Goal: Task Accomplishment & Management: Use online tool/utility

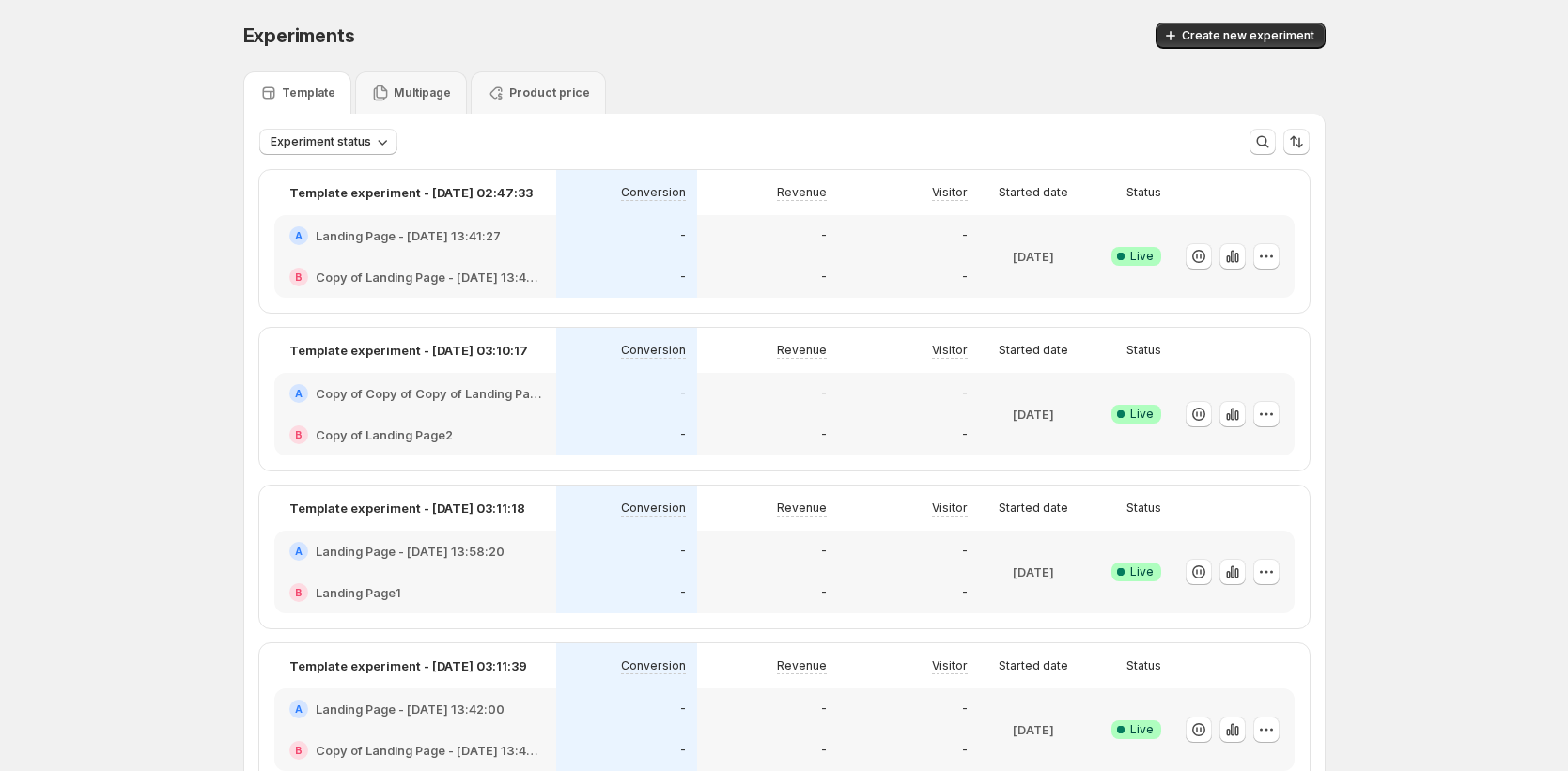
scroll to position [4, 0]
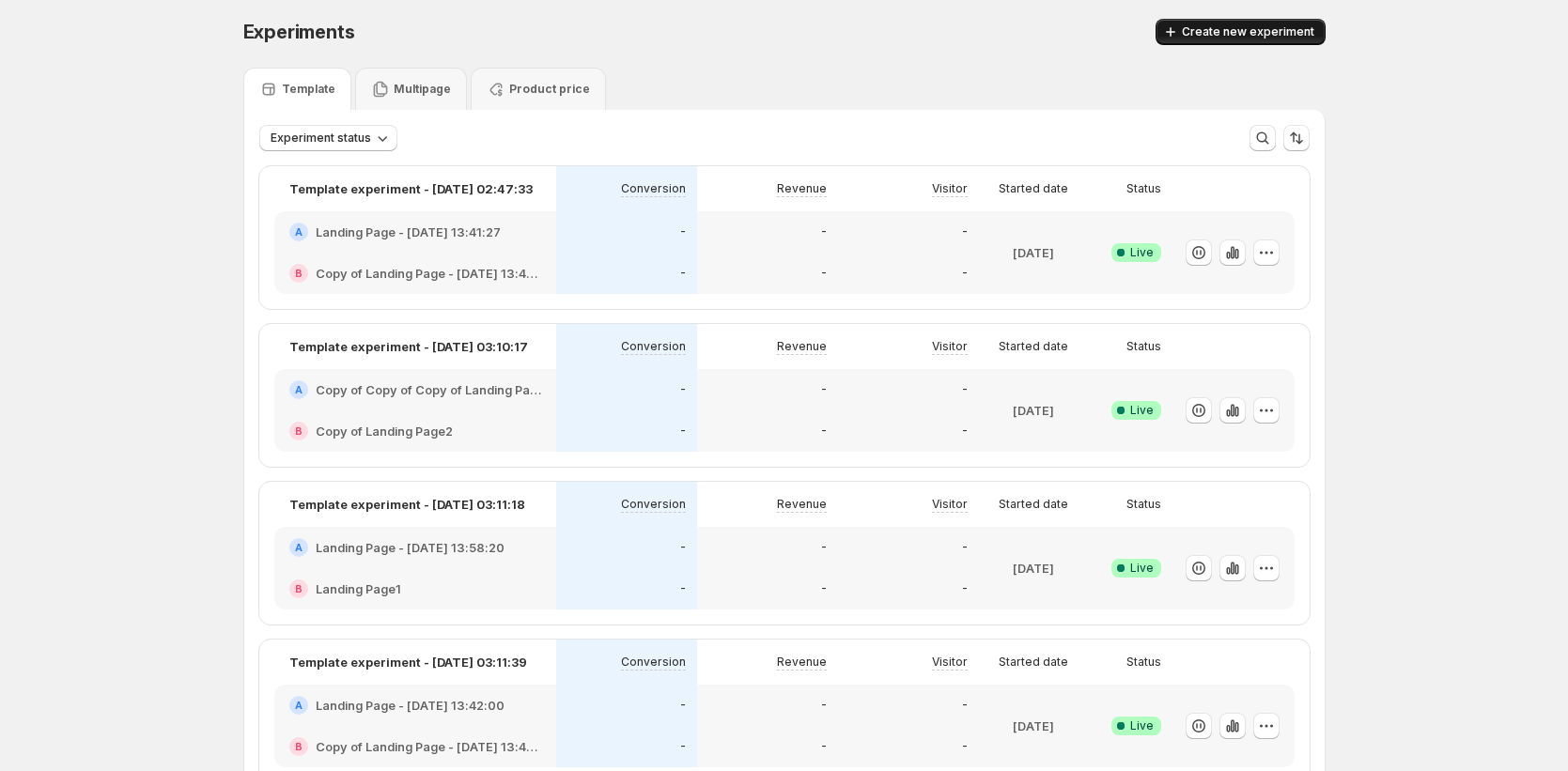
click at [1202, 44] on button "Create new experiment" at bounding box center [1240, 32] width 170 height 26
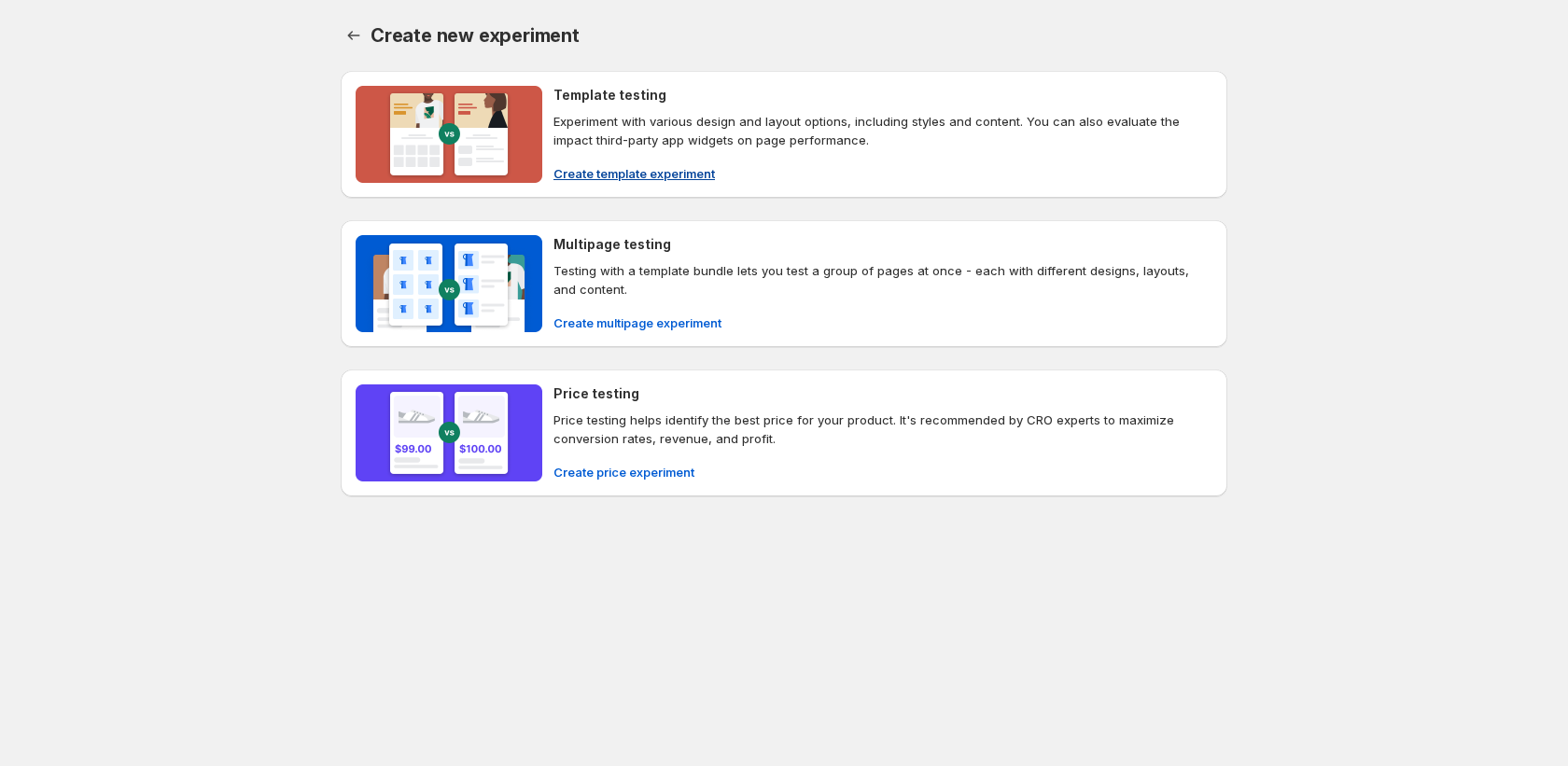
click at [638, 166] on span "Create template experiment" at bounding box center [634, 173] width 161 height 19
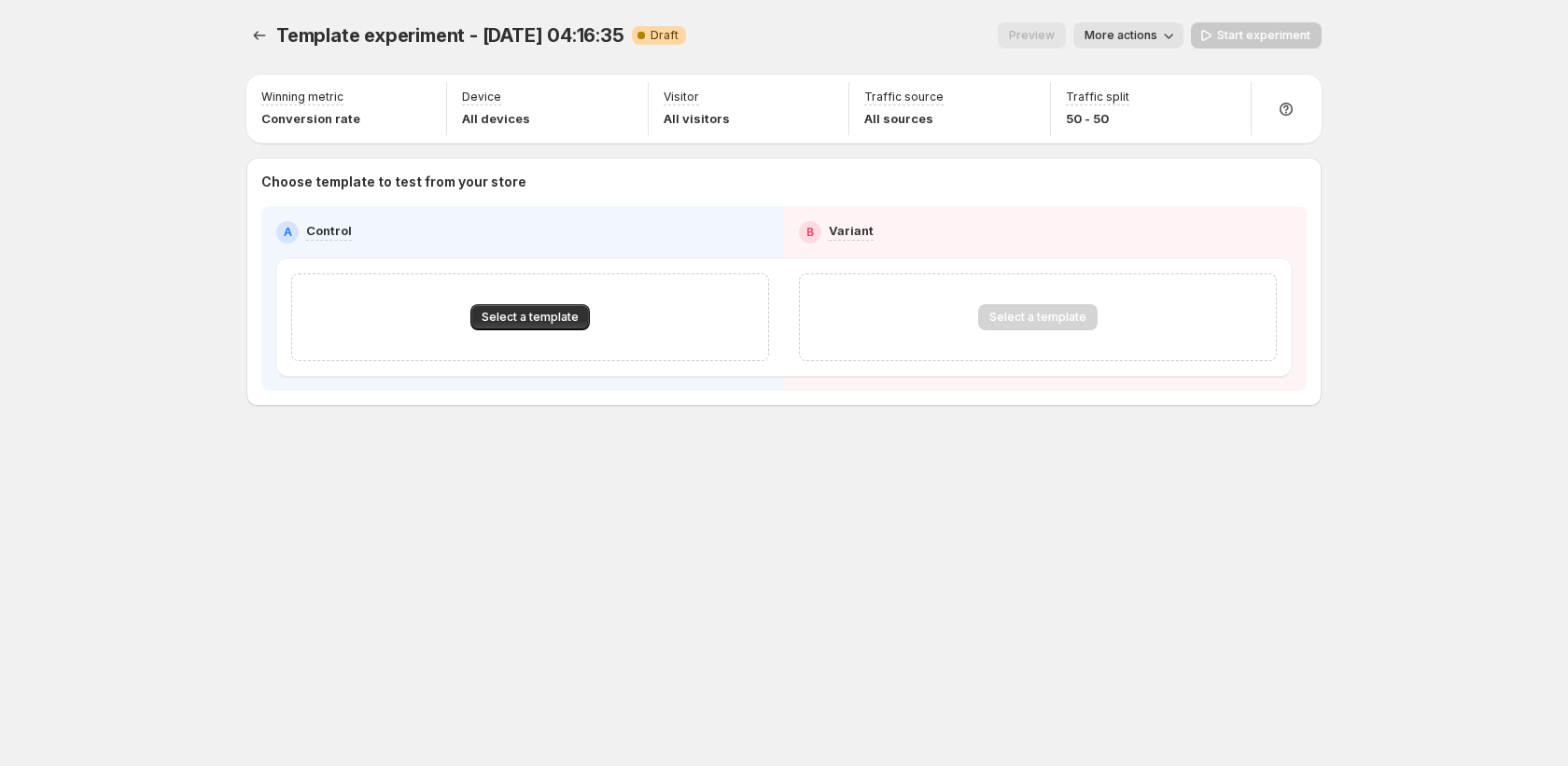
click at [533, 302] on div "Select a template" at bounding box center [530, 317] width 478 height 88
click at [544, 313] on span "Select a template" at bounding box center [531, 317] width 97 height 15
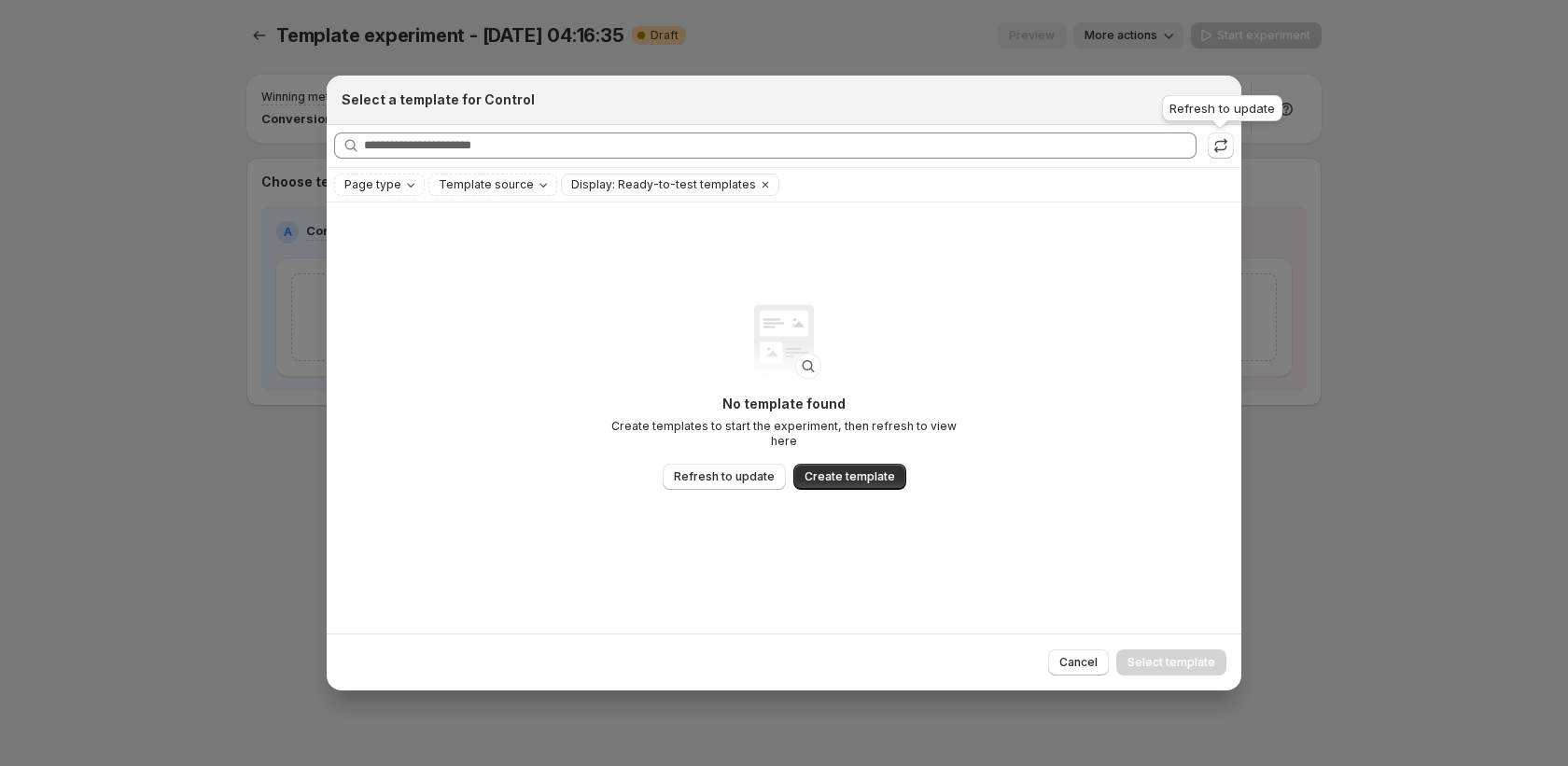
drag, startPoint x: 1217, startPoint y: 146, endPoint x: 1209, endPoint y: 158, distance: 14.4
click at [1217, 146] on icon ":r1ll:" at bounding box center [1221, 145] width 19 height 19
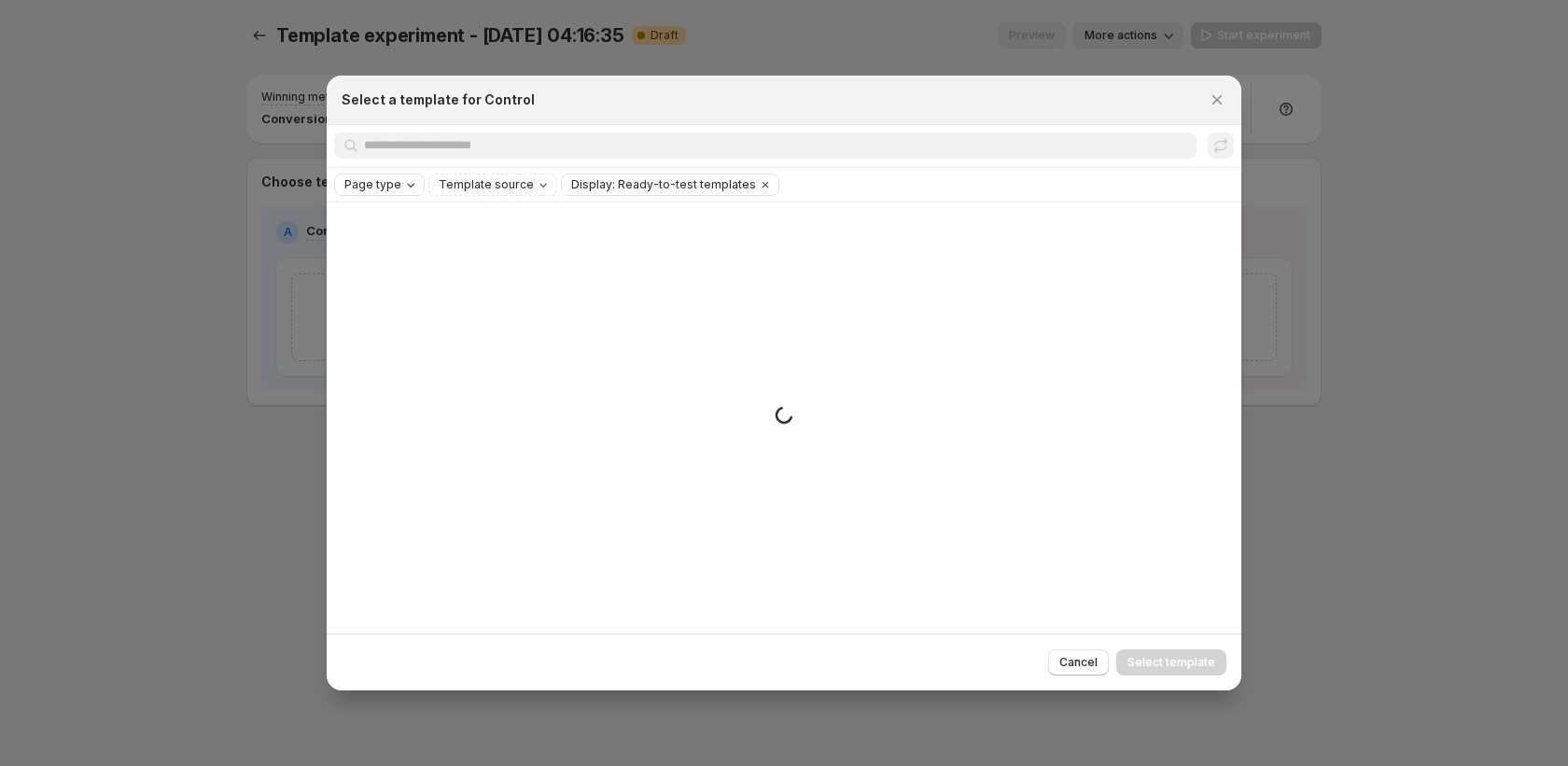
click at [384, 192] on div "Page type" at bounding box center [381, 184] width 77 height 19
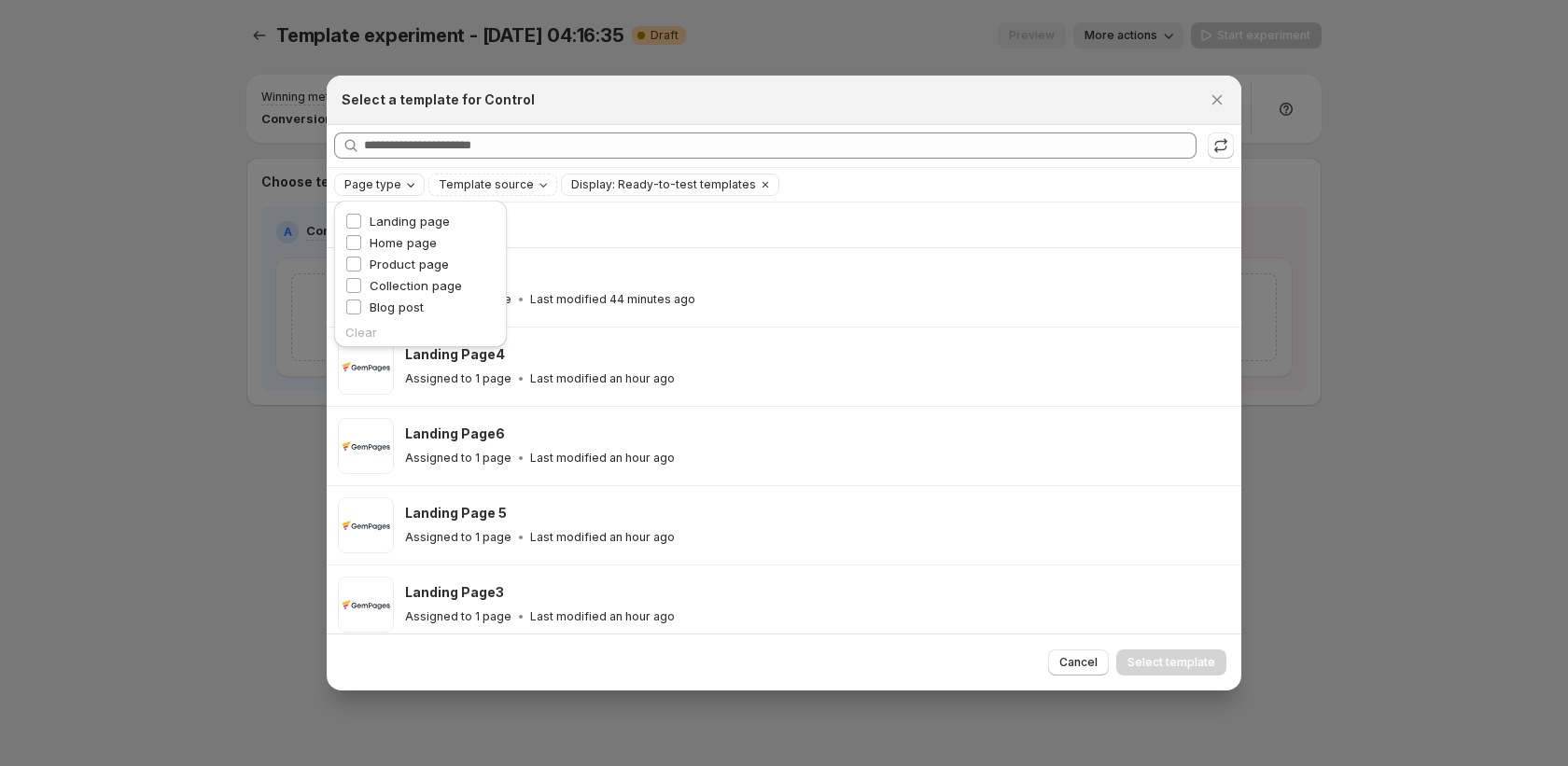
click at [384, 192] on div "Page type" at bounding box center [381, 184] width 77 height 19
click at [384, 234] on span "Home page" at bounding box center [403, 242] width 67 height 19
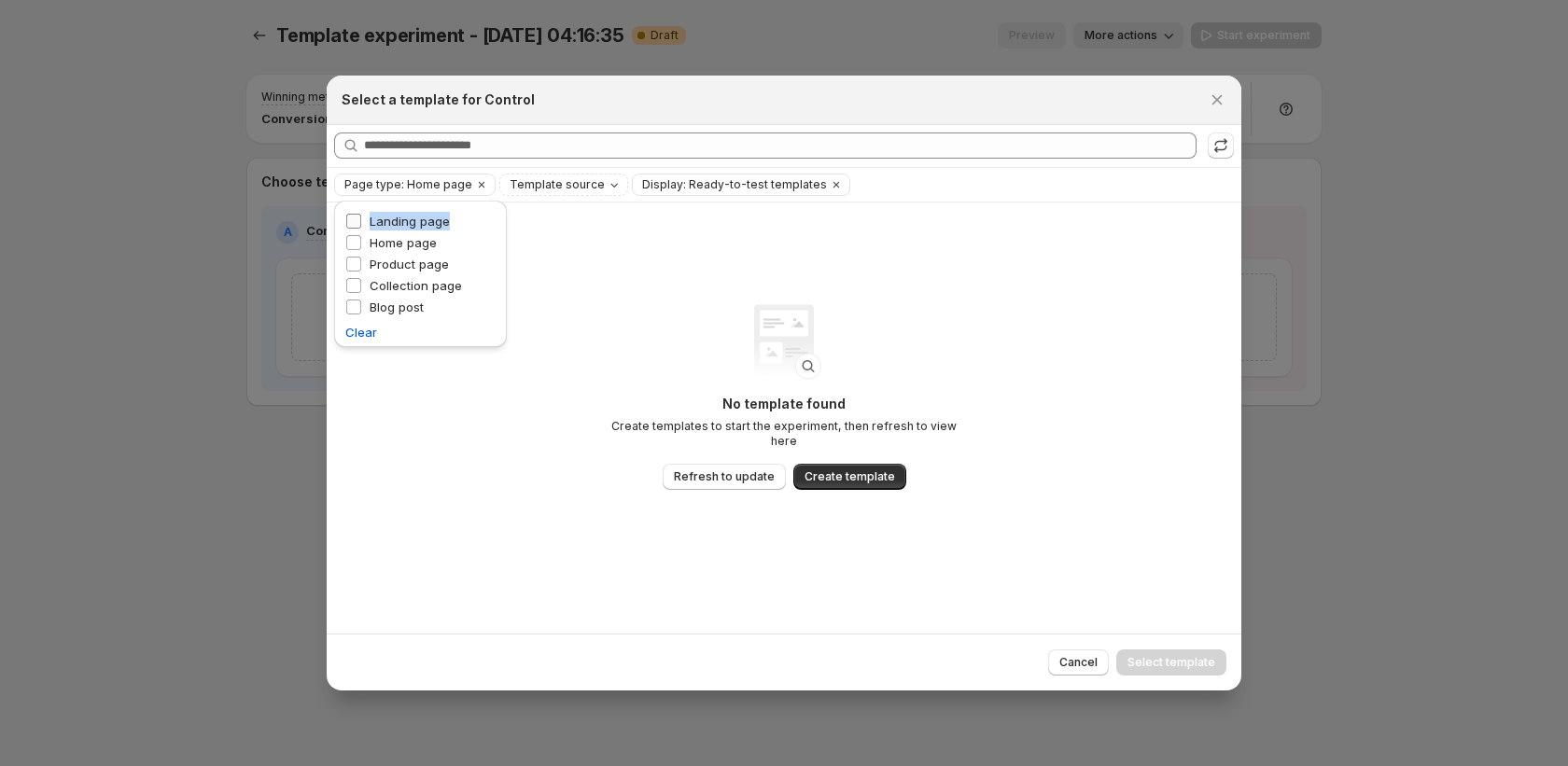
click at [356, 222] on div "Landing page" at bounding box center [421, 223] width 150 height 22
click at [353, 251] on label "Home page" at bounding box center [391, 242] width 91 height 19
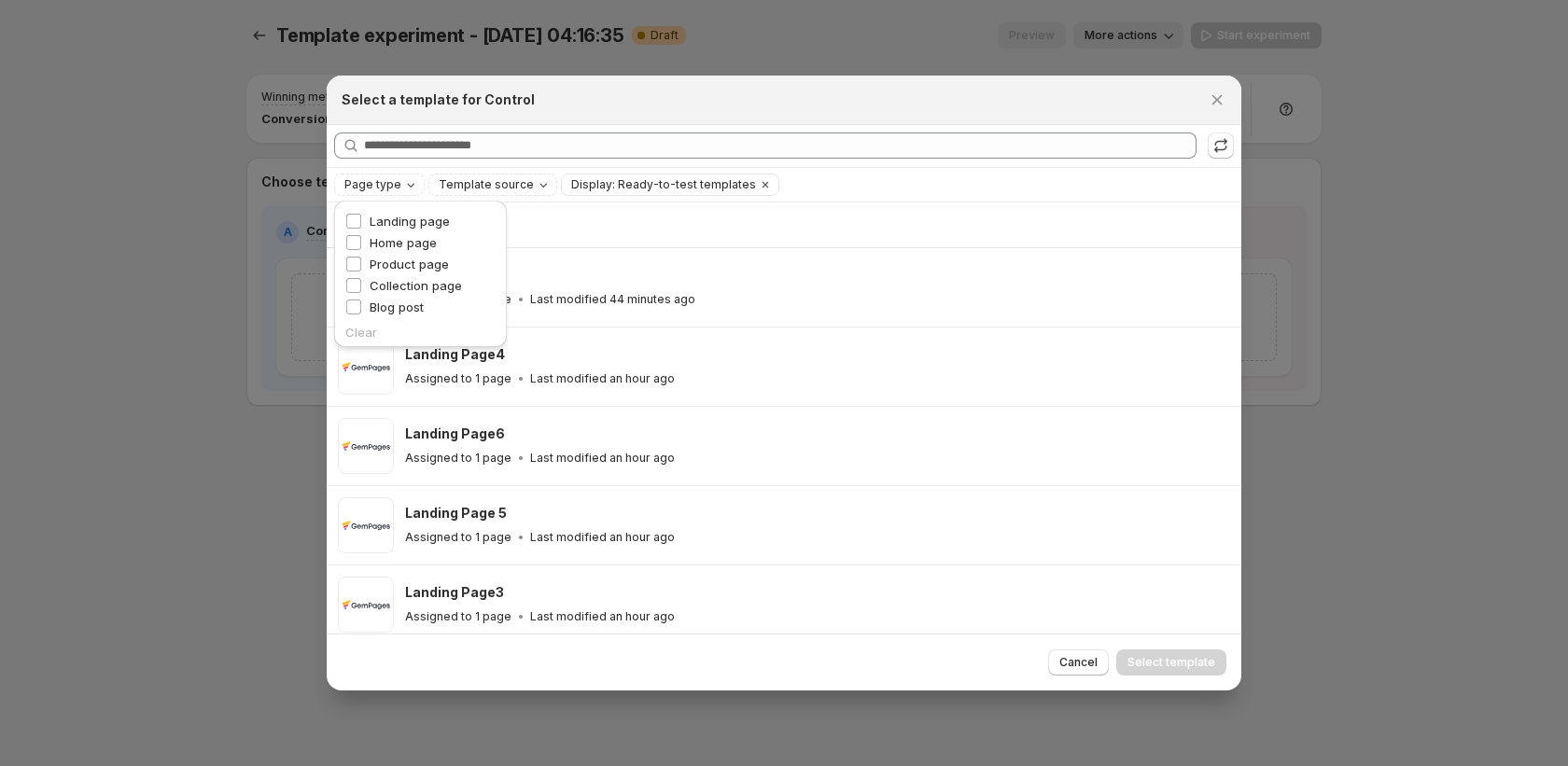
click at [593, 230] on div "Showing 5 templates" at bounding box center [784, 225] width 893 height 19
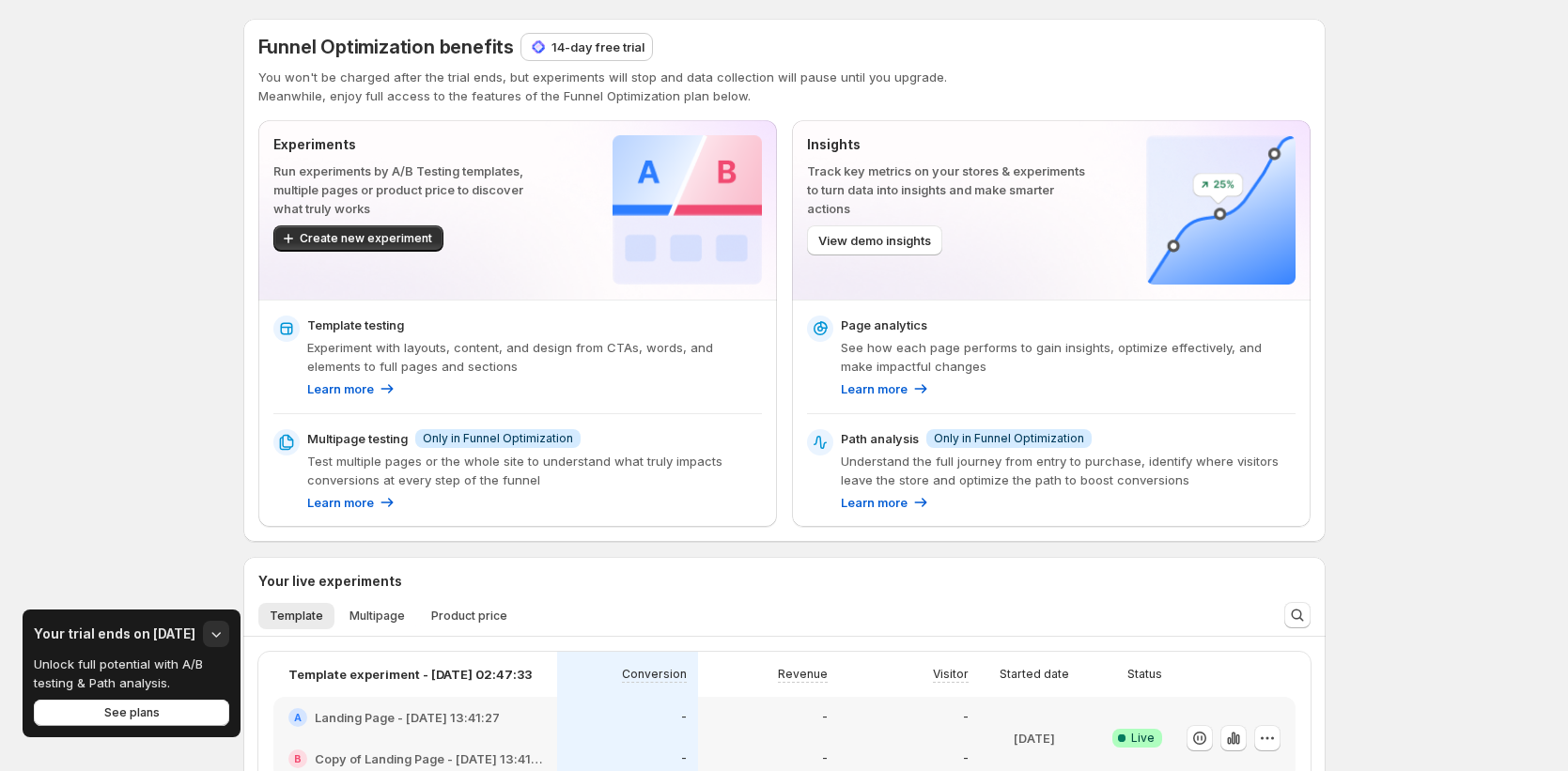
click at [598, 42] on p "14-day free trial" at bounding box center [598, 47] width 93 height 19
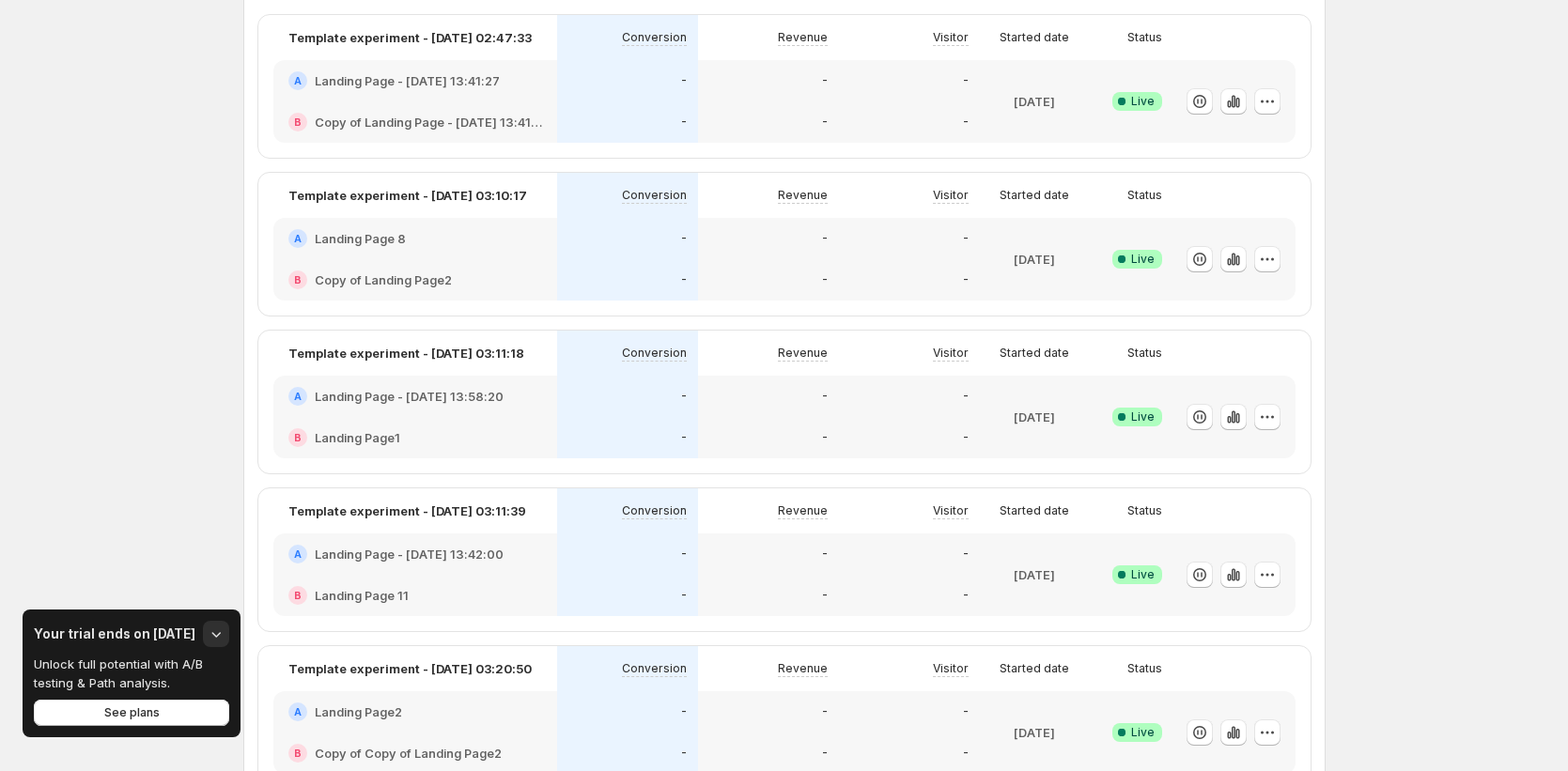
scroll to position [892, 0]
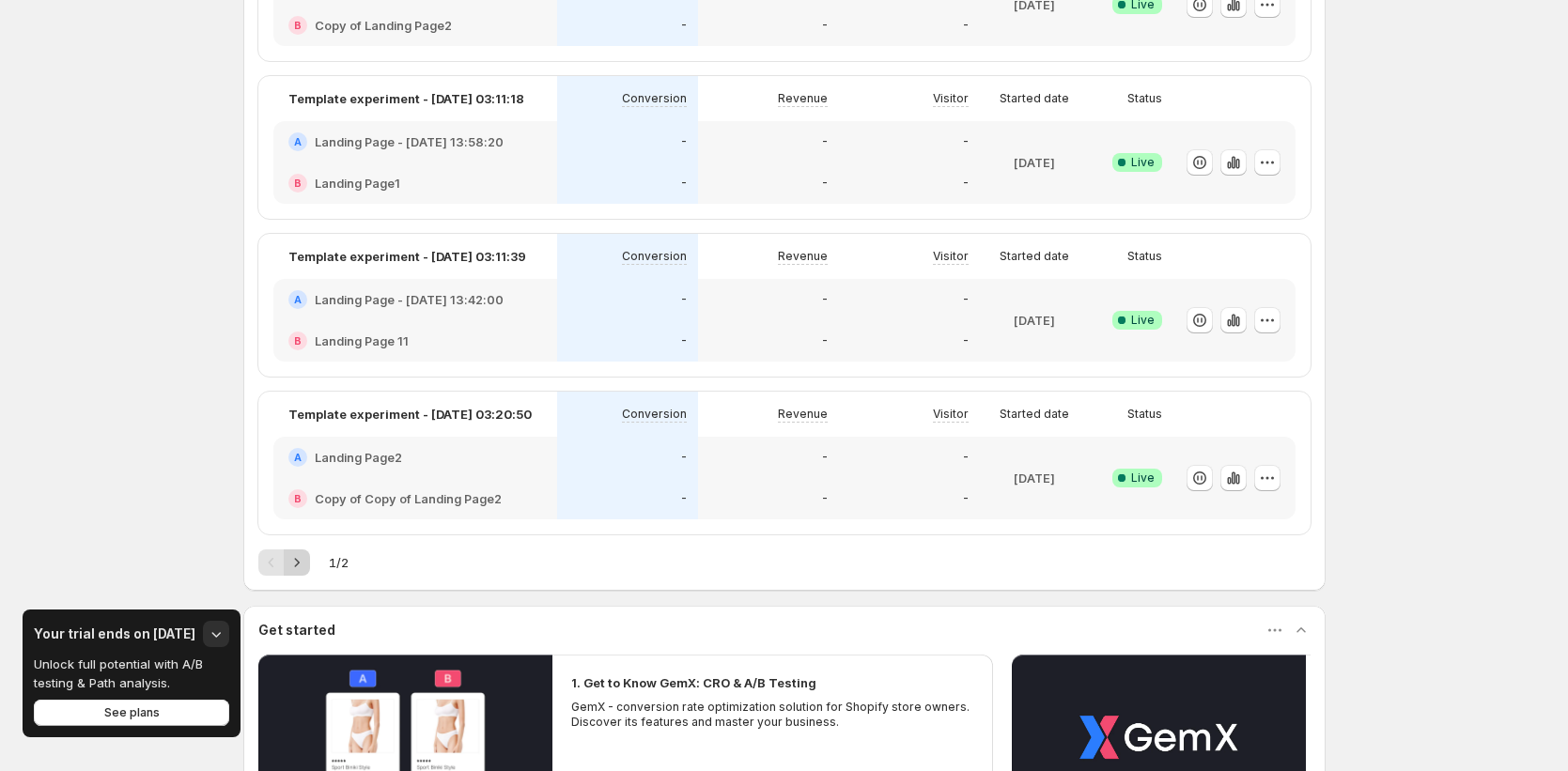
click at [305, 565] on icon "Next" at bounding box center [297, 562] width 19 height 19
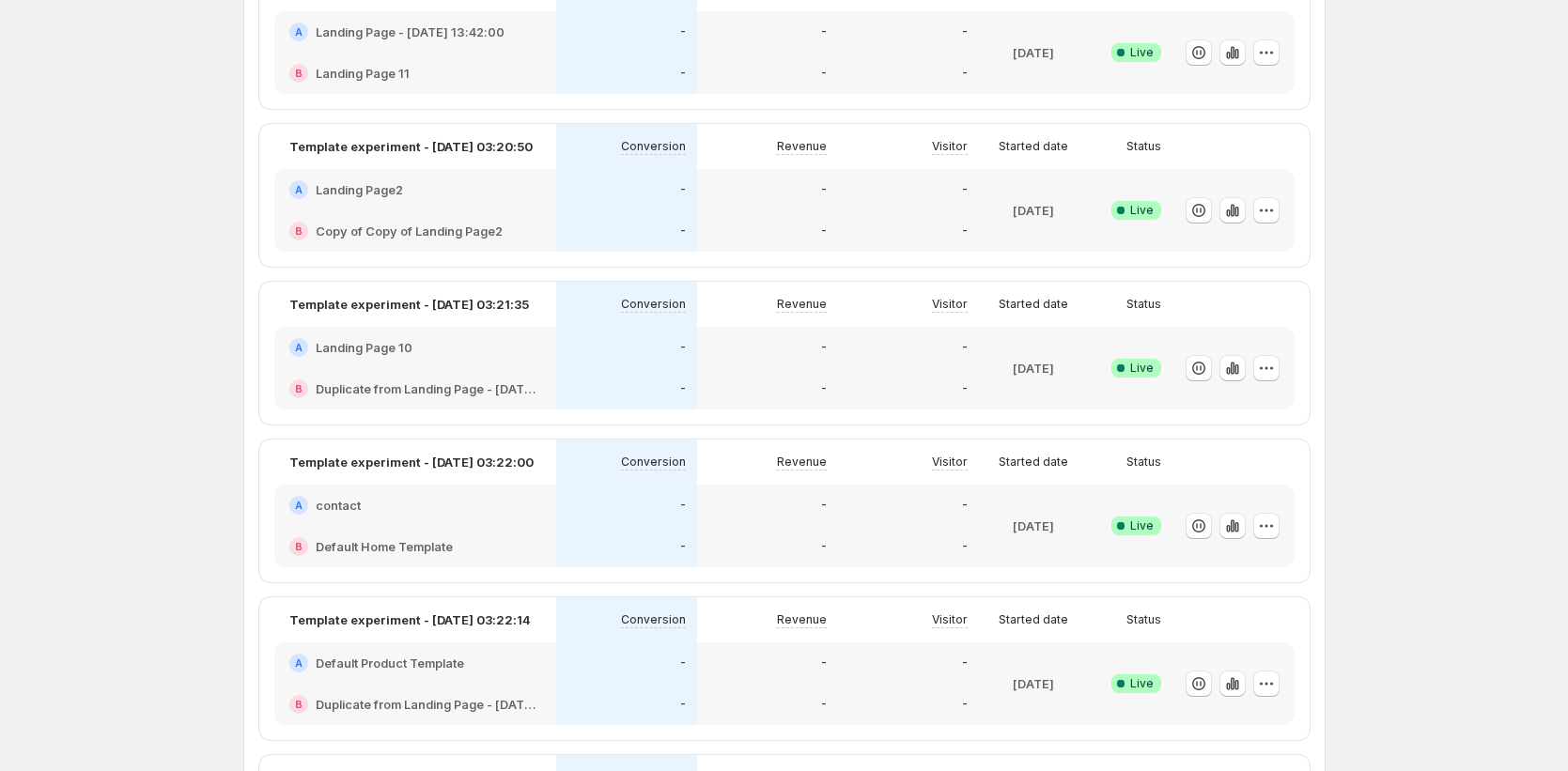
scroll to position [635, 0]
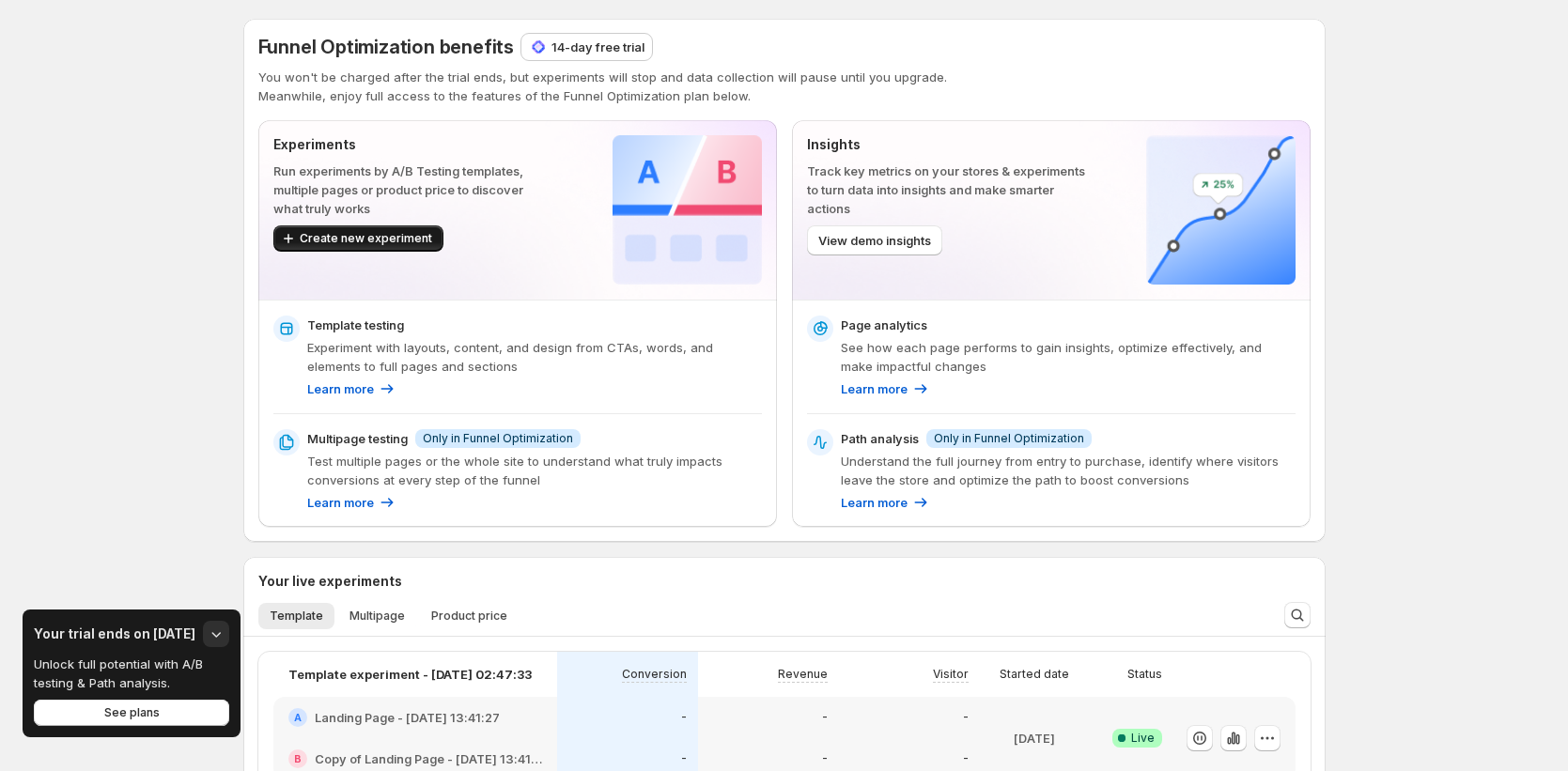
click at [383, 233] on span "Create new experiment" at bounding box center [366, 238] width 132 height 15
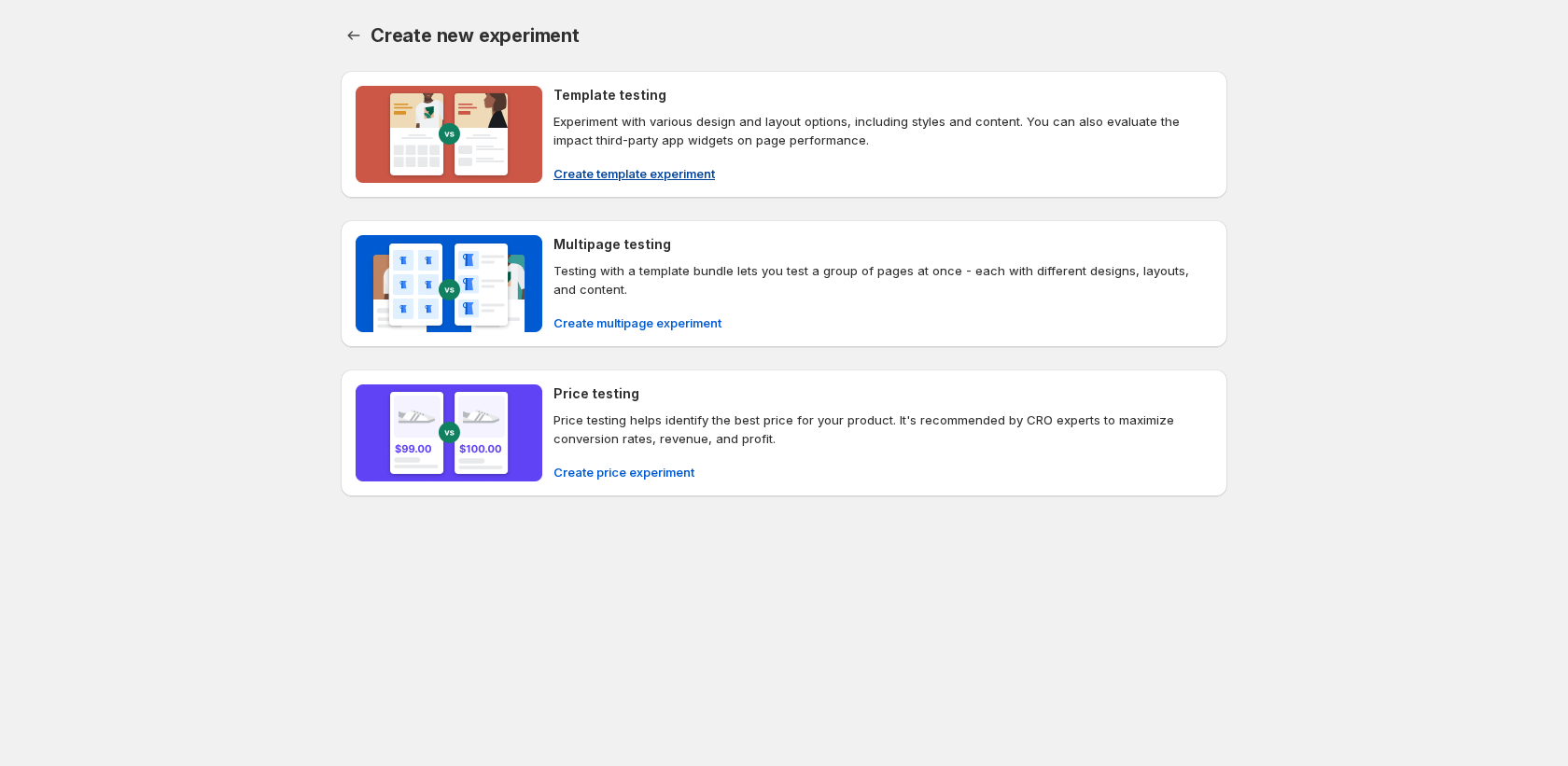
click at [690, 165] on span "Create template experiment" at bounding box center [634, 173] width 161 height 19
click at [680, 172] on span "Create template experiment" at bounding box center [634, 173] width 161 height 19
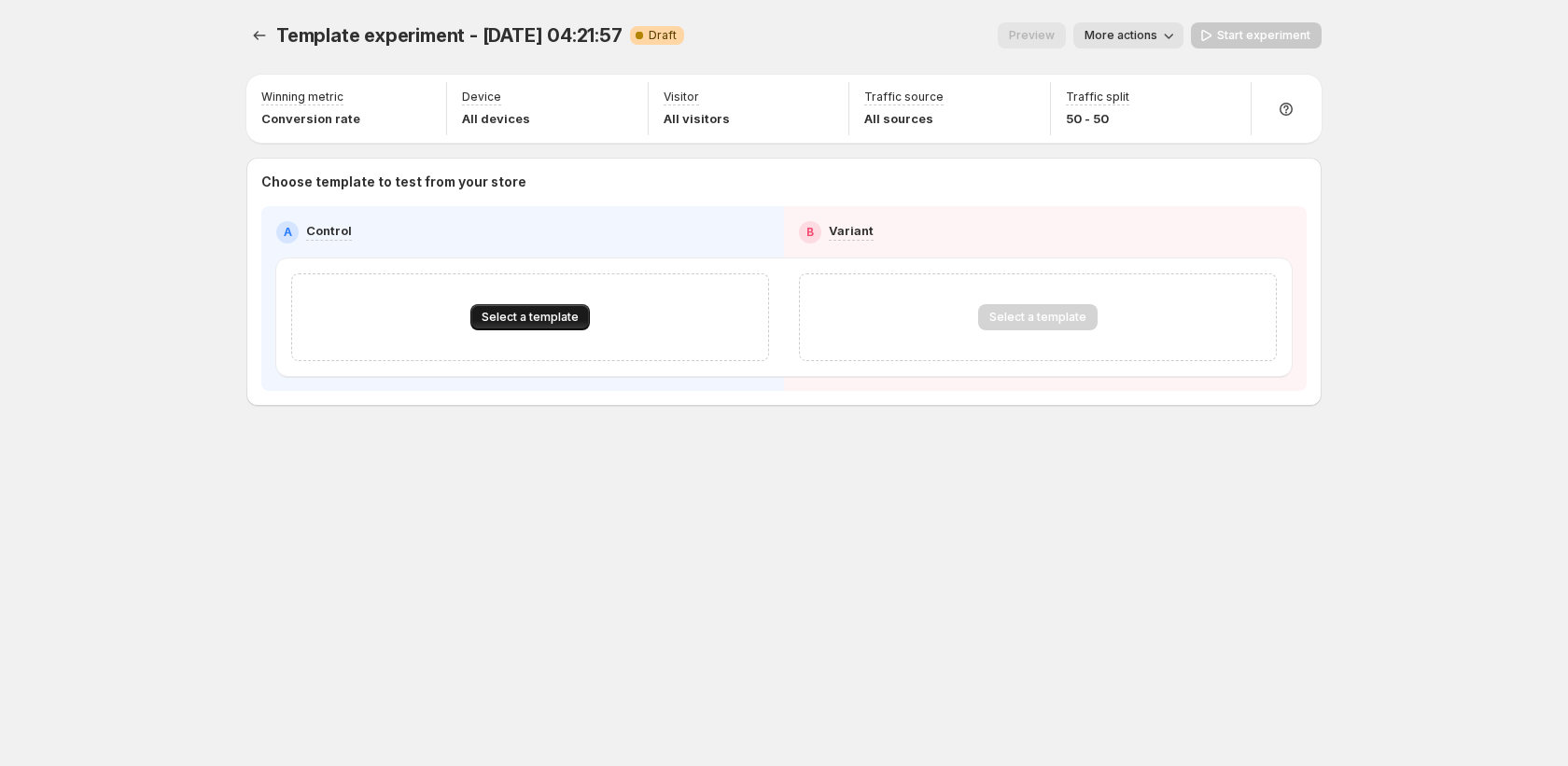
click at [531, 310] on span "Select a template" at bounding box center [531, 317] width 97 height 15
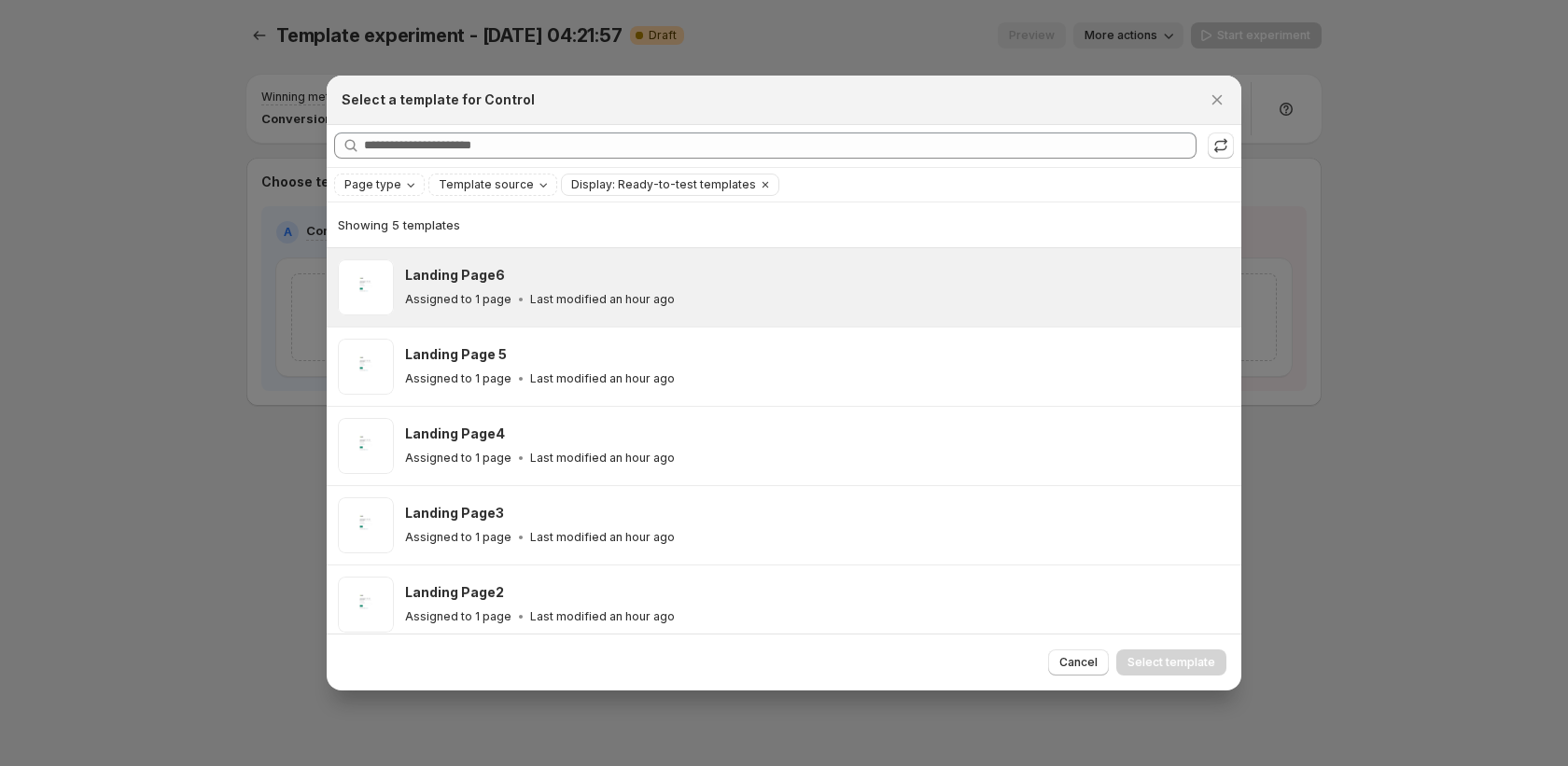
scroll to position [10, 0]
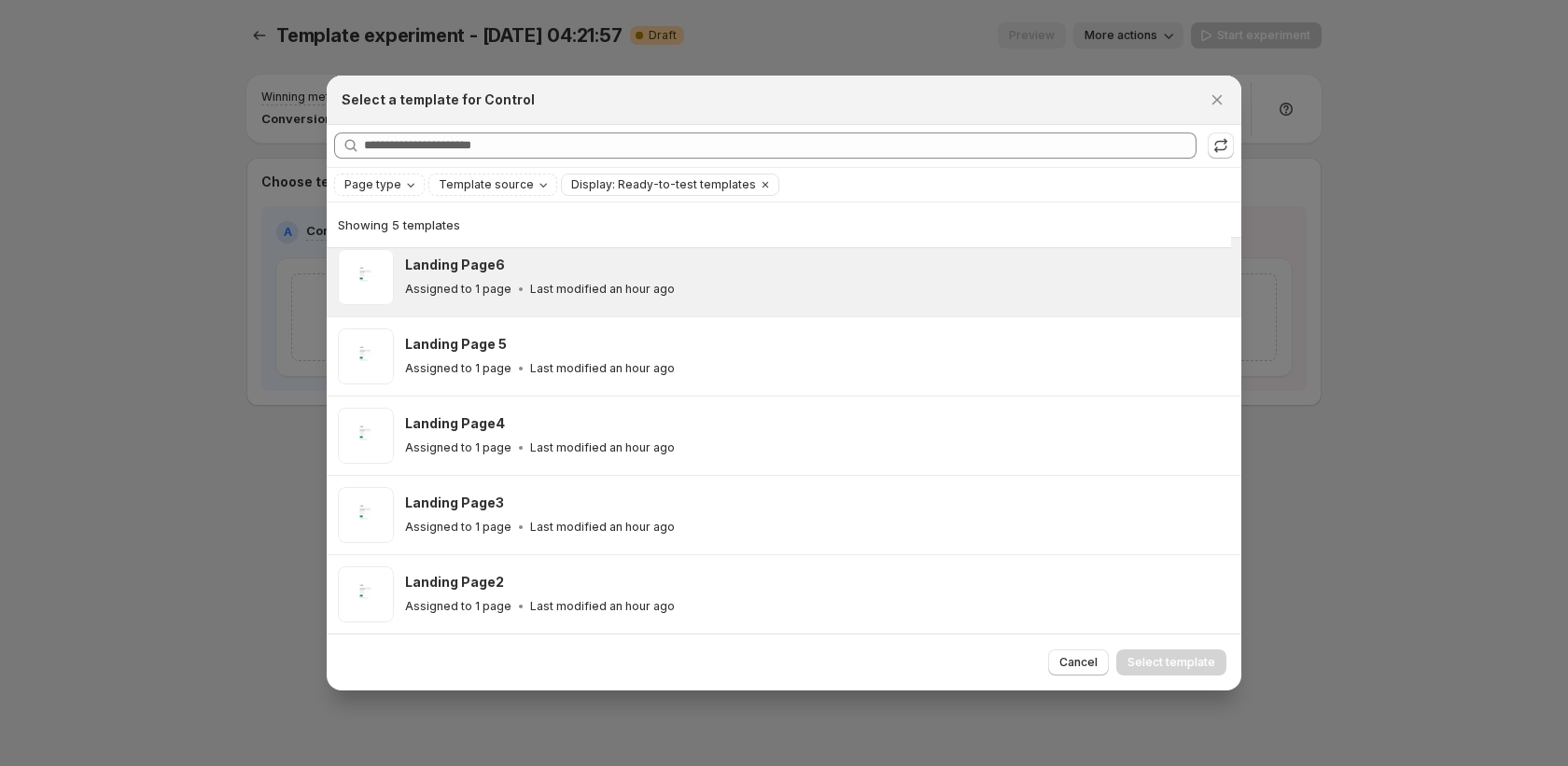
click at [590, 292] on p "Last modified an hour ago" at bounding box center [603, 289] width 145 height 15
click at [1134, 651] on button "Select template" at bounding box center [1171, 662] width 110 height 26
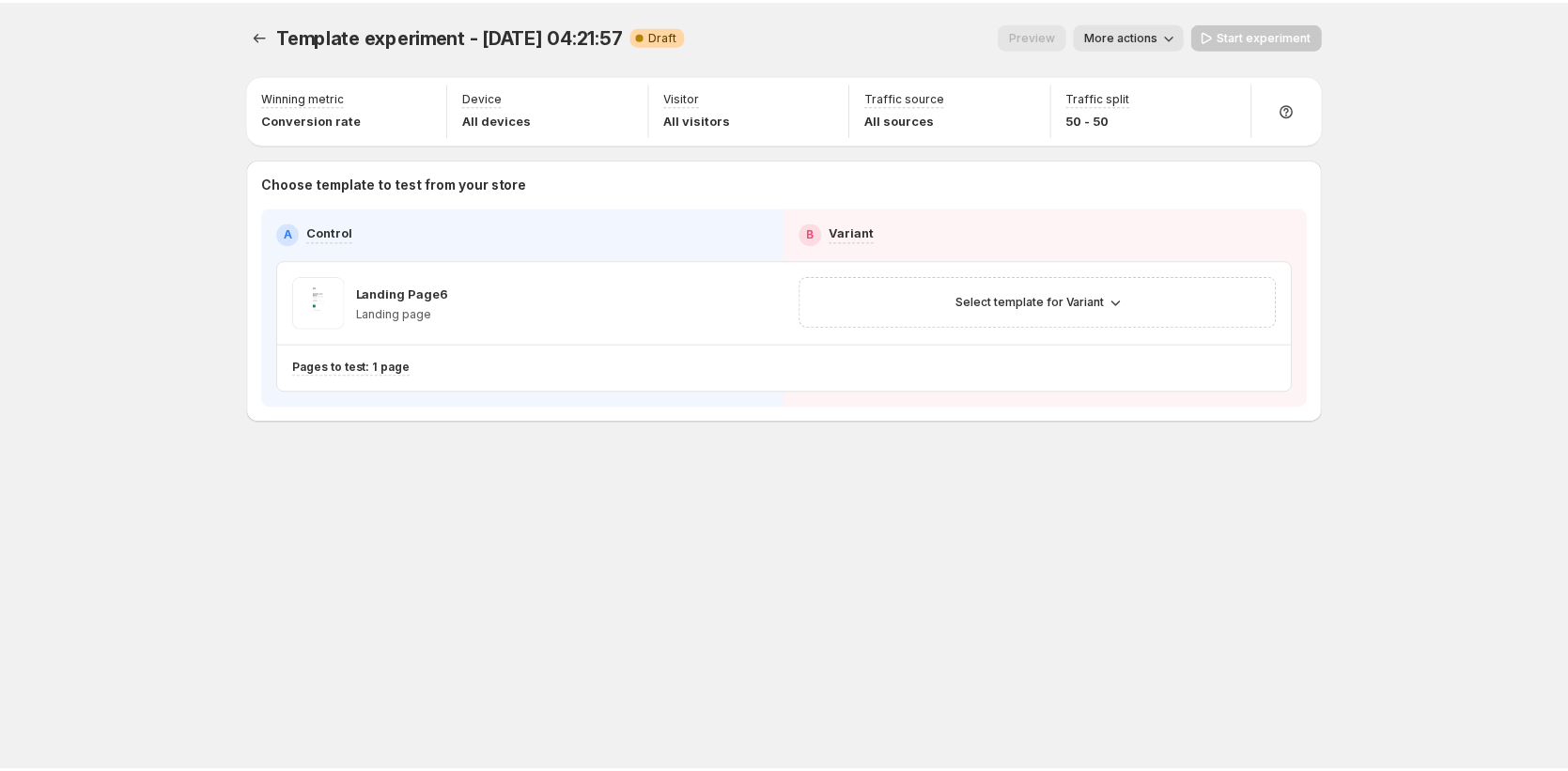
scroll to position [0, 0]
click at [1101, 306] on span "Select template for Variant" at bounding box center [1037, 301] width 149 height 15
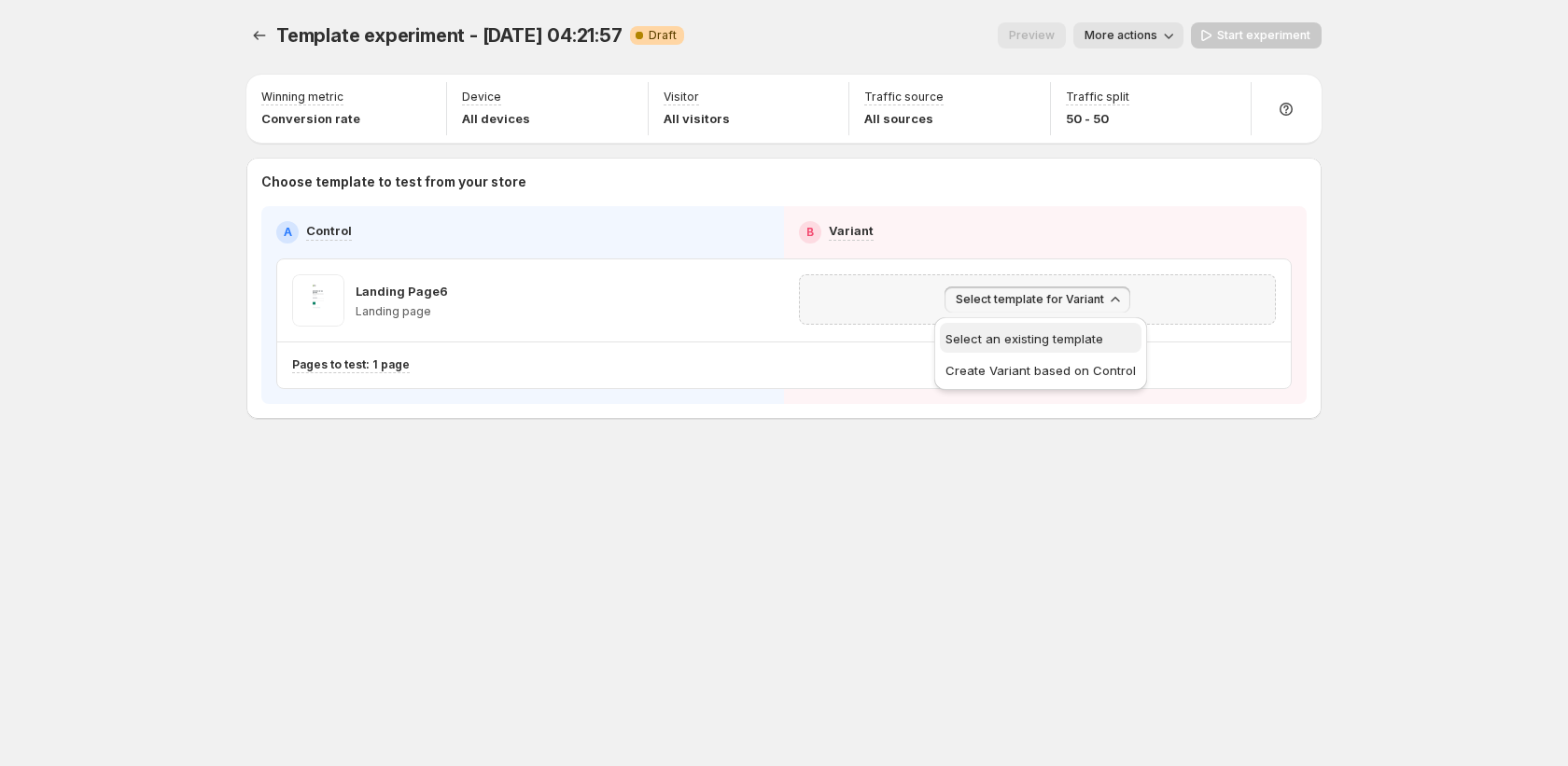
click at [1071, 338] on span "Select an existing template" at bounding box center [1024, 338] width 157 height 15
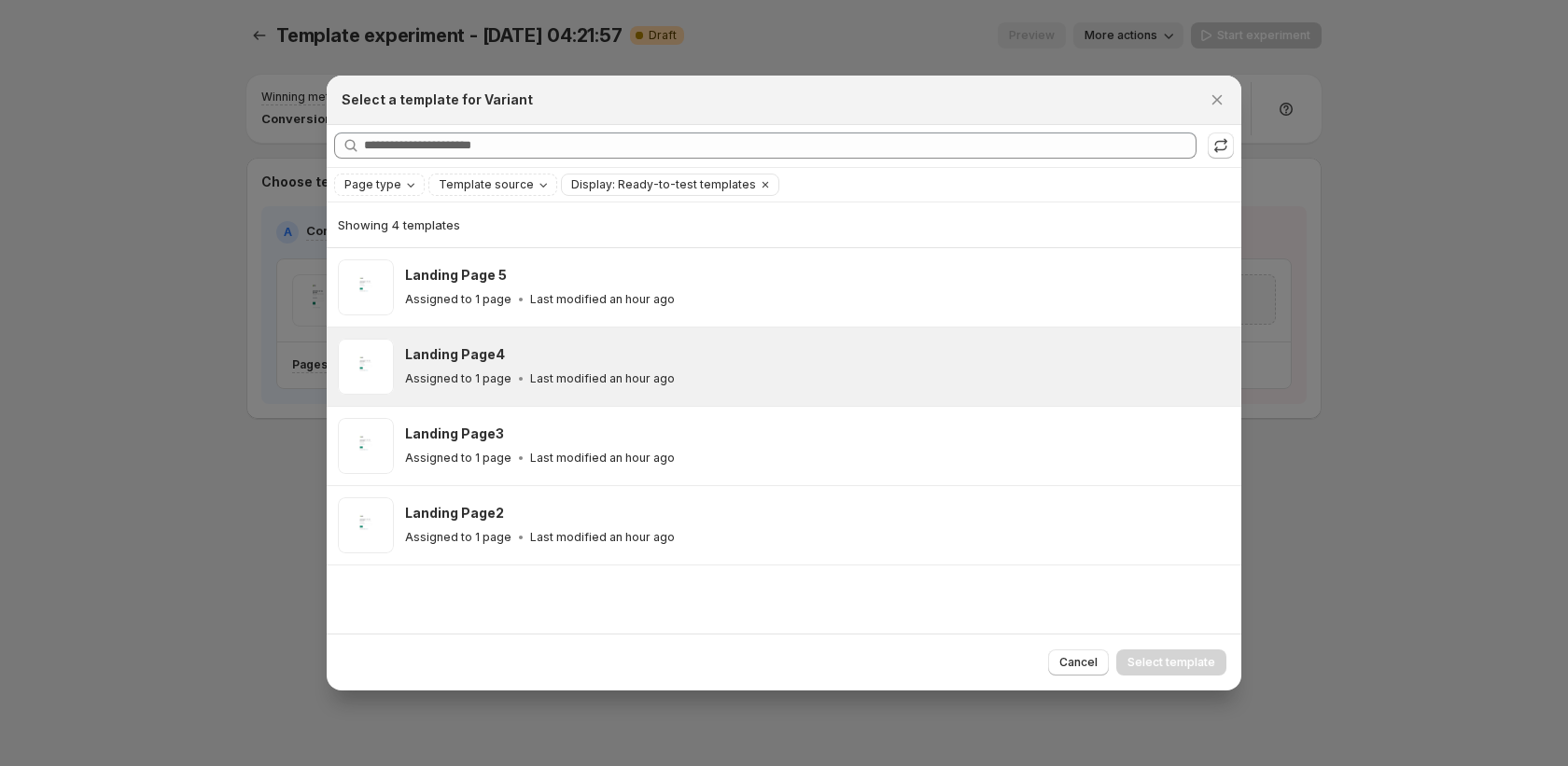
click at [912, 367] on div "Landing Page4 Assigned to 1 page Last modified an hour ago" at bounding box center [815, 366] width 820 height 43
click at [1175, 665] on span "Select template" at bounding box center [1171, 662] width 88 height 15
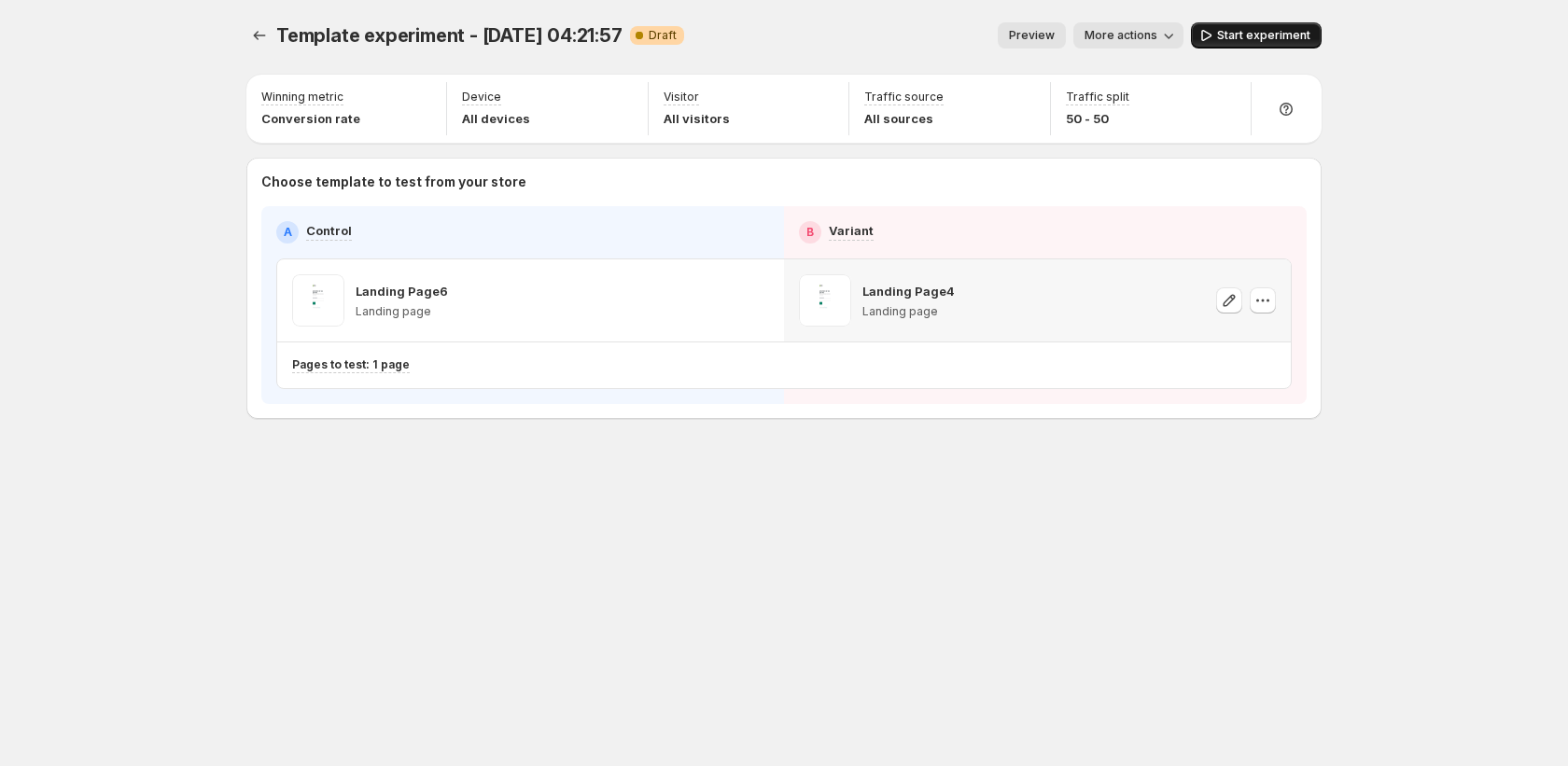
click at [1284, 31] on span "Start experiment" at bounding box center [1264, 35] width 93 height 15
click at [258, 36] on icon "Experiments" at bounding box center [259, 35] width 19 height 19
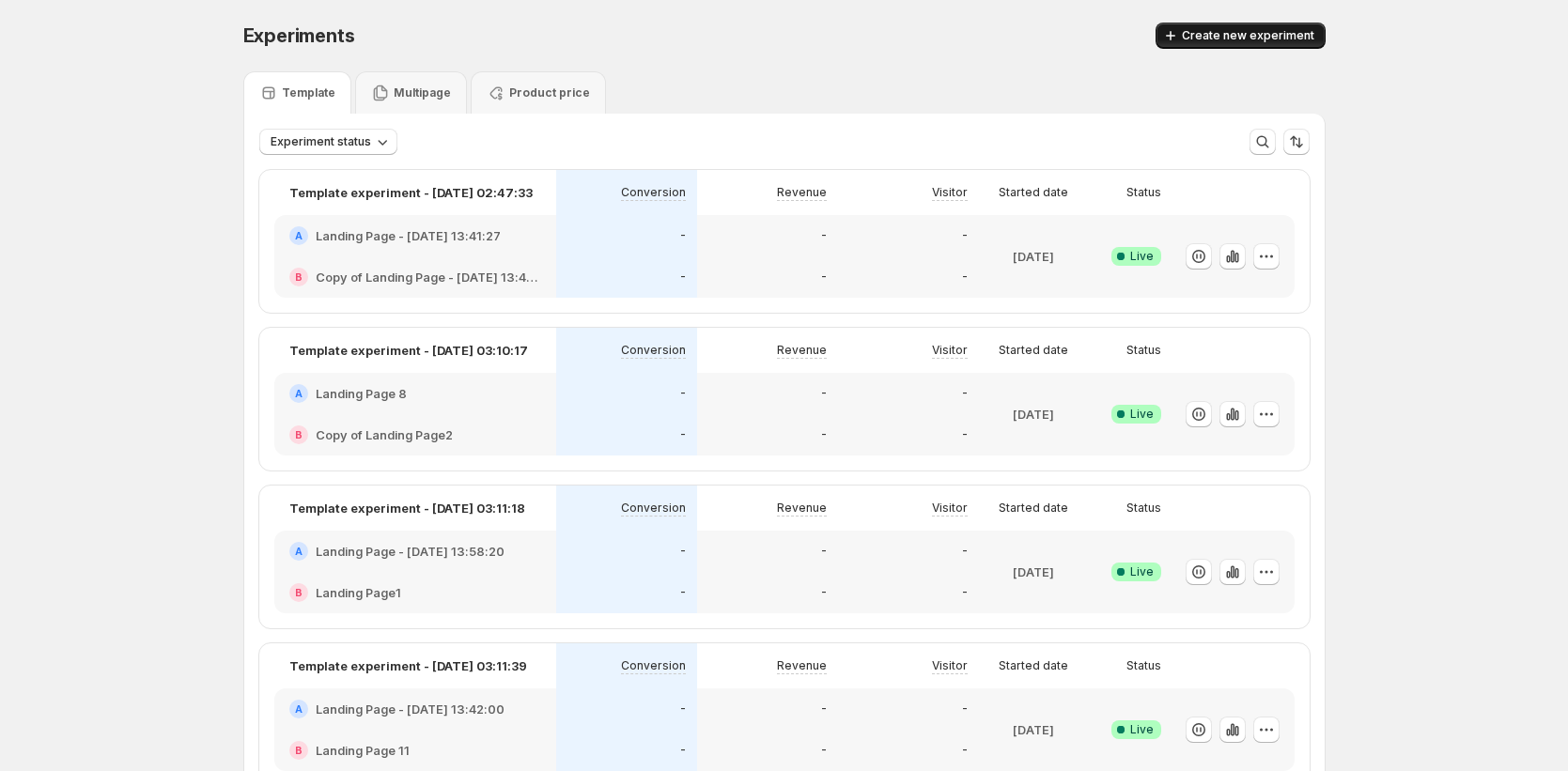
click at [1251, 25] on button "Create new experiment" at bounding box center [1240, 36] width 170 height 26
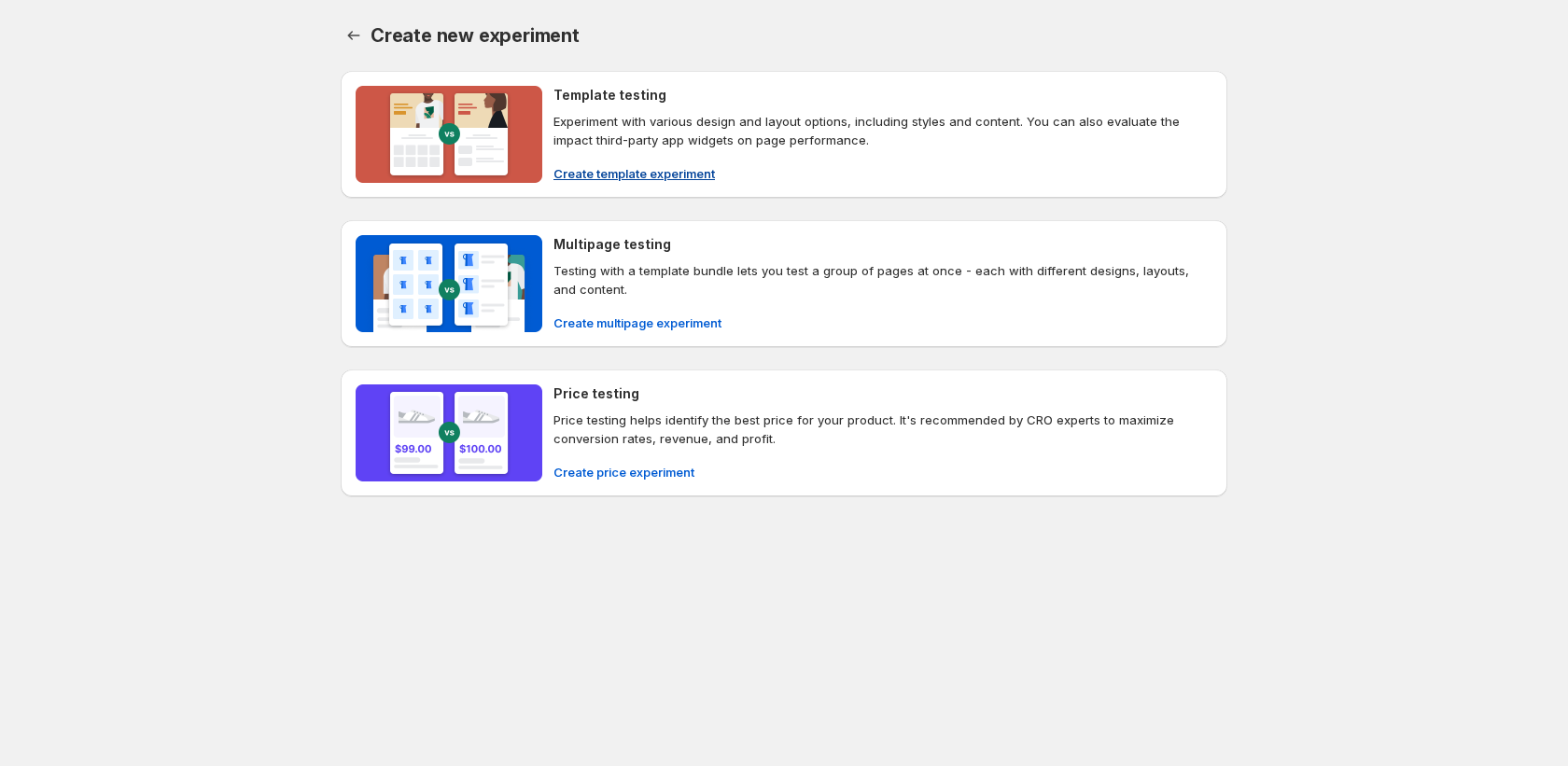
click at [612, 171] on span "Create template experiment" at bounding box center [634, 173] width 161 height 19
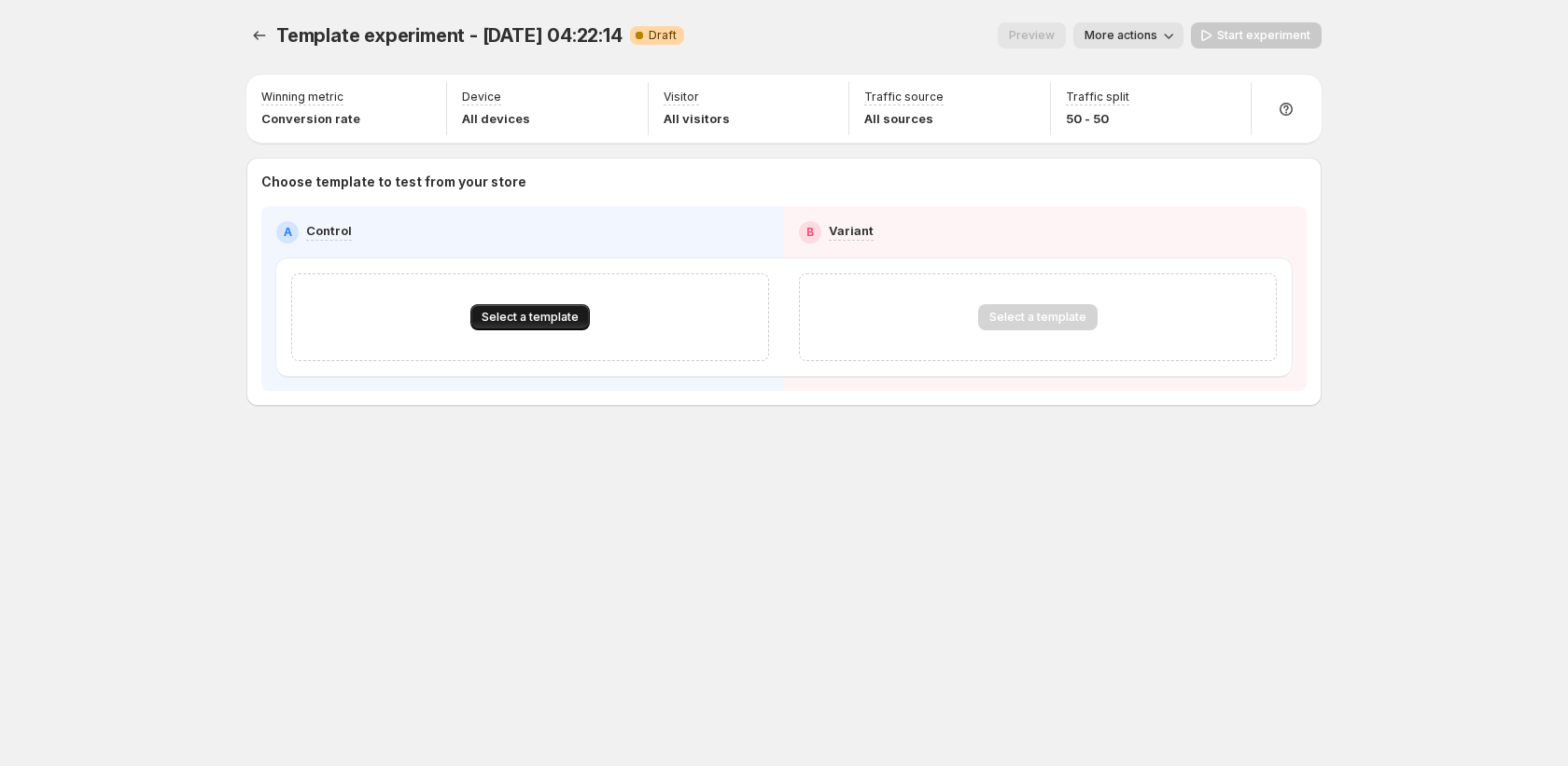
click at [517, 311] on span "Select a template" at bounding box center [531, 317] width 97 height 15
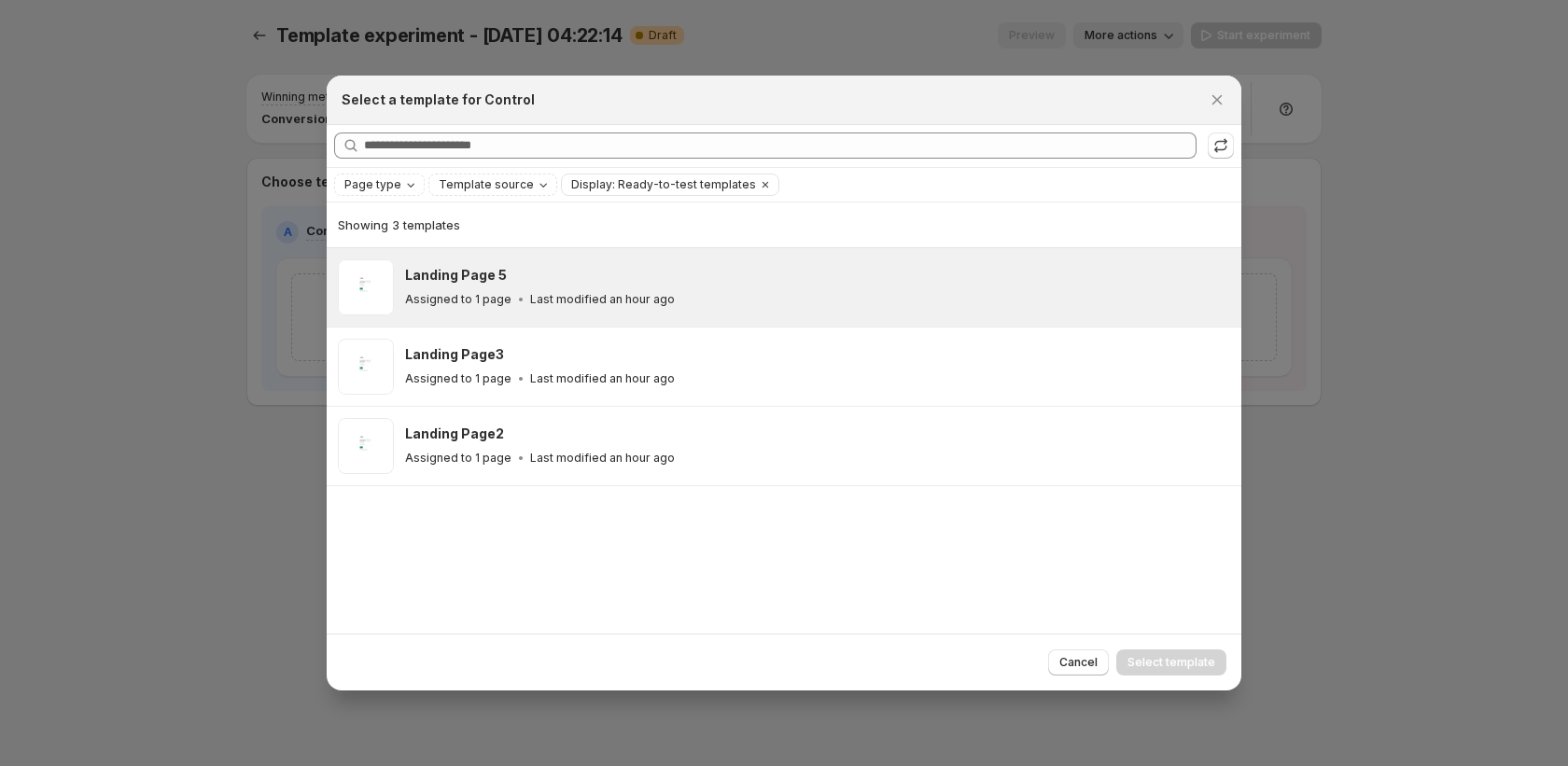
click at [552, 302] on p "Last modified an hour ago" at bounding box center [603, 299] width 145 height 15
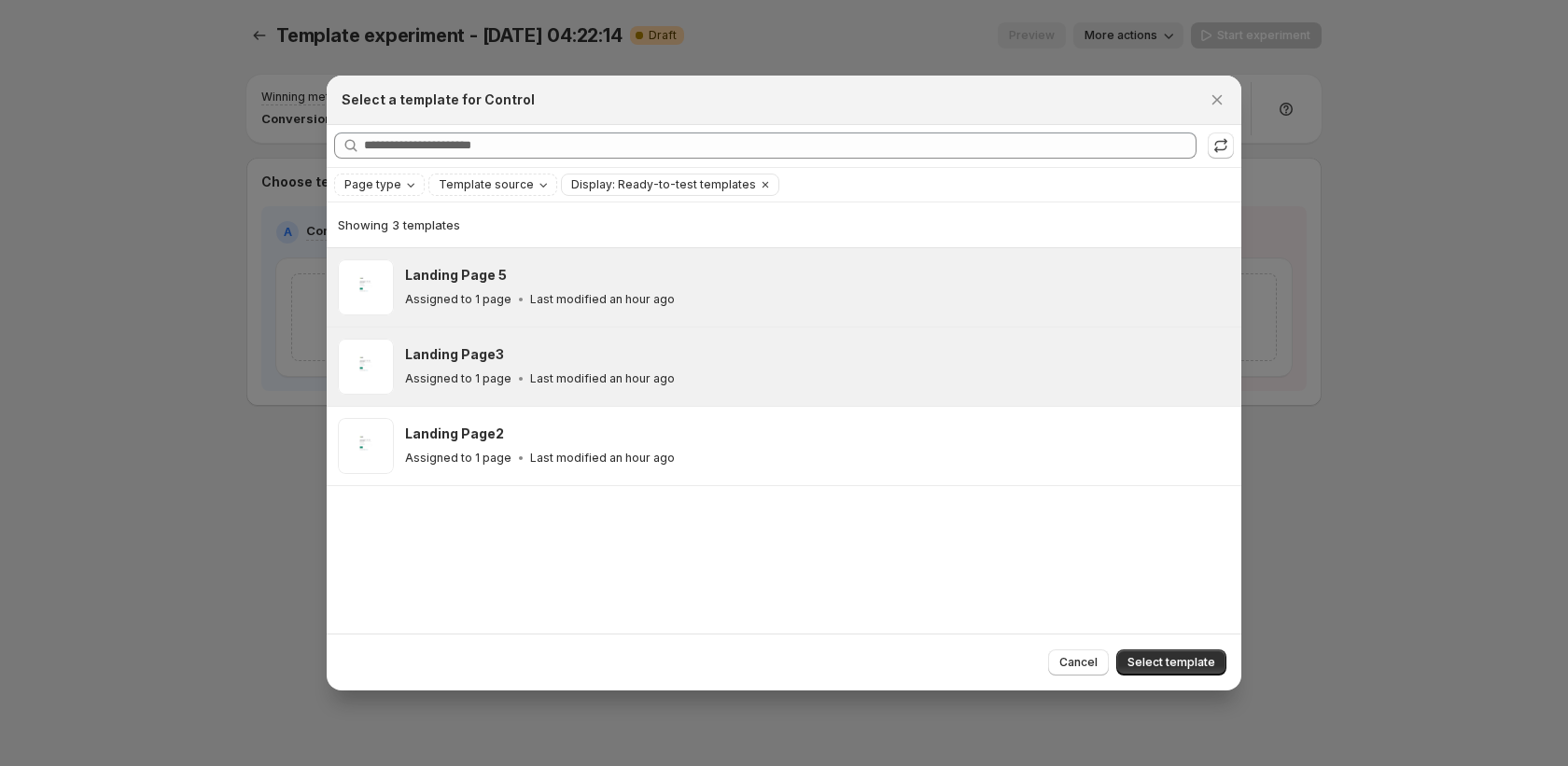
click at [584, 360] on div "Landing Page3" at bounding box center [815, 354] width 820 height 19
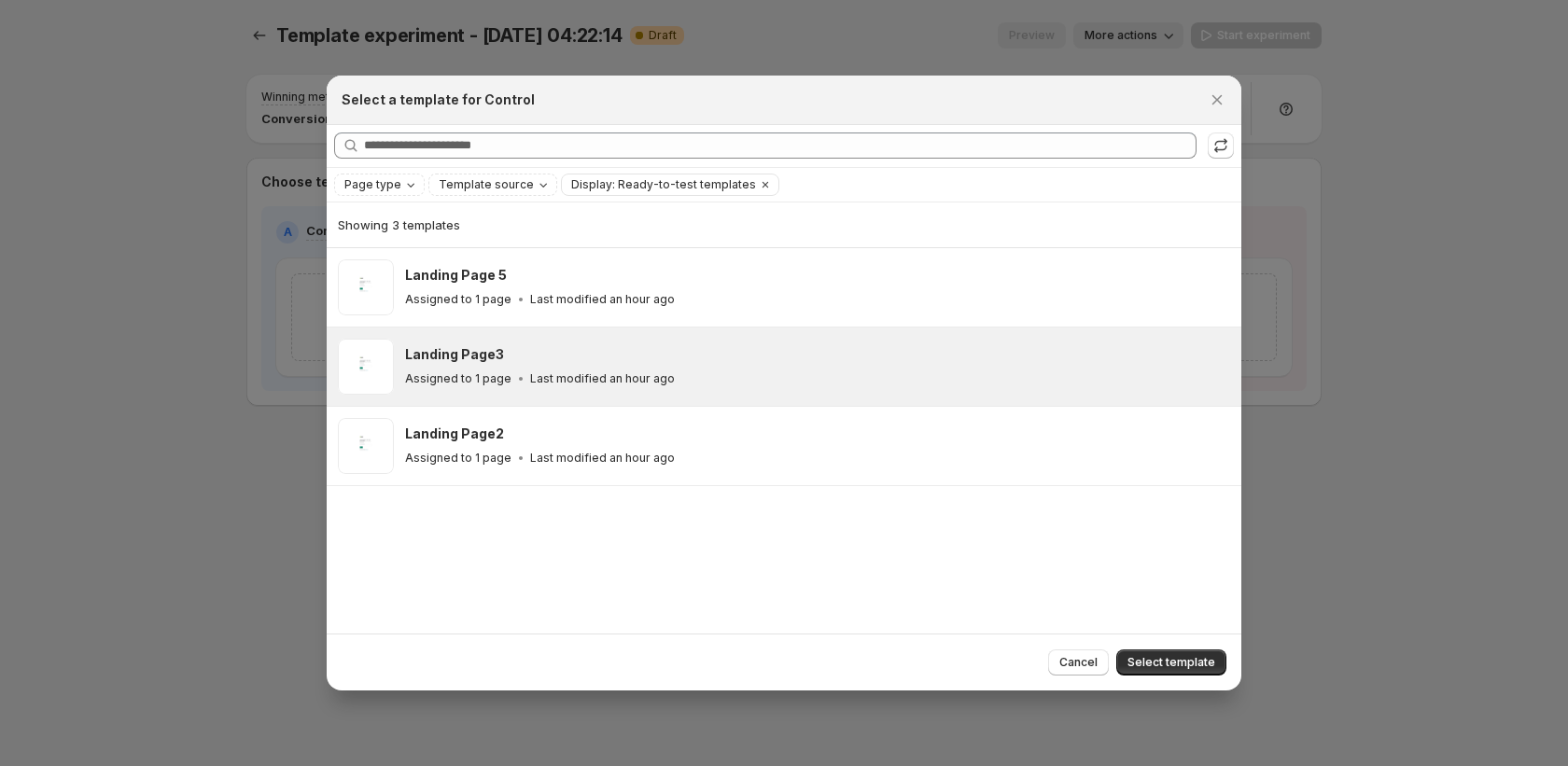
click at [1127, 665] on button "Select template" at bounding box center [1171, 662] width 110 height 26
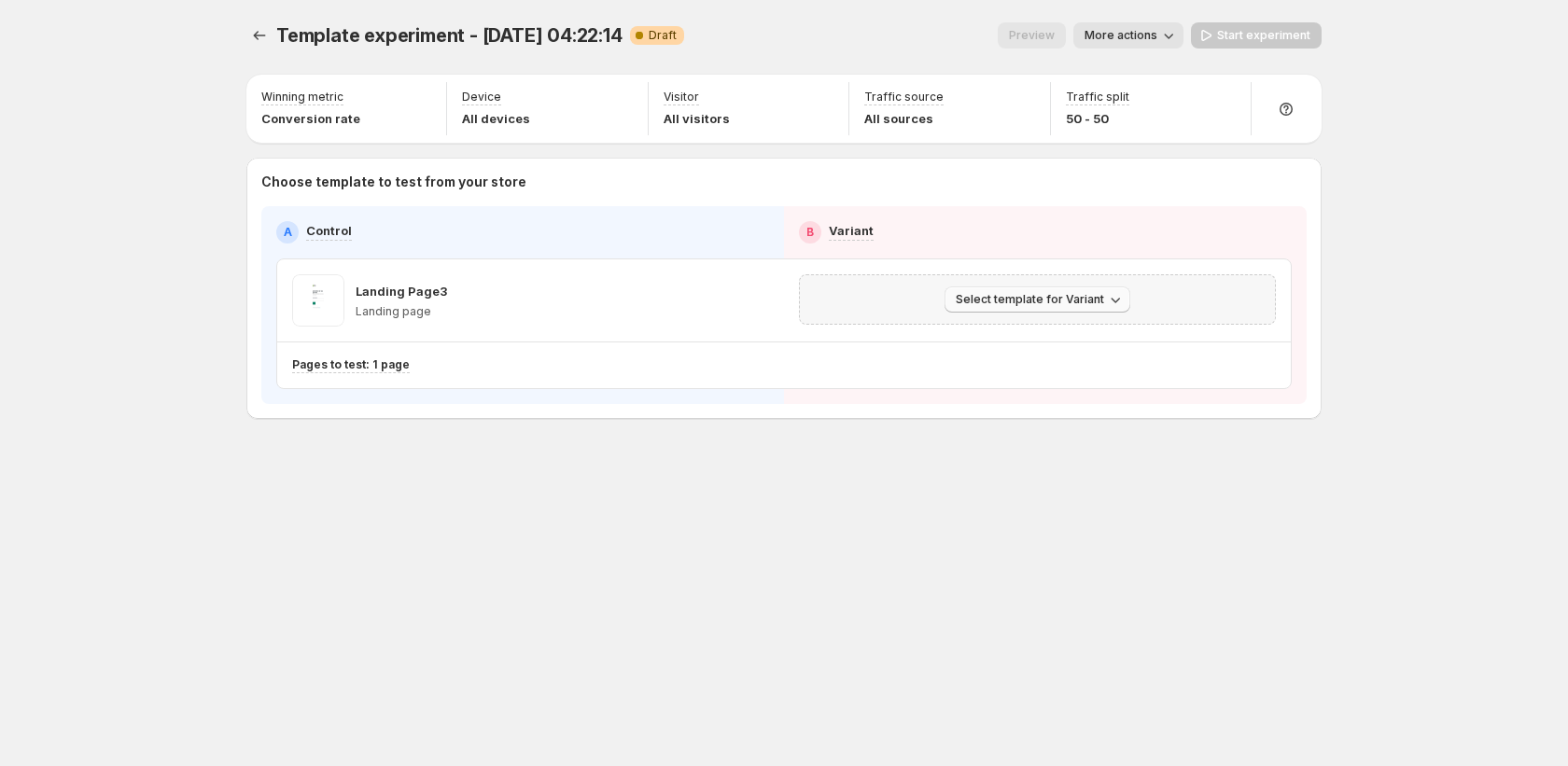
click at [984, 303] on span "Select template for Variant" at bounding box center [1030, 299] width 148 height 15
click at [1003, 372] on span "Create Variant based on Control" at bounding box center [1040, 370] width 190 height 15
click at [1264, 303] on icon "button" at bounding box center [1262, 300] width 19 height 19
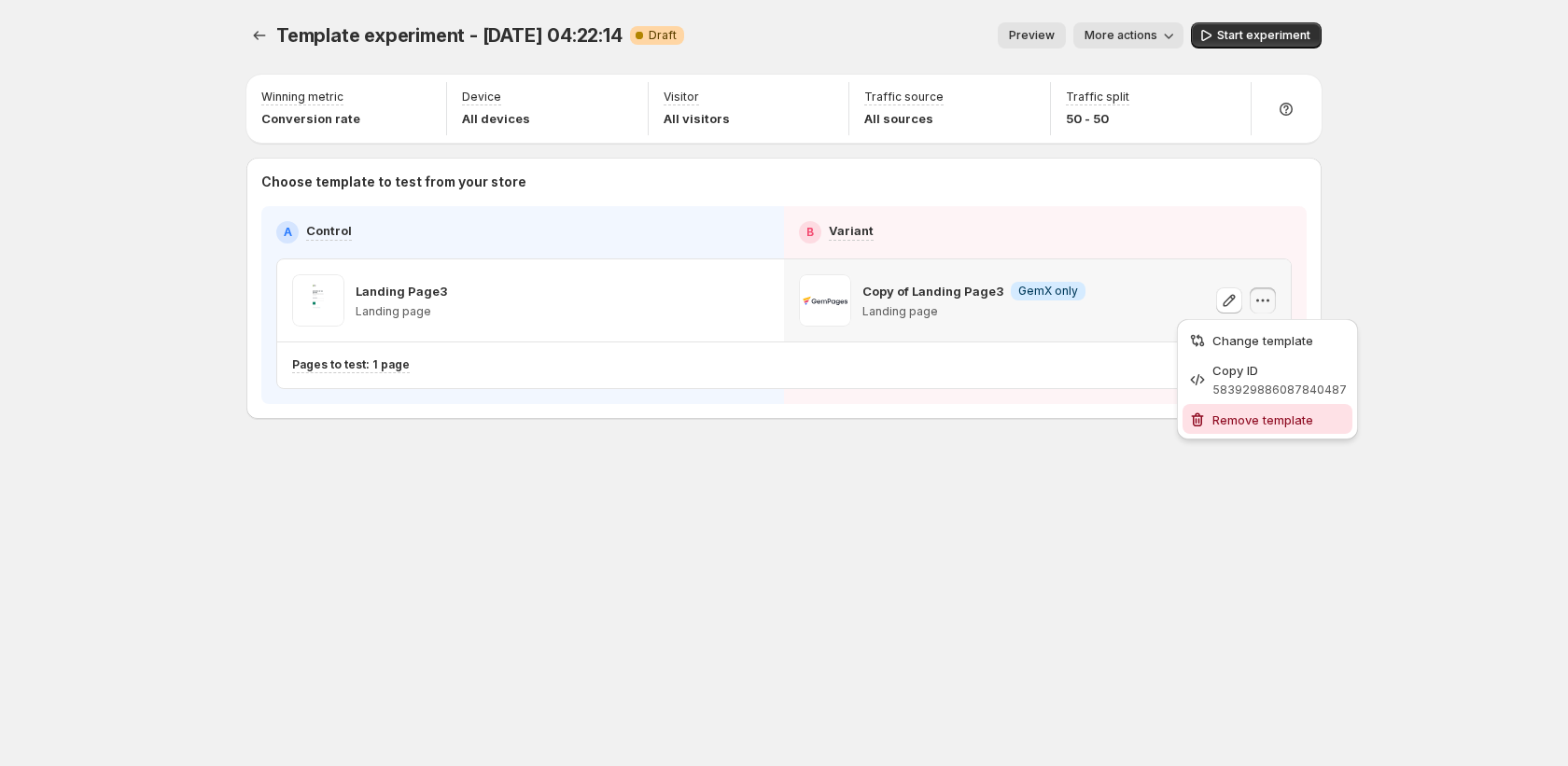
click at [1238, 413] on span "Remove template" at bounding box center [1263, 420] width 101 height 15
click at [1256, 304] on icon "button" at bounding box center [1262, 300] width 19 height 19
click at [1231, 417] on span "Remove template" at bounding box center [1263, 420] width 101 height 15
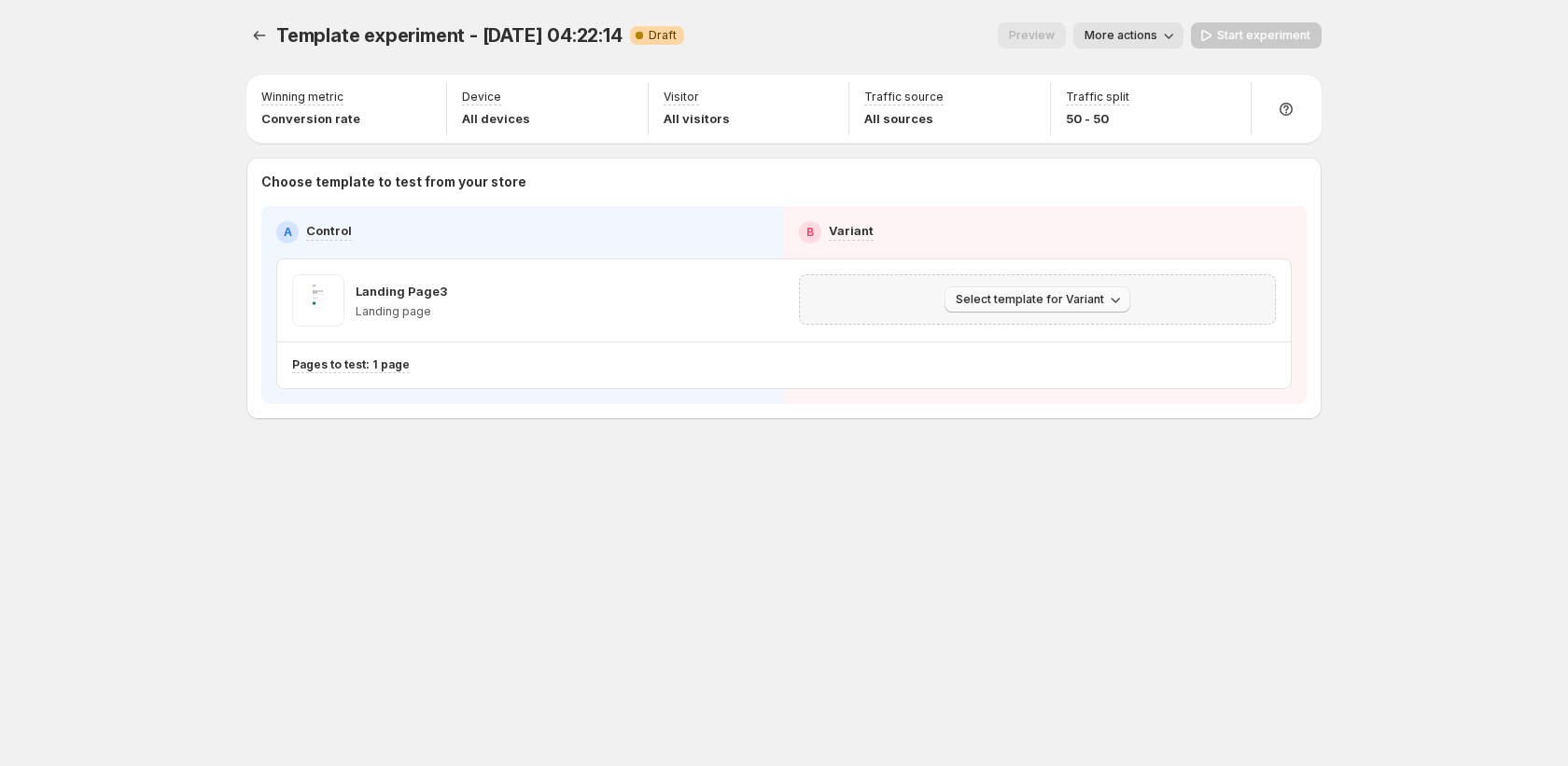
click at [1106, 297] on icon "button" at bounding box center [1115, 299] width 19 height 19
click at [1073, 335] on span "Select an existing template" at bounding box center [1024, 338] width 157 height 15
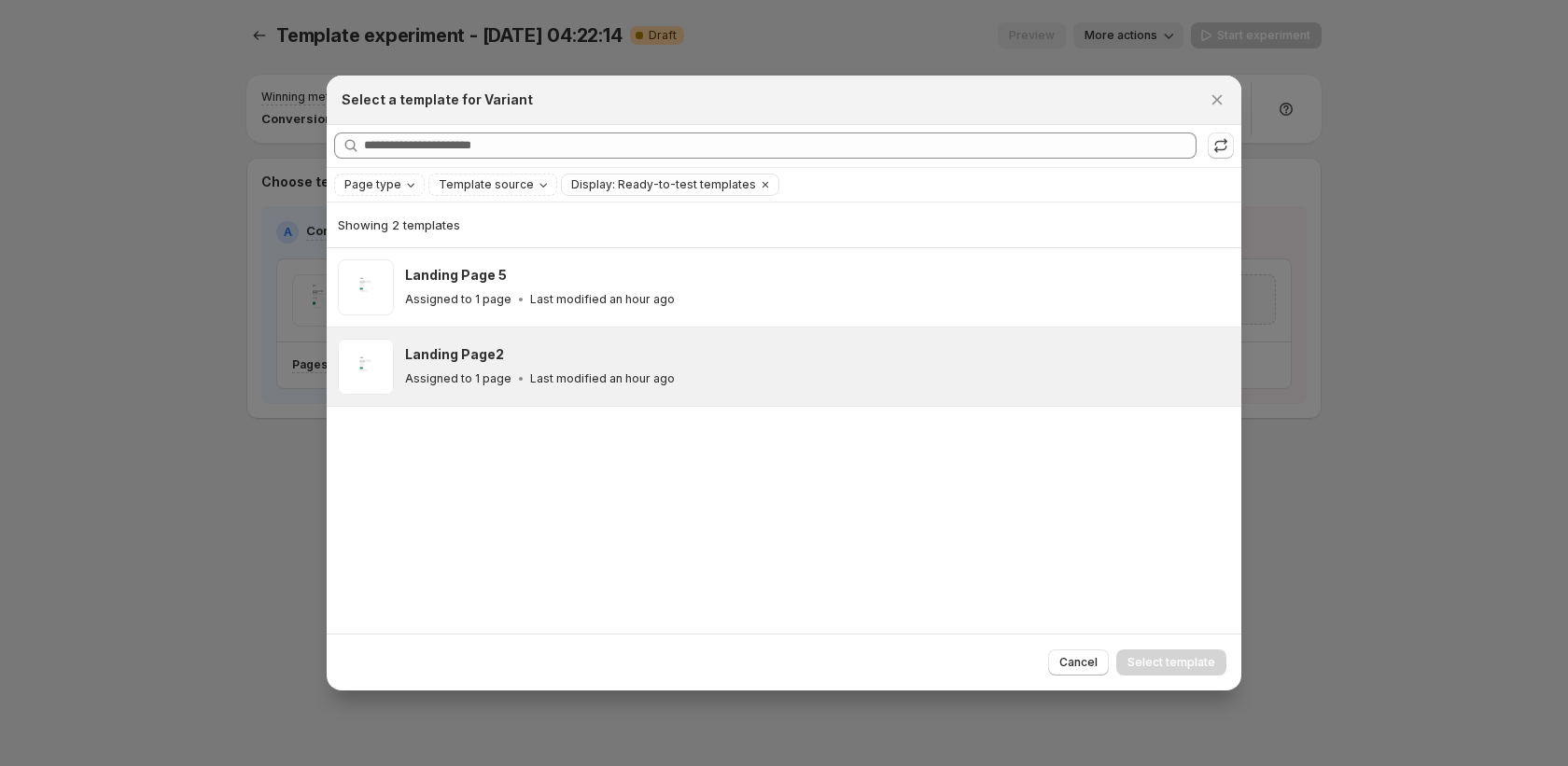
click at [1067, 328] on div "Landing Page2 Assigned to 1 page Last modified an hour ago" at bounding box center [784, 366] width 915 height 78
drag, startPoint x: 1159, startPoint y: 659, endPoint x: 1151, endPoint y: 643, distance: 17.9
click at [1159, 659] on span "Select template" at bounding box center [1171, 662] width 88 height 15
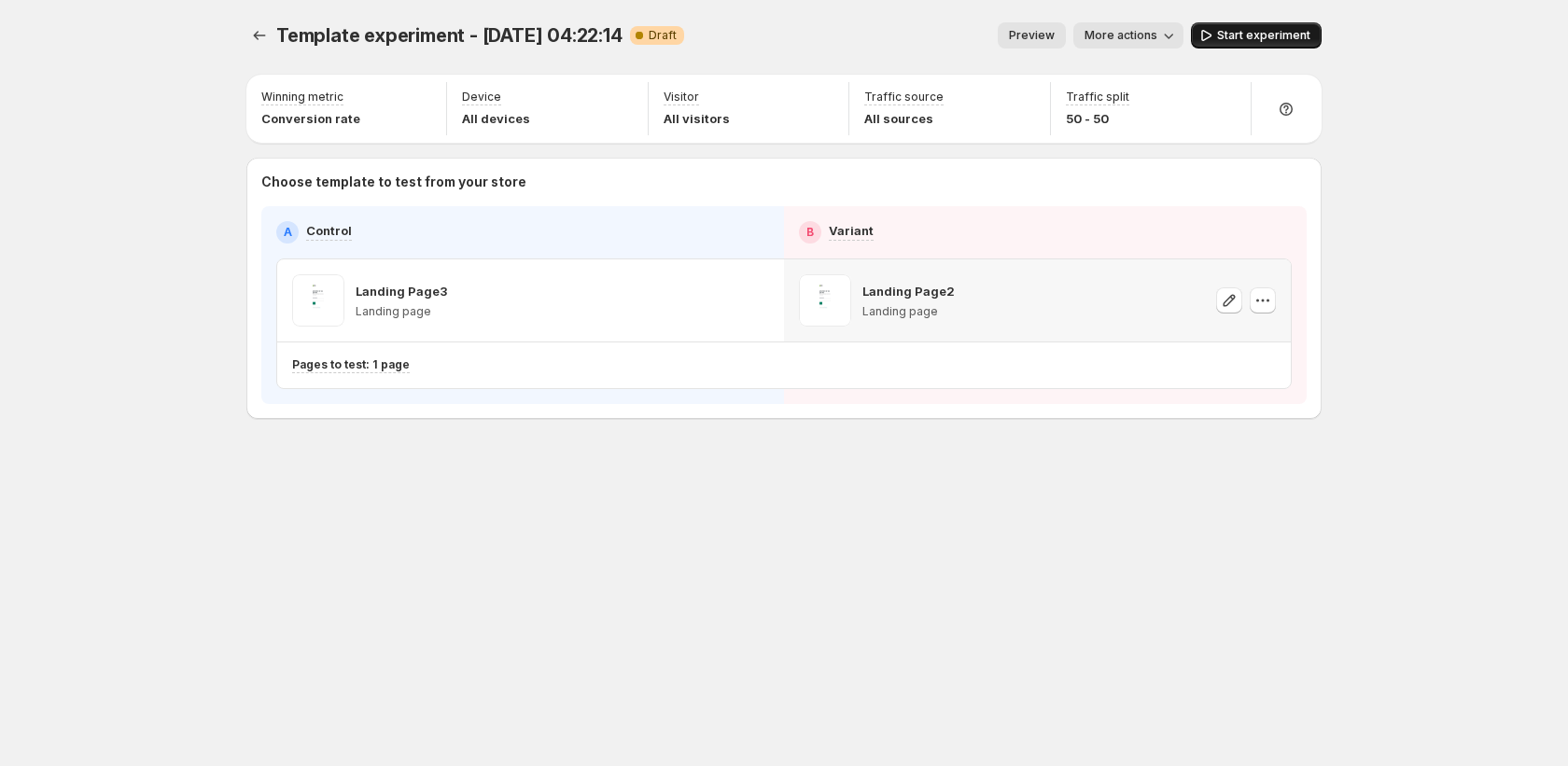
click at [1202, 30] on icon "button" at bounding box center [1206, 35] width 19 height 19
click at [259, 32] on icon "Experiments" at bounding box center [259, 35] width 19 height 19
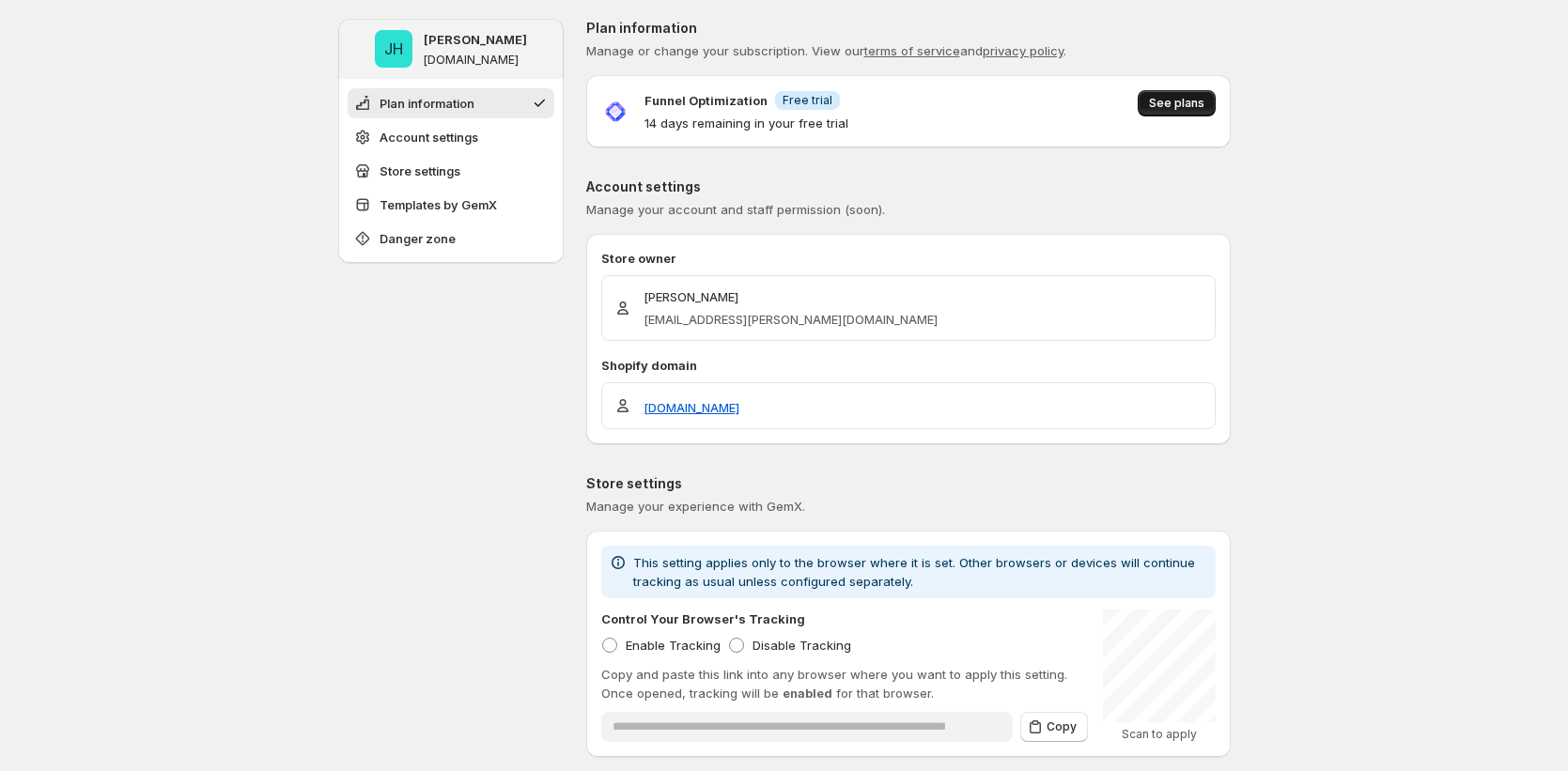
click at [1179, 99] on span "See plans" at bounding box center [1176, 103] width 56 height 15
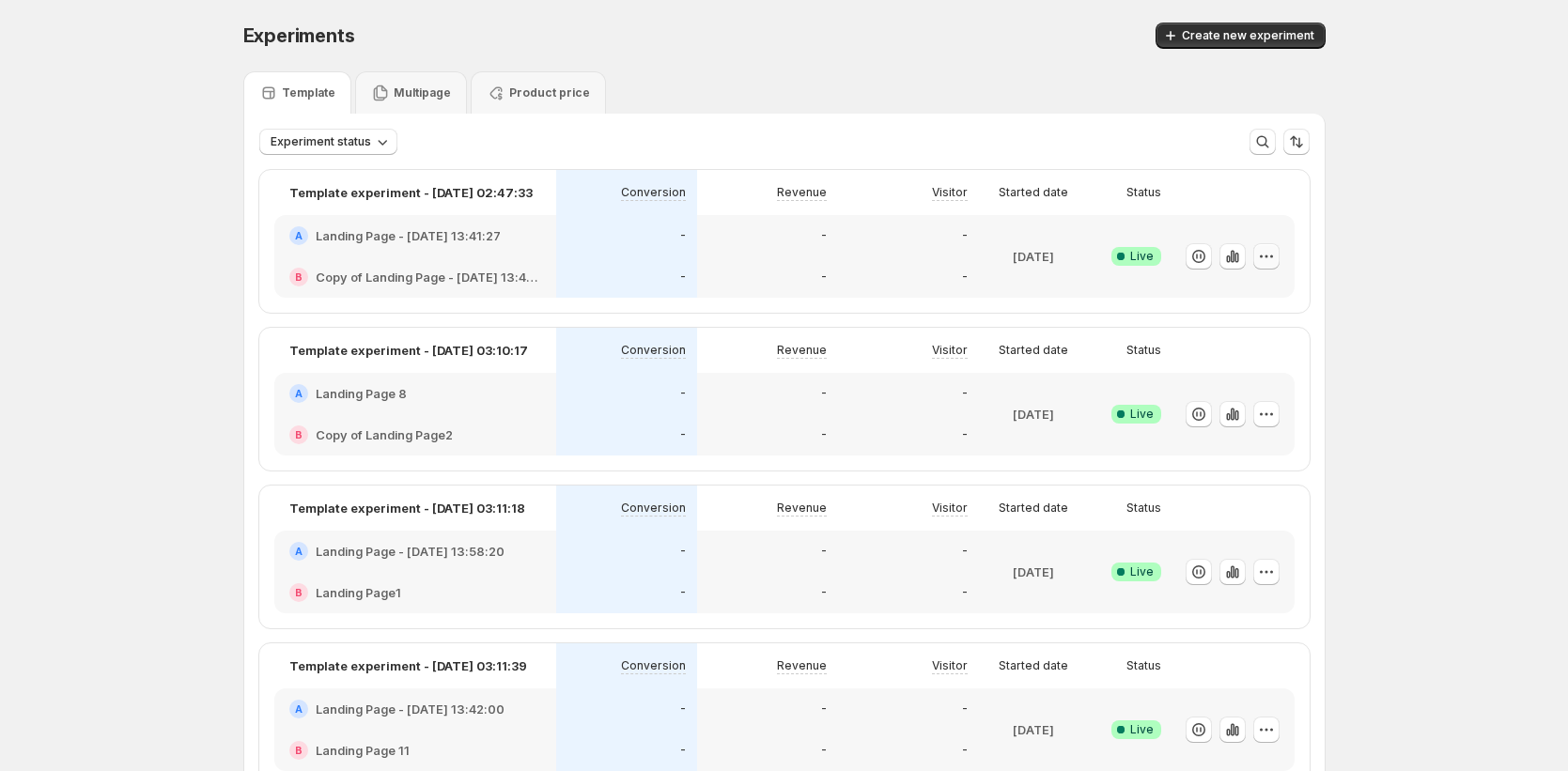
click at [1276, 254] on icon "button" at bounding box center [1266, 256] width 19 height 19
click at [1229, 257] on icon "button" at bounding box center [1228, 260] width 4 height 8
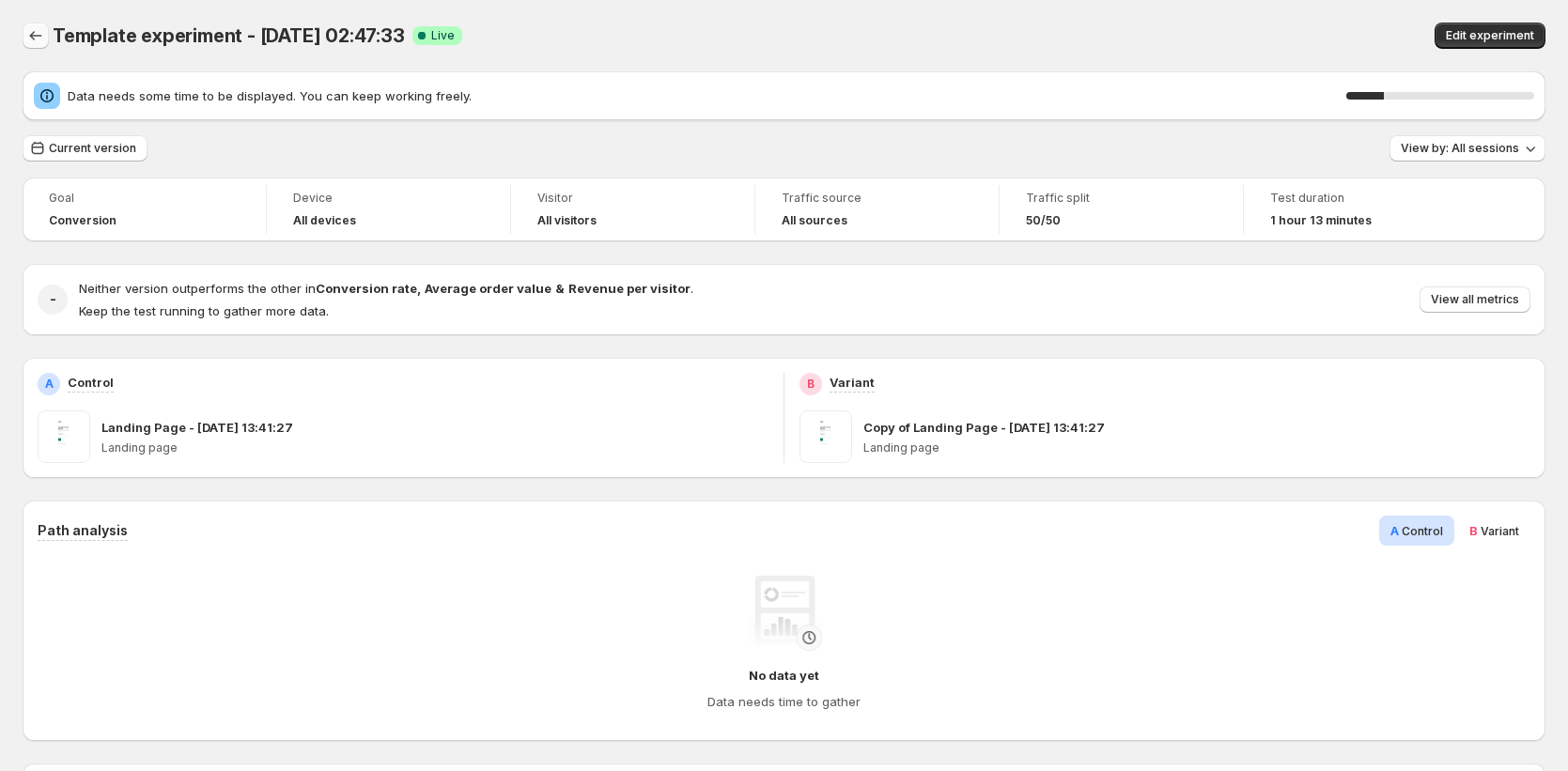
click at [30, 27] on icon "Back" at bounding box center [35, 35] width 19 height 19
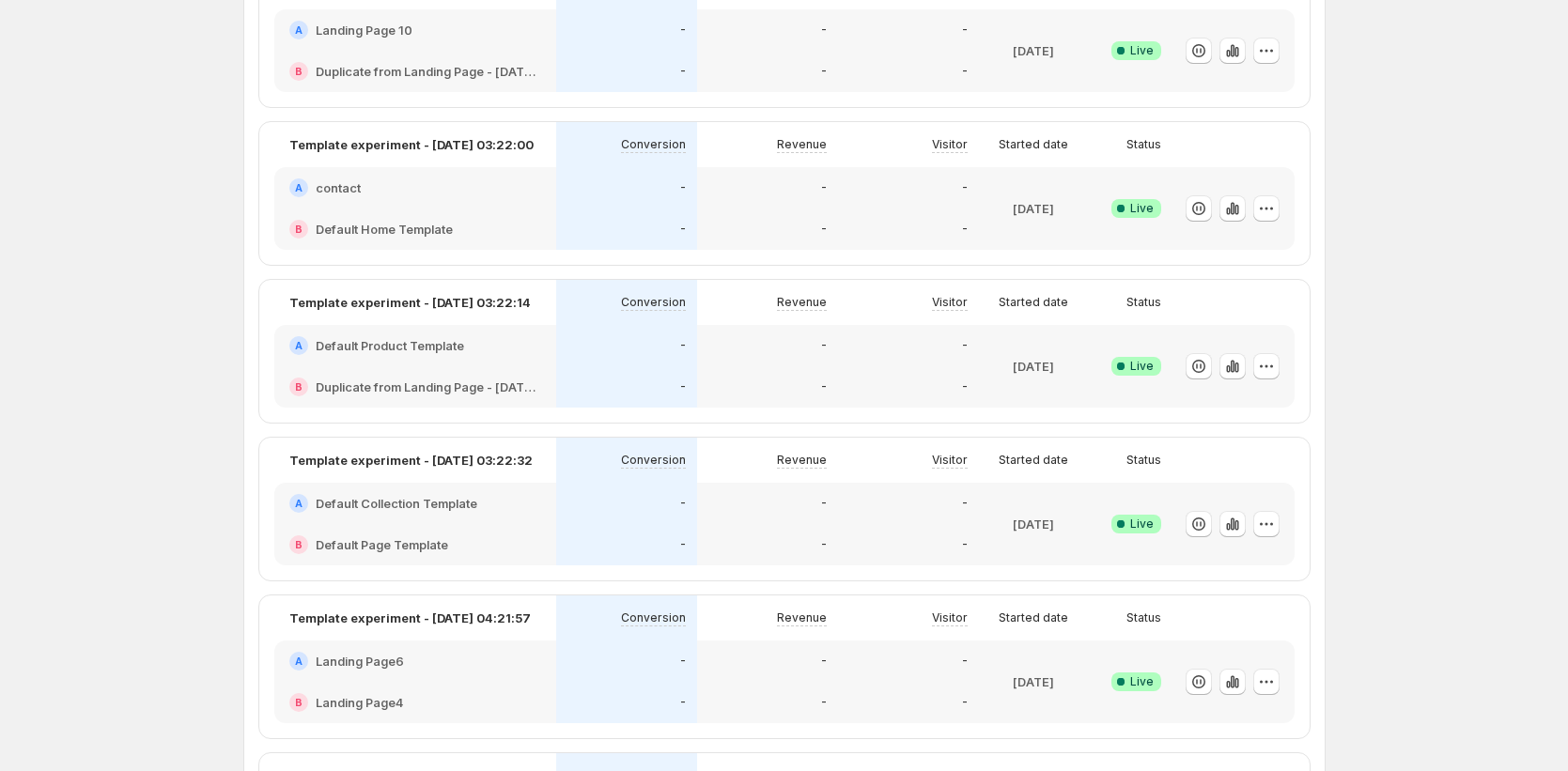
scroll to position [1710, 0]
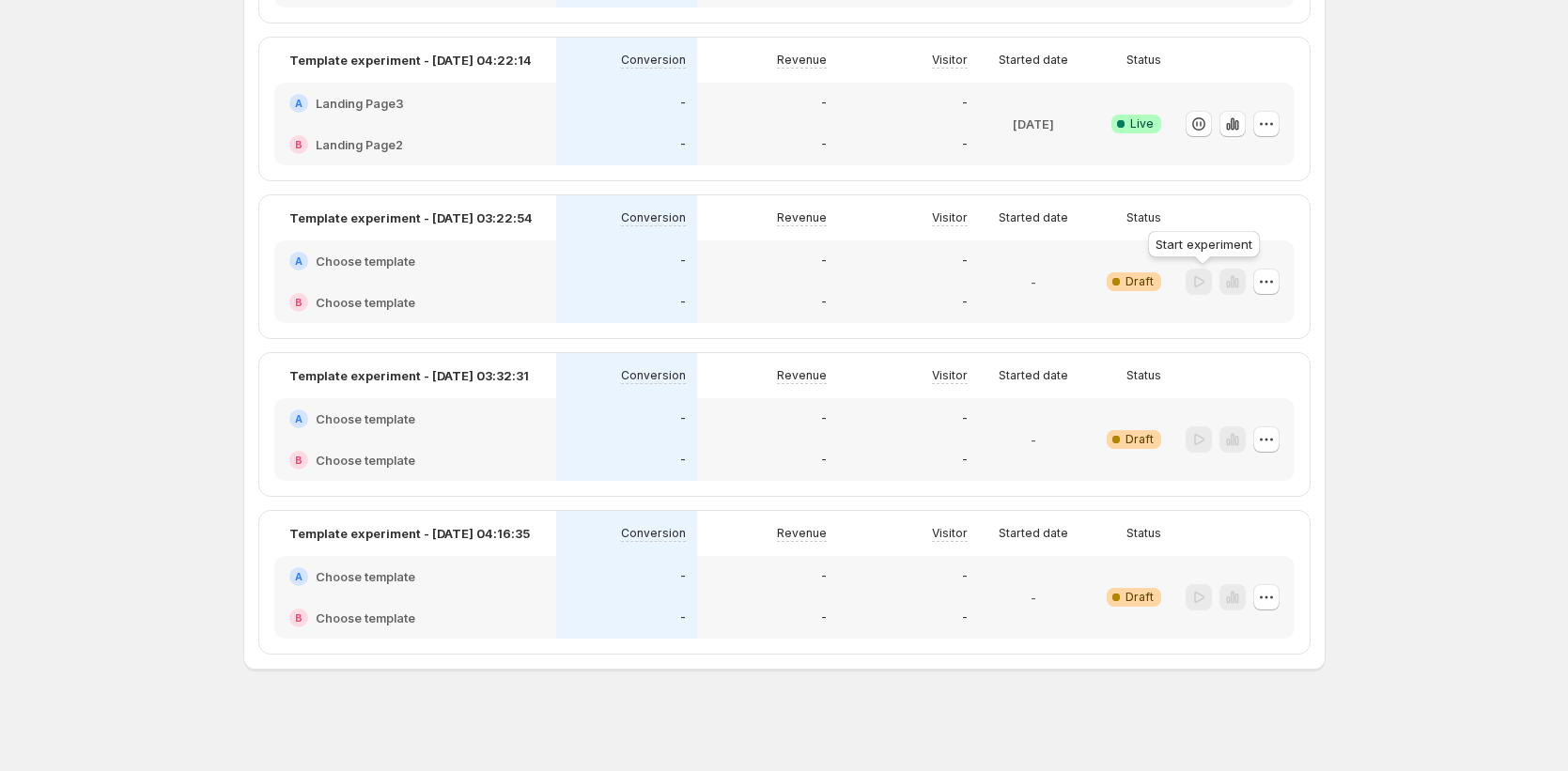
click at [1204, 280] on div at bounding box center [1198, 282] width 26 height 27
click at [540, 266] on div "A Choose template" at bounding box center [414, 261] width 252 height 19
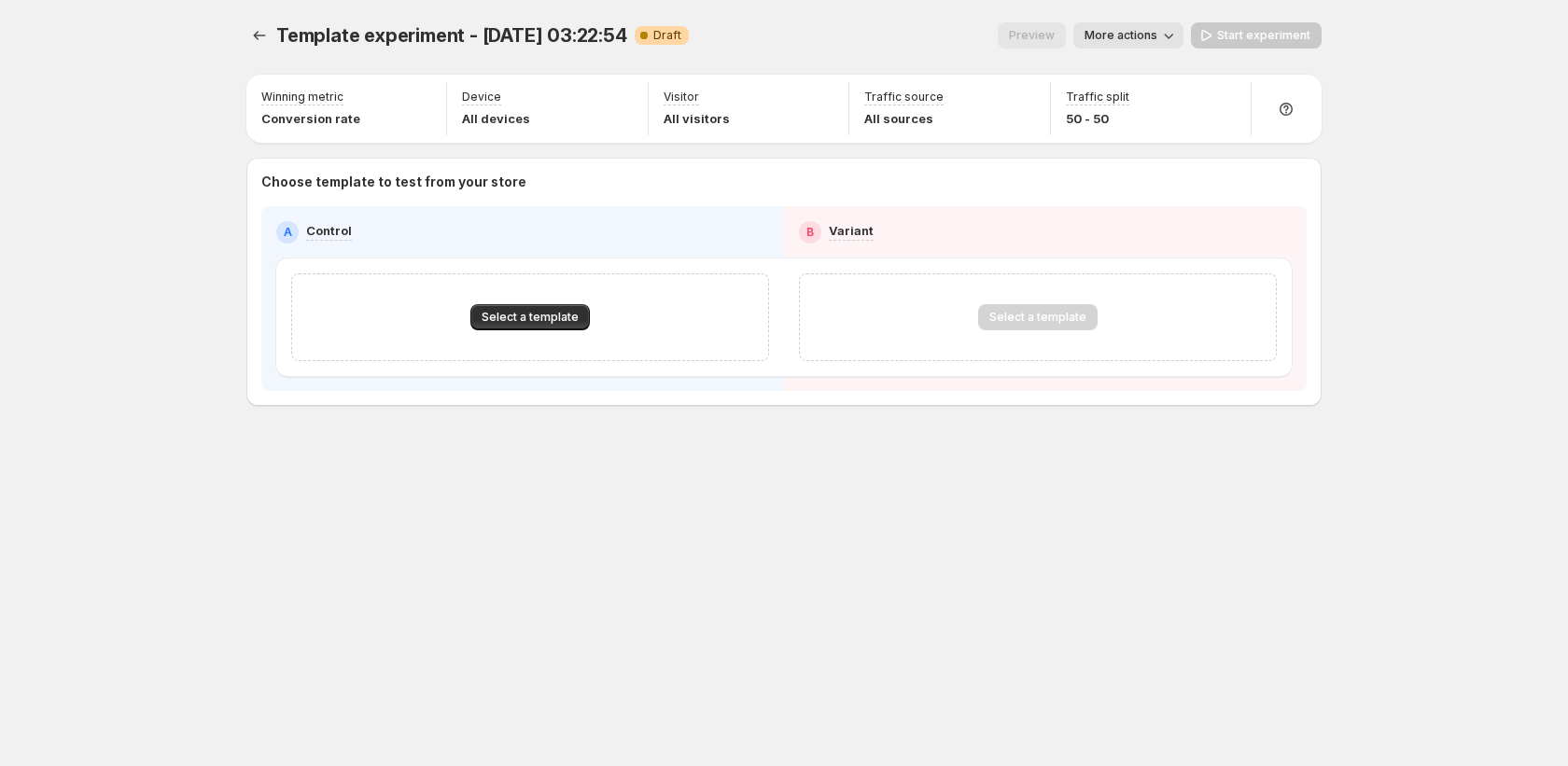
click at [1127, 30] on span "More actions" at bounding box center [1122, 35] width 73 height 15
click at [1157, 202] on span "Delete" at bounding box center [1171, 201] width 111 height 19
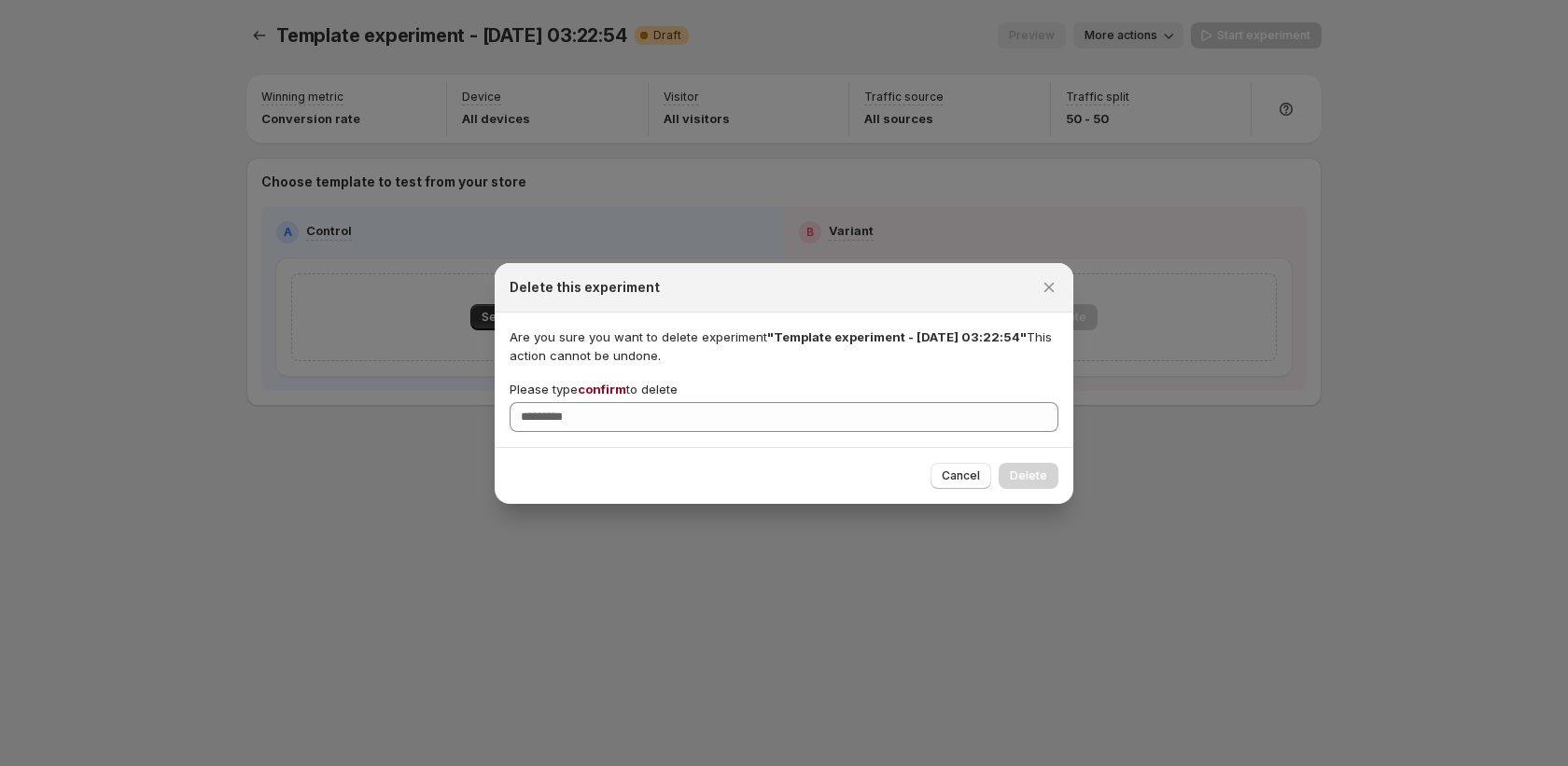
click at [608, 387] on span "confirm" at bounding box center [602, 389] width 49 height 15
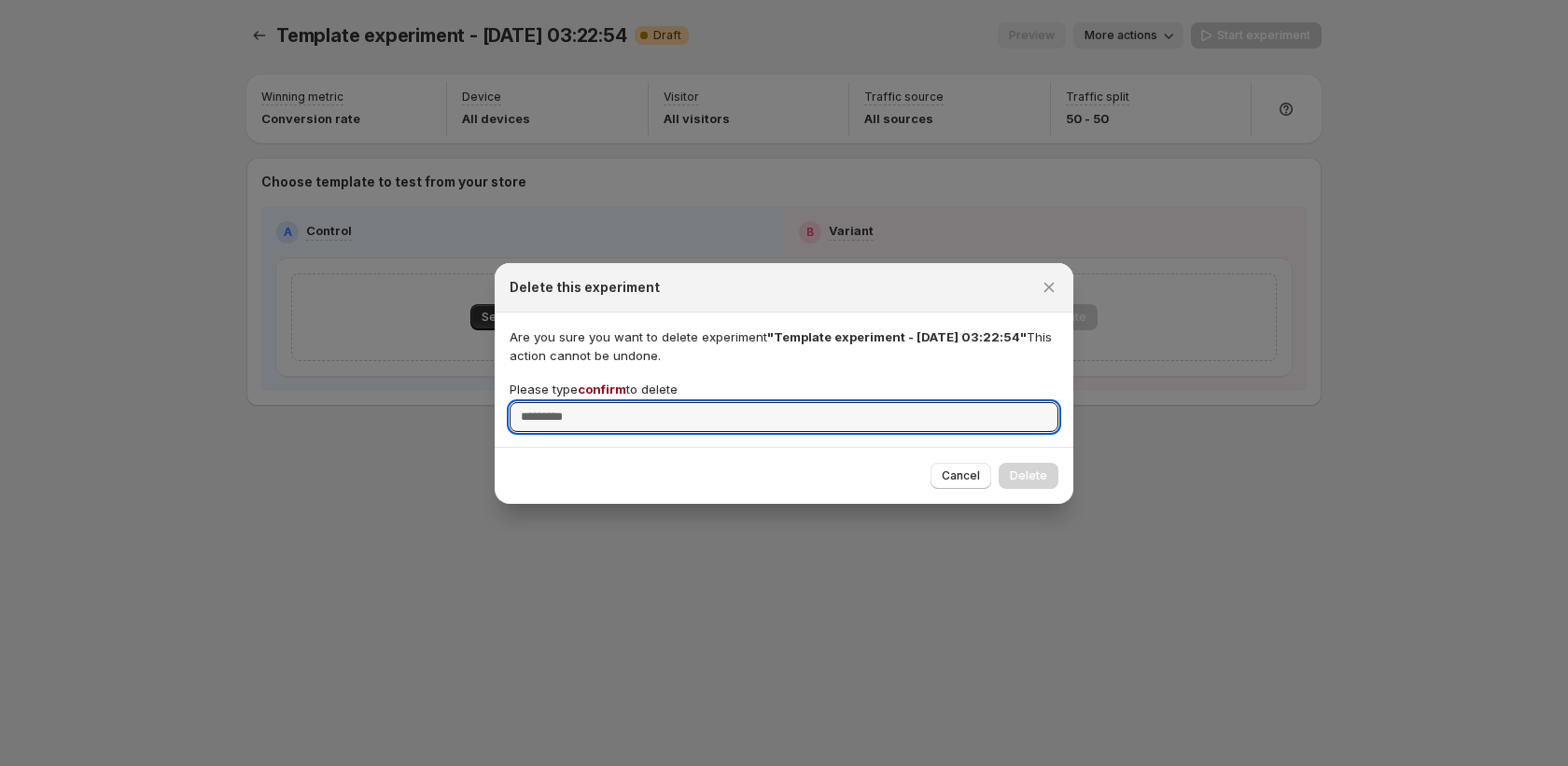
click at [608, 402] on input "Please type confirm to delete" at bounding box center [784, 417] width 548 height 30
click at [608, 387] on span "confirm" at bounding box center [602, 389] width 49 height 15
click at [608, 402] on input "Please type confirm to delete" at bounding box center [784, 417] width 548 height 30
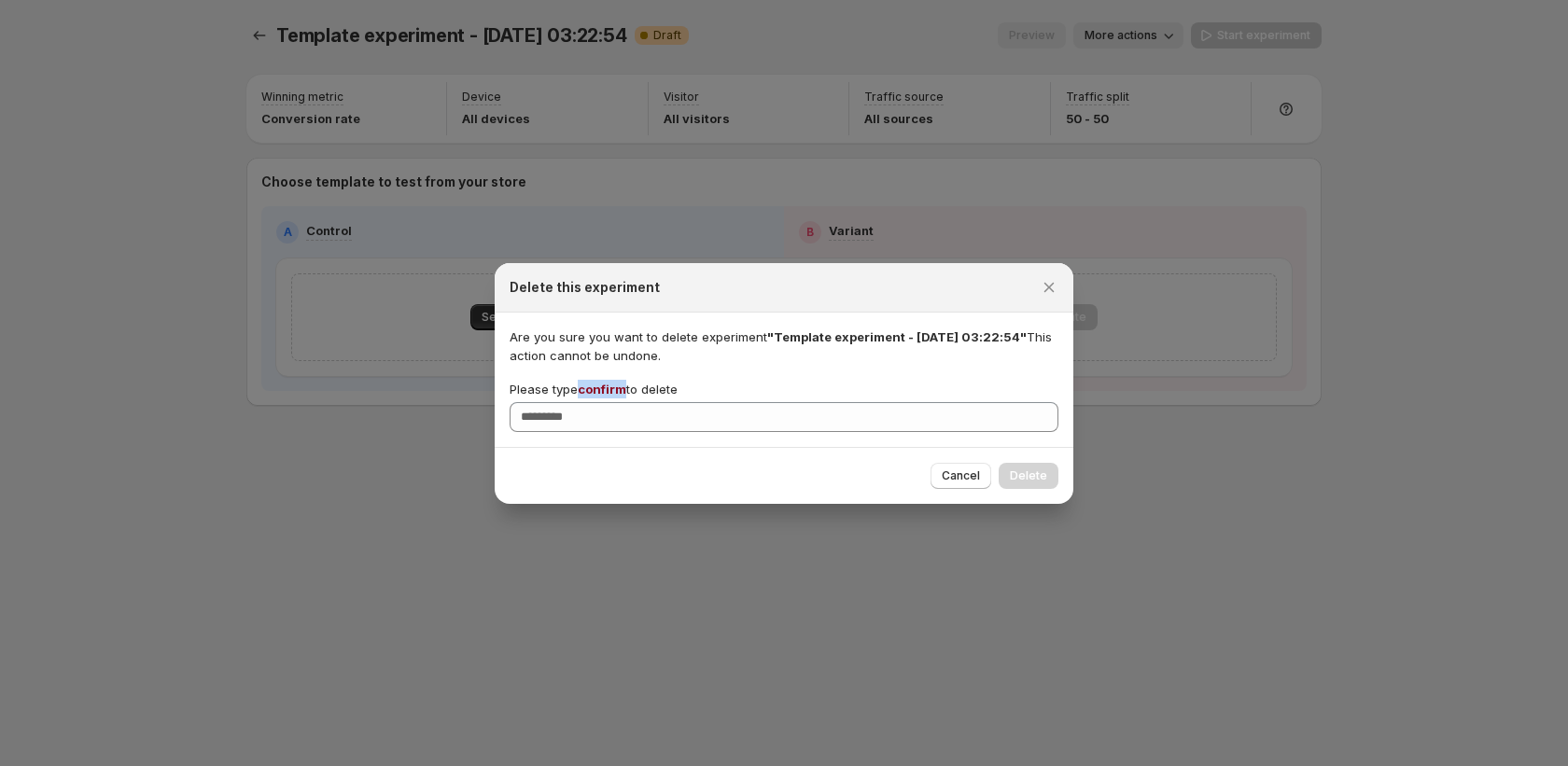
copy span "confirm"
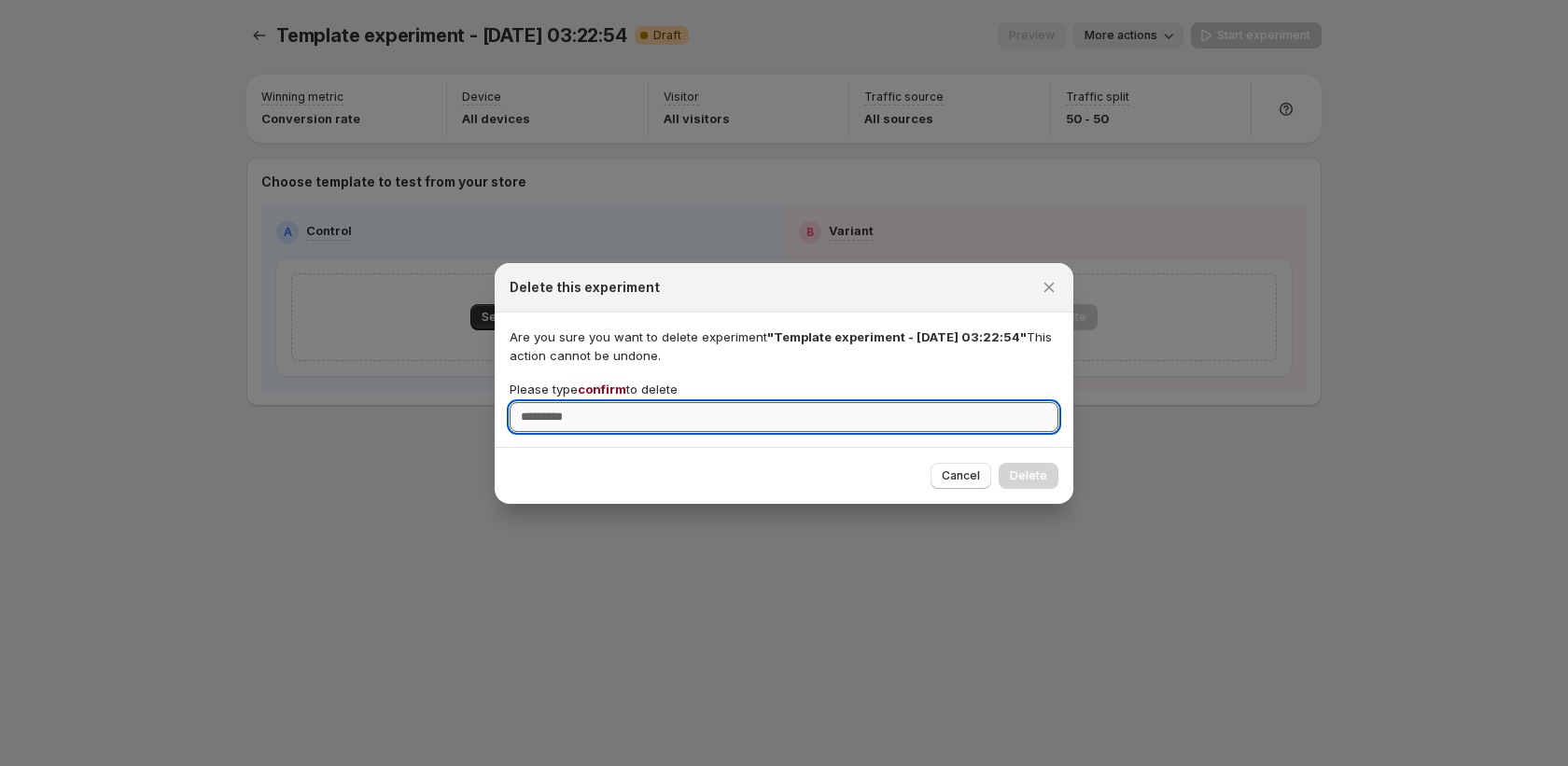
click at [607, 418] on input "Please type confirm to delete" at bounding box center [784, 417] width 548 height 30
paste input "*******"
type input "*******"
click at [1024, 464] on button "Delete" at bounding box center [1029, 476] width 59 height 26
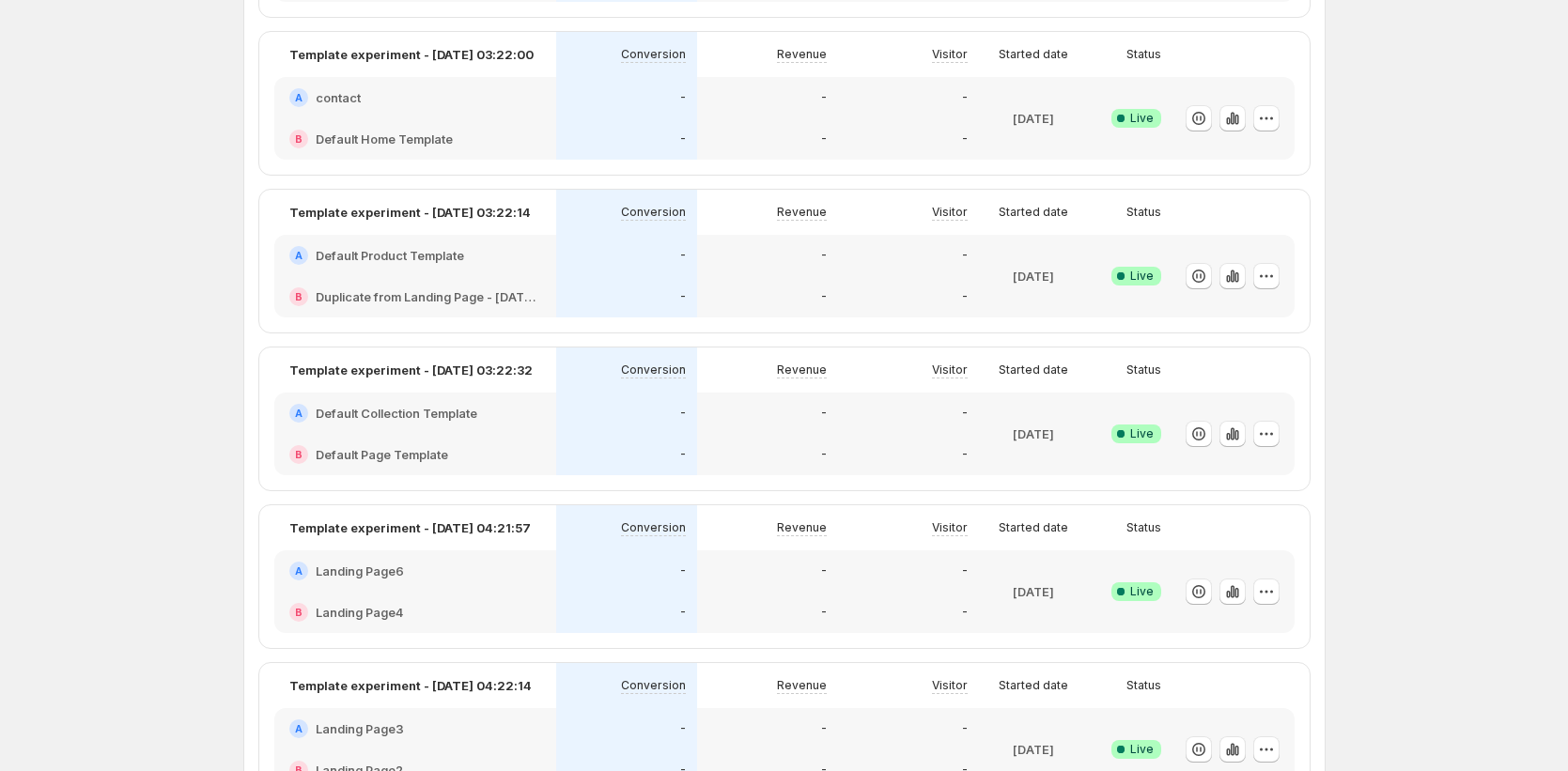
scroll to position [1553, 0]
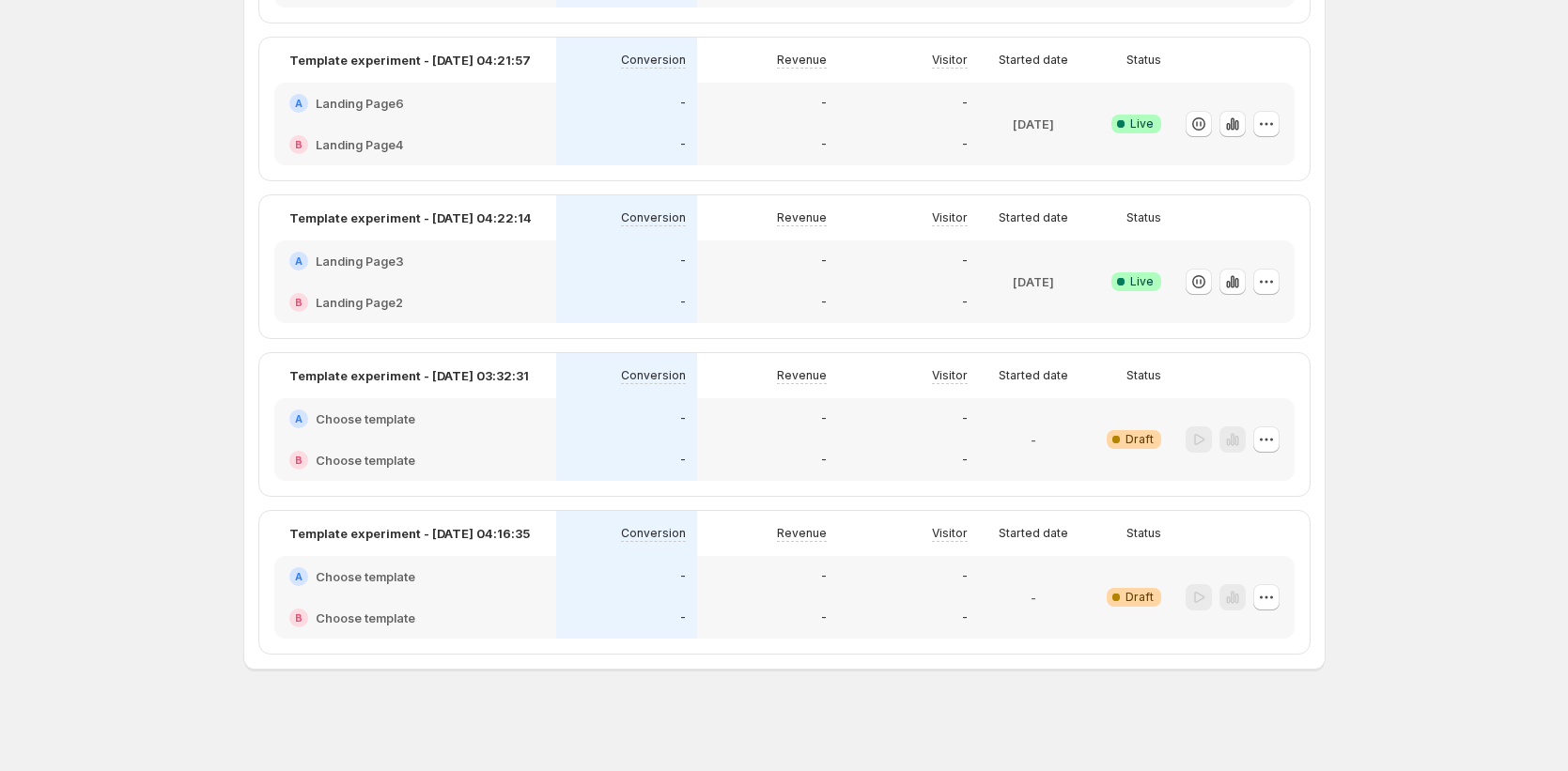
click at [463, 448] on div "B Choose template" at bounding box center [414, 459] width 282 height 41
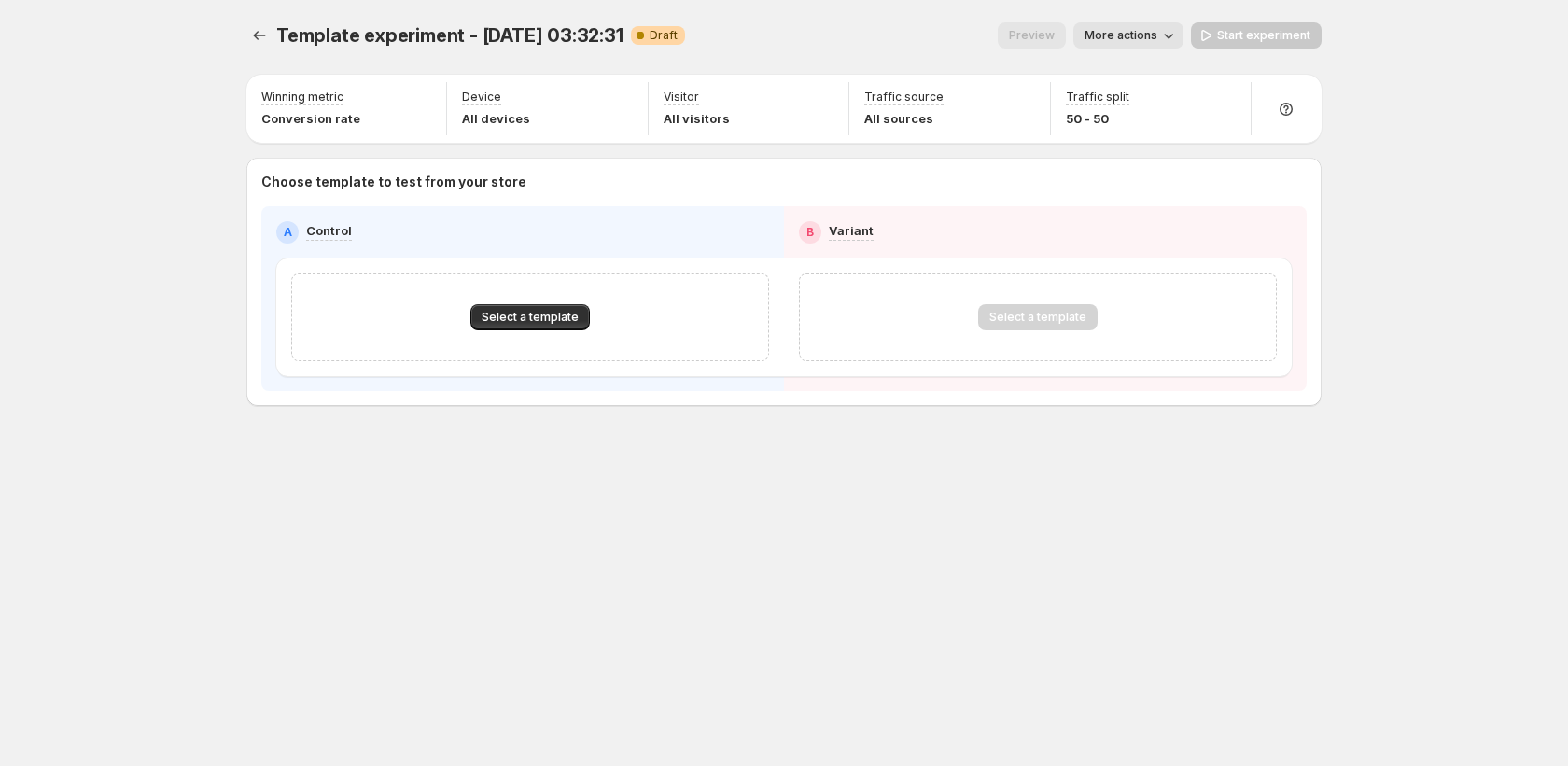
click at [1171, 36] on icon "button" at bounding box center [1168, 35] width 19 height 19
click at [1145, 204] on span "Delete" at bounding box center [1134, 201] width 38 height 15
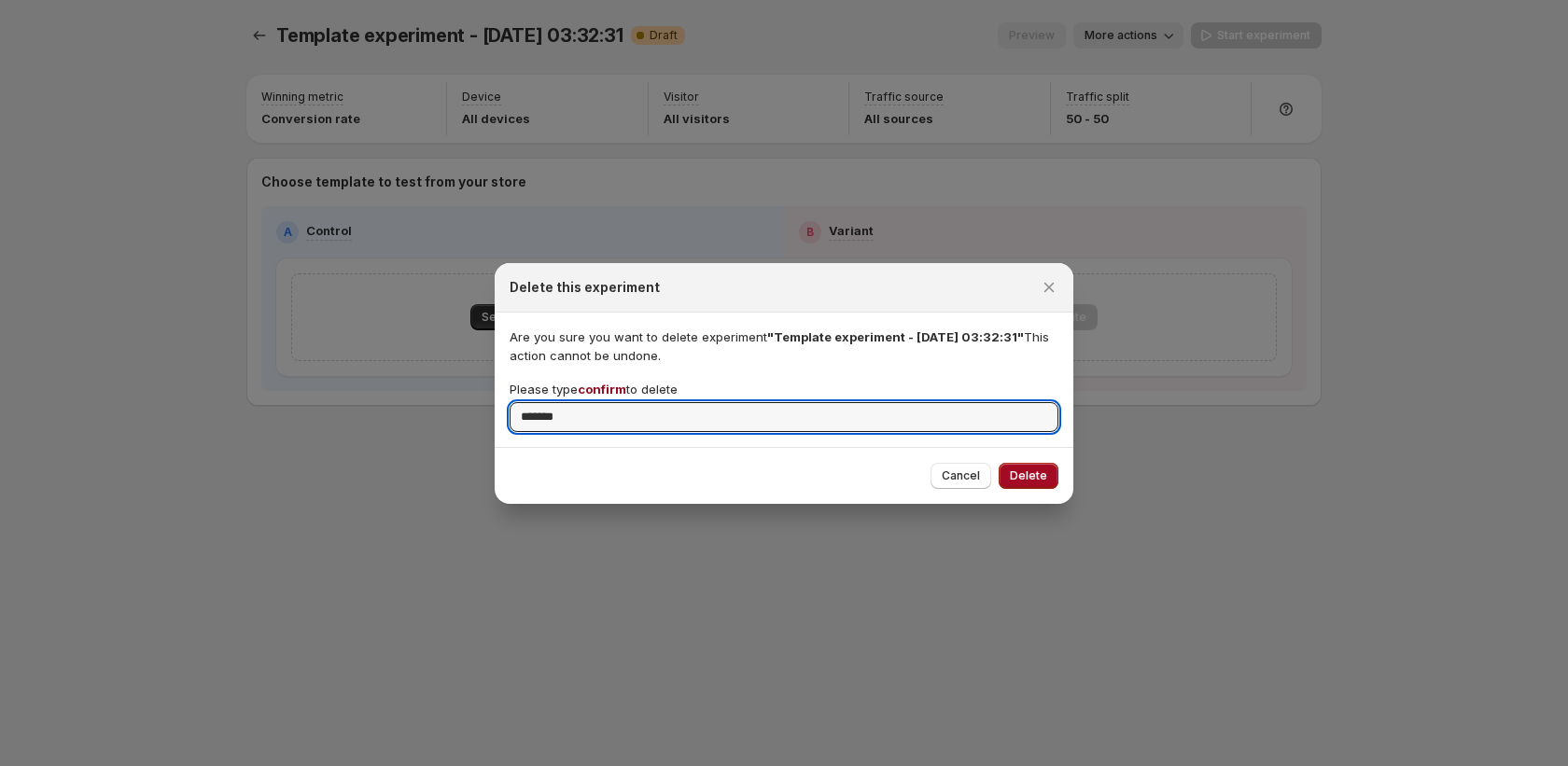
type input "*******"
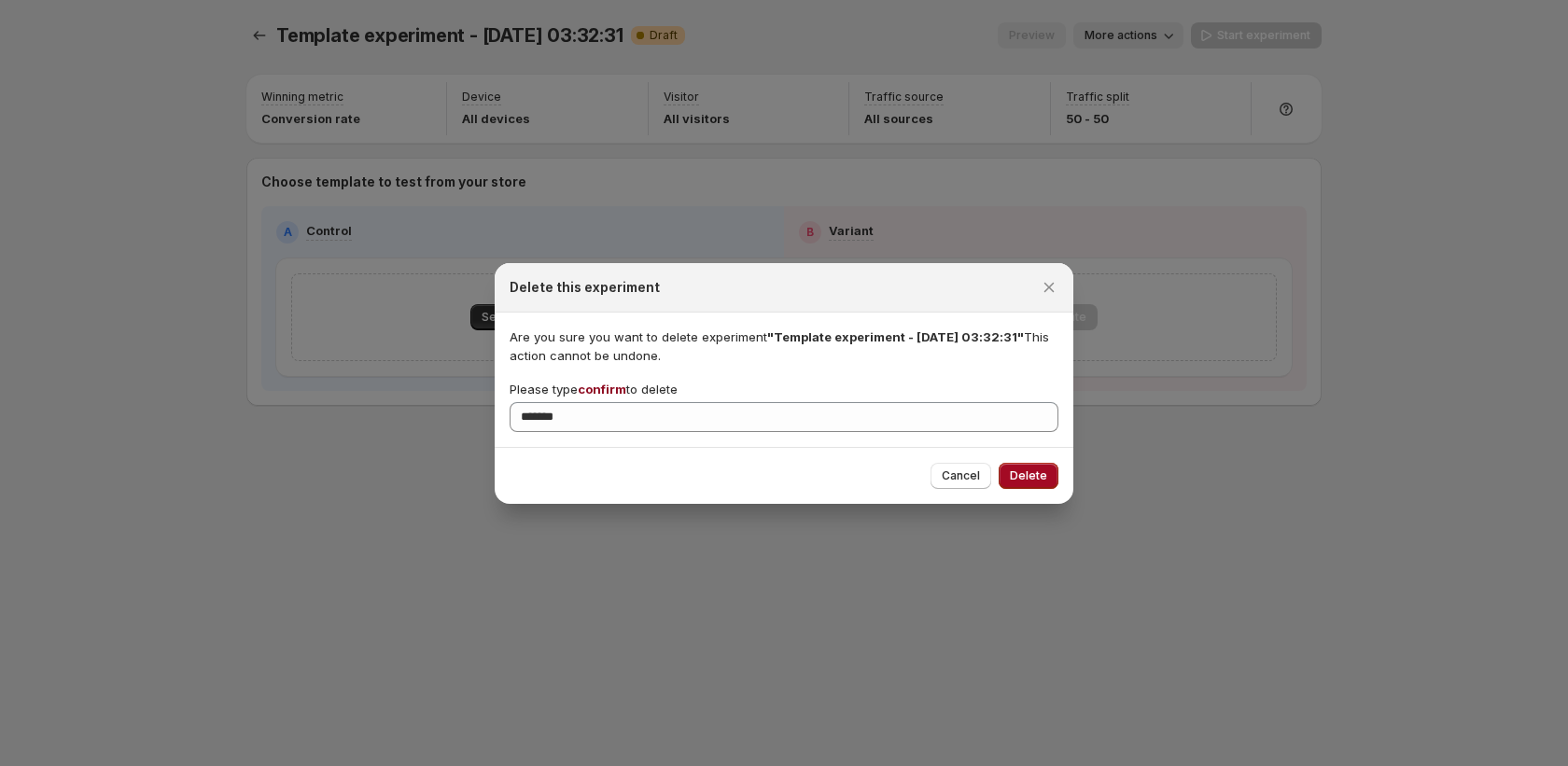
click at [1023, 472] on span "Delete" at bounding box center [1029, 475] width 38 height 15
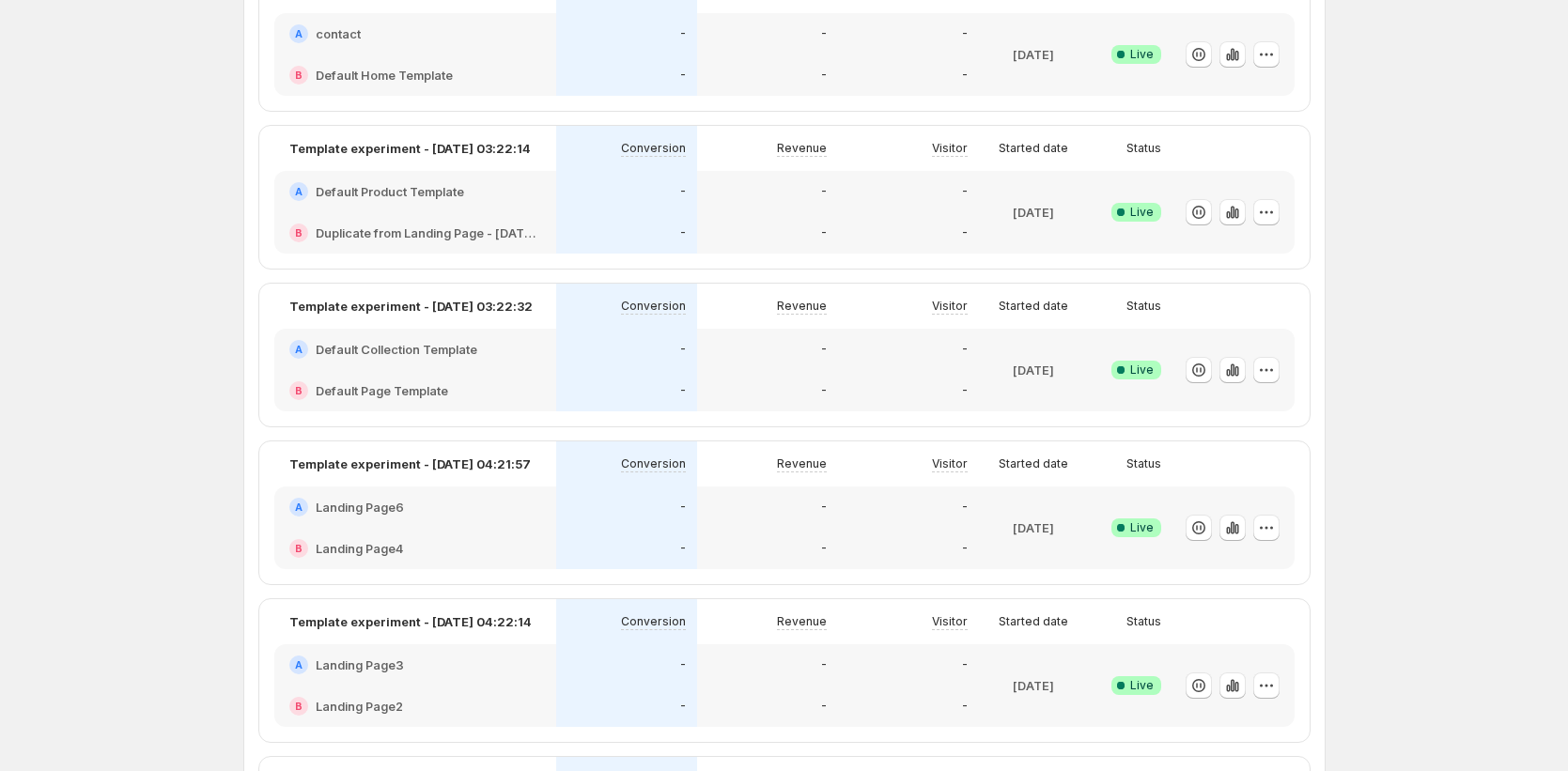
scroll to position [1395, 0]
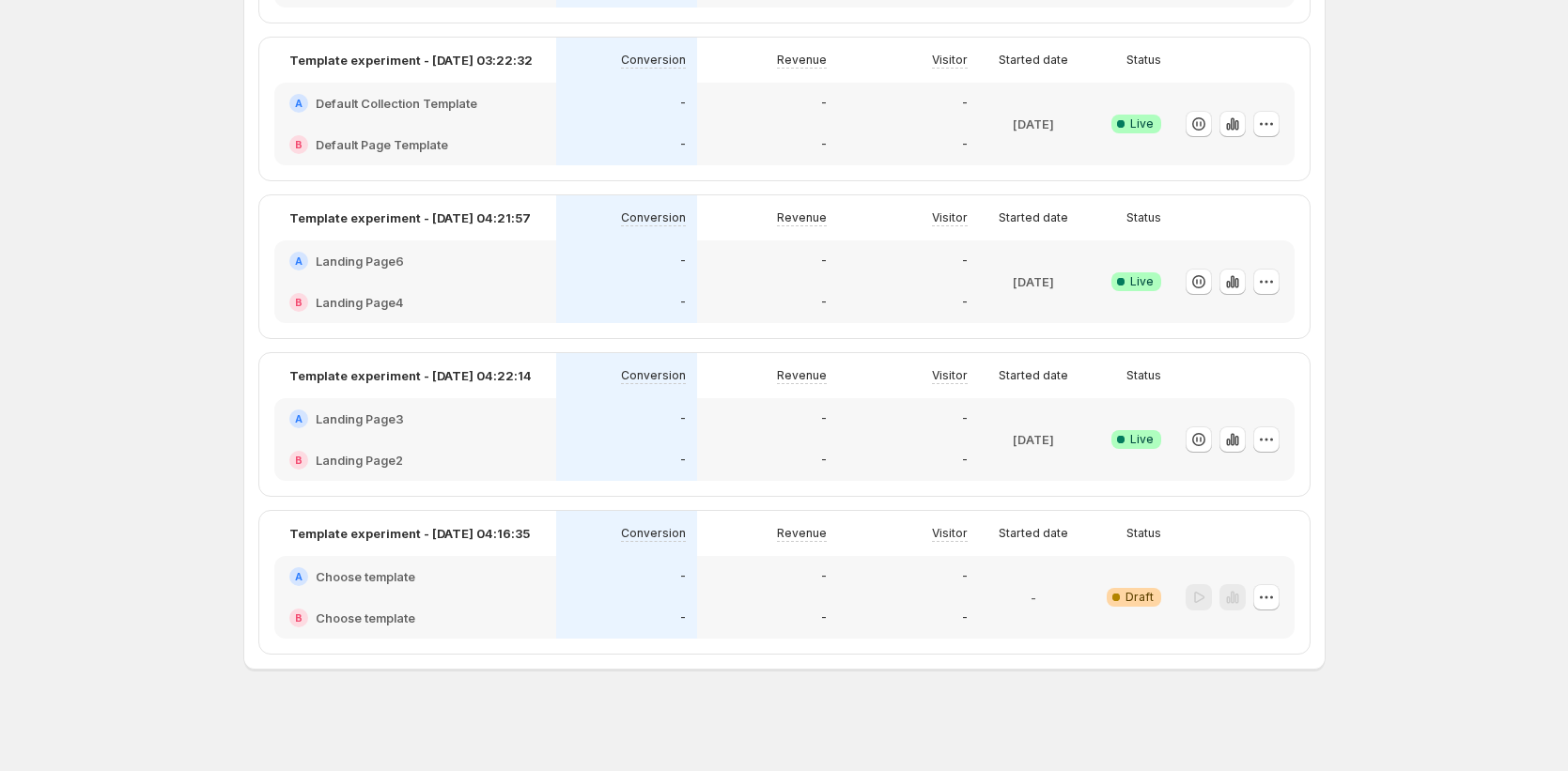
click at [1011, 572] on div "-" at bounding box center [1033, 598] width 94 height 60
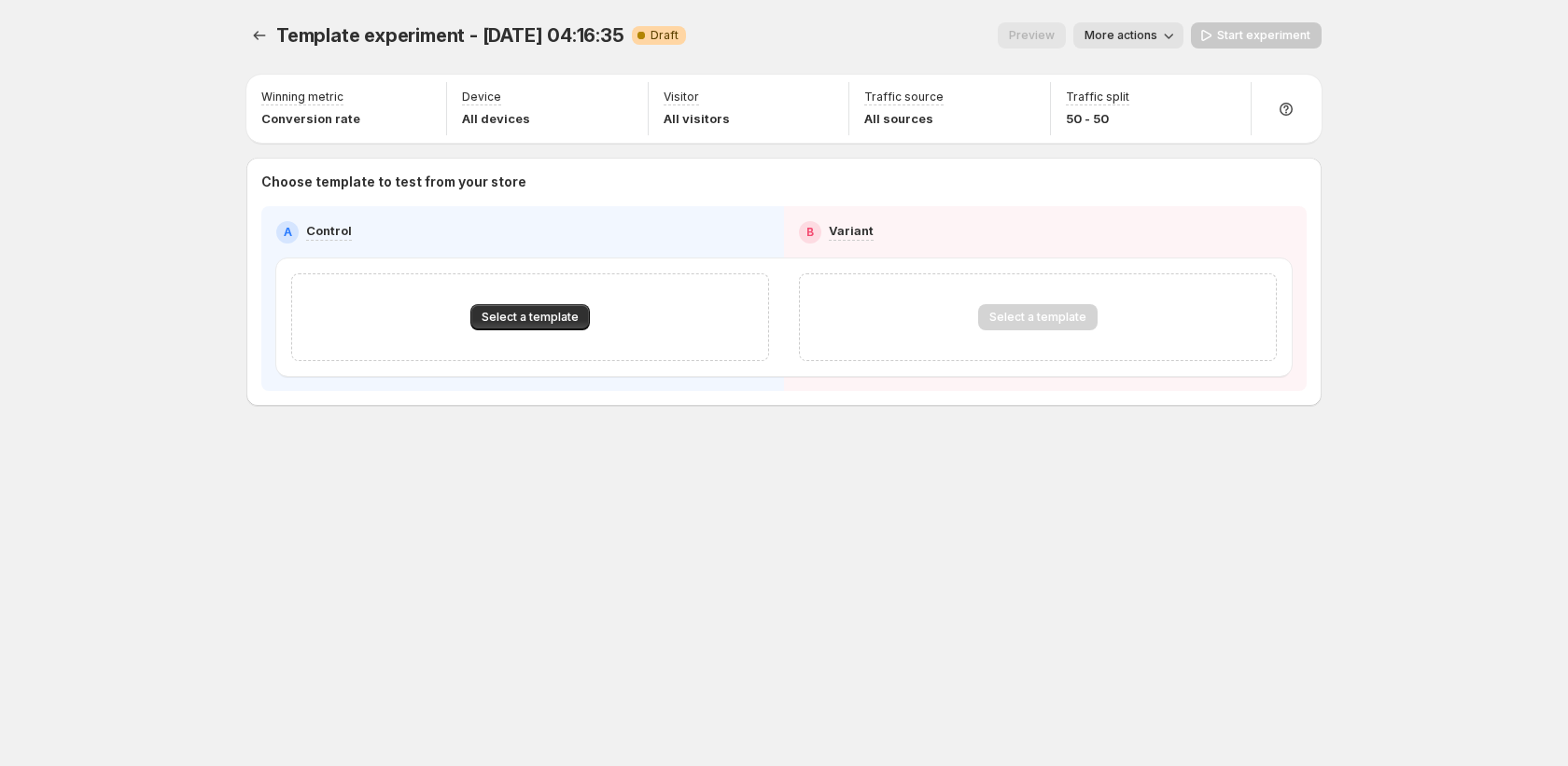
click at [1122, 41] on span "More actions" at bounding box center [1122, 35] width 73 height 15
click at [1127, 201] on span "Delete" at bounding box center [1134, 201] width 38 height 15
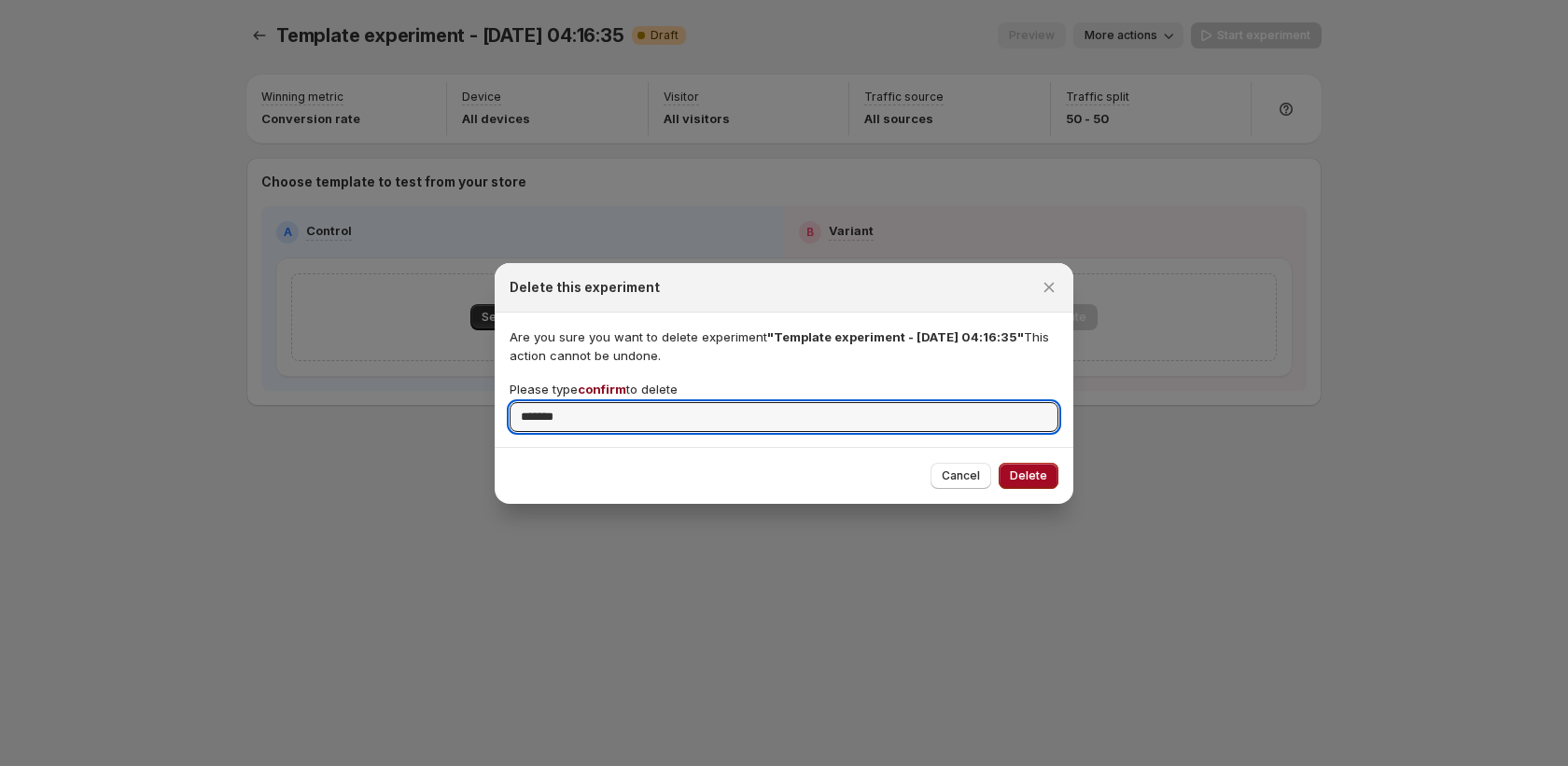
type input "*******"
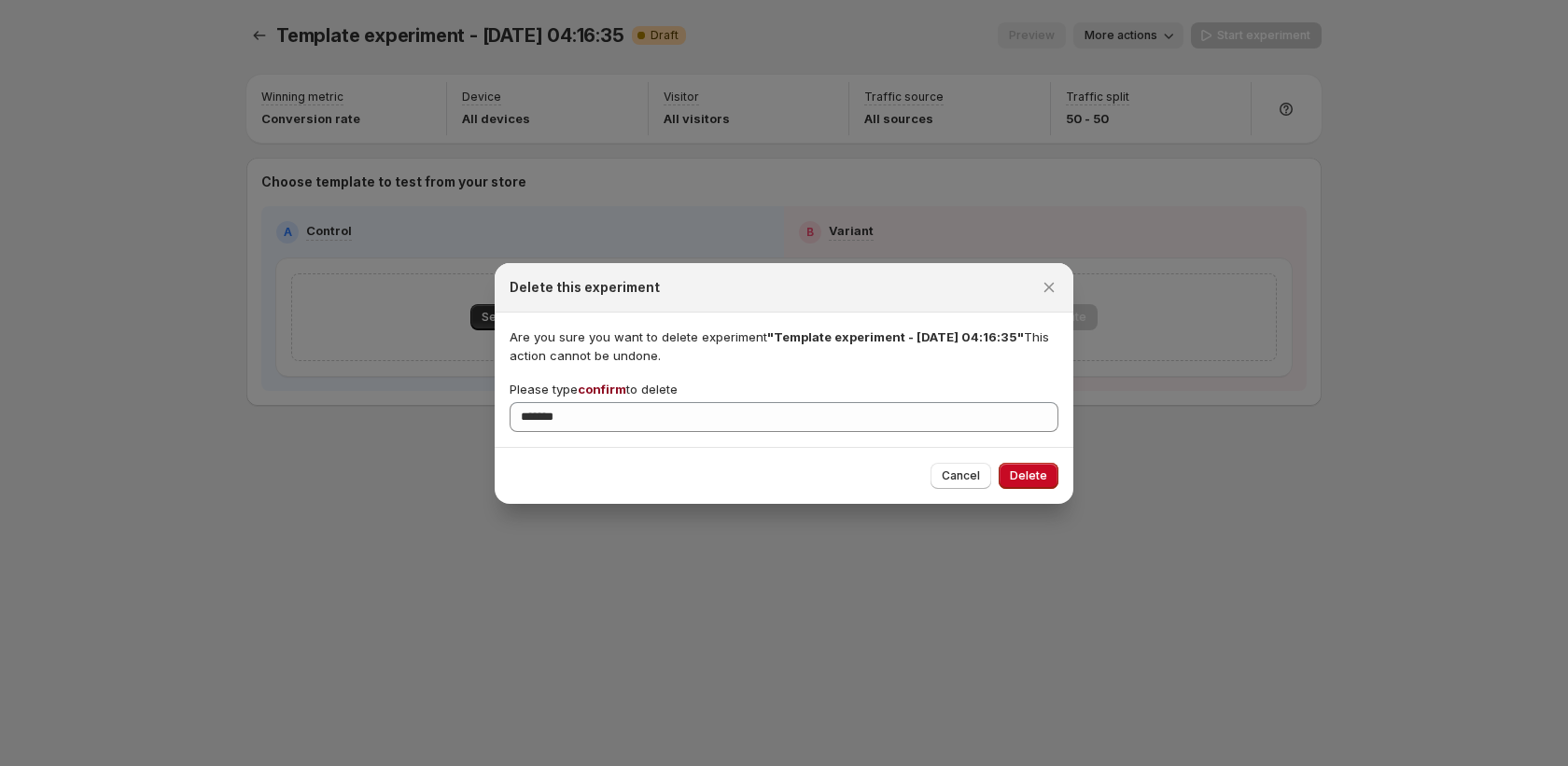
click at [1029, 466] on button "Delete" at bounding box center [1029, 476] width 59 height 26
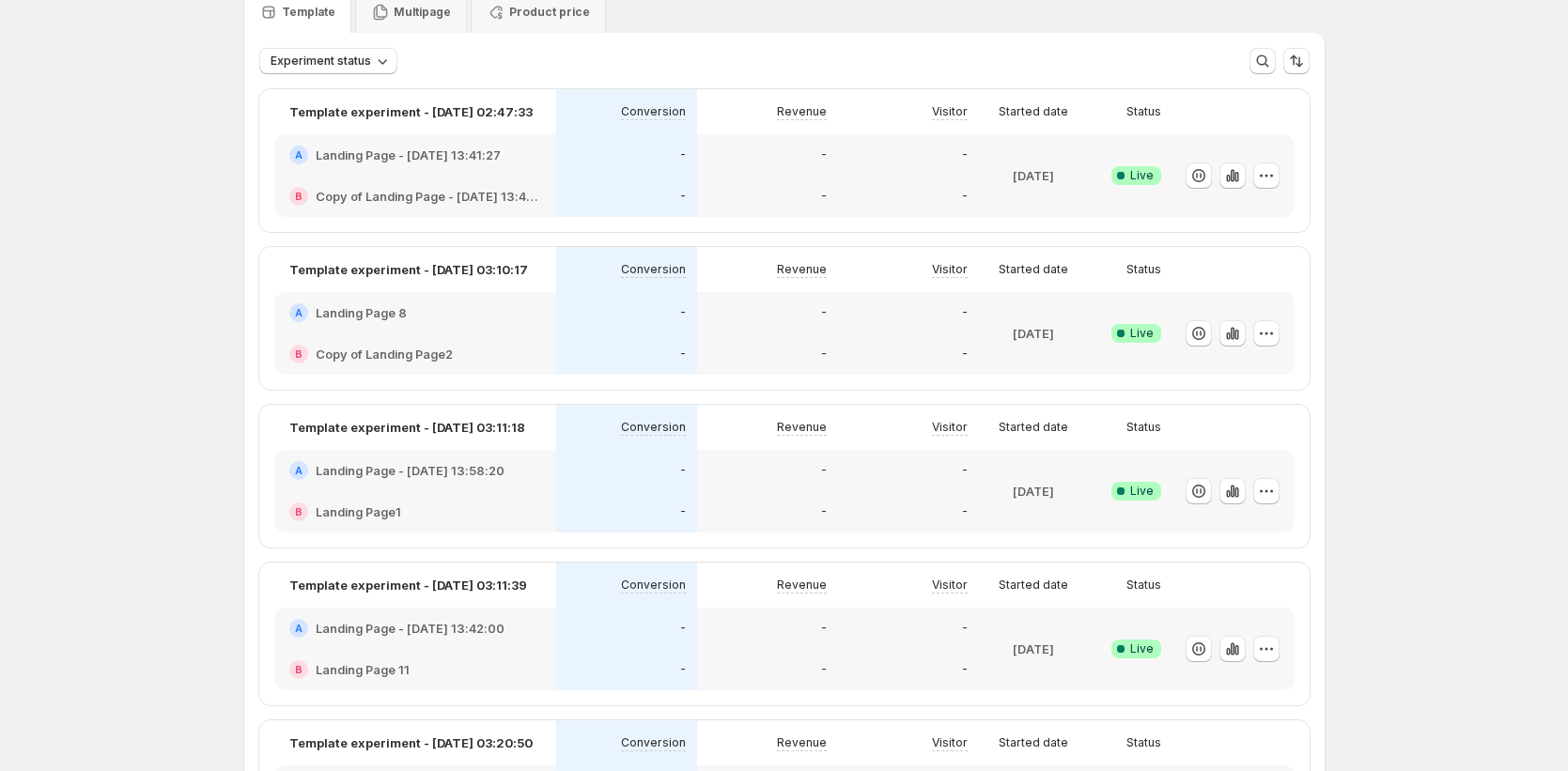
scroll to position [87, 0]
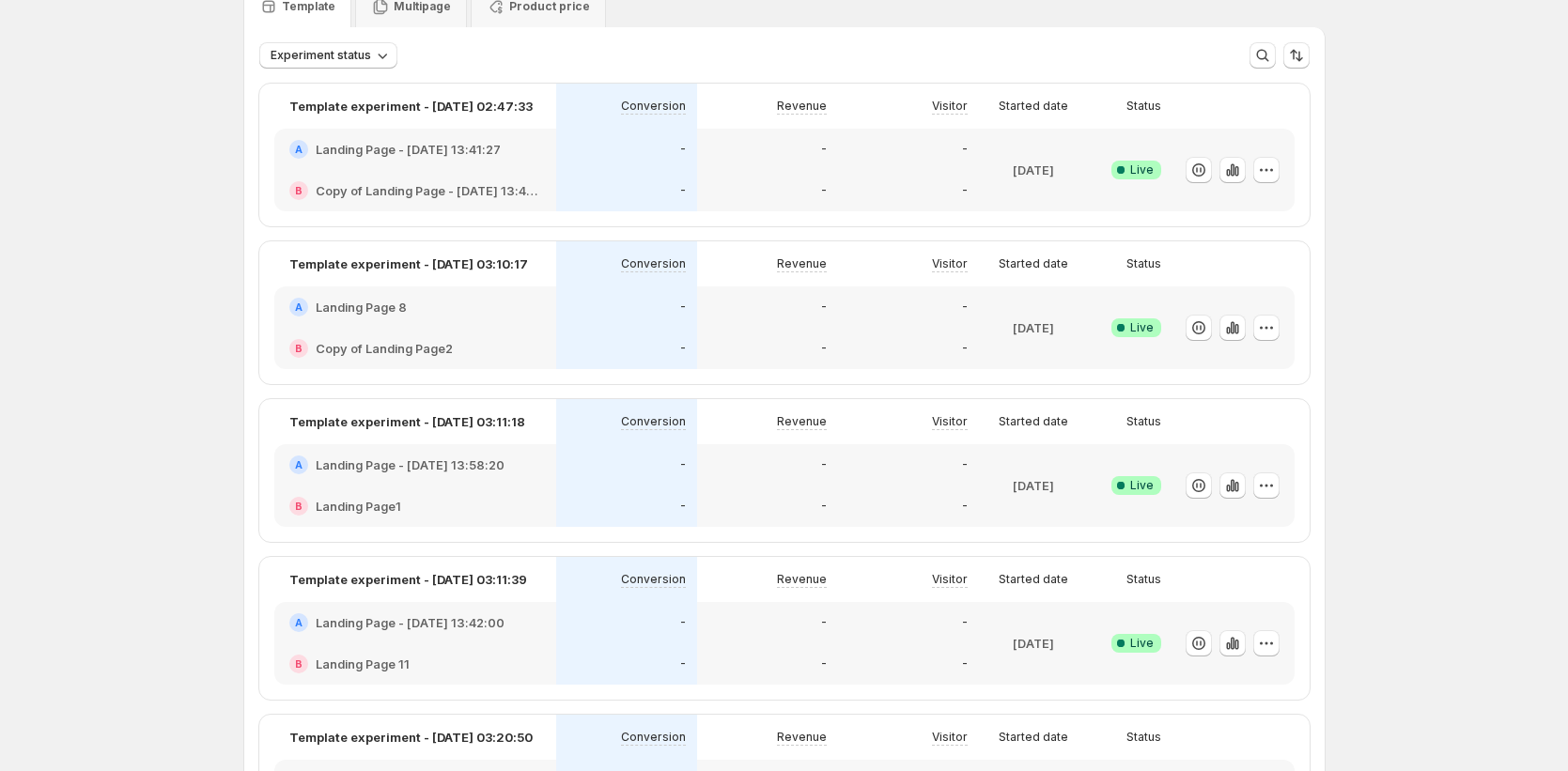
click at [577, 298] on div "-" at bounding box center [627, 307] width 119 height 19
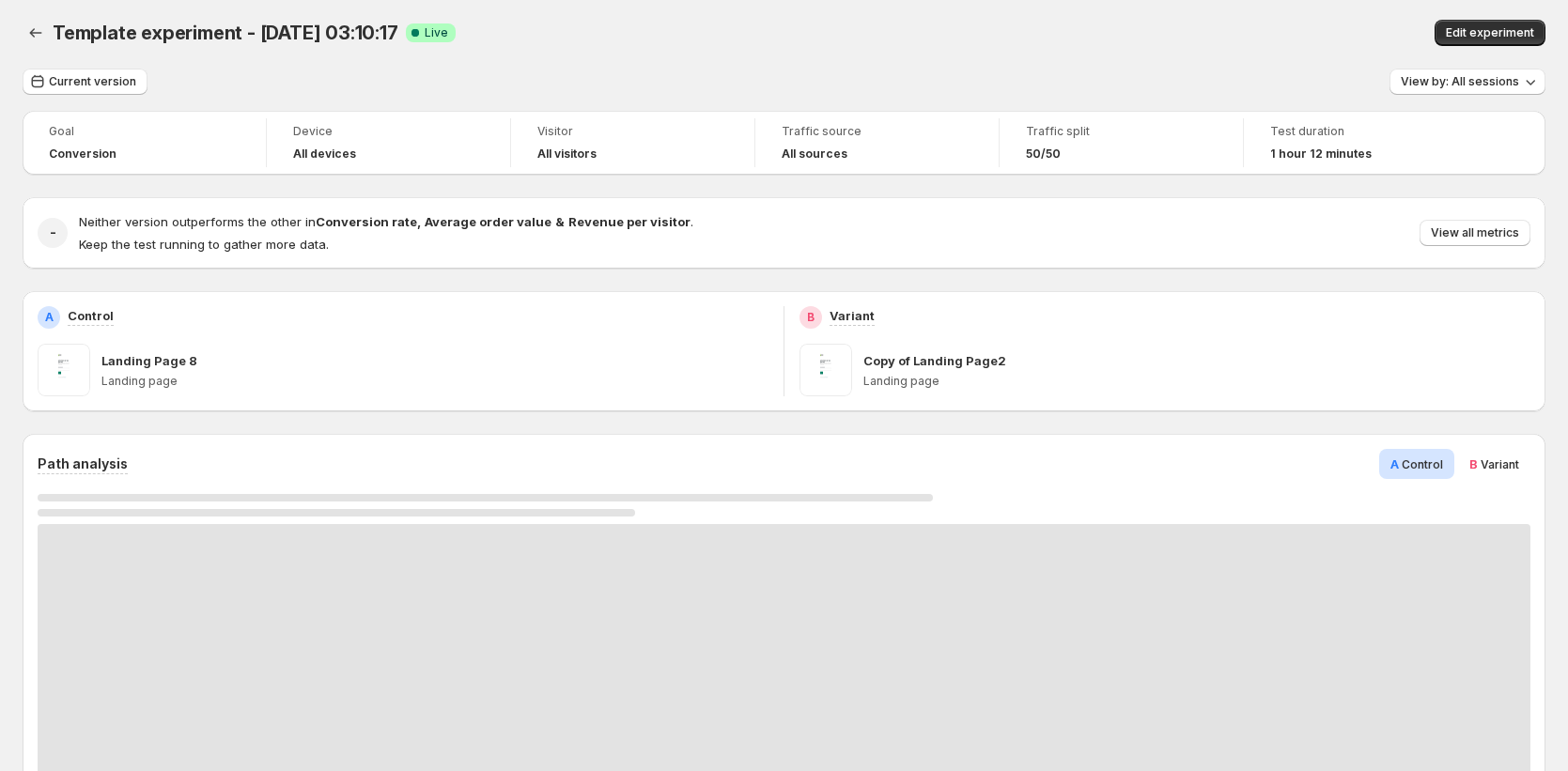
scroll to position [4, 0]
click at [44, 39] on button "Back" at bounding box center [36, 32] width 26 height 26
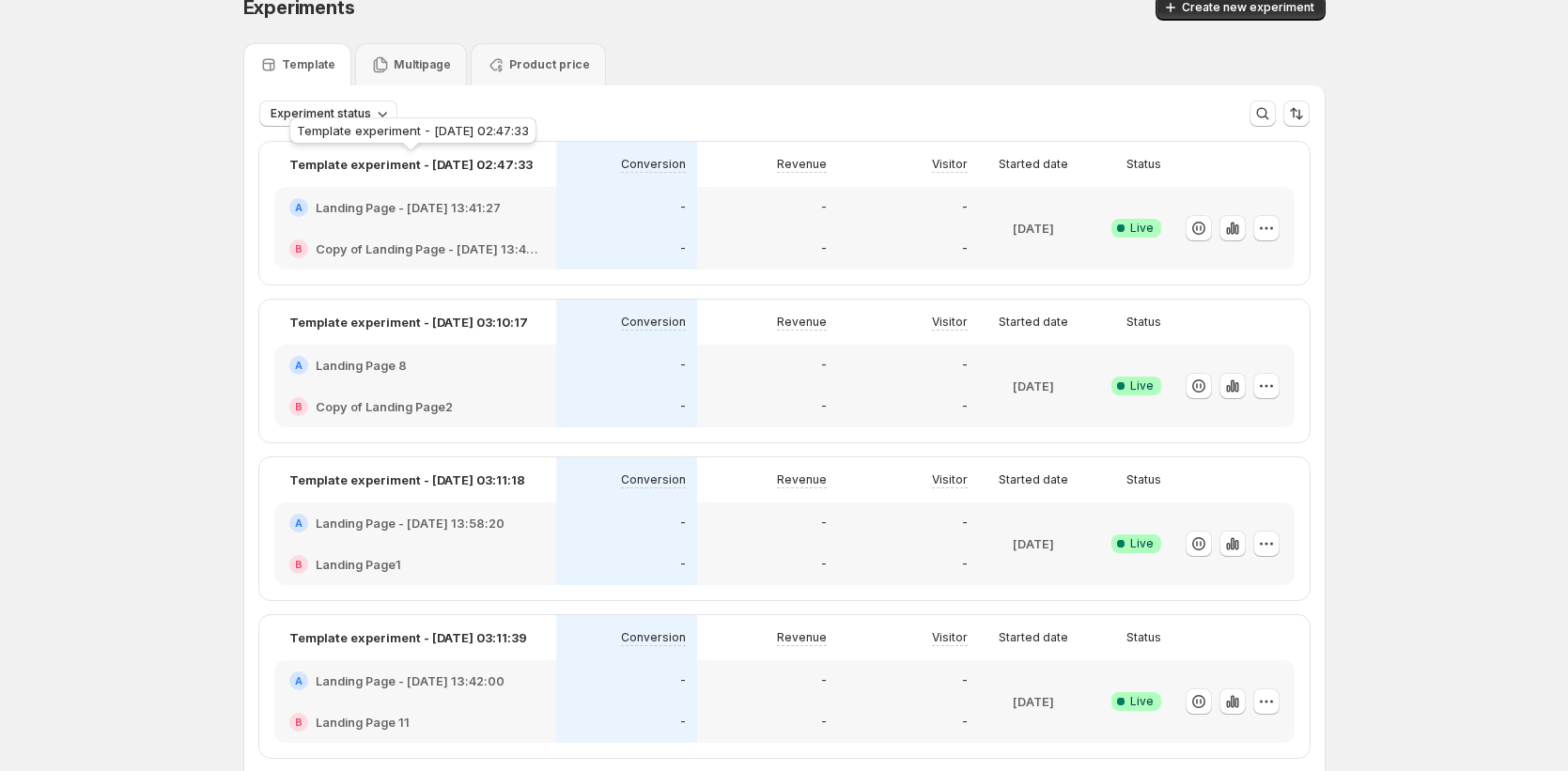
scroll to position [56, 0]
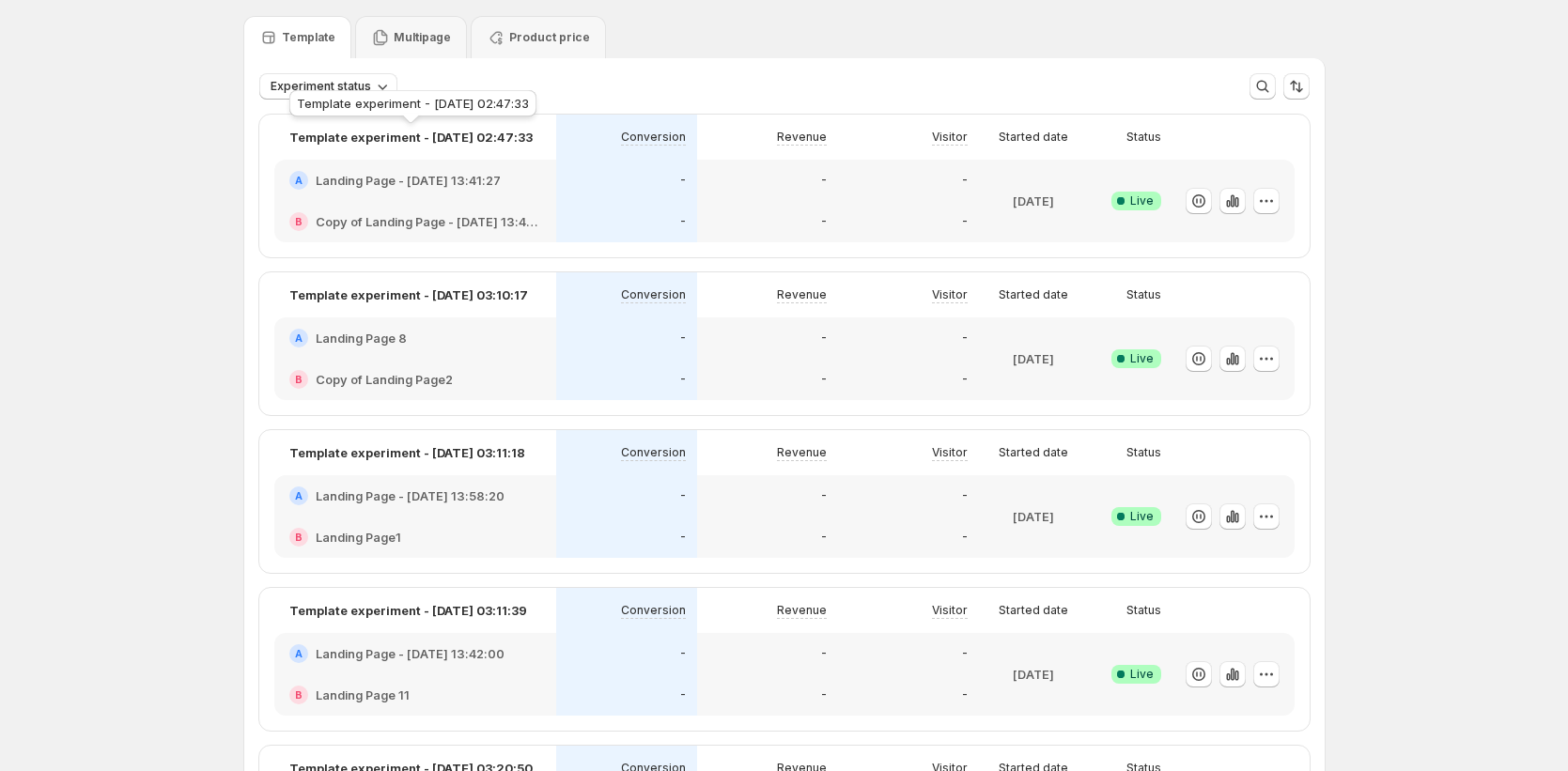
click at [468, 140] on p "Template experiment - [DATE] 02:47:33" at bounding box center [410, 136] width 243 height 19
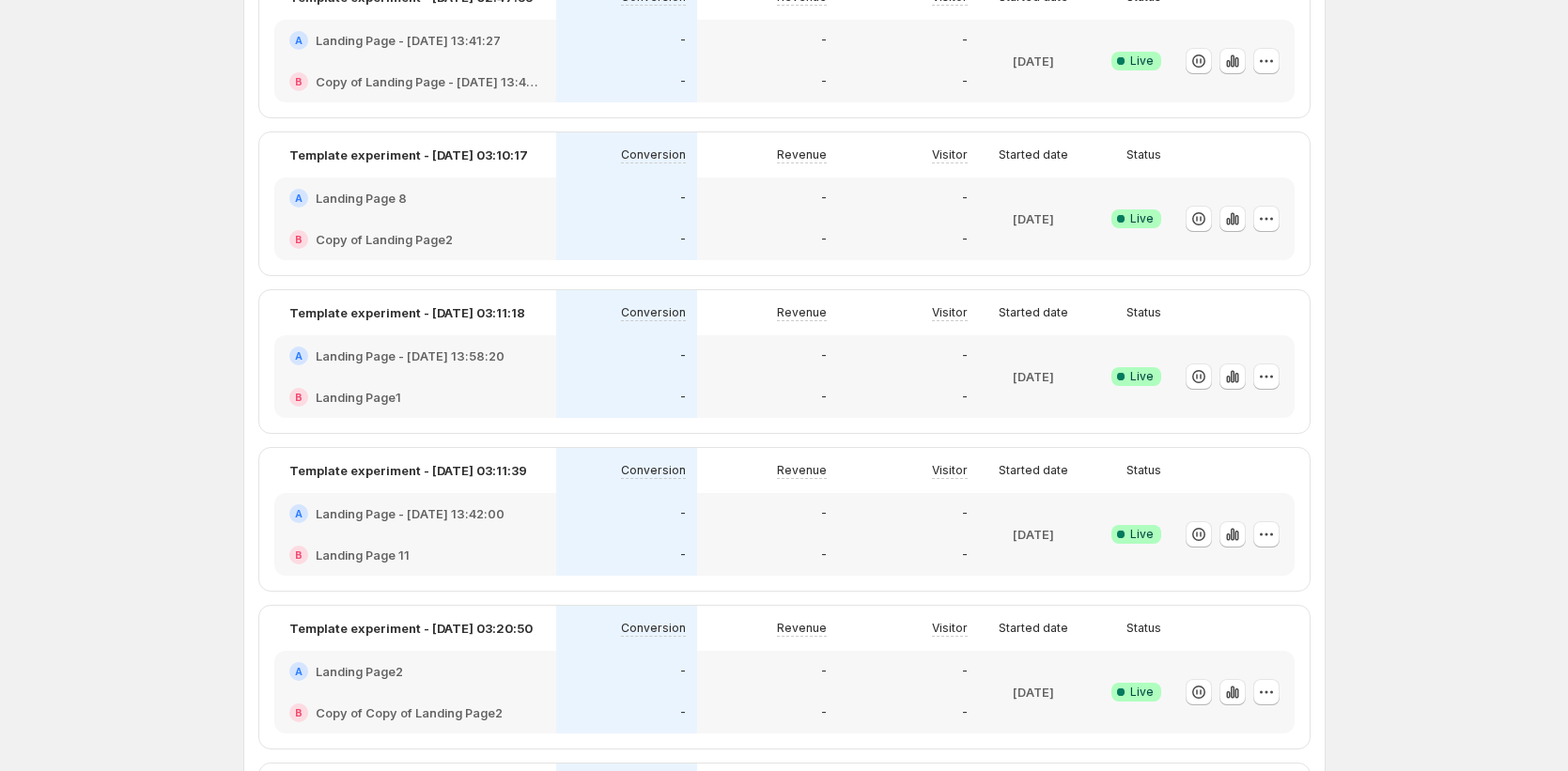
scroll to position [0, 0]
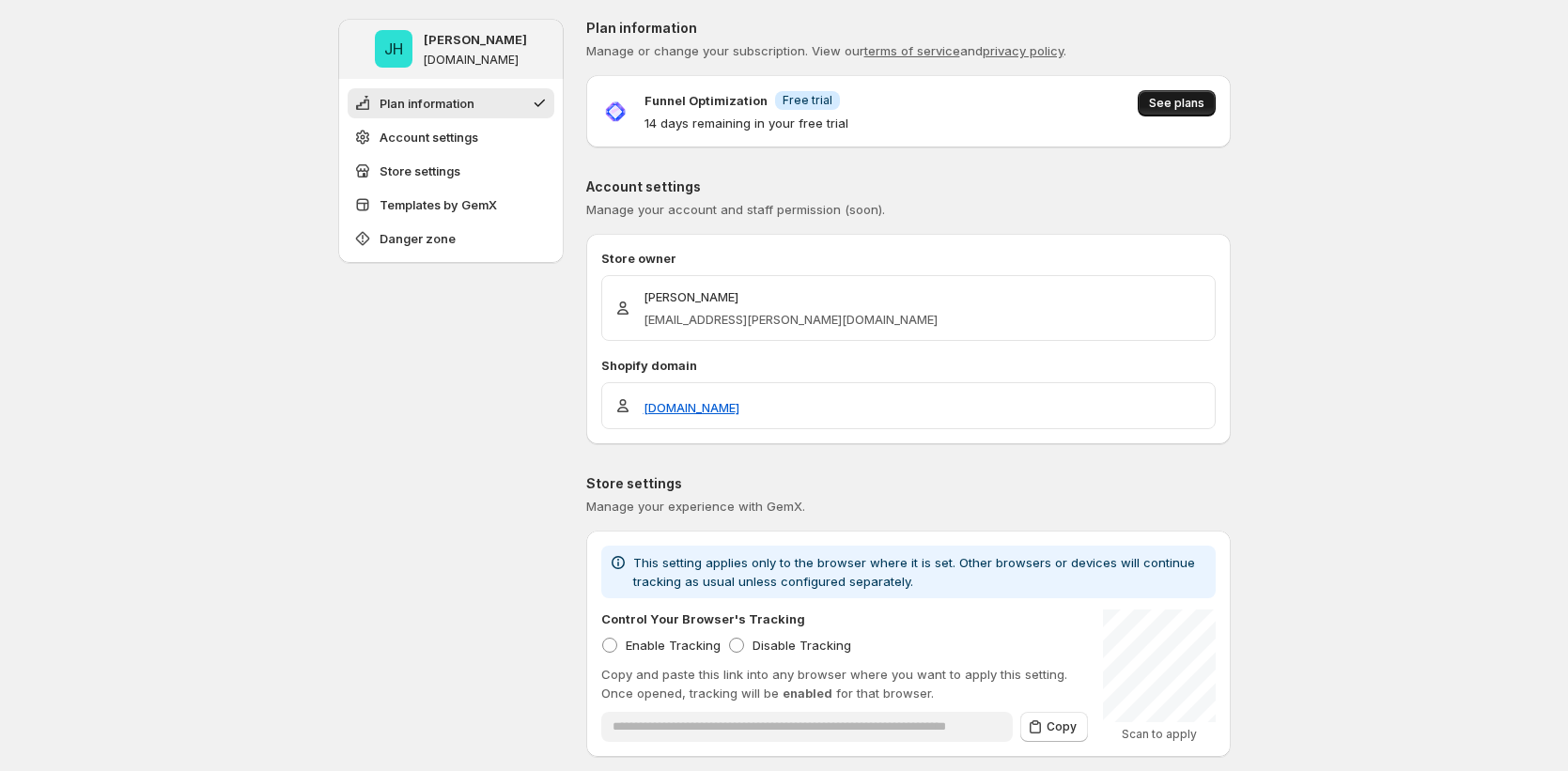
click at [1166, 103] on span "See plans" at bounding box center [1176, 103] width 56 height 15
click at [1184, 107] on span "See plans" at bounding box center [1176, 103] width 56 height 15
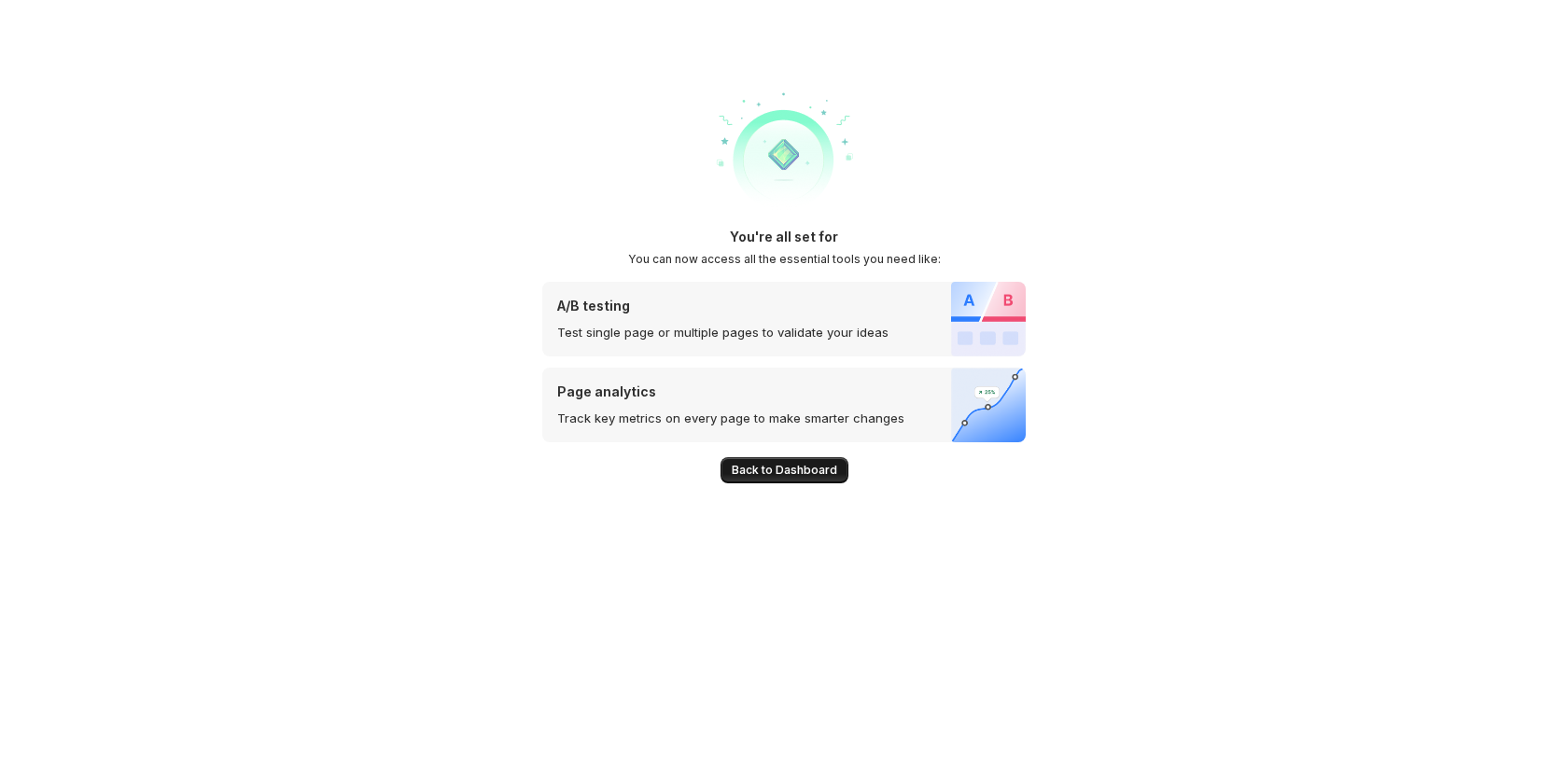
click at [804, 466] on span "Back to Dashboard" at bounding box center [784, 470] width 106 height 15
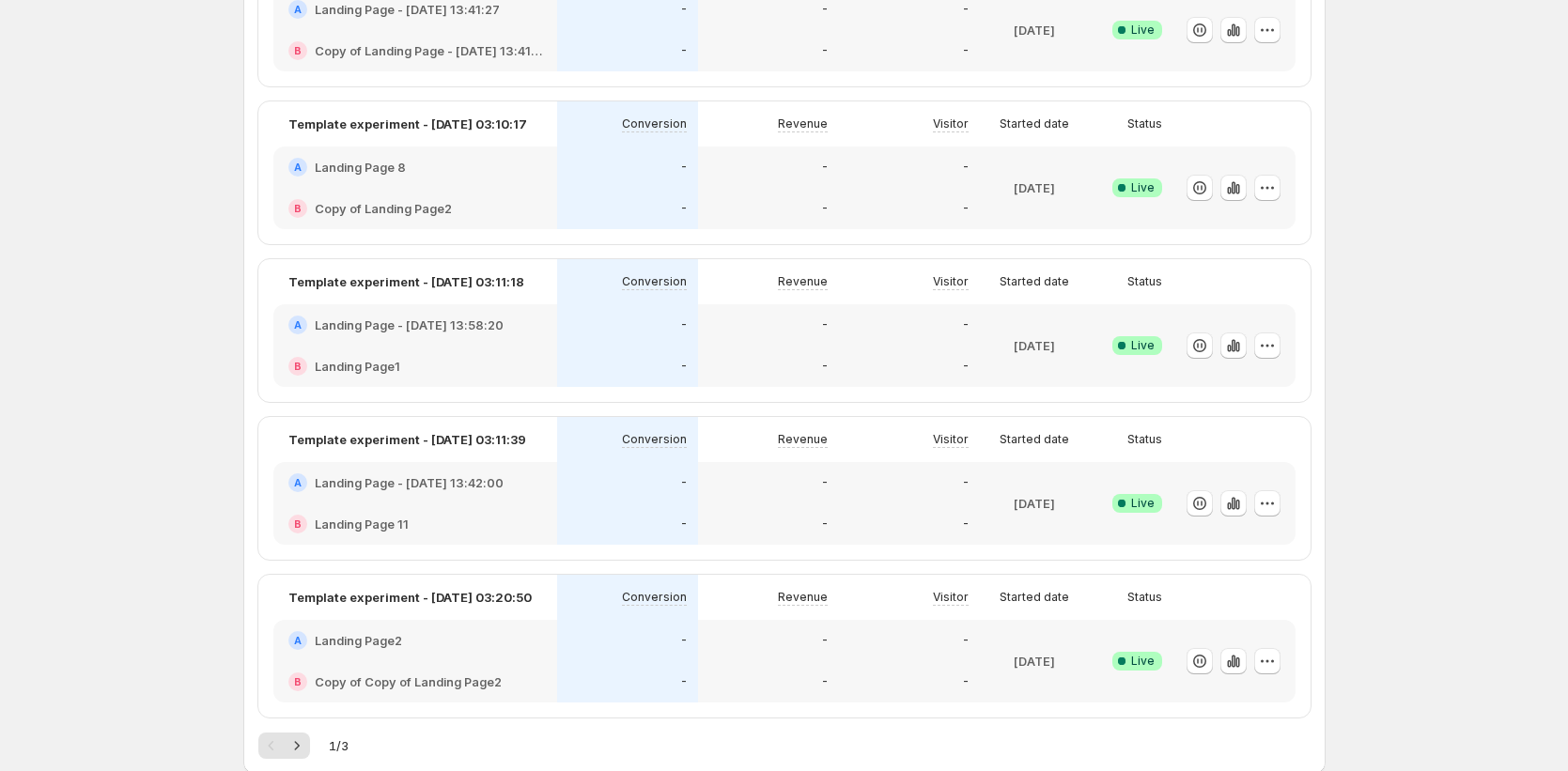
scroll to position [1233, 0]
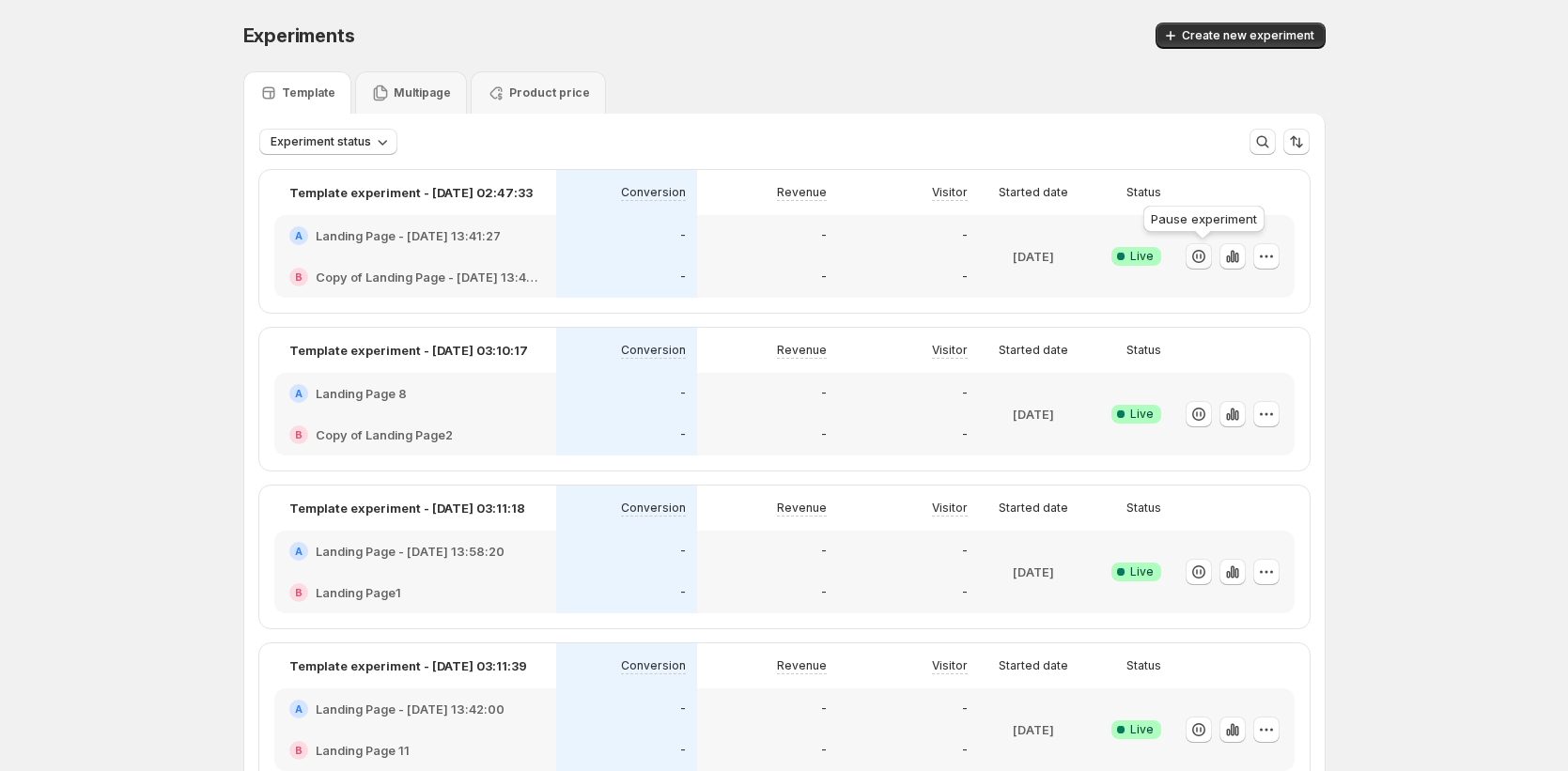
click at [1202, 257] on icon "button" at bounding box center [1198, 256] width 19 height 19
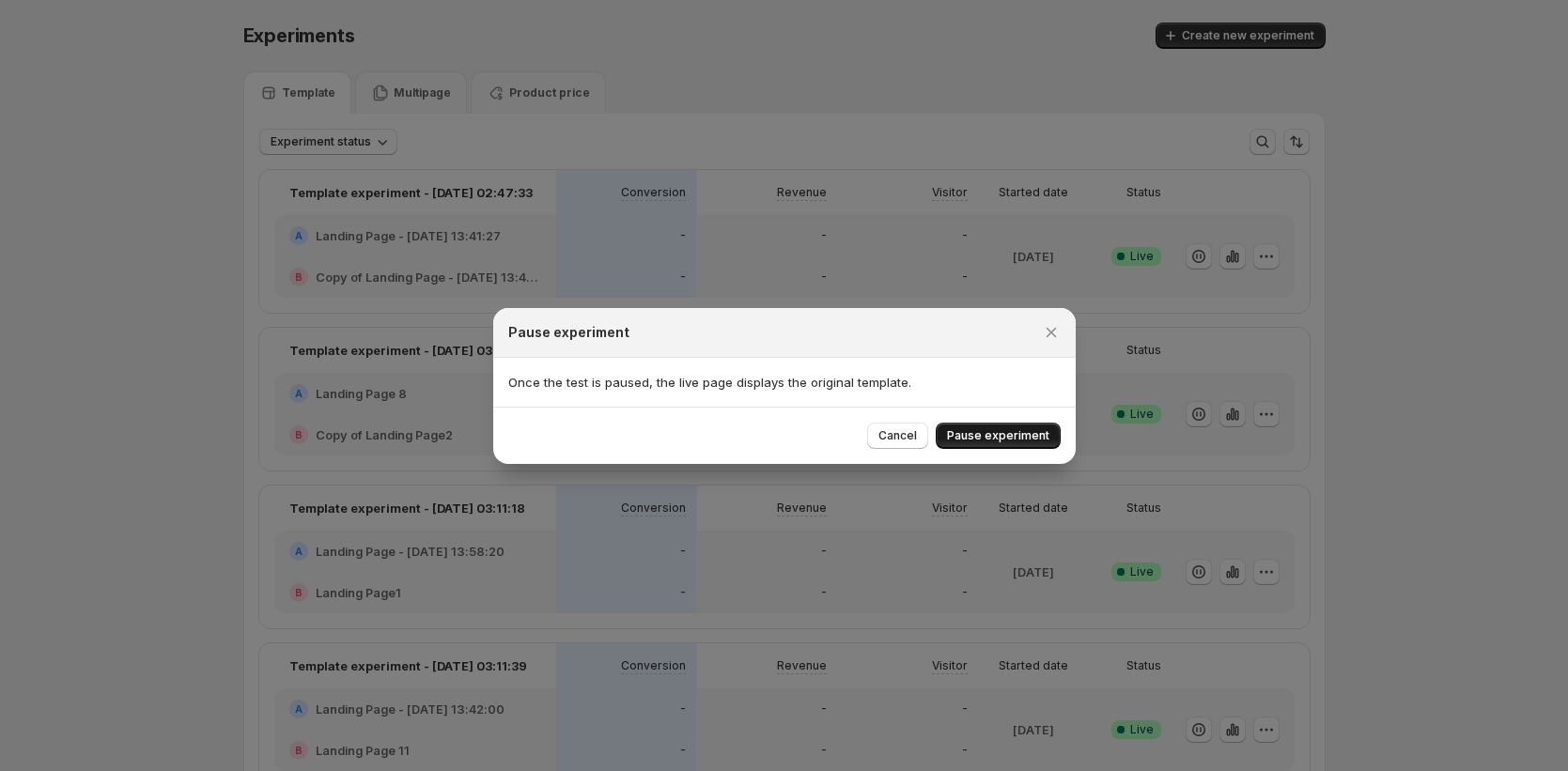
click at [1023, 439] on span "Pause experiment" at bounding box center [998, 435] width 103 height 15
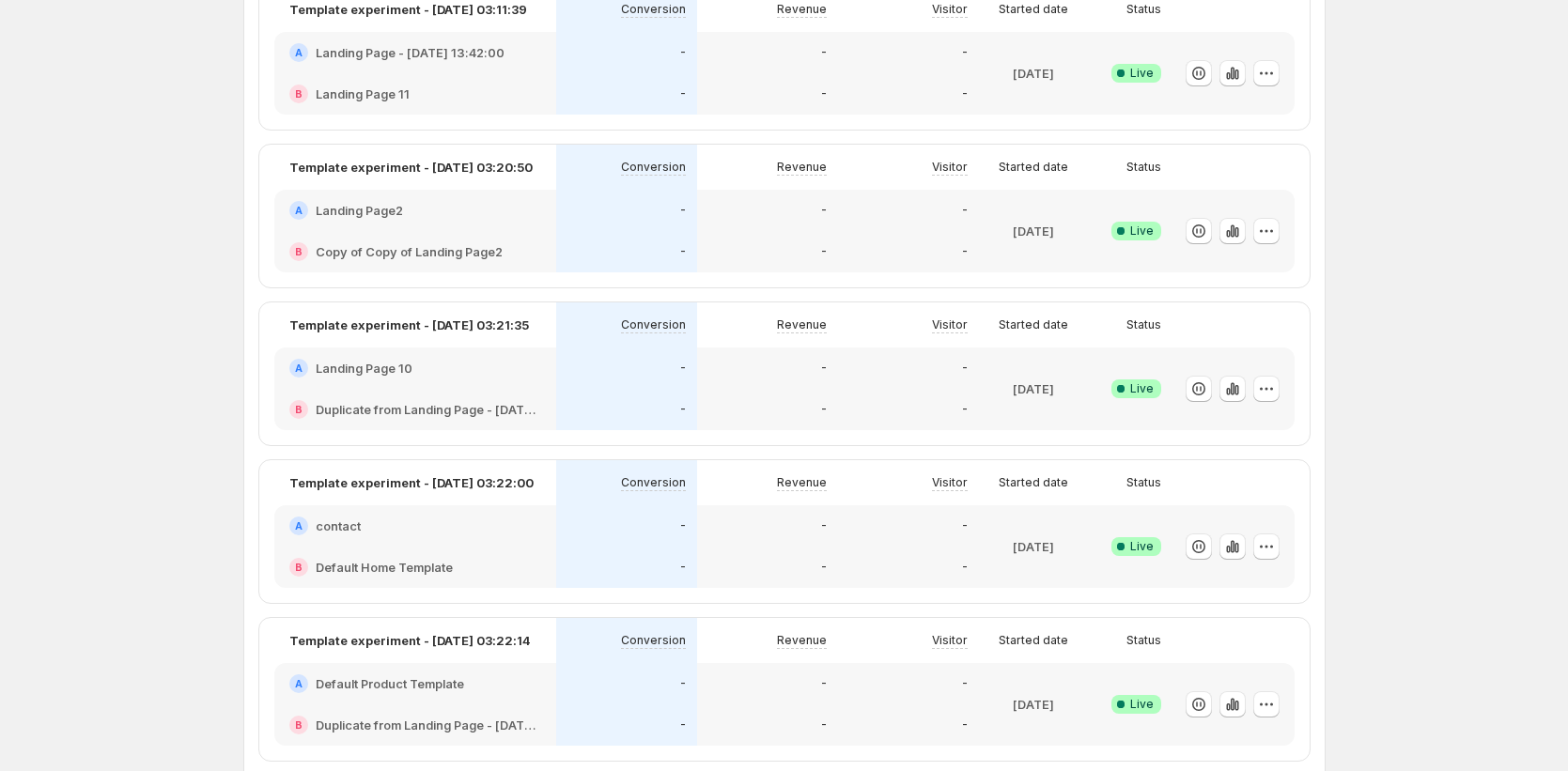
scroll to position [534, 0]
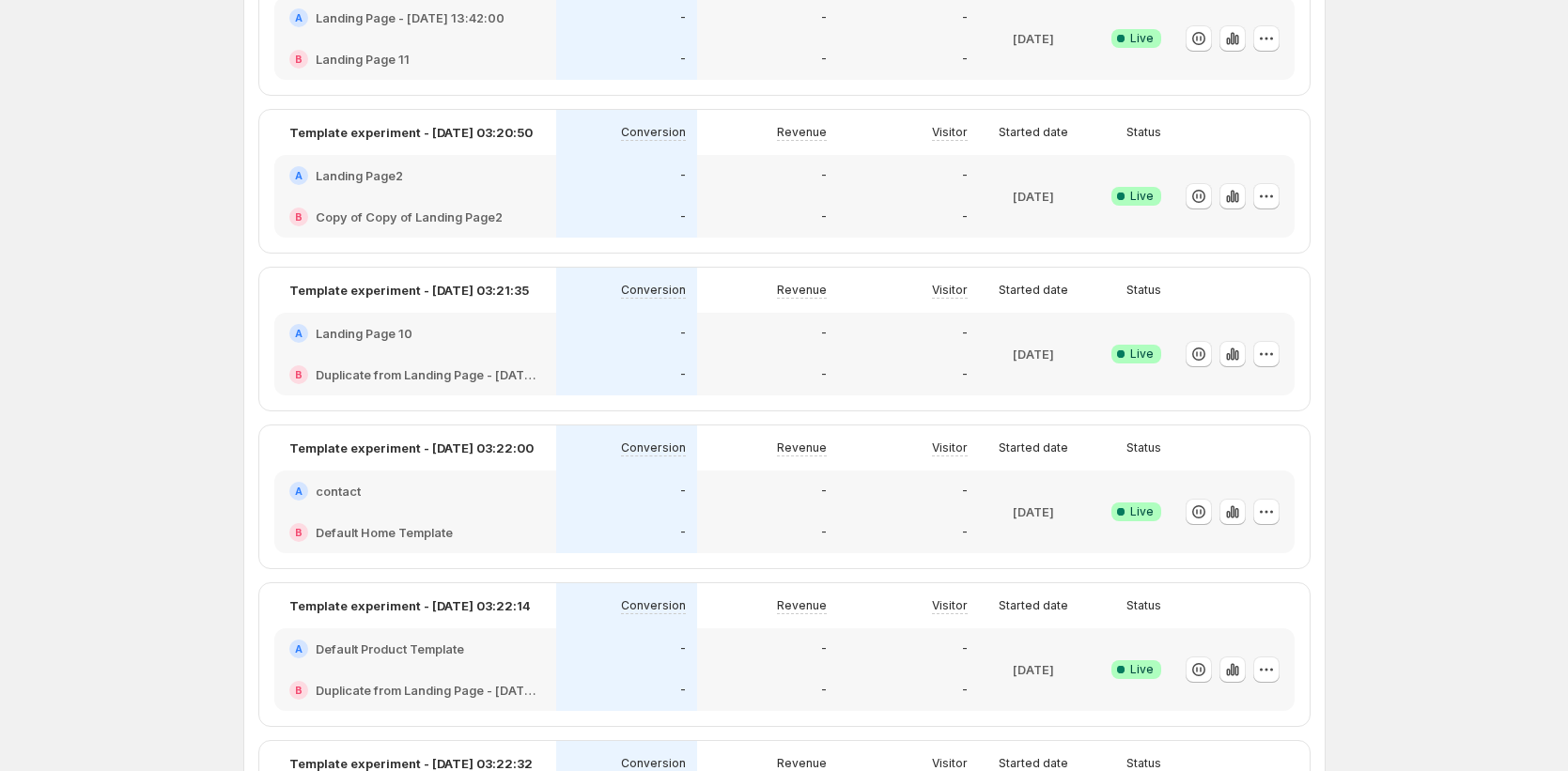
click at [62, 512] on div "Experiments. This page is ready Experiments Create new experiment Template Mult…" at bounding box center [784, 470] width 1568 height 2008
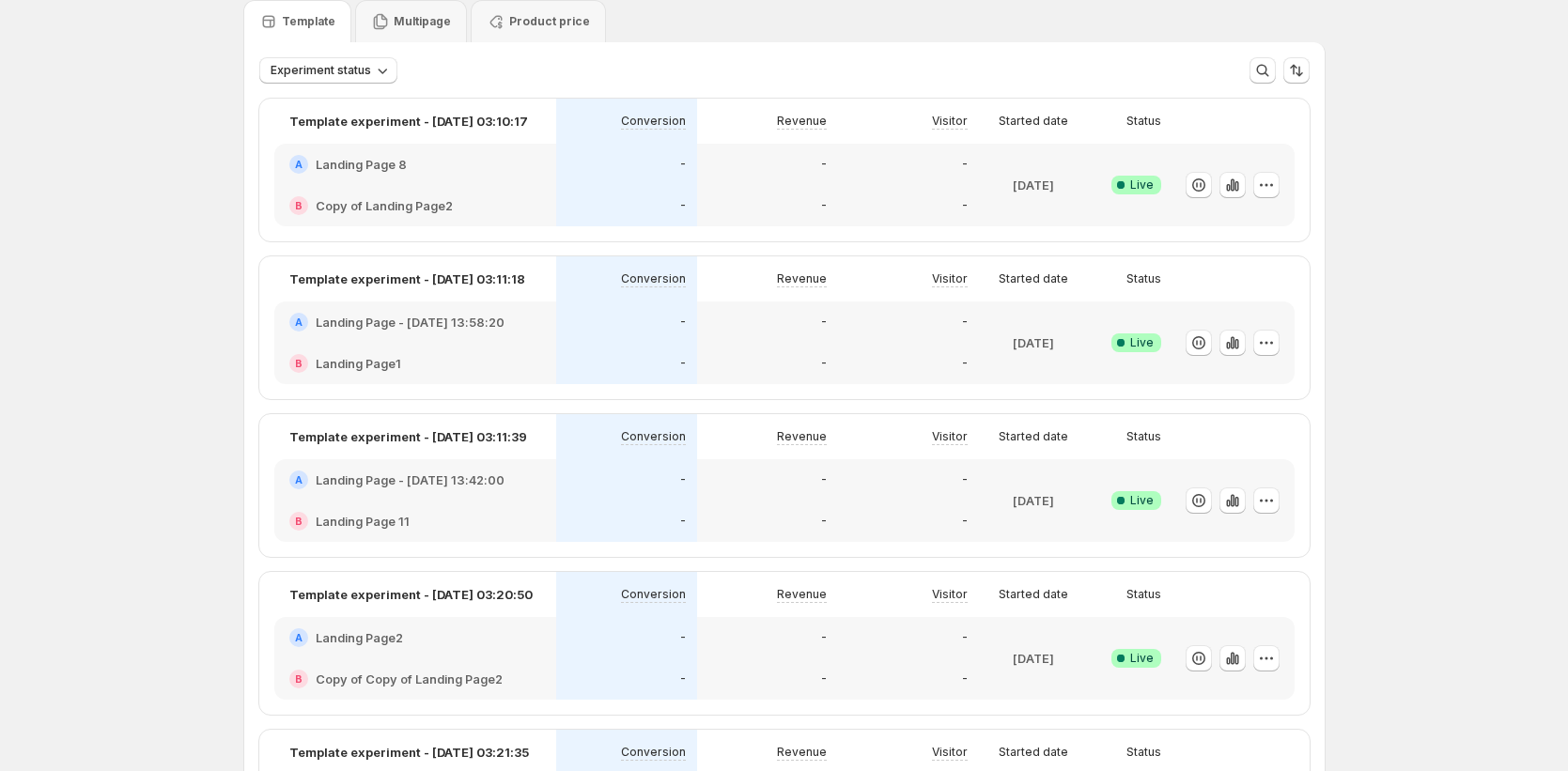
scroll to position [0, 0]
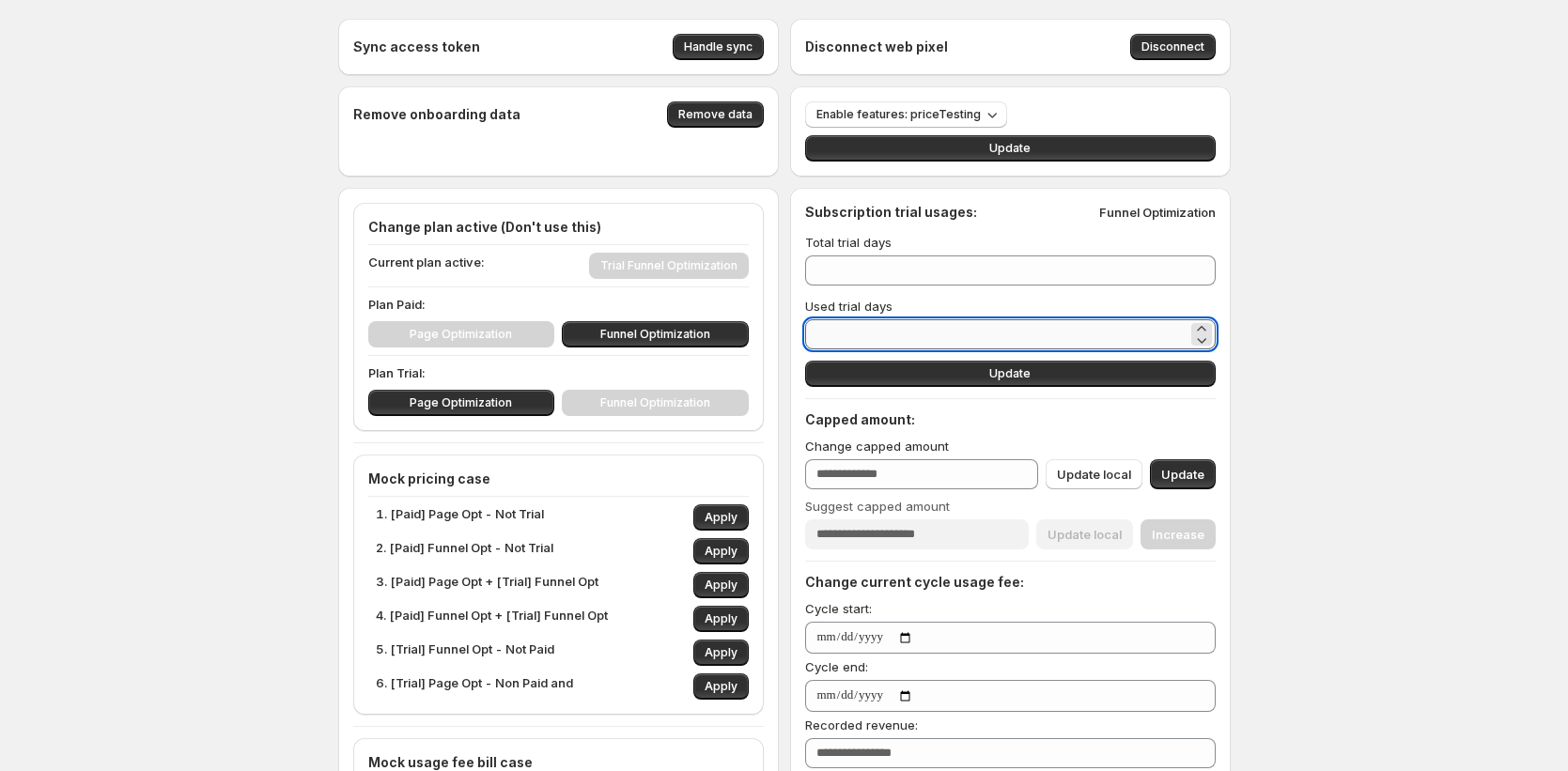
click at [862, 332] on input "*" at bounding box center [996, 335] width 383 height 30
click at [861, 332] on input "*" at bounding box center [996, 335] width 383 height 30
type input "*"
type input "**"
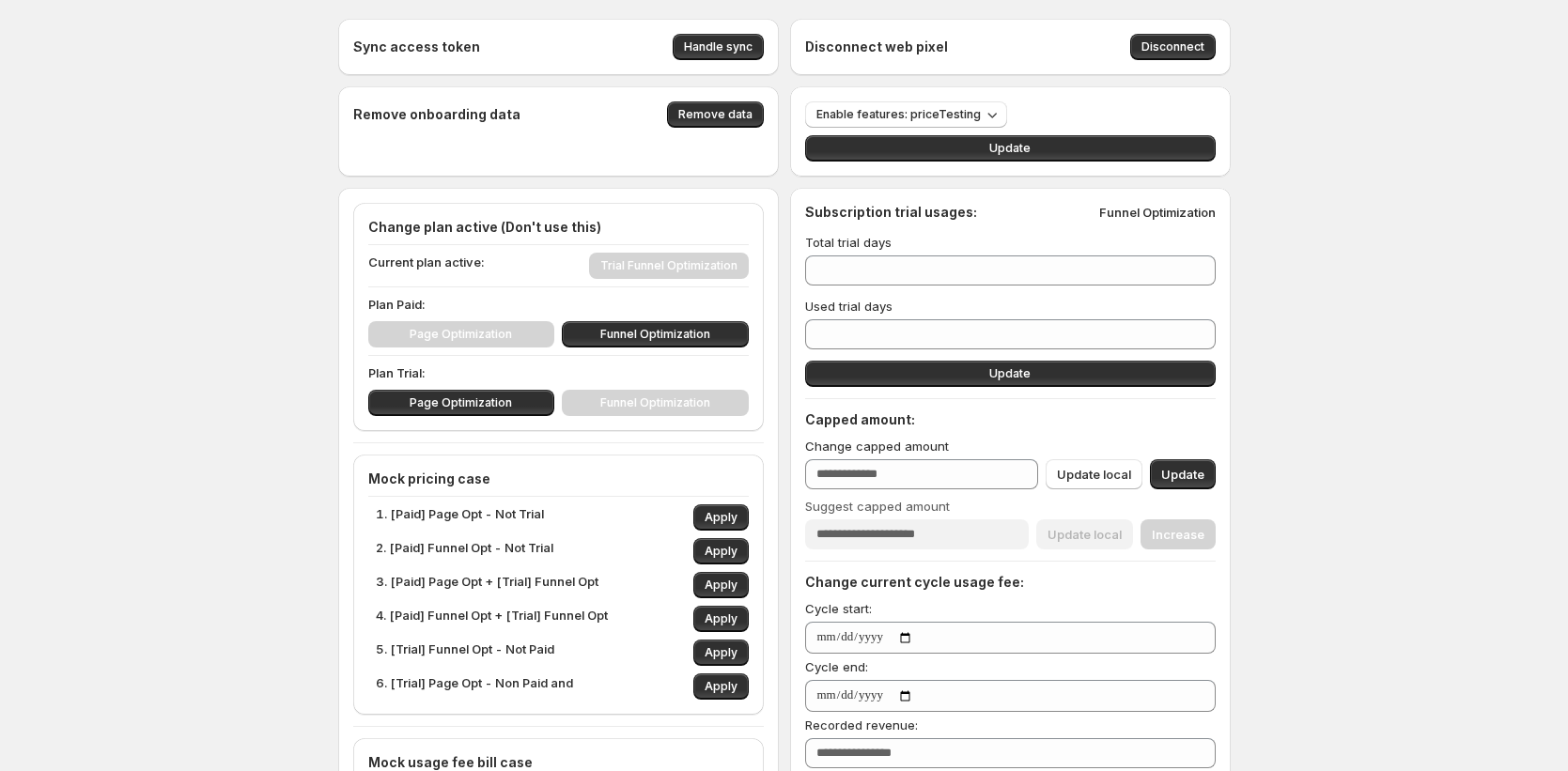
drag, startPoint x: 863, startPoint y: 383, endPoint x: 846, endPoint y: 393, distance: 19.7
click at [855, 387] on div "Subscription trial usages: Funnel Optimization Total trial days ** Used trial d…" at bounding box center [1010, 531] width 410 height 655
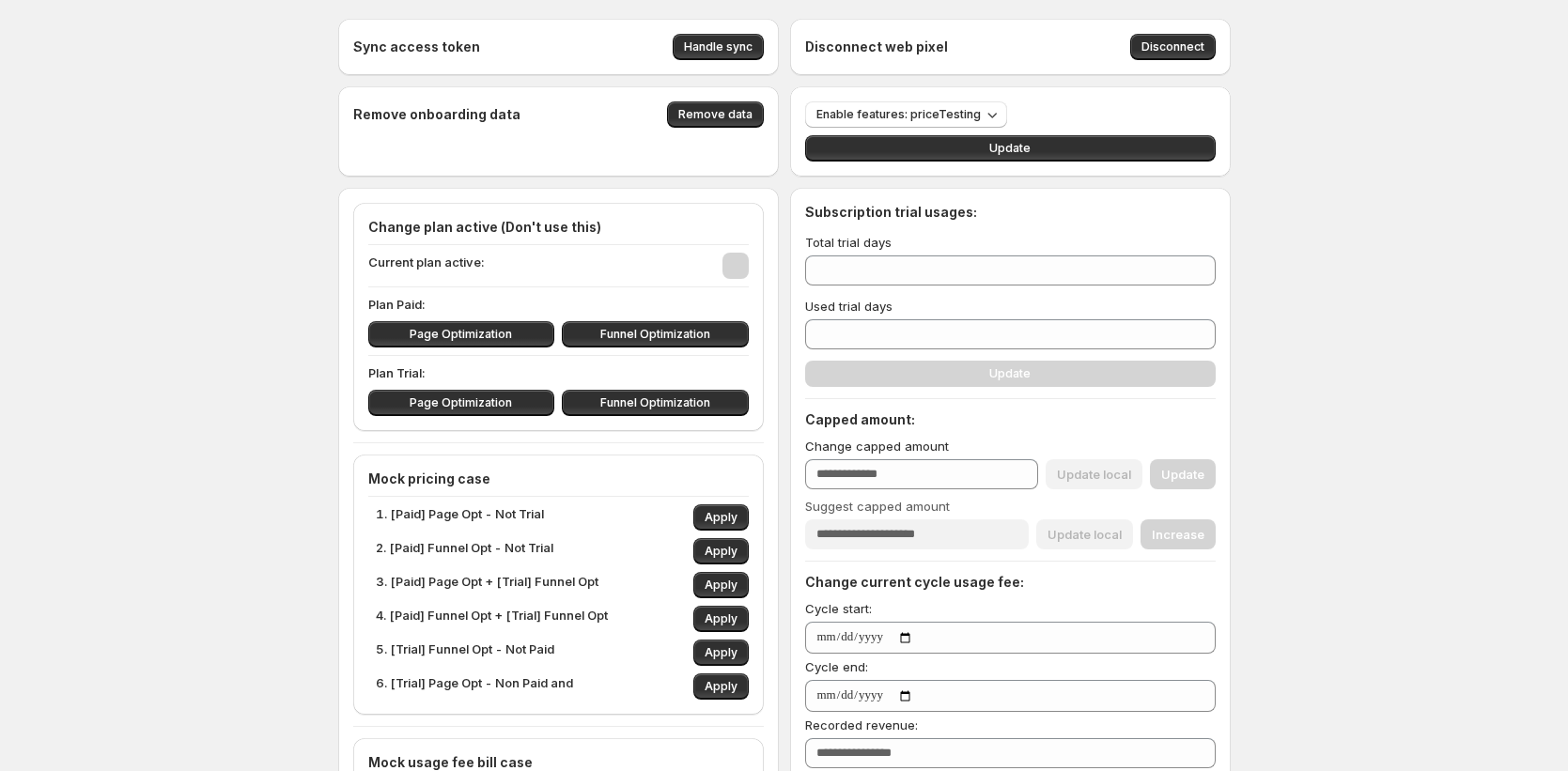
type input "***"
type input "**"
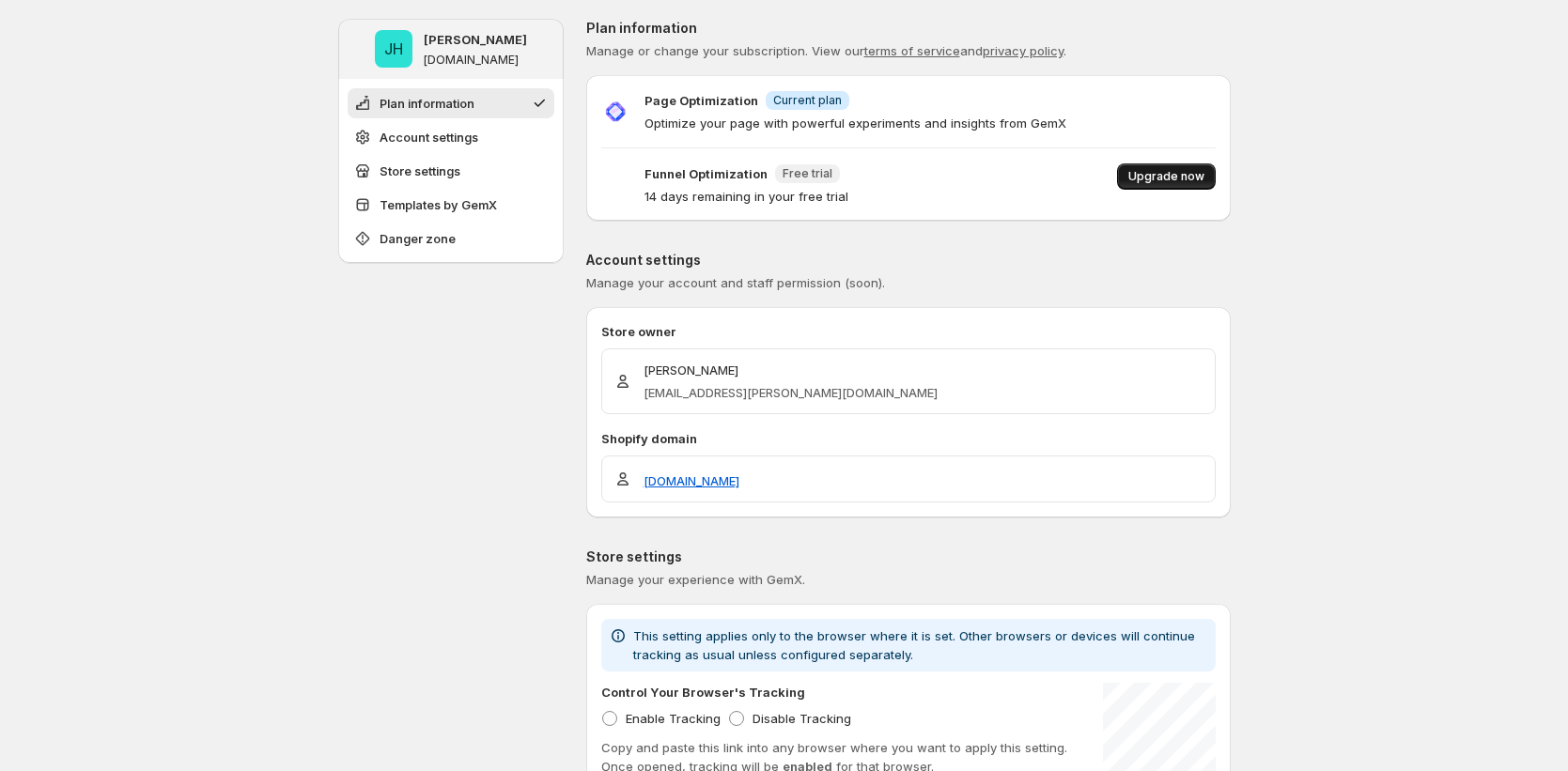
click at [1175, 172] on span "Upgrade now" at bounding box center [1167, 176] width 76 height 15
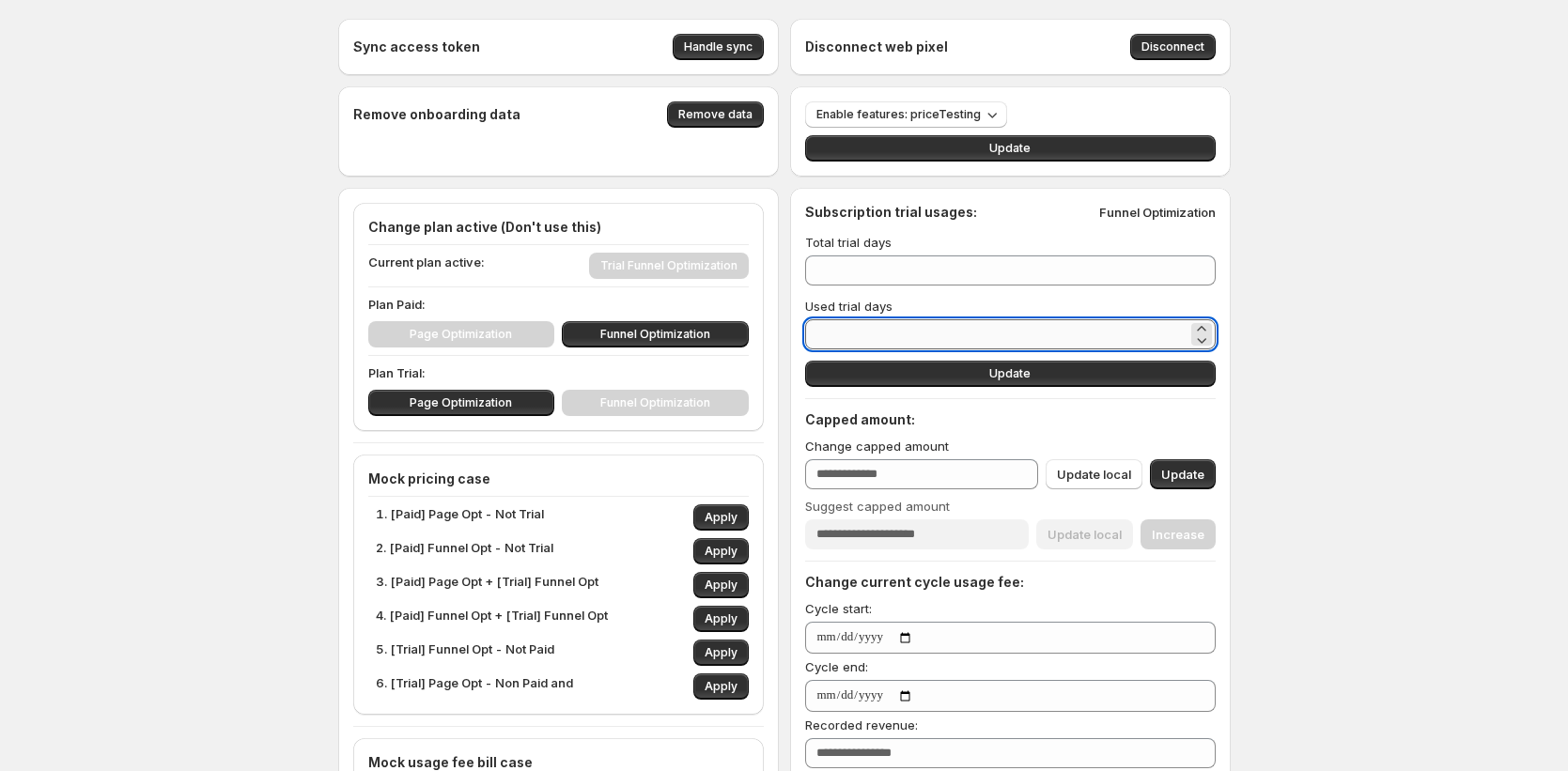
click at [912, 323] on input "*" at bounding box center [996, 335] width 383 height 30
type input "*"
type input "**"
click at [939, 374] on button "Update" at bounding box center [1010, 374] width 410 height 26
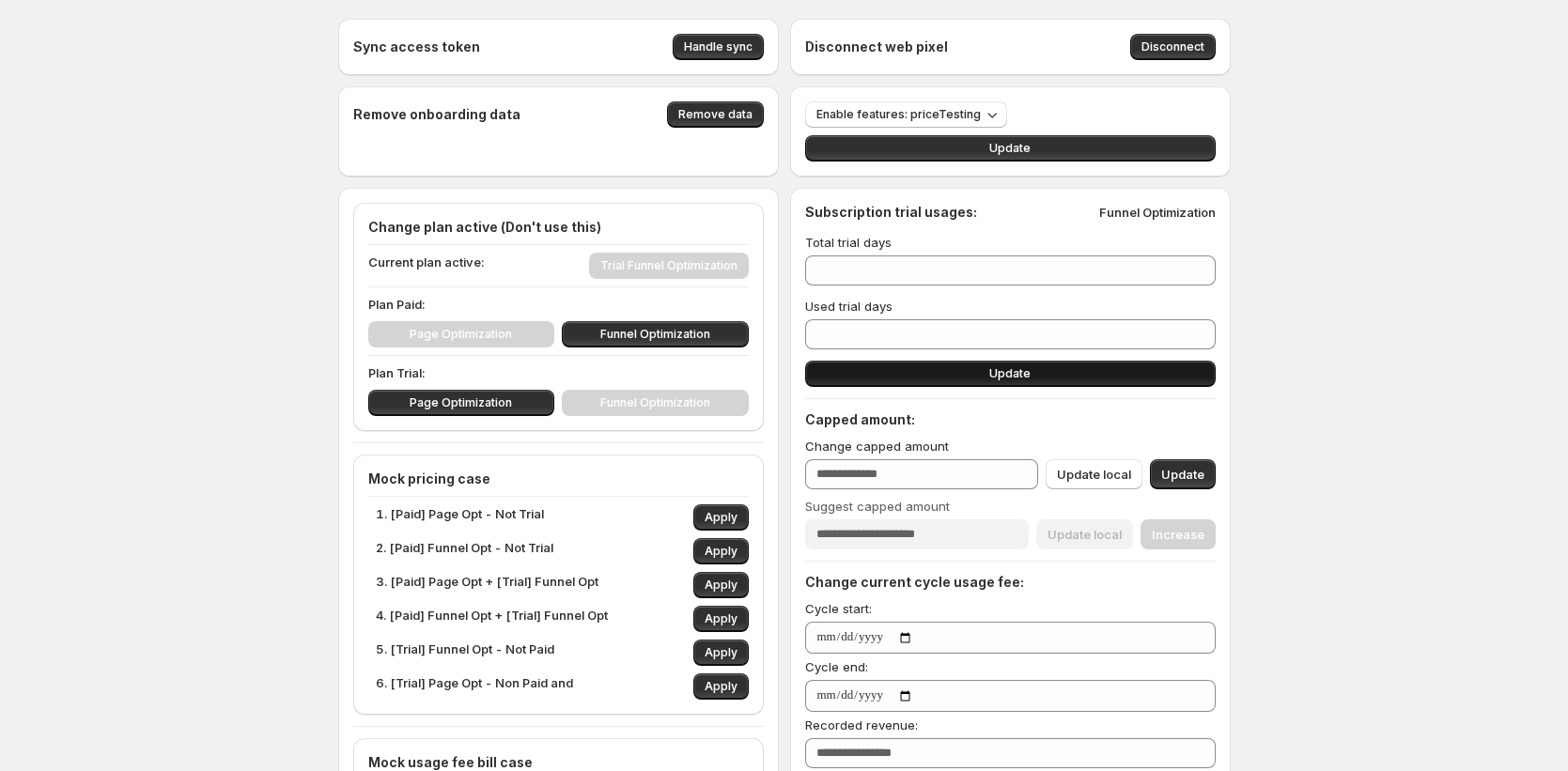
click at [1128, 382] on button "Update" at bounding box center [1010, 374] width 410 height 26
click at [1084, 371] on button "Update" at bounding box center [1010, 374] width 410 height 26
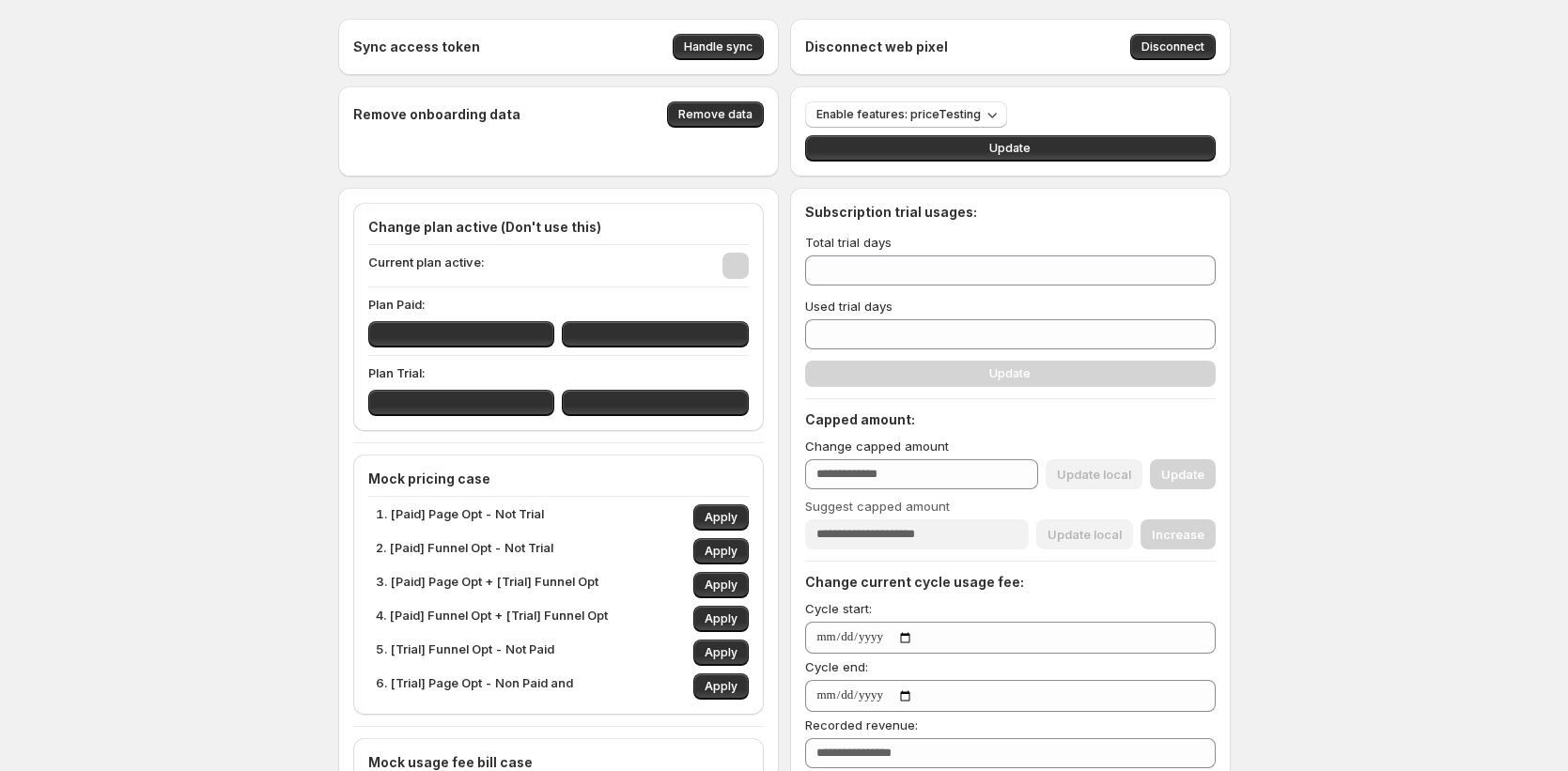
type input "***"
type input "**"
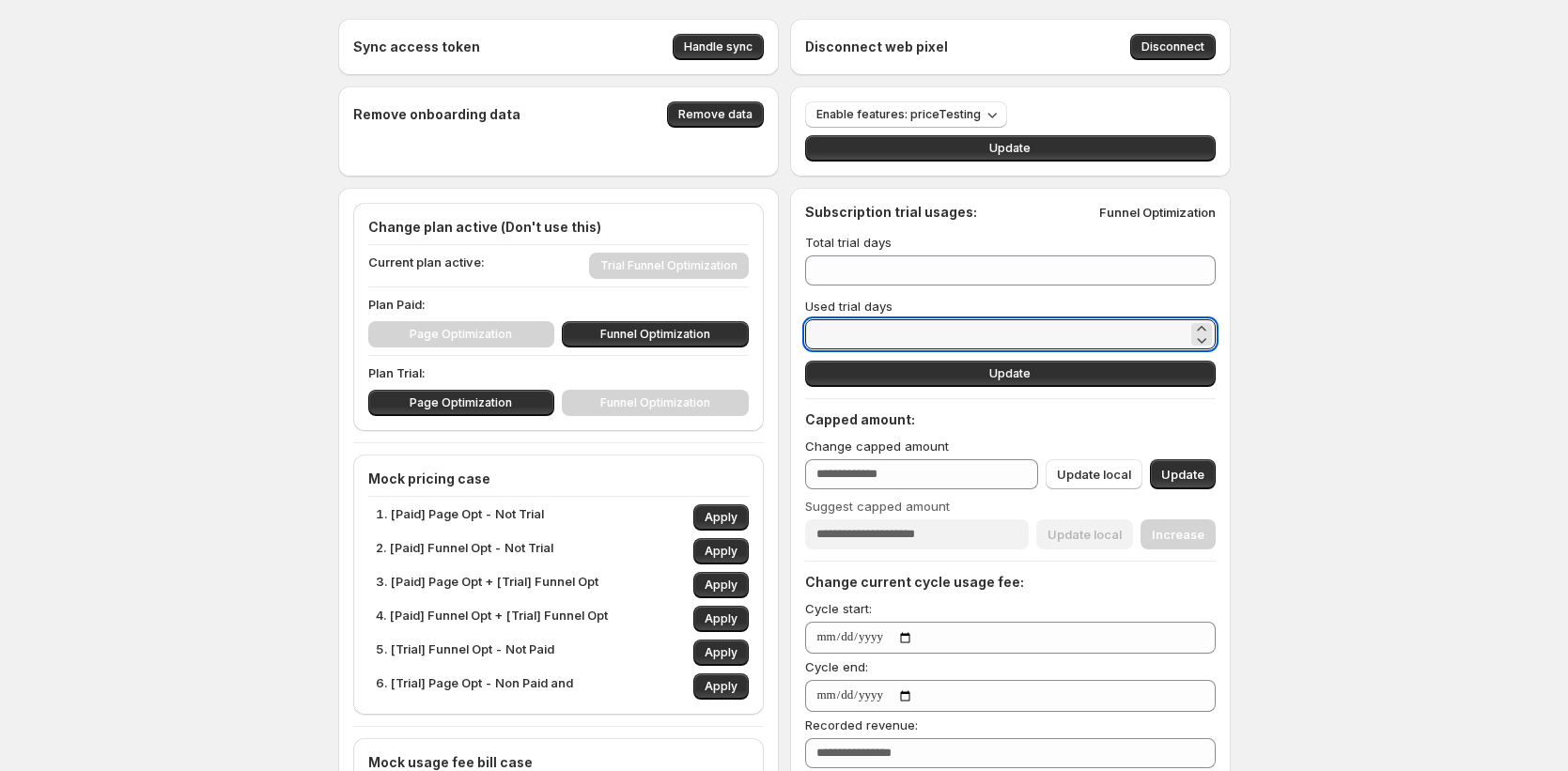
drag, startPoint x: 852, startPoint y: 341, endPoint x: 780, endPoint y: 328, distance: 73.2
click at [780, 328] on div "Sync access token Handle sync Disconnect web pixel Disconnect Remove onboarding…" at bounding box center [784, 726] width 893 height 1414
drag, startPoint x: 1226, startPoint y: 330, endPoint x: 1214, endPoint y: 334, distance: 12.6
click at [1211, 335] on icon at bounding box center [1201, 340] width 19 height 19
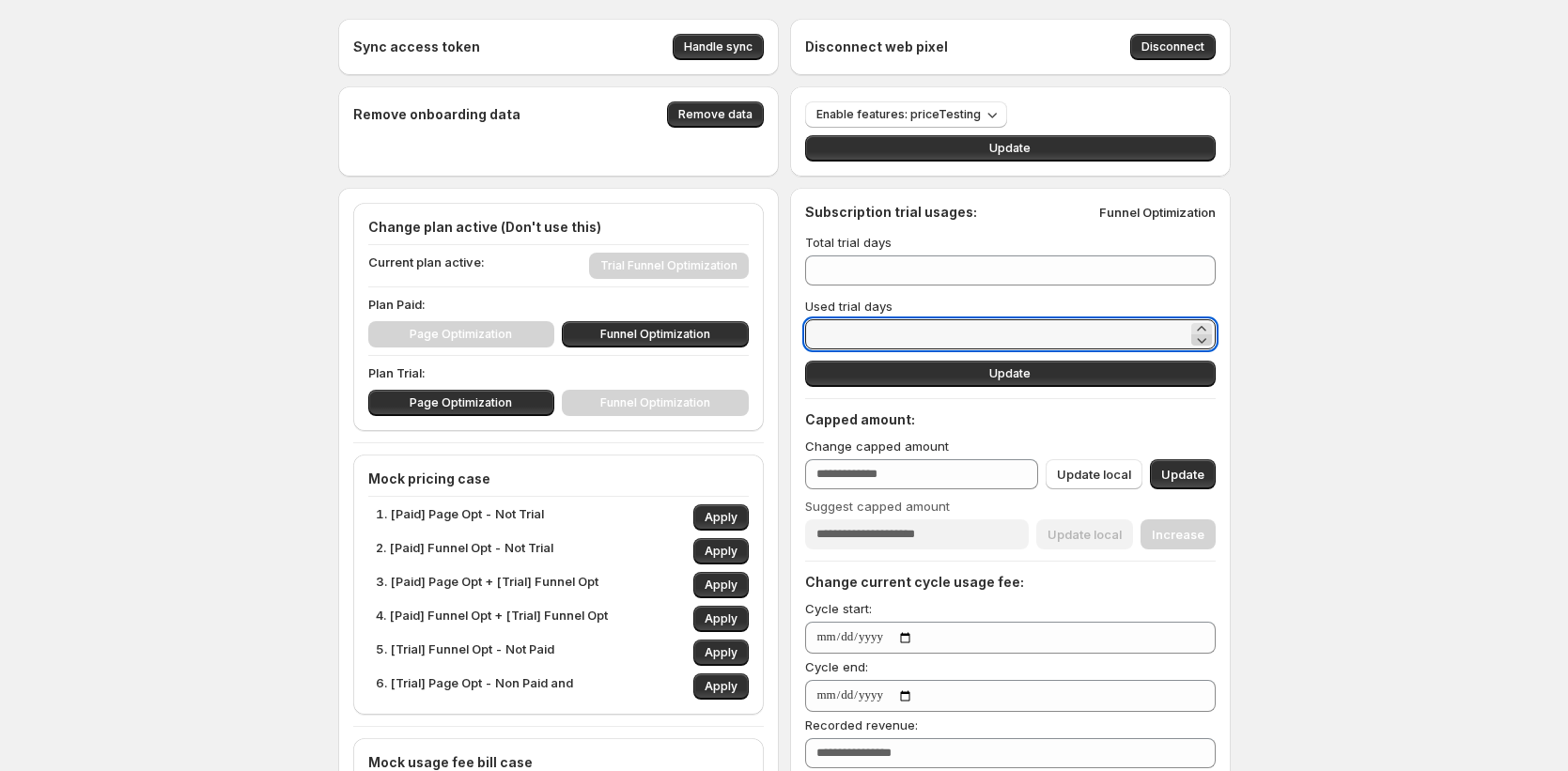
type input "**"
click at [1211, 335] on icon at bounding box center [1201, 340] width 19 height 19
type input "**"
click at [1211, 328] on icon at bounding box center [1201, 329] width 19 height 19
type input "**"
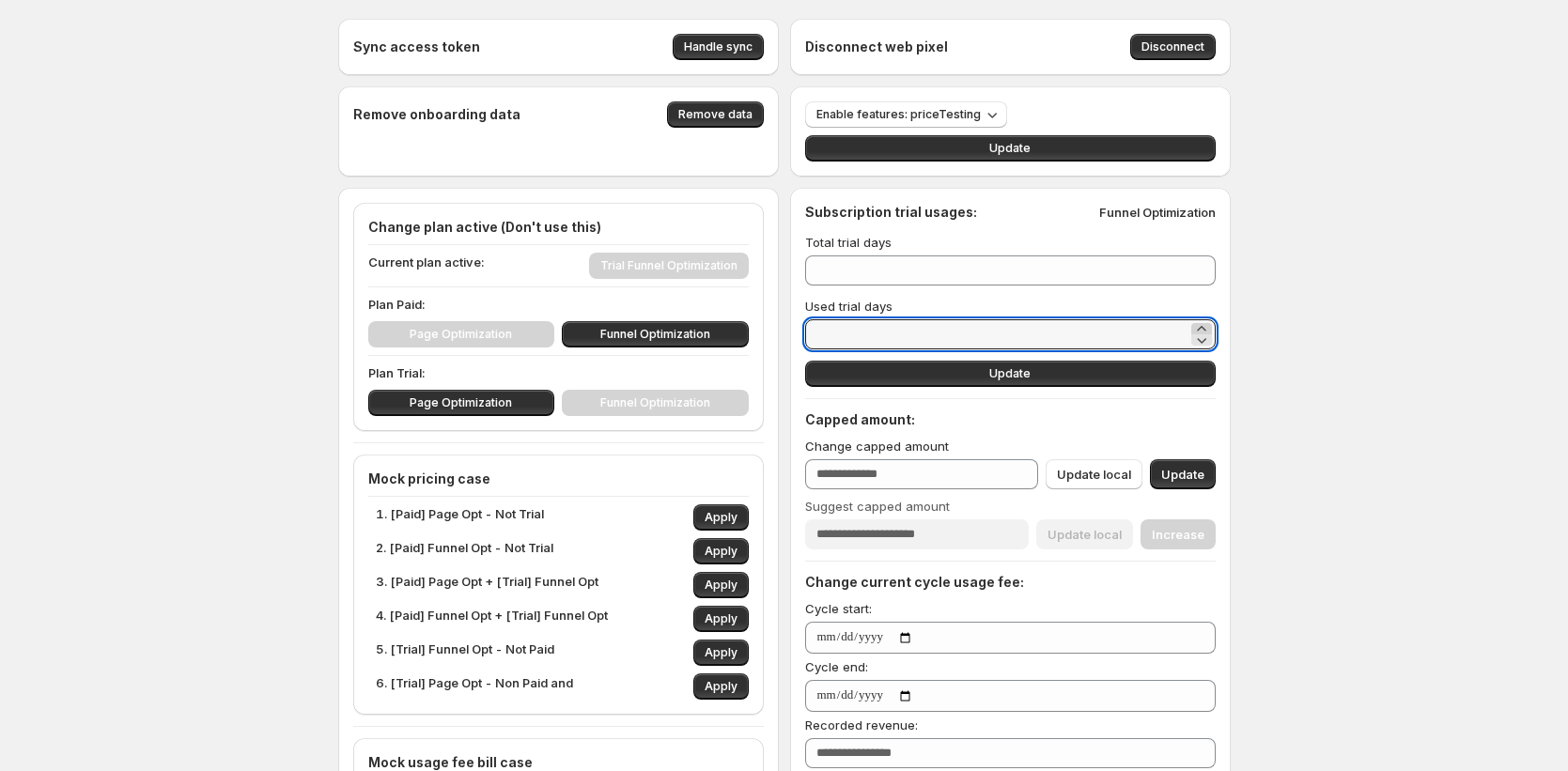
click at [1211, 328] on icon at bounding box center [1201, 329] width 19 height 19
type input "*"
click at [1211, 328] on icon at bounding box center [1201, 329] width 19 height 19
type input "*"
click at [1211, 328] on icon at bounding box center [1201, 329] width 19 height 19
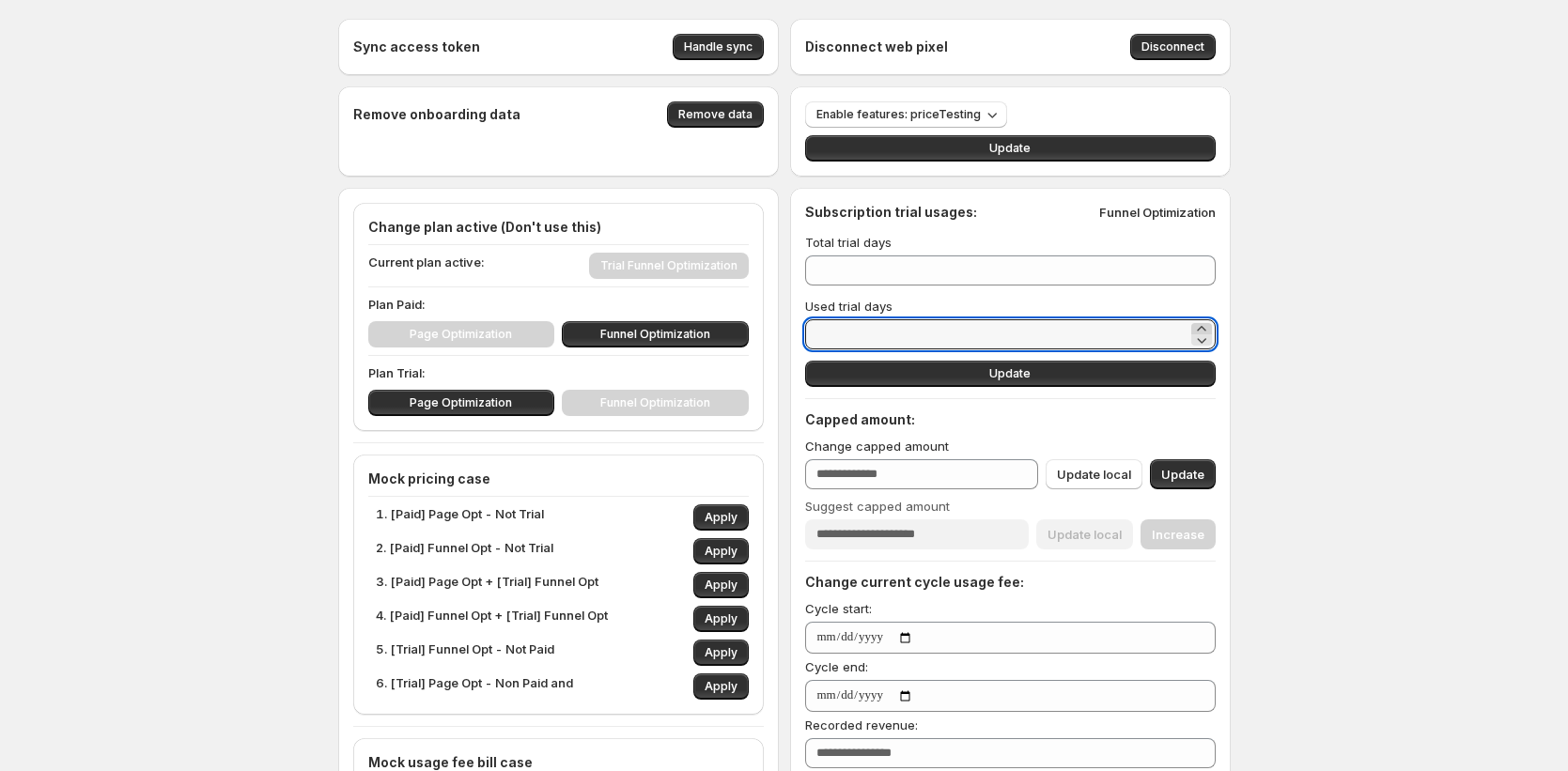
type input "*"
click at [1211, 328] on icon at bounding box center [1201, 329] width 19 height 19
type input "*"
click at [1211, 329] on icon at bounding box center [1201, 329] width 19 height 19
type input "*"
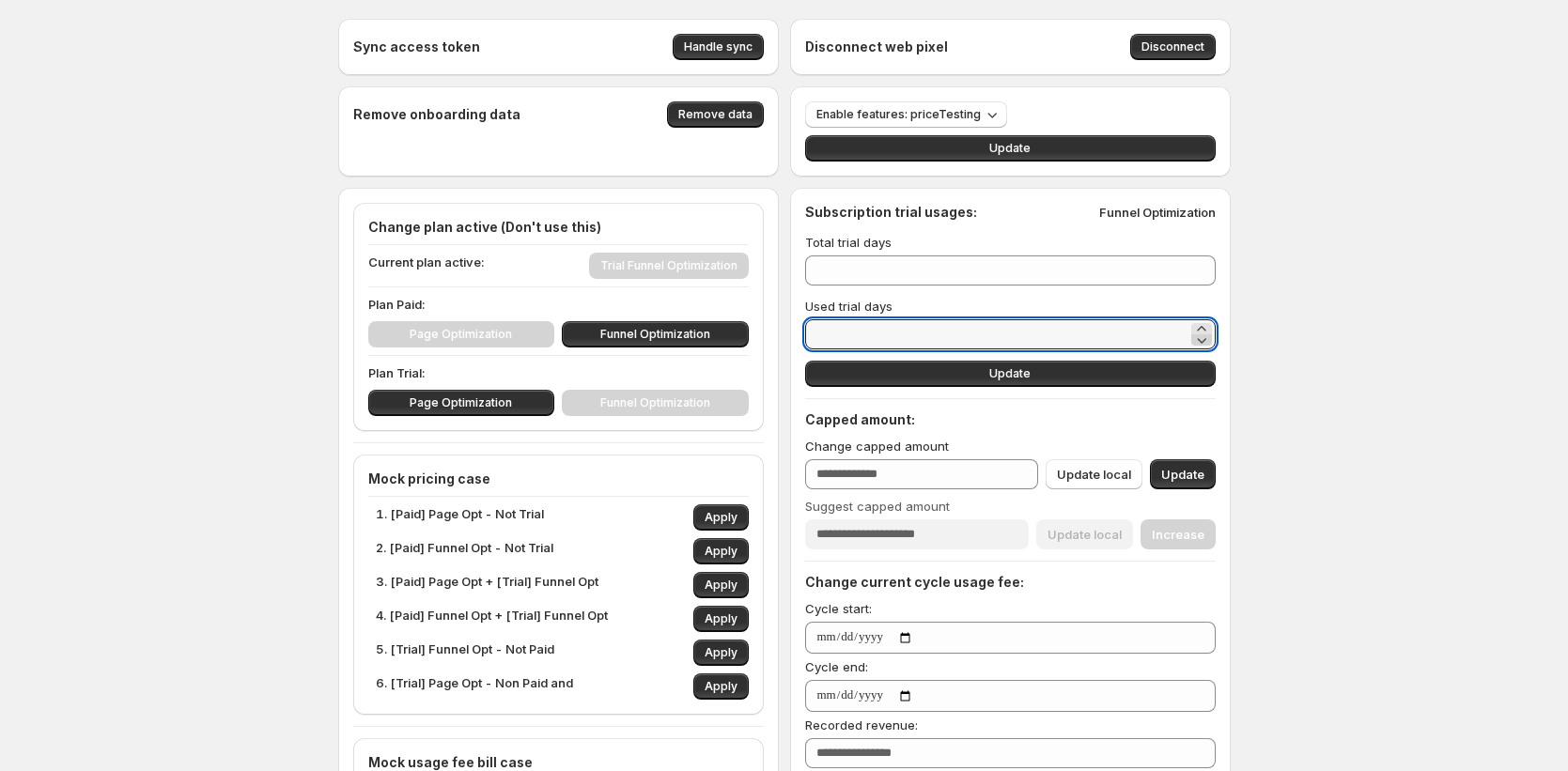
click at [1211, 333] on icon at bounding box center [1201, 340] width 19 height 19
type input "*"
click at [1211, 333] on icon at bounding box center [1201, 340] width 19 height 19
type input "*"
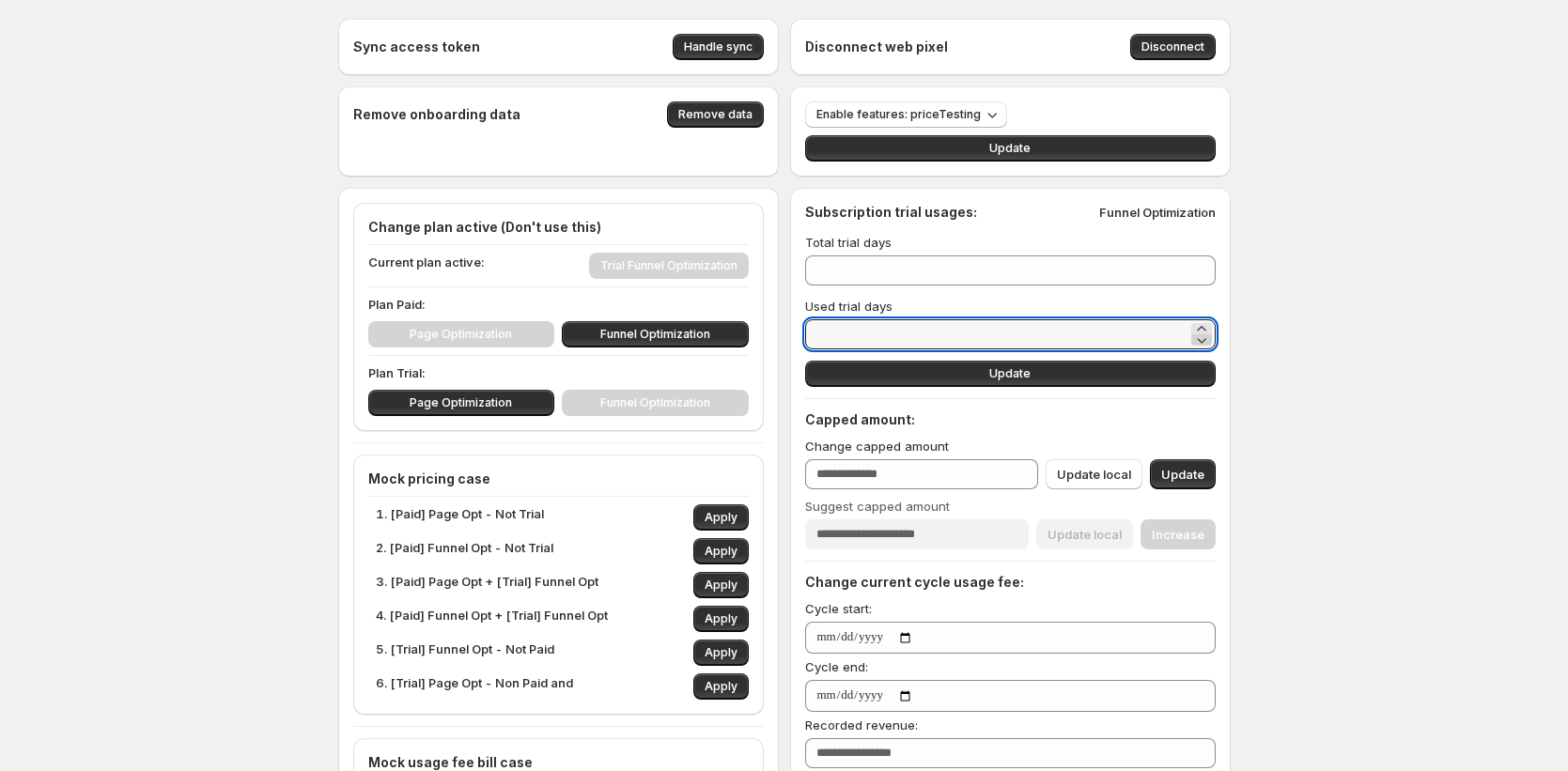
click at [1211, 333] on icon at bounding box center [1201, 340] width 19 height 19
type input "*"
click at [1211, 333] on icon at bounding box center [1201, 340] width 19 height 19
type input "**"
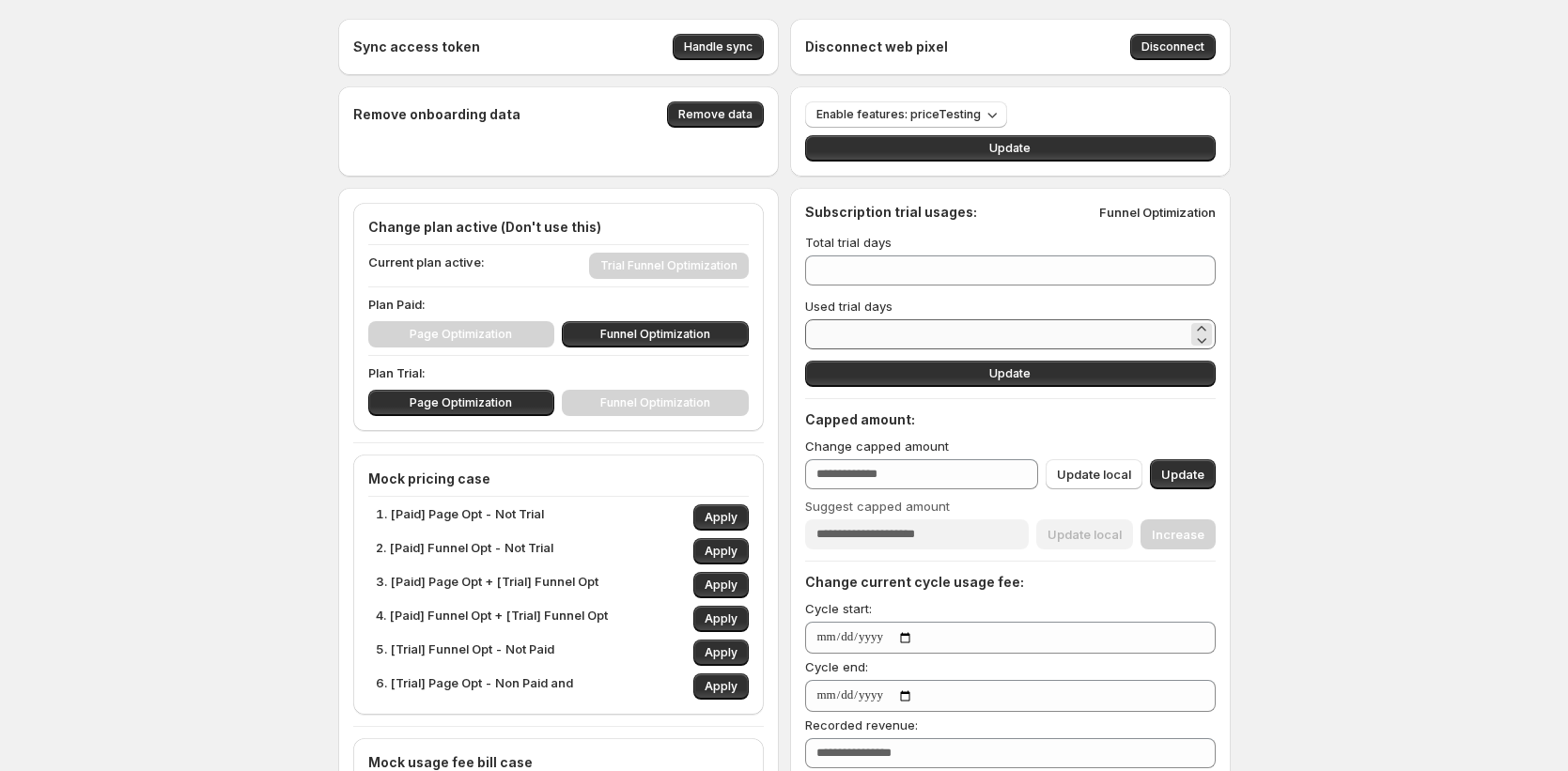
drag, startPoint x: 811, startPoint y: 309, endPoint x: 821, endPoint y: 319, distance: 14.1
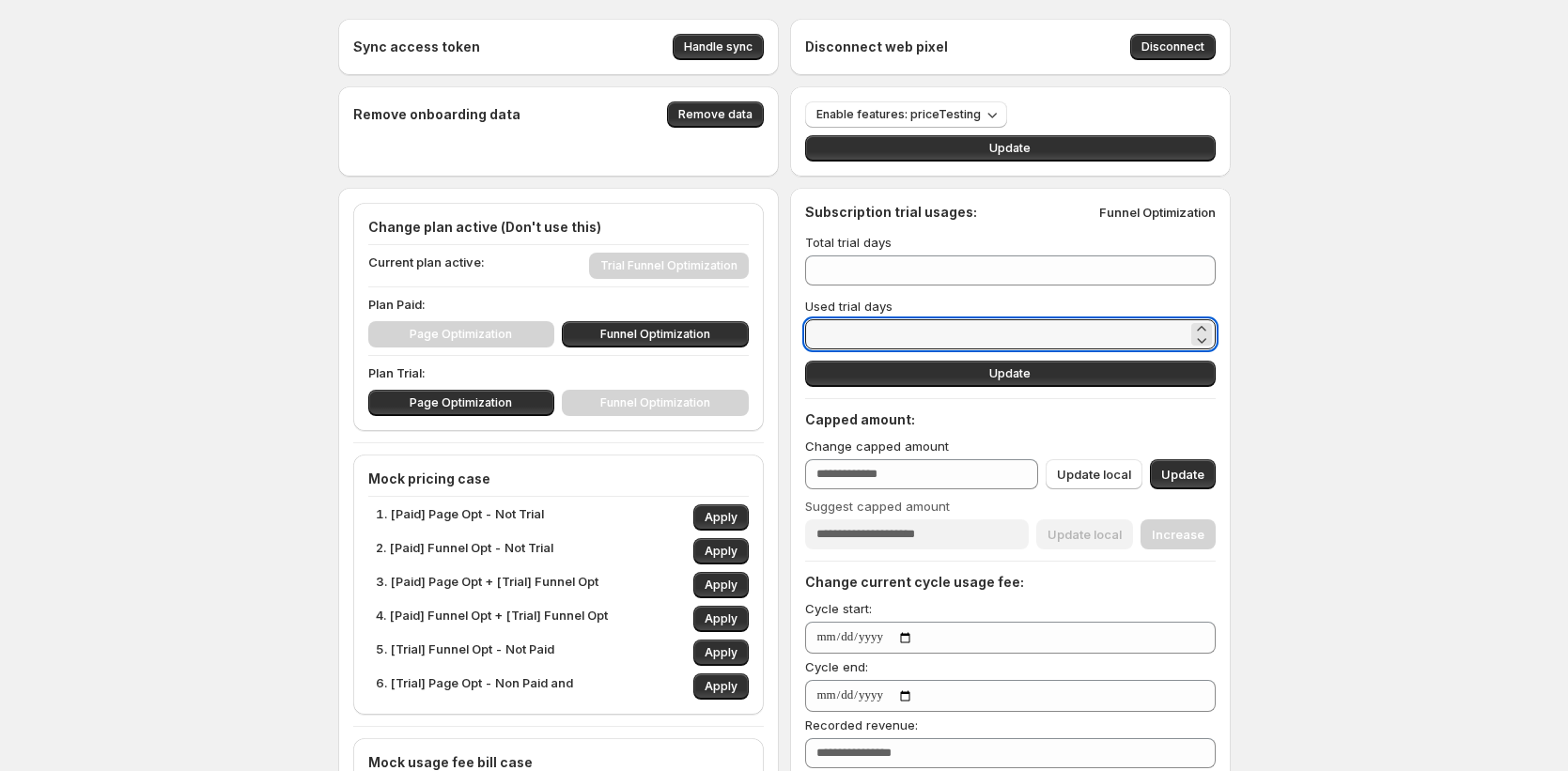
drag, startPoint x: 852, startPoint y: 340, endPoint x: 725, endPoint y: 308, distance: 131.0
click at [725, 308] on div "Sync access token Handle sync Disconnect web pixel Disconnect Remove onboarding…" at bounding box center [784, 726] width 893 height 1414
type input "*"
type input "**"
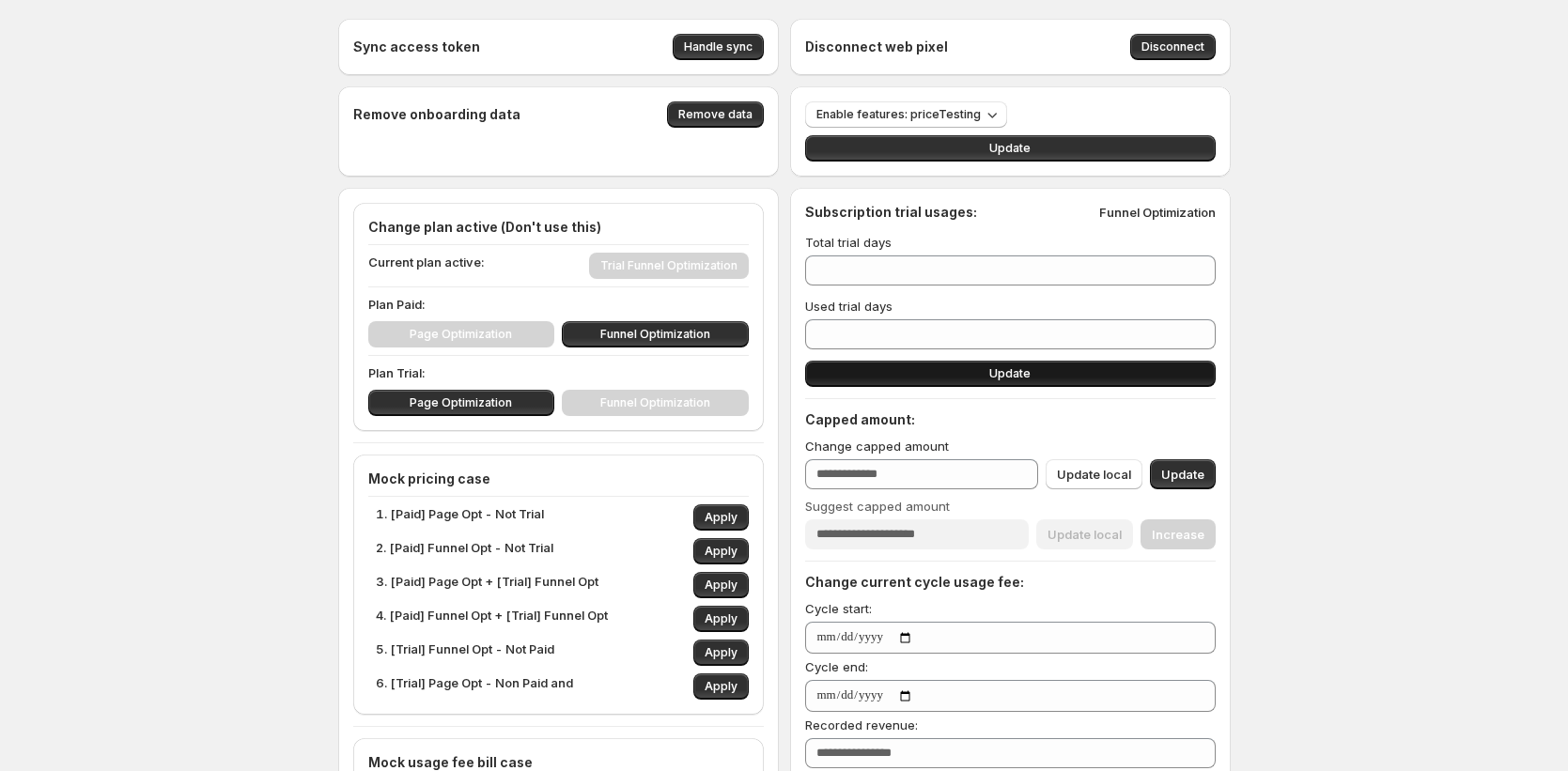
click at [1036, 373] on button "Update" at bounding box center [1010, 374] width 410 height 26
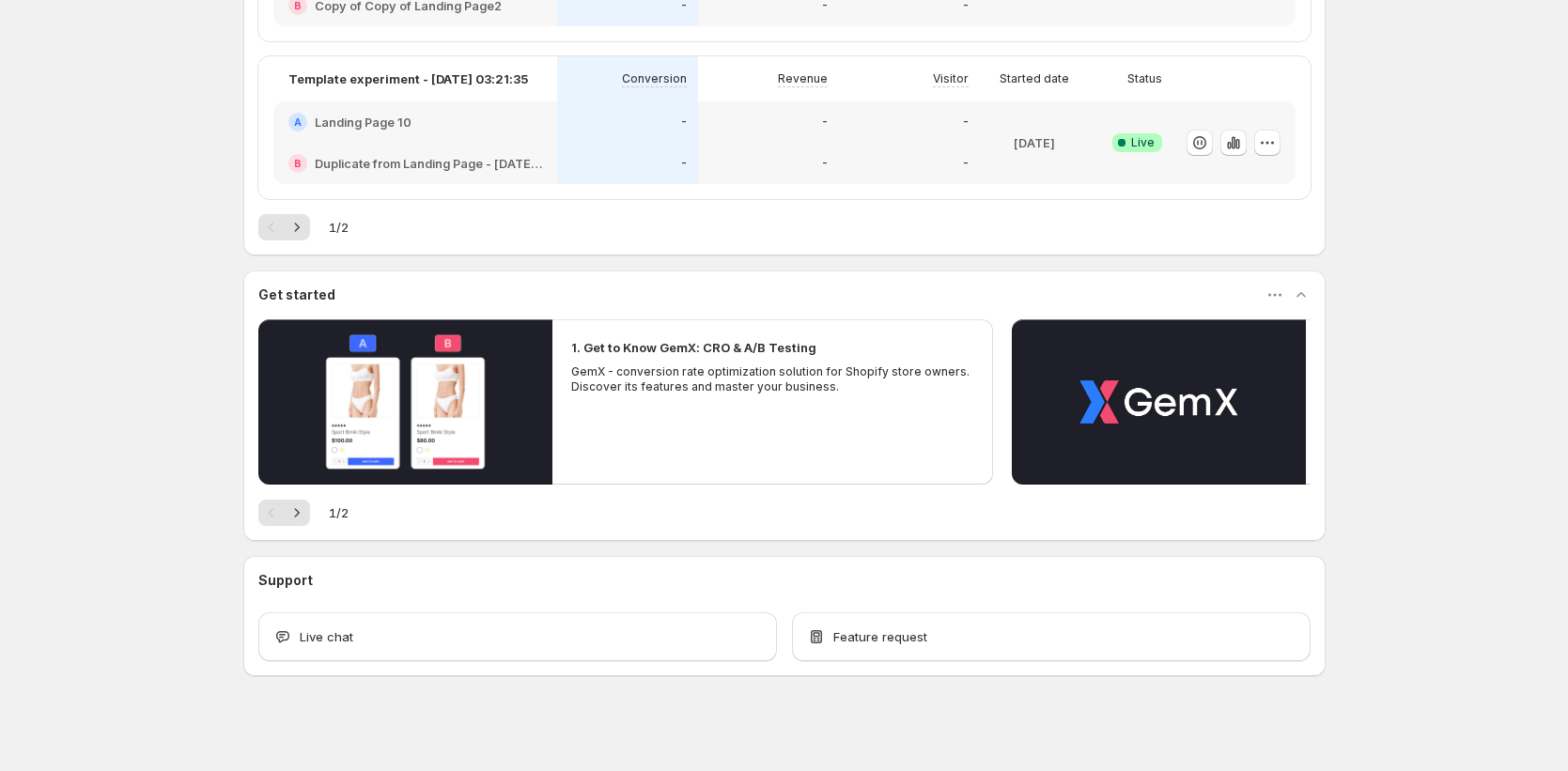
scroll to position [1233, 0]
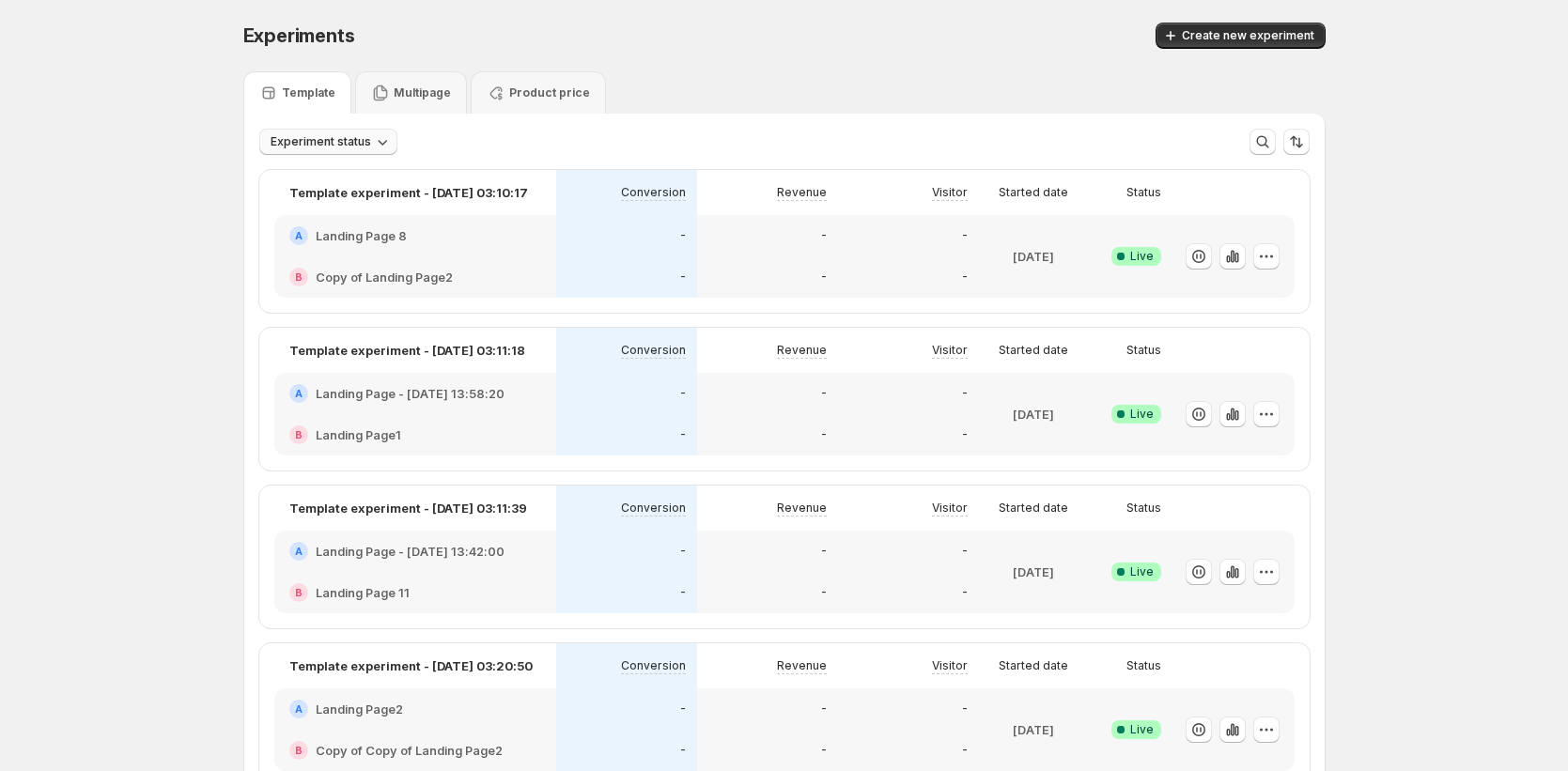
click at [378, 140] on icon "button" at bounding box center [382, 141] width 19 height 19
click at [352, 206] on div "Draft Draft" at bounding box center [349, 210] width 169 height 30
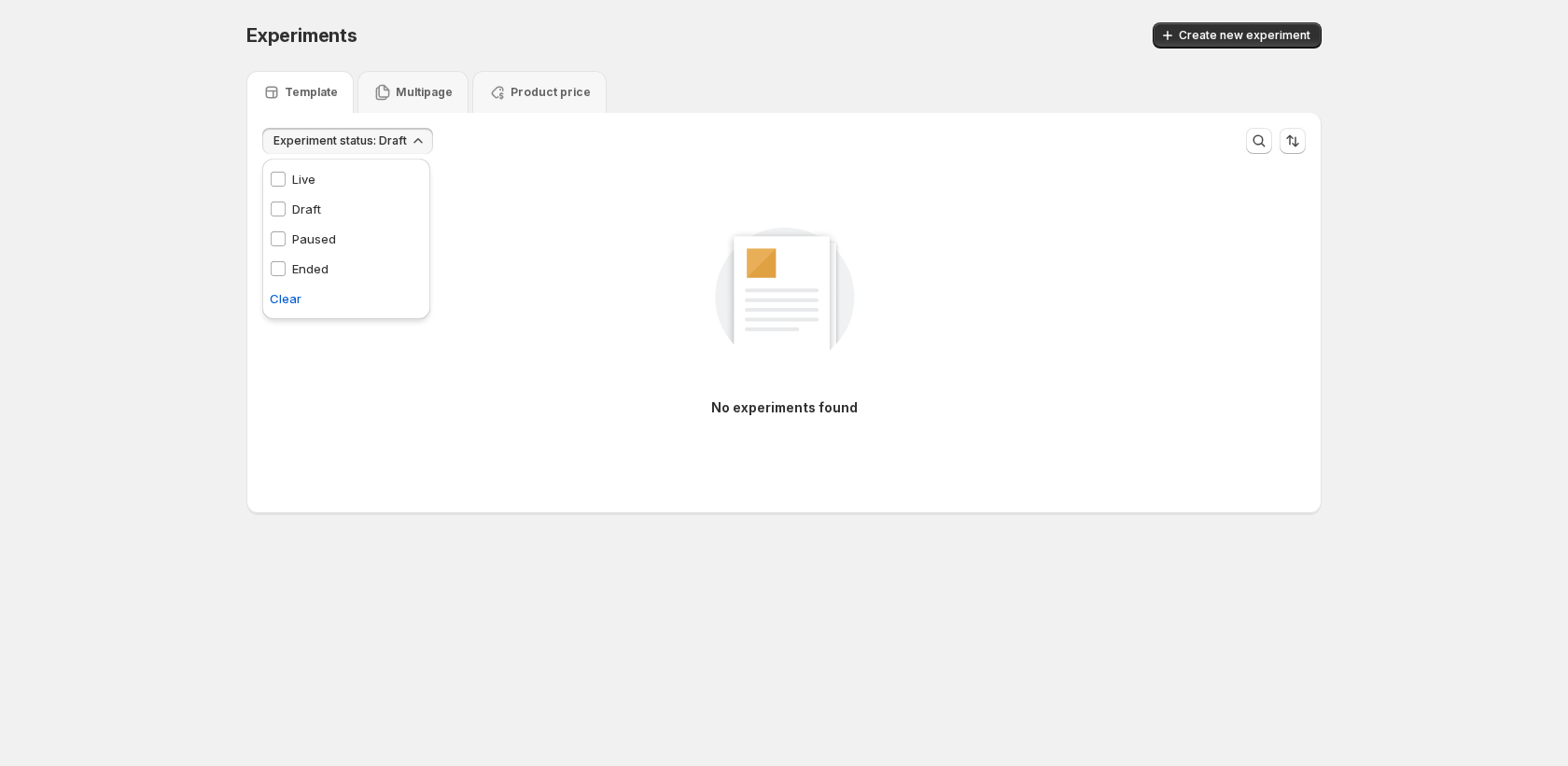
click at [315, 202] on p "Draft" at bounding box center [306, 209] width 29 height 19
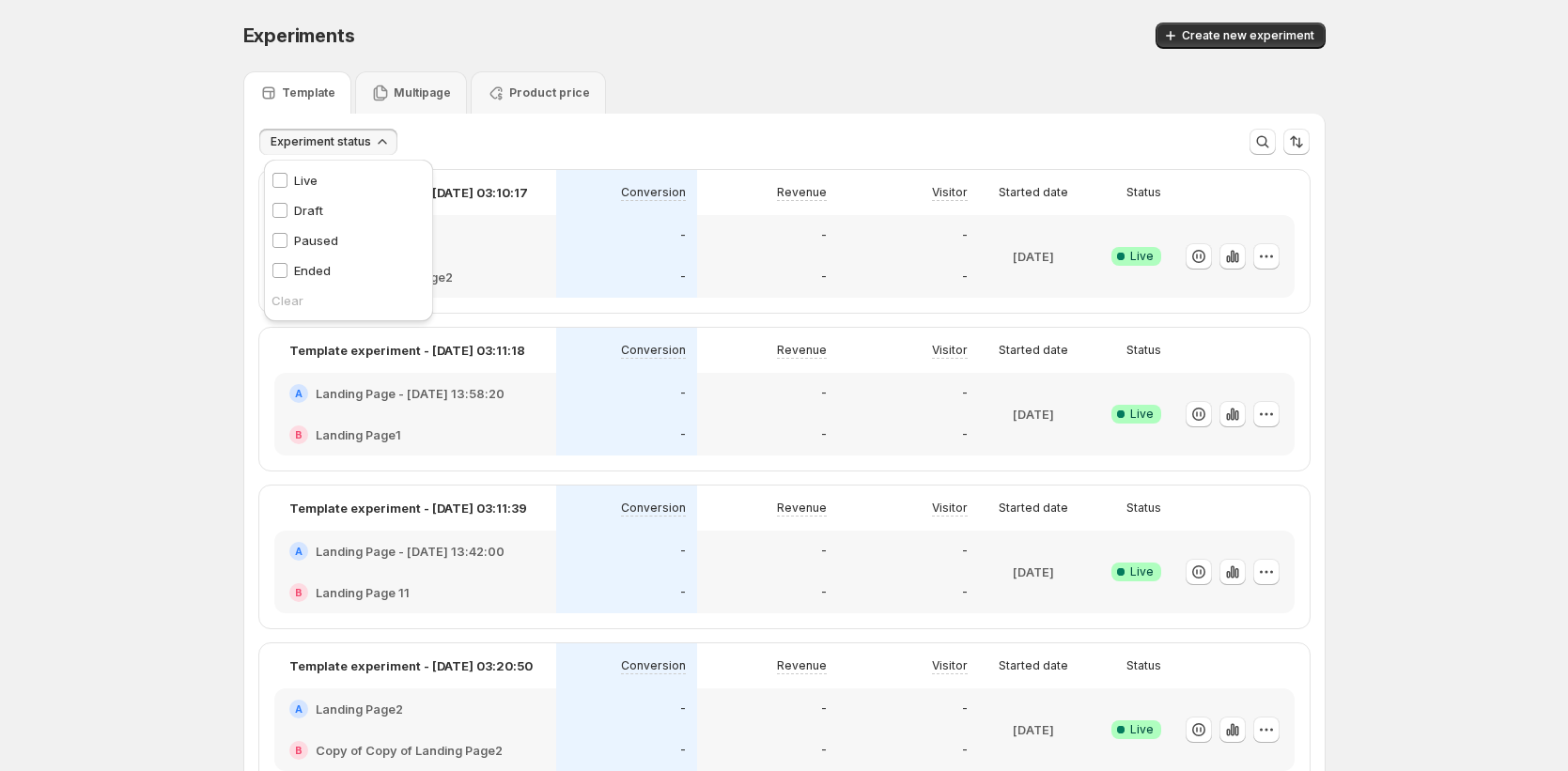
click at [316, 228] on div "Paused Paused" at bounding box center [305, 240] width 82 height 30
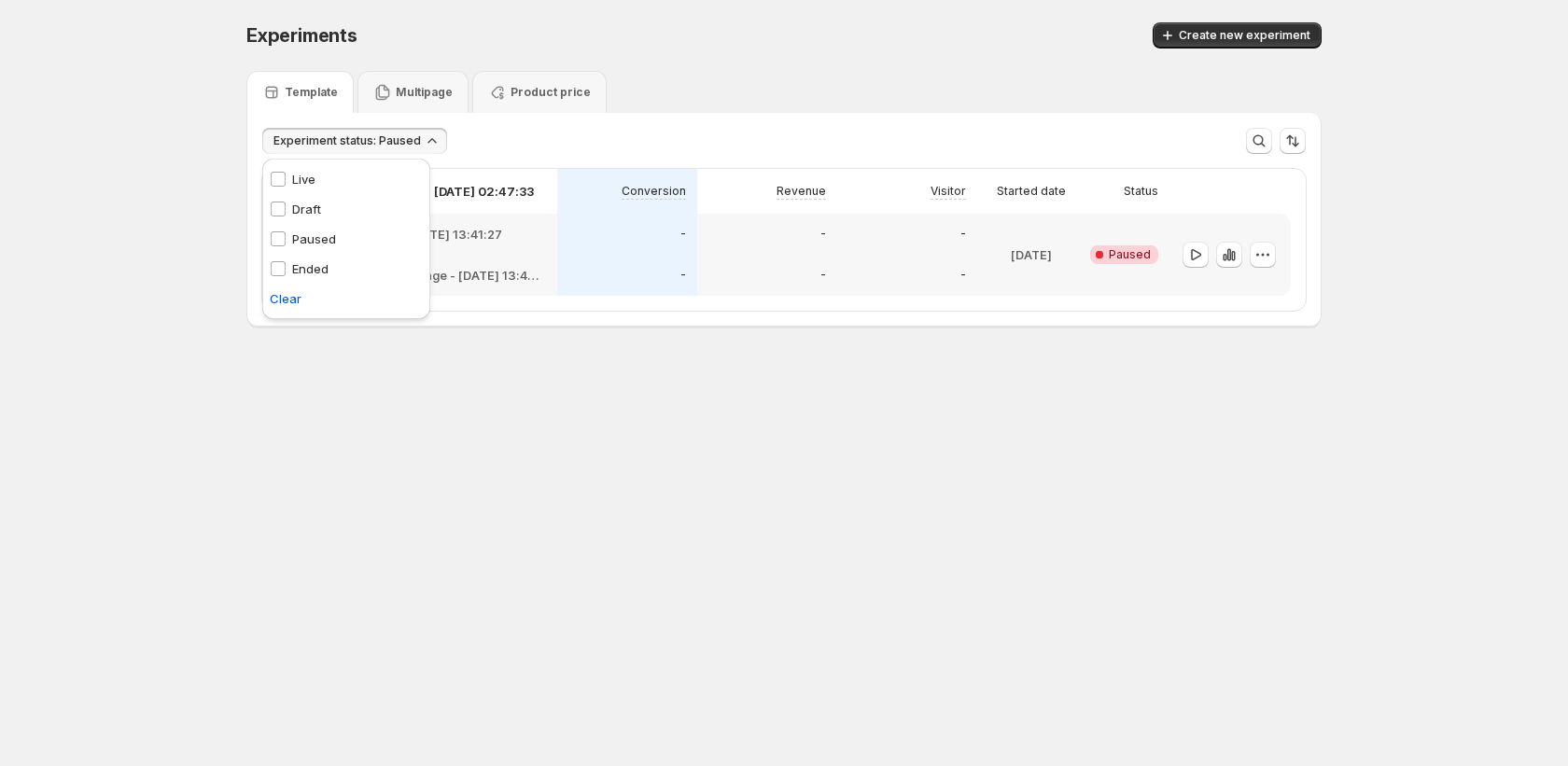
click at [320, 221] on div "Draft Draft" at bounding box center [295, 209] width 66 height 30
click at [322, 188] on div "Live Live" at bounding box center [292, 179] width 60 height 30
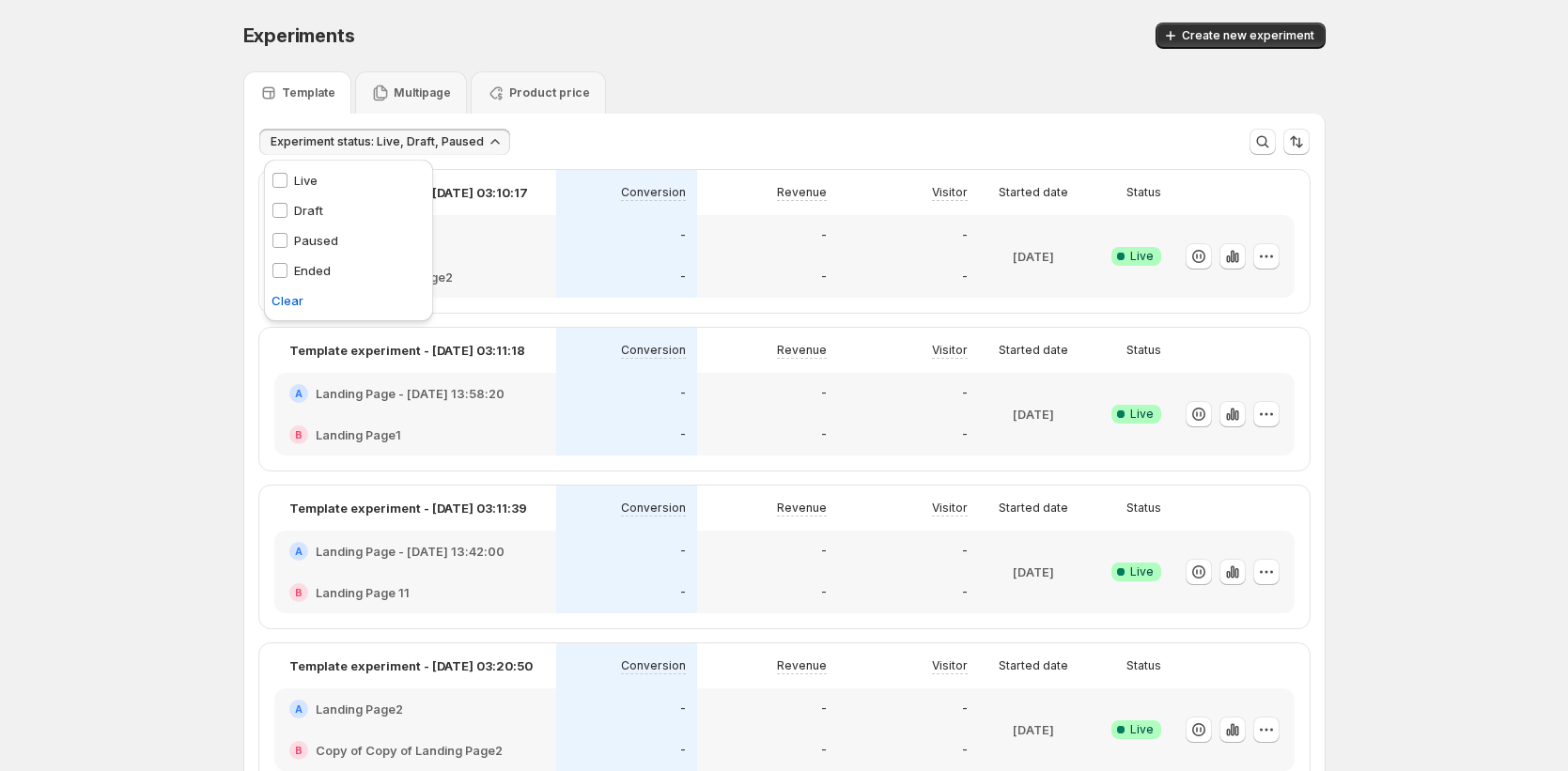
click at [331, 242] on p "Paused" at bounding box center [316, 240] width 44 height 19
click at [319, 208] on p "Draft" at bounding box center [308, 210] width 29 height 19
click at [315, 176] on p "Live" at bounding box center [306, 180] width 24 height 19
click at [484, 124] on div "Experiment status More views More views Create new view" at bounding box center [784, 133] width 1080 height 41
click at [403, 100] on p "Multipage" at bounding box center [422, 93] width 58 height 15
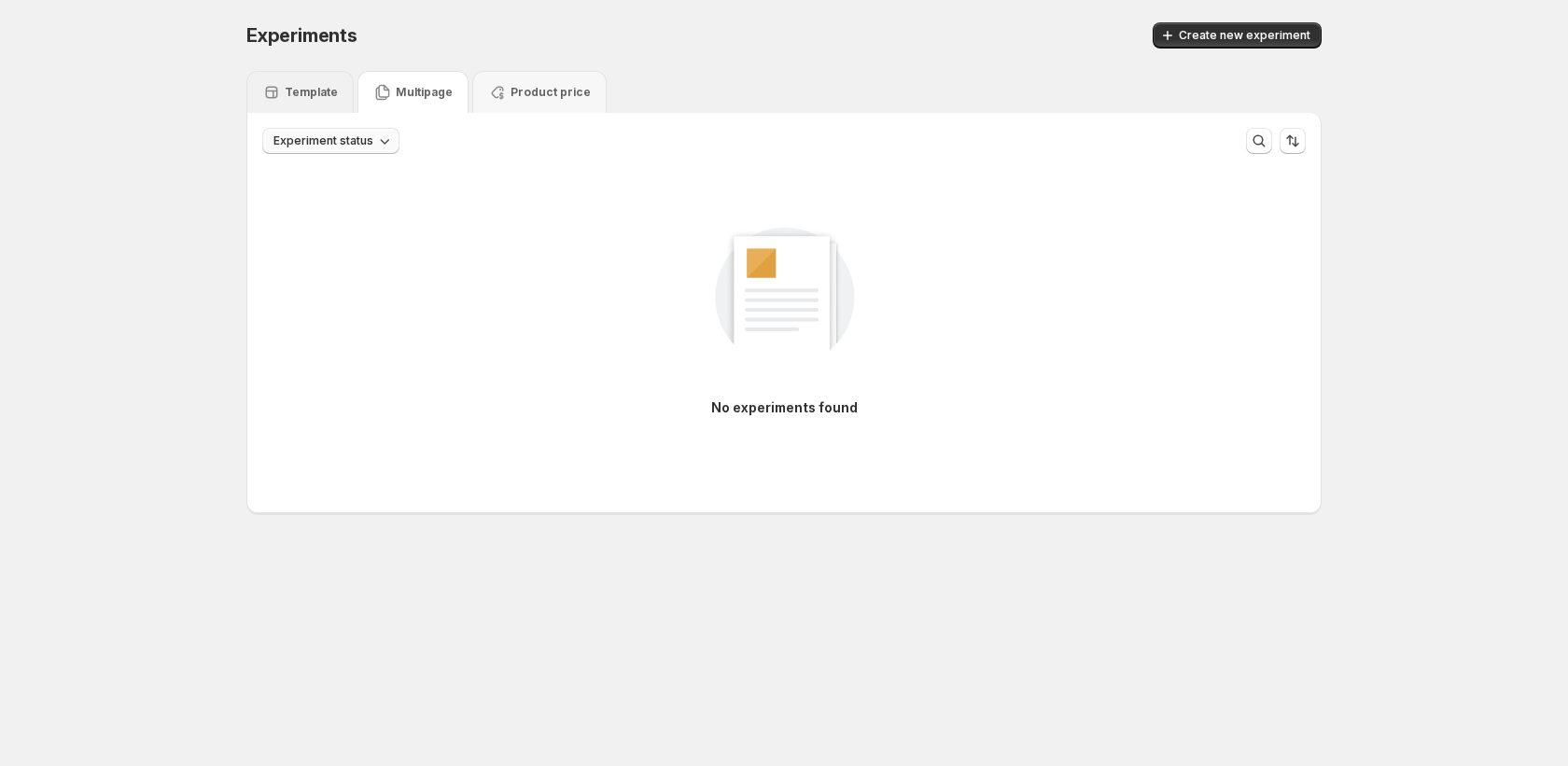
click at [298, 105] on div "Template" at bounding box center [300, 92] width 107 height 42
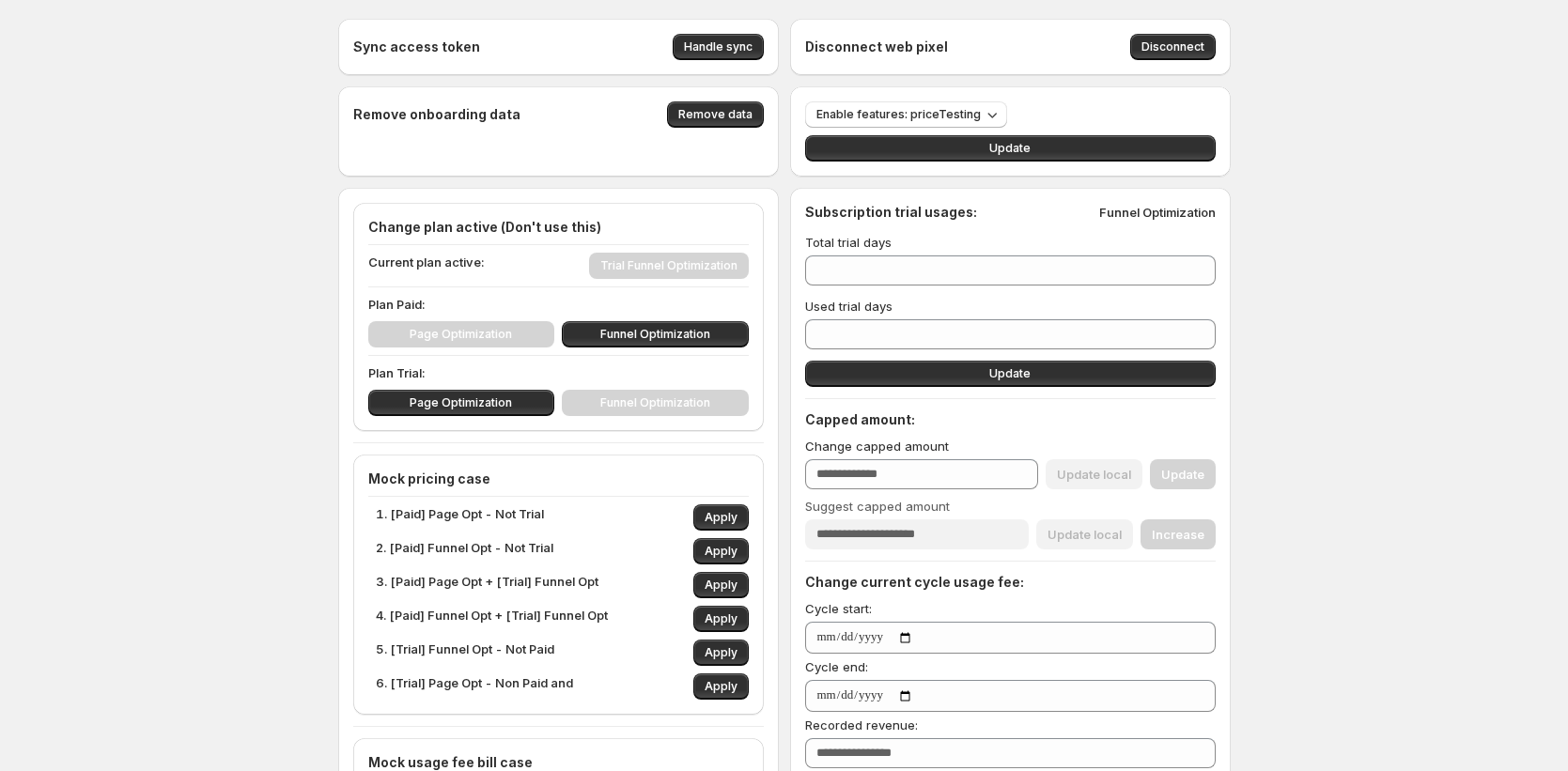
type input "***"
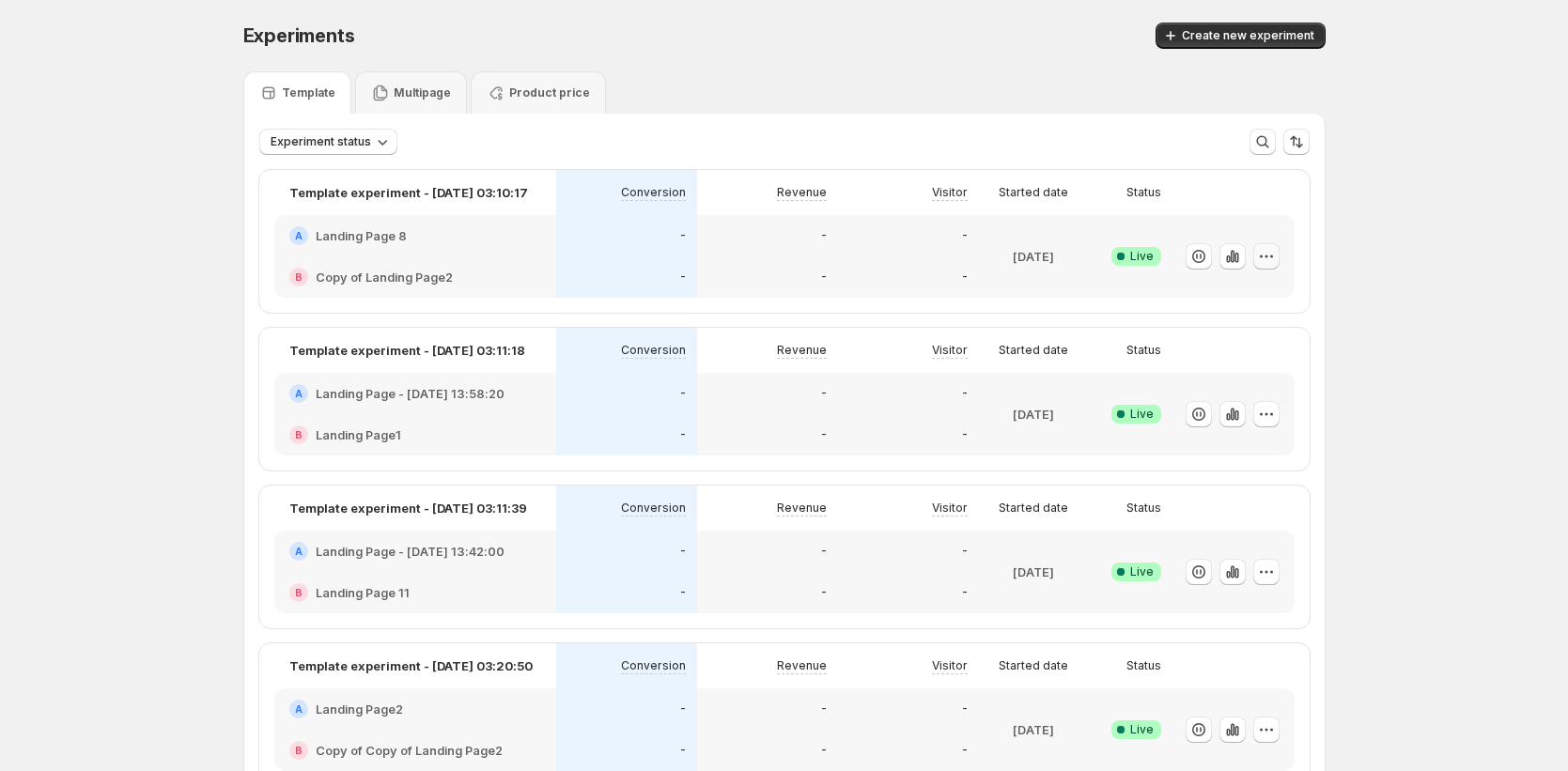
click at [1265, 258] on icon "button" at bounding box center [1266, 256] width 19 height 19
drag, startPoint x: 1263, startPoint y: 266, endPoint x: 1265, endPoint y: 254, distance: 12.2
click at [1264, 257] on button "button" at bounding box center [1266, 256] width 26 height 26
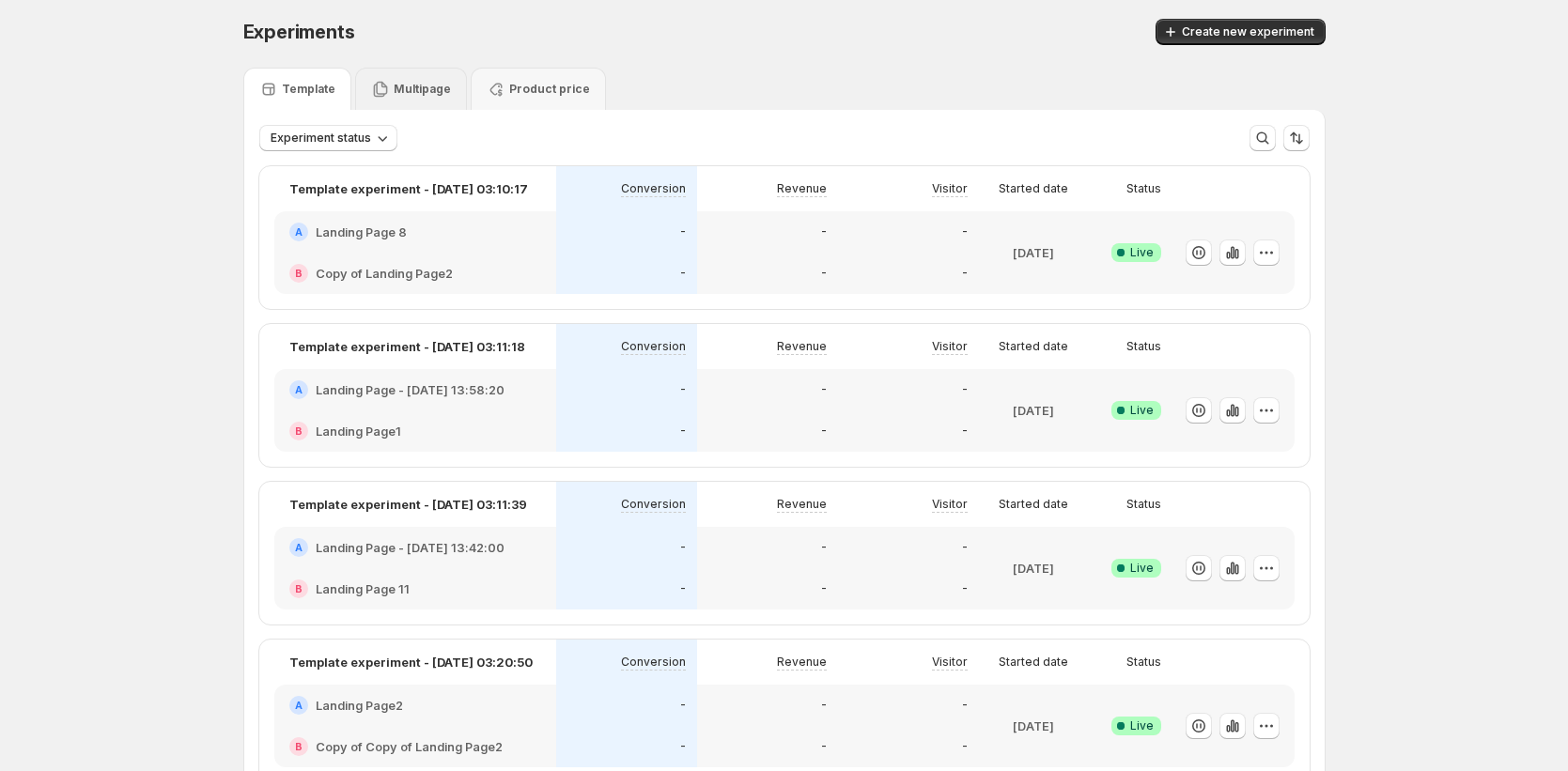
click at [442, 94] on p "Multipage" at bounding box center [422, 89] width 58 height 15
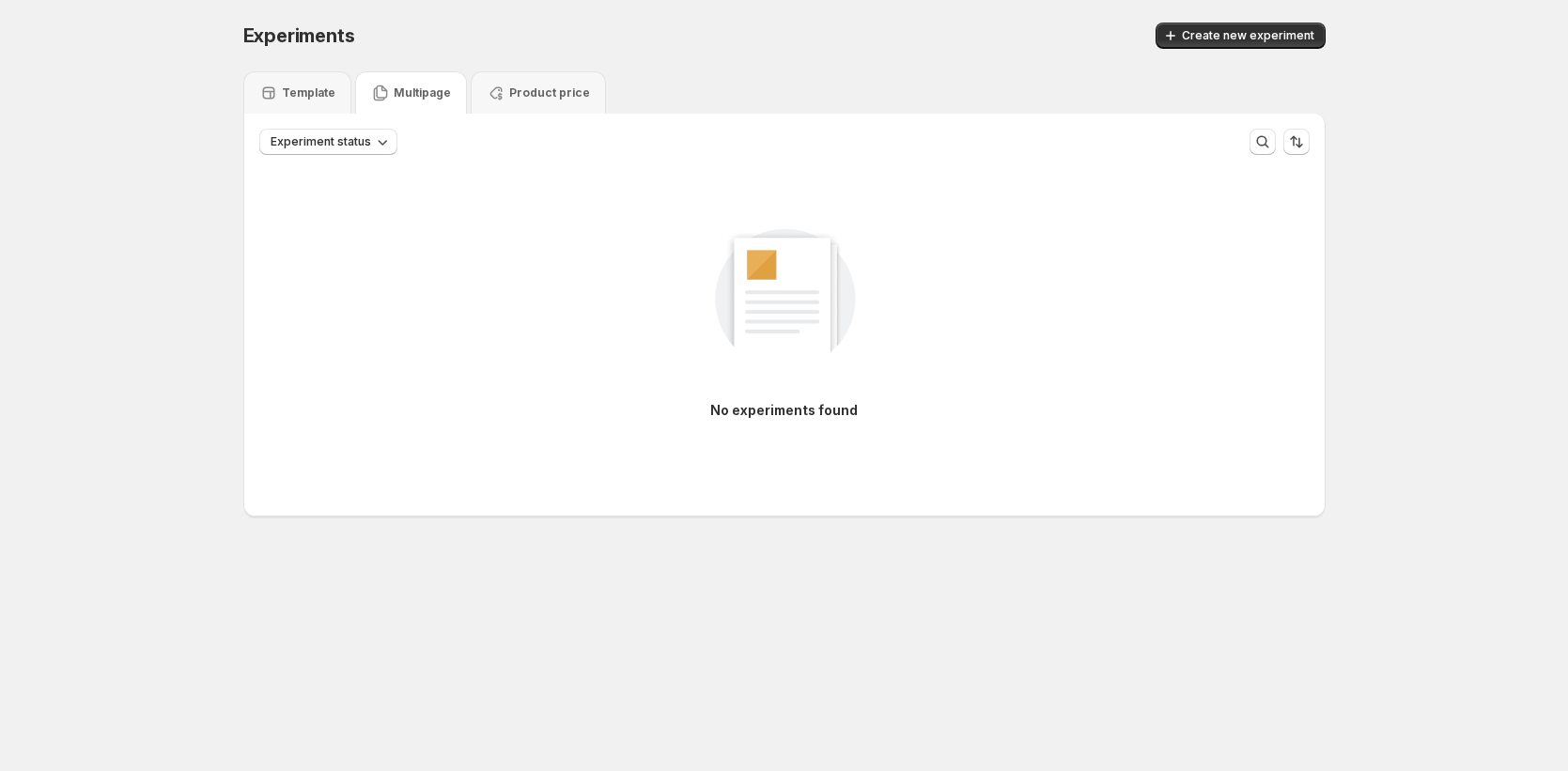
scroll to position [0, 0]
click at [1269, 36] on span "Create new experiment" at bounding box center [1252, 35] width 132 height 15
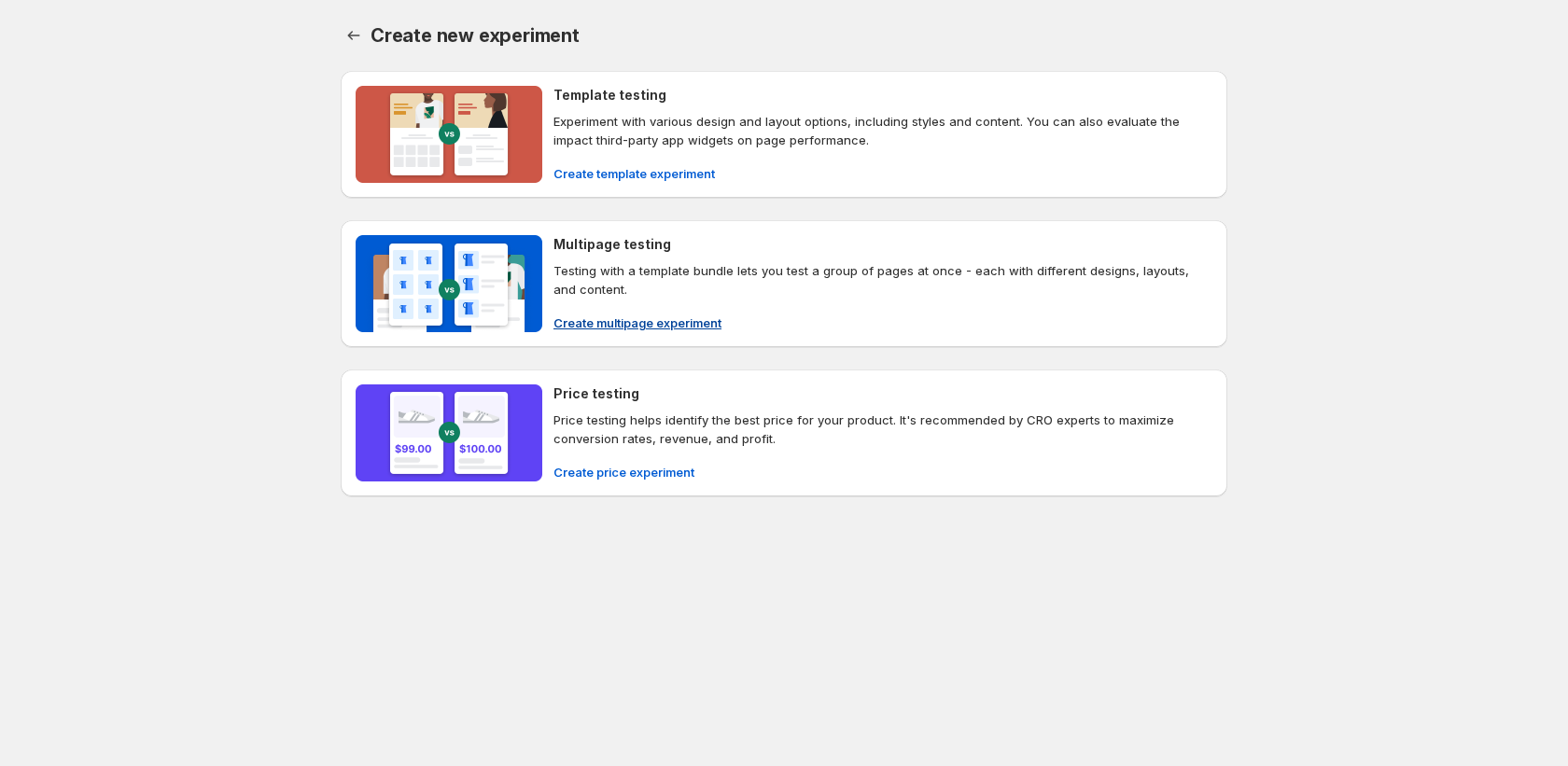
click at [693, 320] on span "Create multipage experiment" at bounding box center [637, 323] width 168 height 19
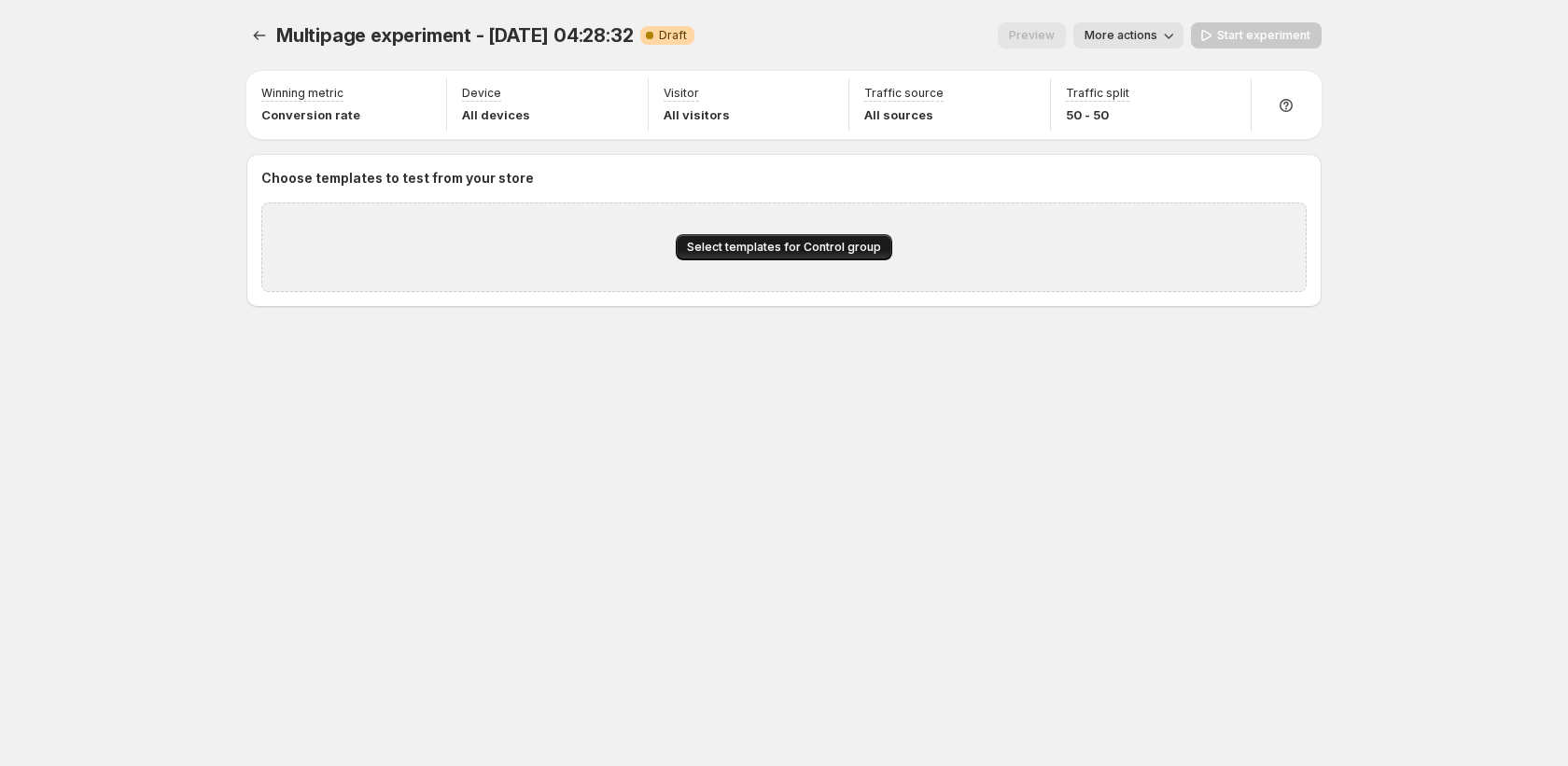
click at [840, 245] on span "Select templates for Control group" at bounding box center [784, 246] width 194 height 15
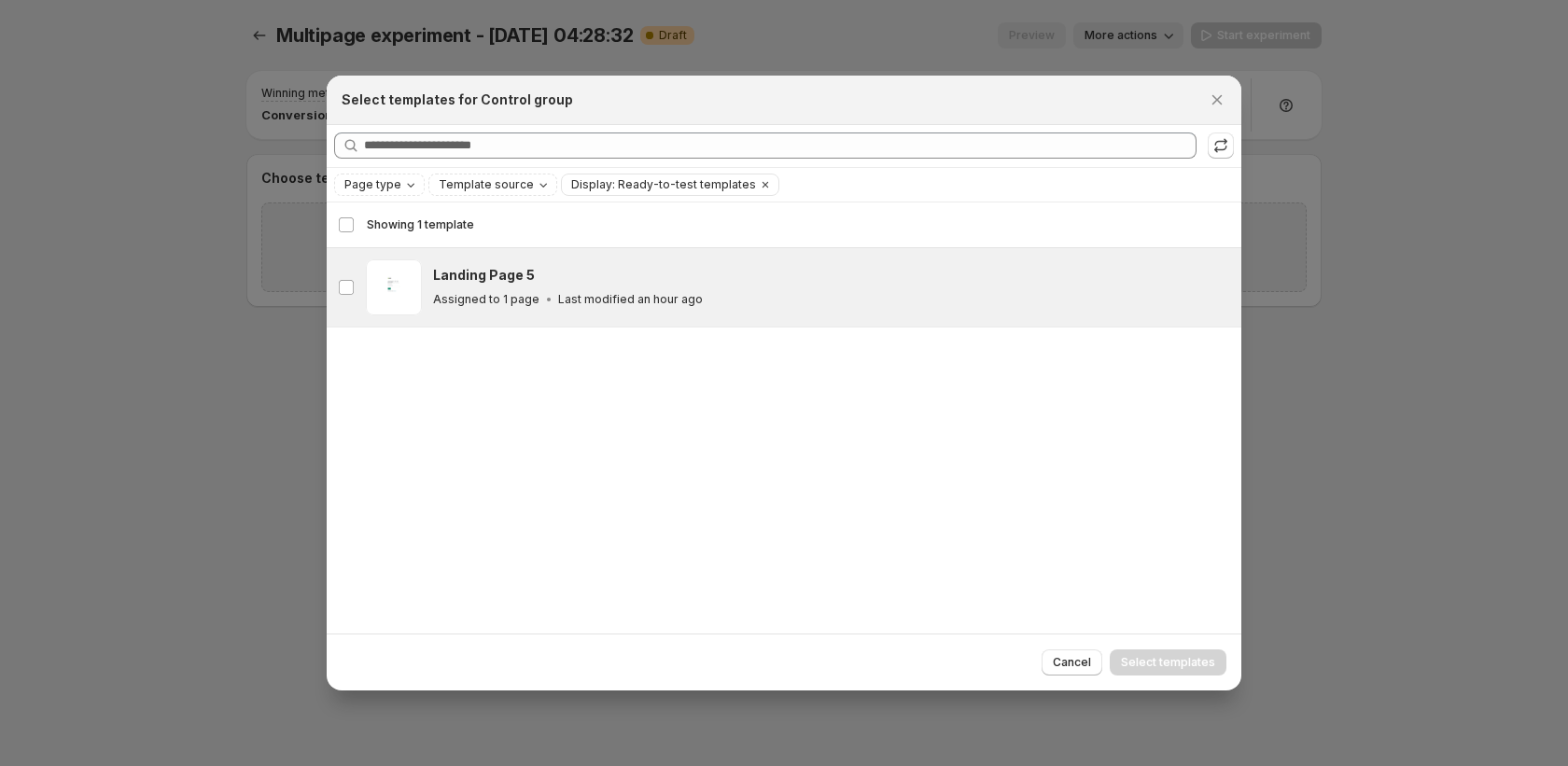
click at [707, 286] on div "Landing Page 5 Assigned to 1 page Last modified an hour ago" at bounding box center [830, 287] width 792 height 43
click at [1182, 652] on button "Select templates" at bounding box center [1168, 662] width 117 height 26
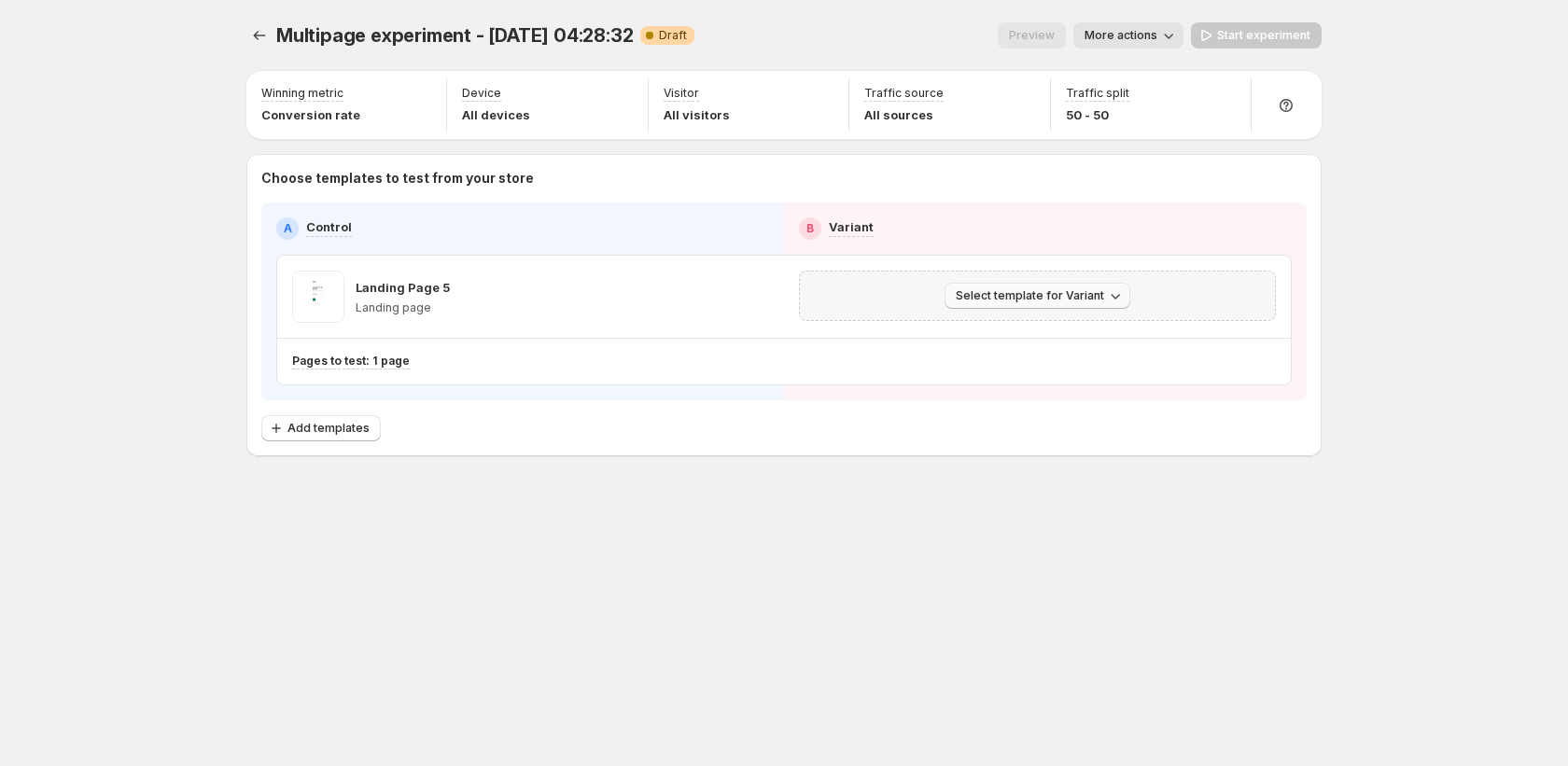
click at [1034, 291] on span "Select template for Variant" at bounding box center [1030, 295] width 148 height 15
click at [998, 334] on span "Select an existing template" at bounding box center [1024, 335] width 157 height 15
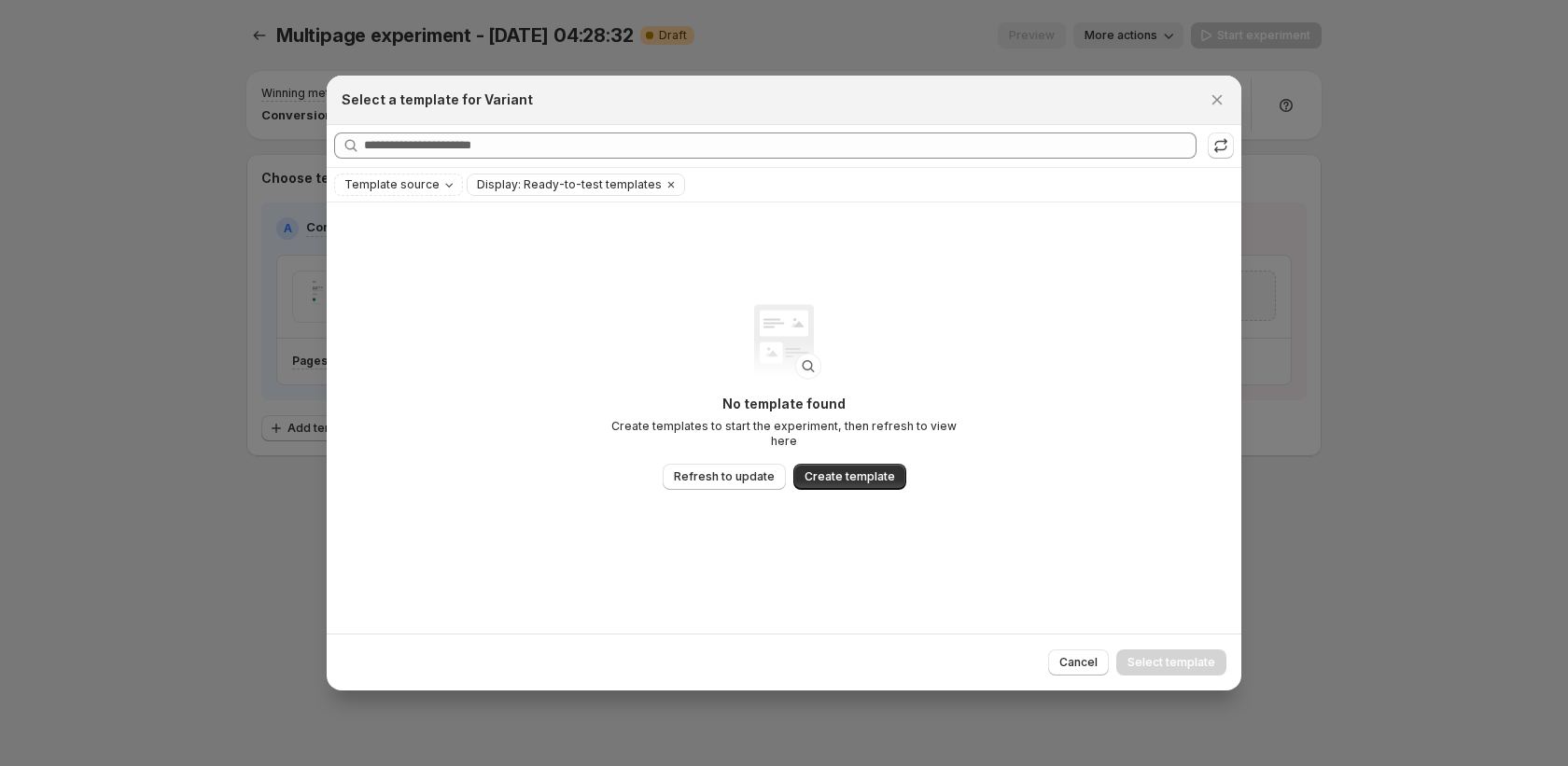
click at [674, 436] on div "No template found Create templates to start the experiment, then refresh to vie…" at bounding box center [784, 397] width 373 height 186
click at [723, 485] on div "No template found Create templates to start the experiment, then refresh to vie…" at bounding box center [784, 418] width 373 height 264
click at [723, 479] on button "Refresh to update" at bounding box center [725, 477] width 123 height 26
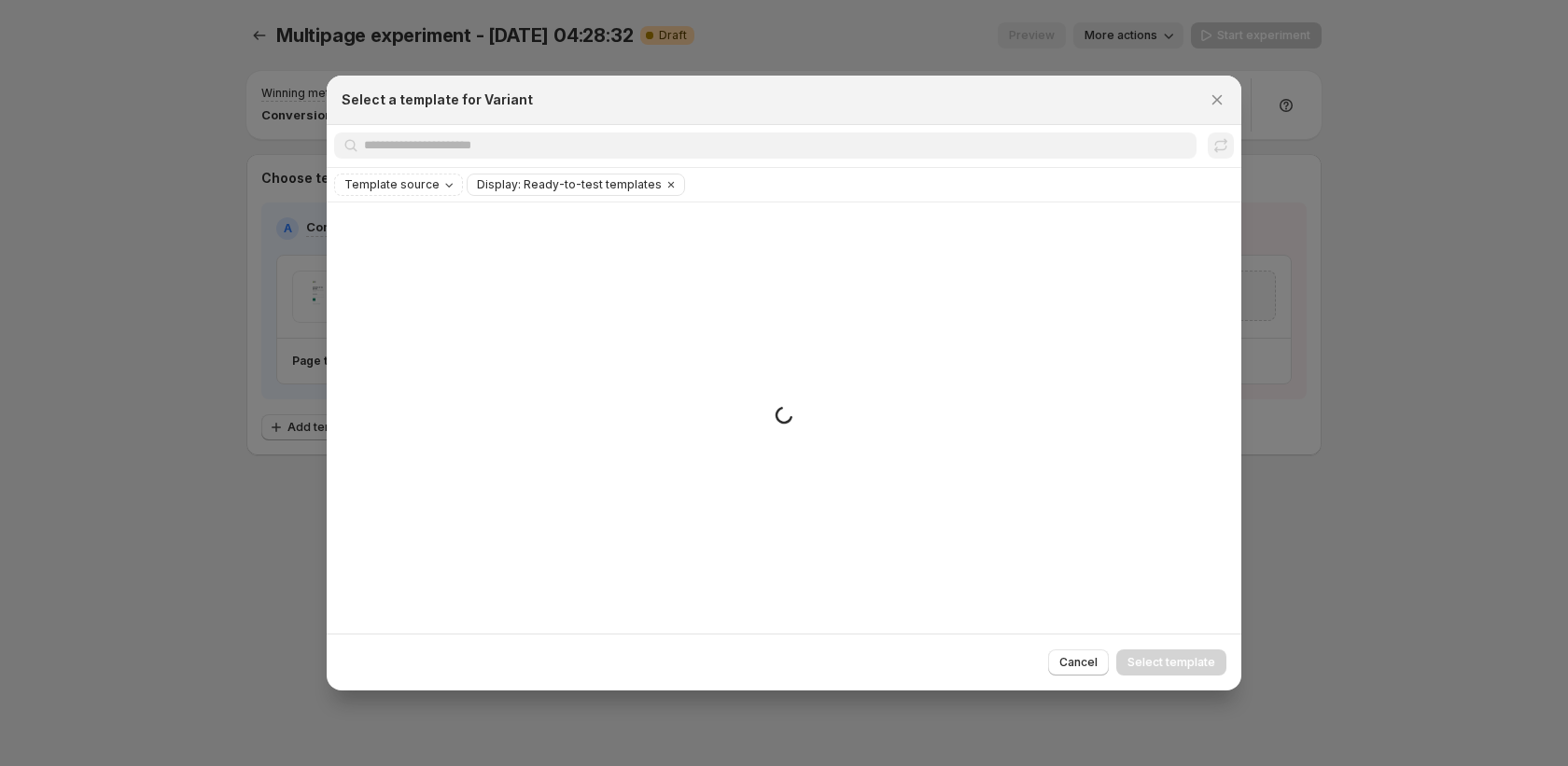
click at [723, 479] on div "Small spinner example" at bounding box center [784, 419] width 915 height 432
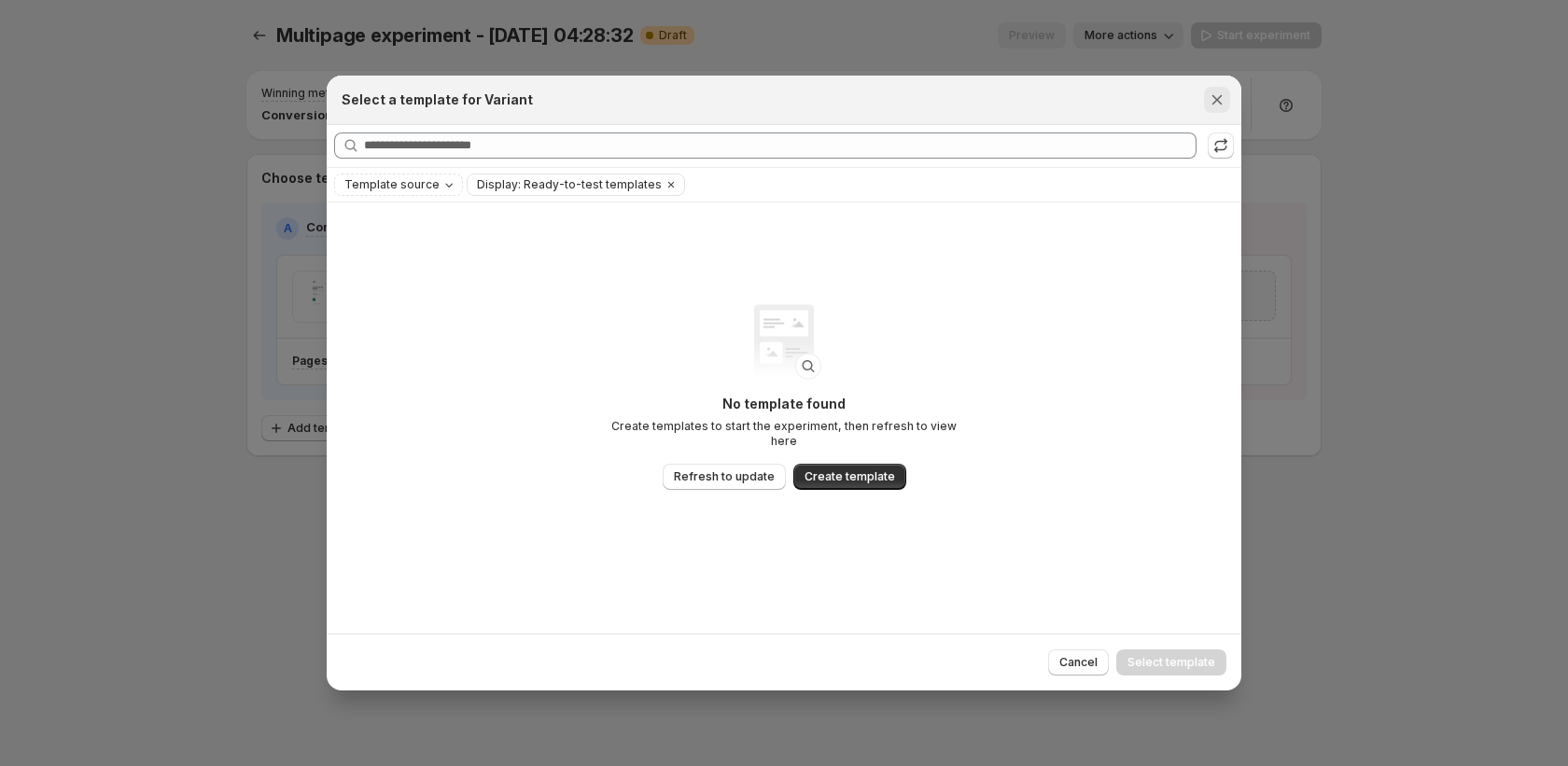
click at [1223, 100] on icon "Close" at bounding box center [1217, 99] width 19 height 19
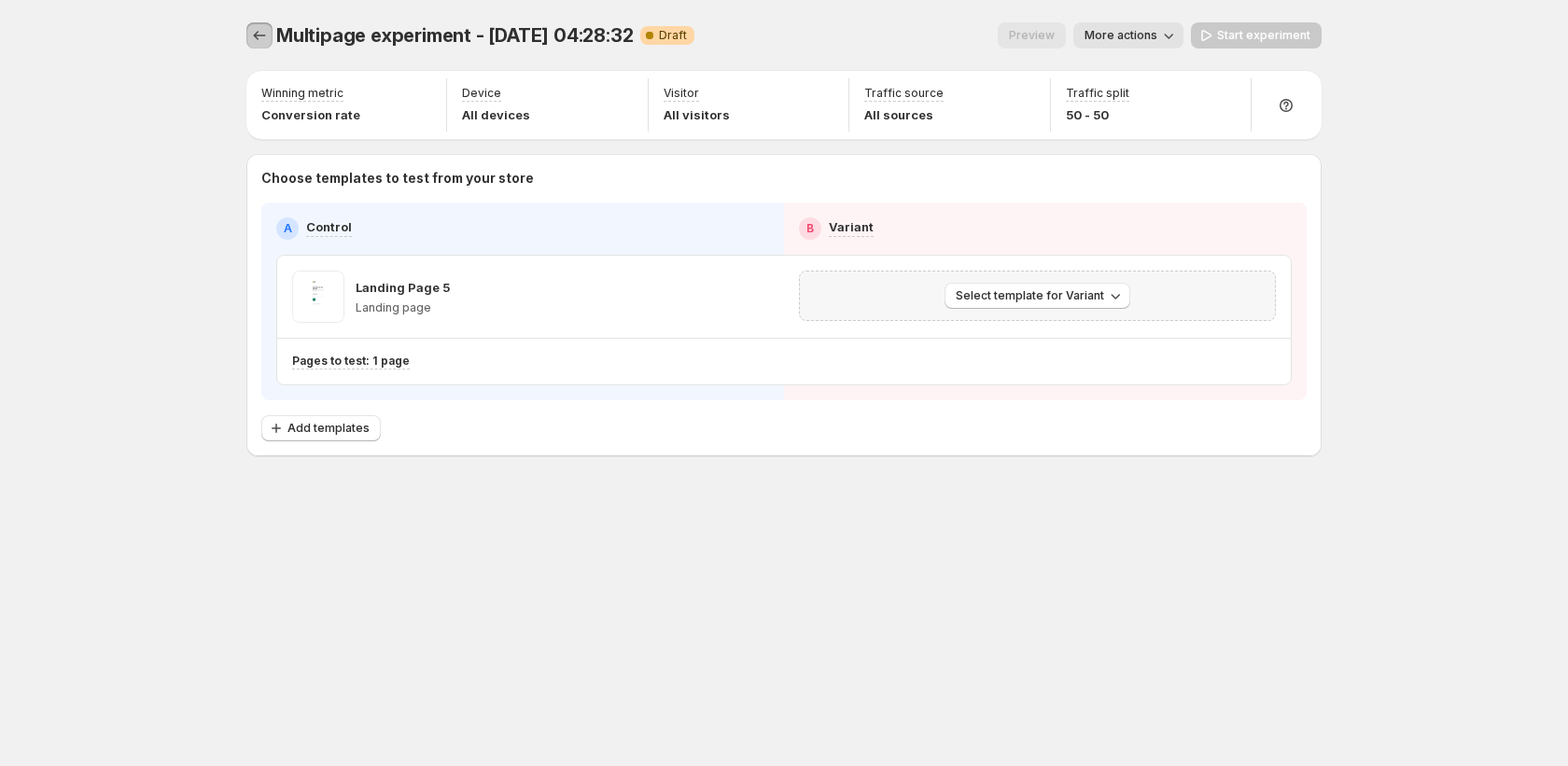
click at [264, 44] on icon "Experiments" at bounding box center [259, 35] width 19 height 19
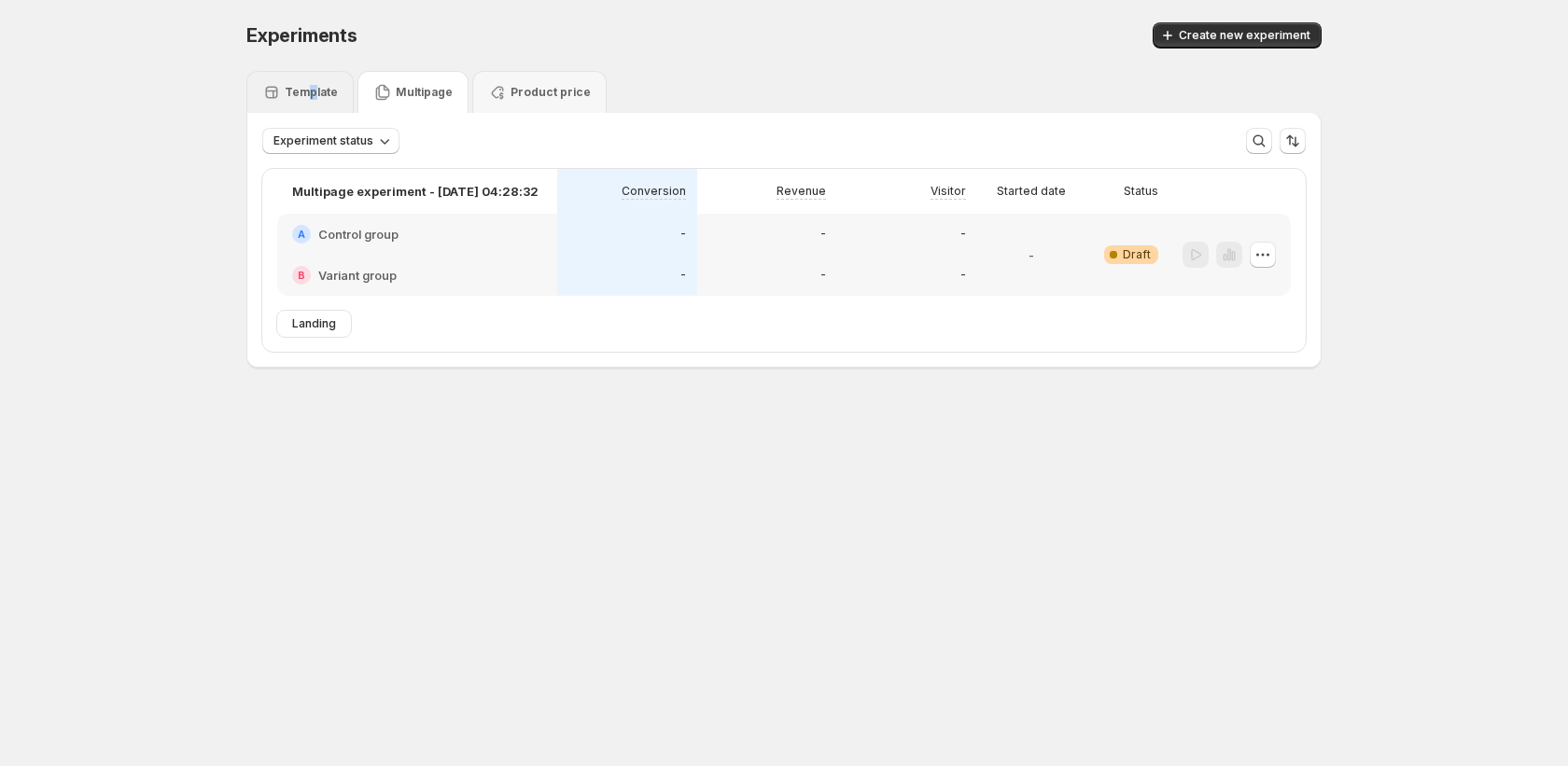
drag, startPoint x: 312, startPoint y: 85, endPoint x: 368, endPoint y: 119, distance: 65.5
click at [308, 90] on p "Template" at bounding box center [312, 92] width 53 height 15
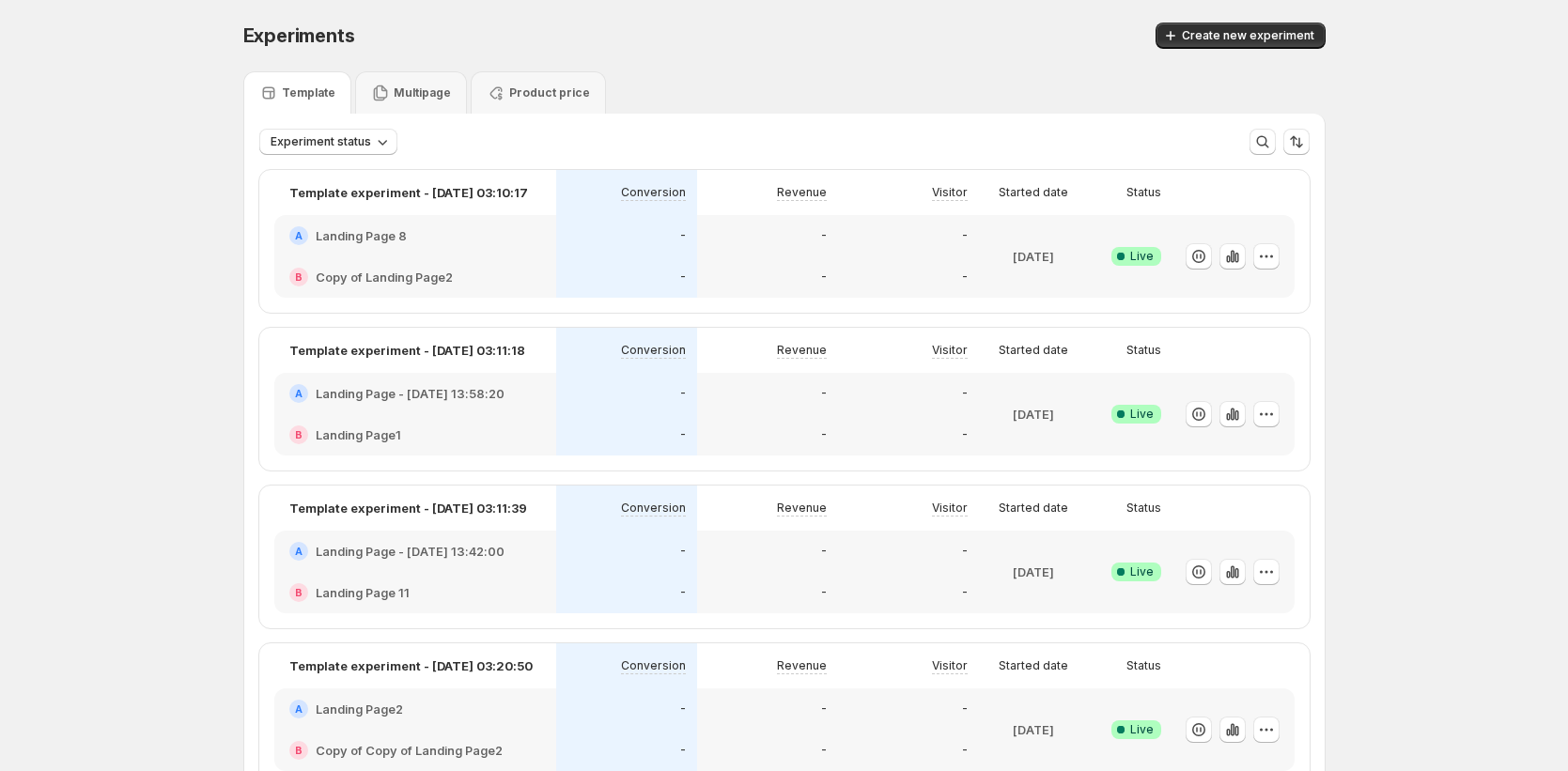
click at [375, 233] on h2 "Landing Page 8" at bounding box center [361, 235] width 91 height 19
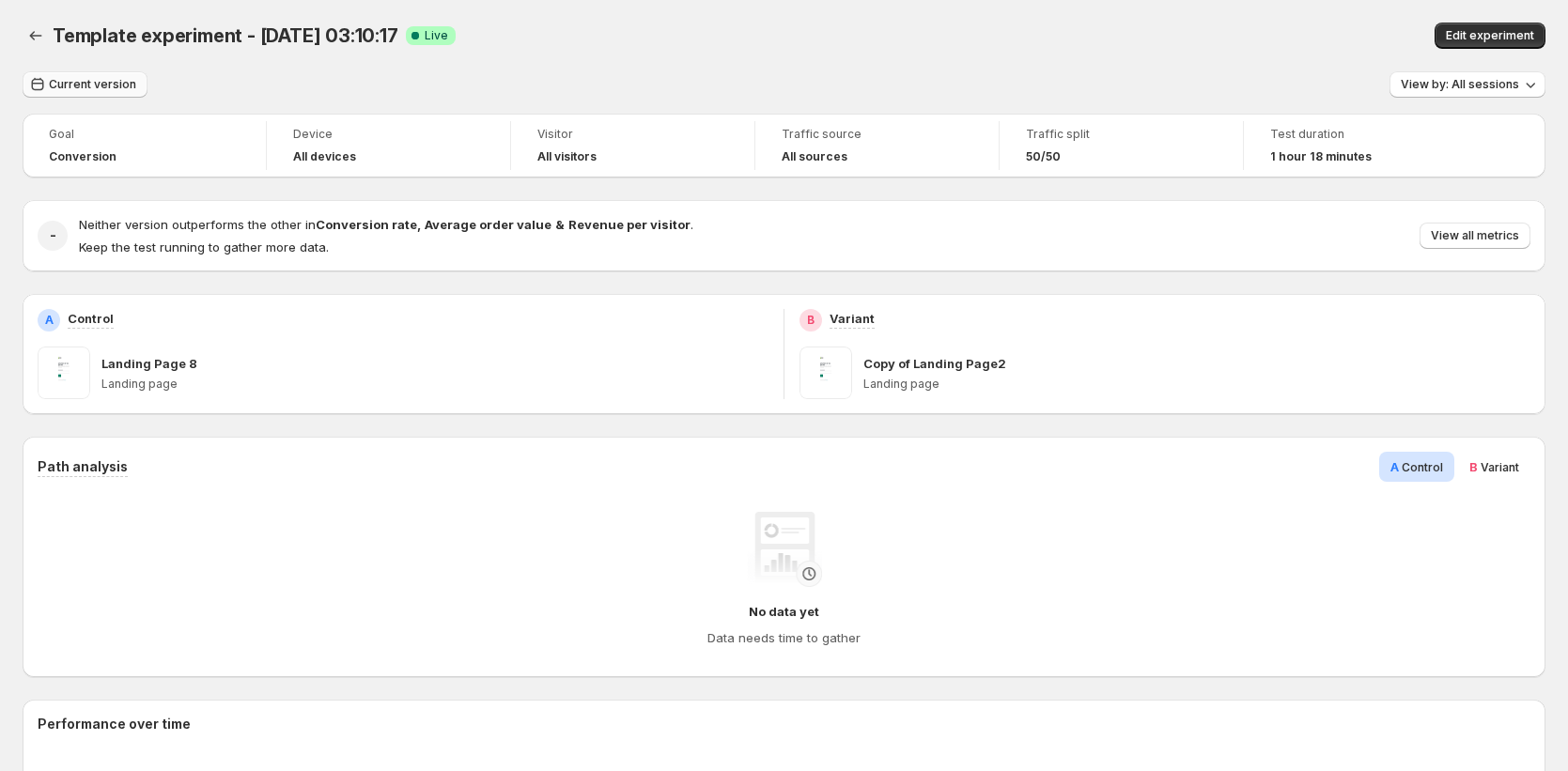
click at [114, 91] on span "Current version" at bounding box center [93, 84] width 88 height 15
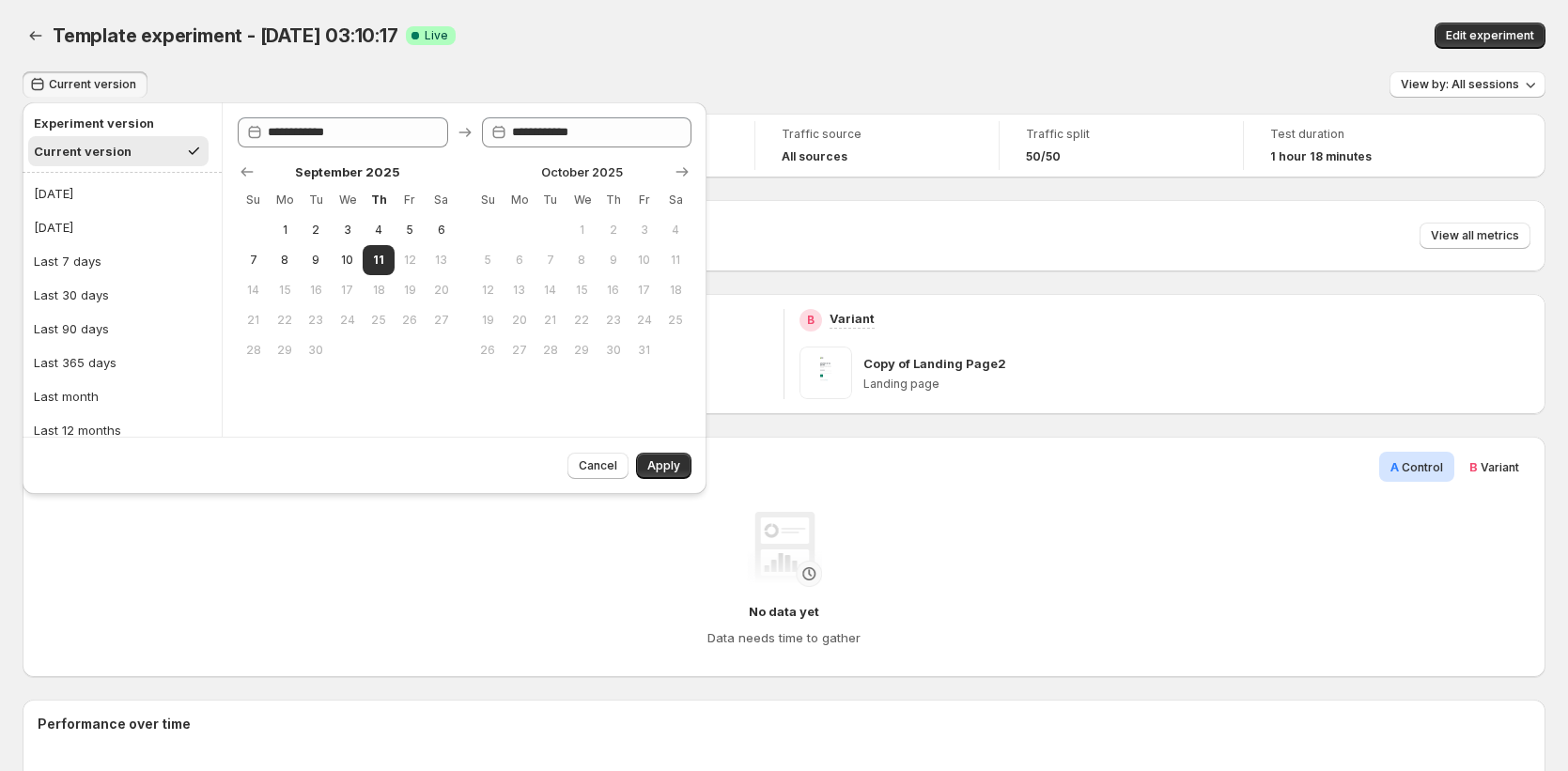
click at [368, 81] on div "Current version View by: All sessions" at bounding box center [784, 85] width 1523 height 27
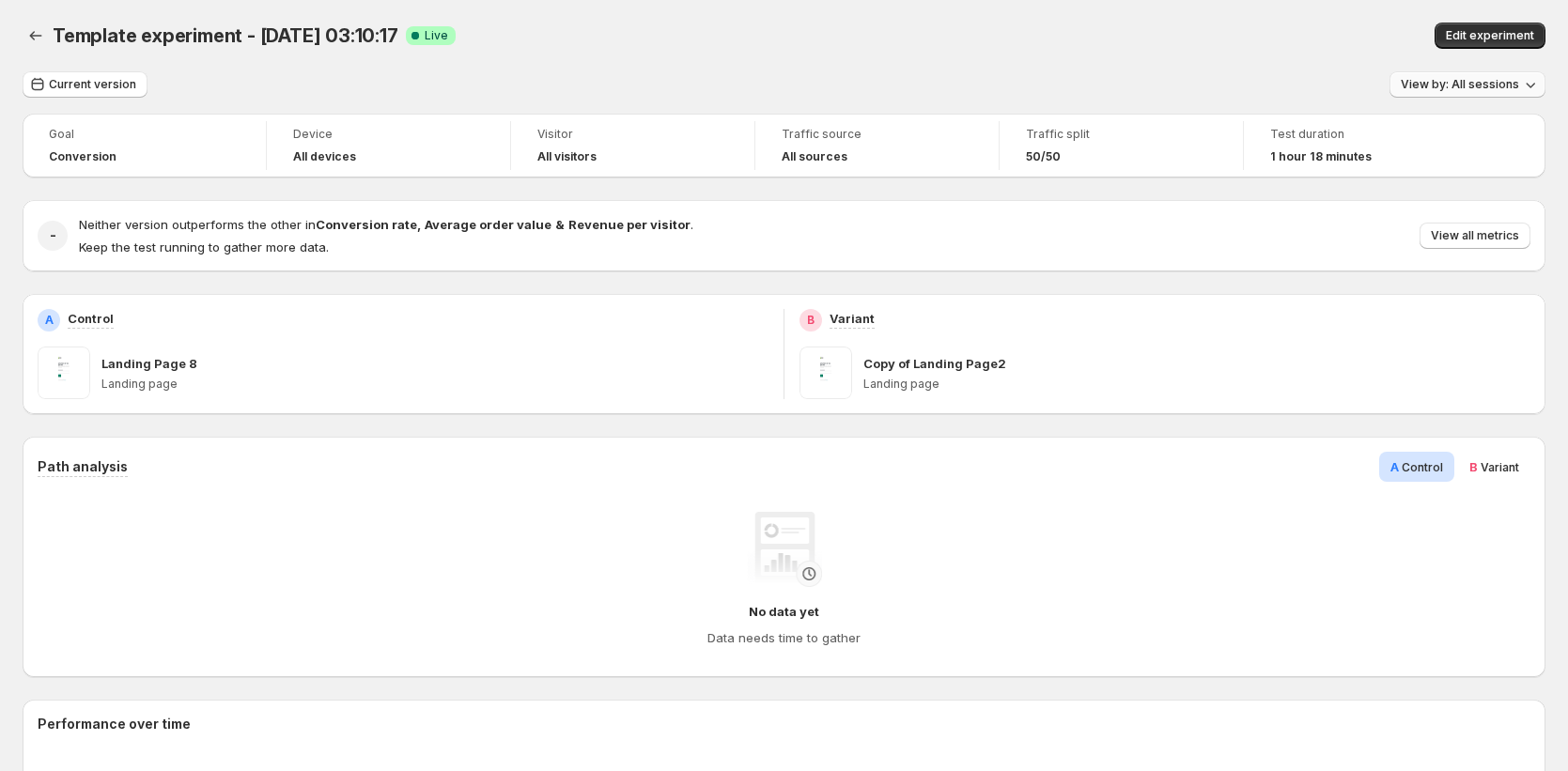
click at [1496, 92] on button "View by: All sessions" at bounding box center [1467, 85] width 156 height 26
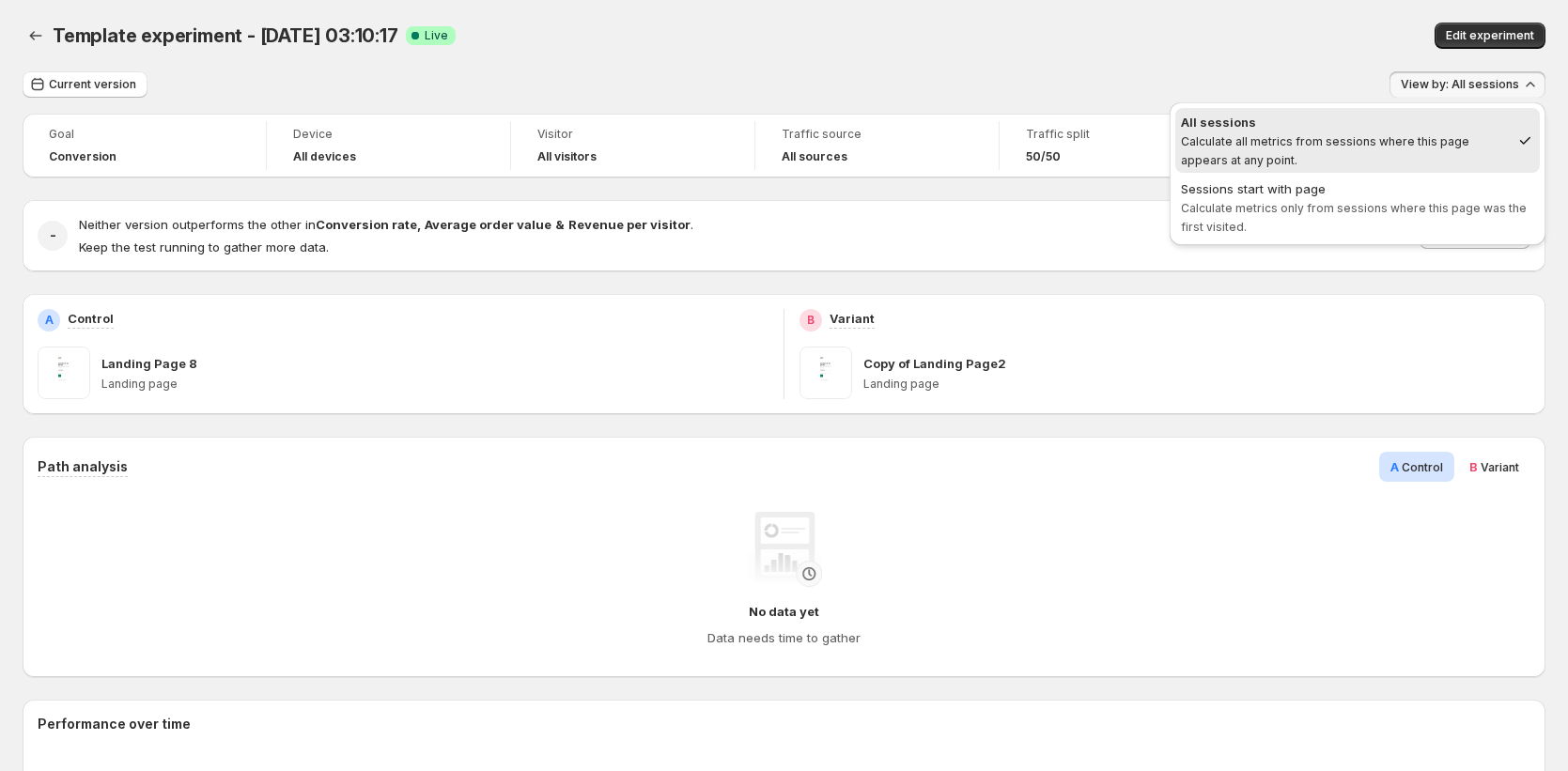
click at [1014, 71] on div "Template experiment - Sep 11, 03:10:17. This page is ready Template experiment …" at bounding box center [784, 36] width 1523 height 72
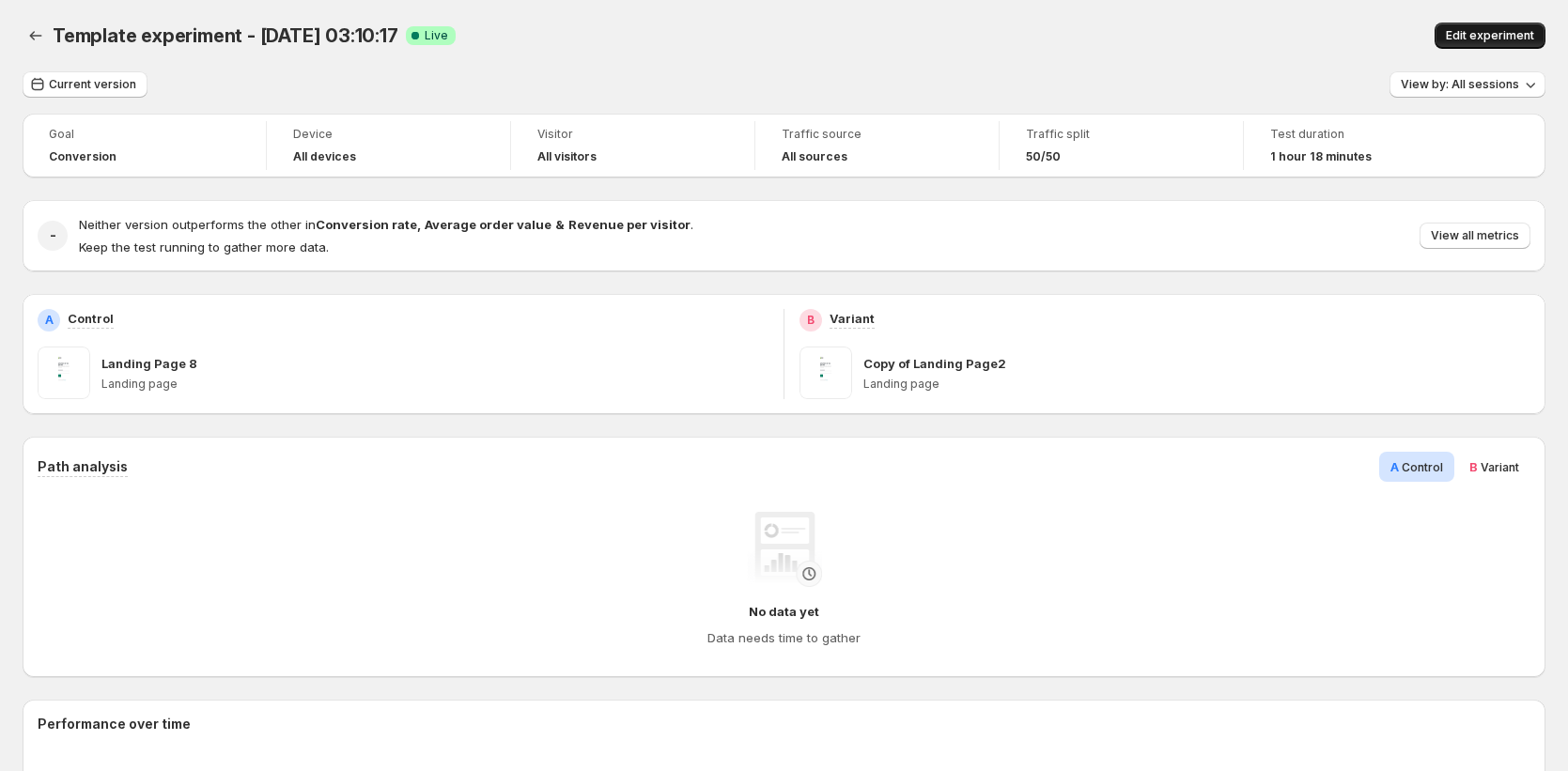
click at [1492, 32] on span "Edit experiment" at bounding box center [1489, 35] width 89 height 15
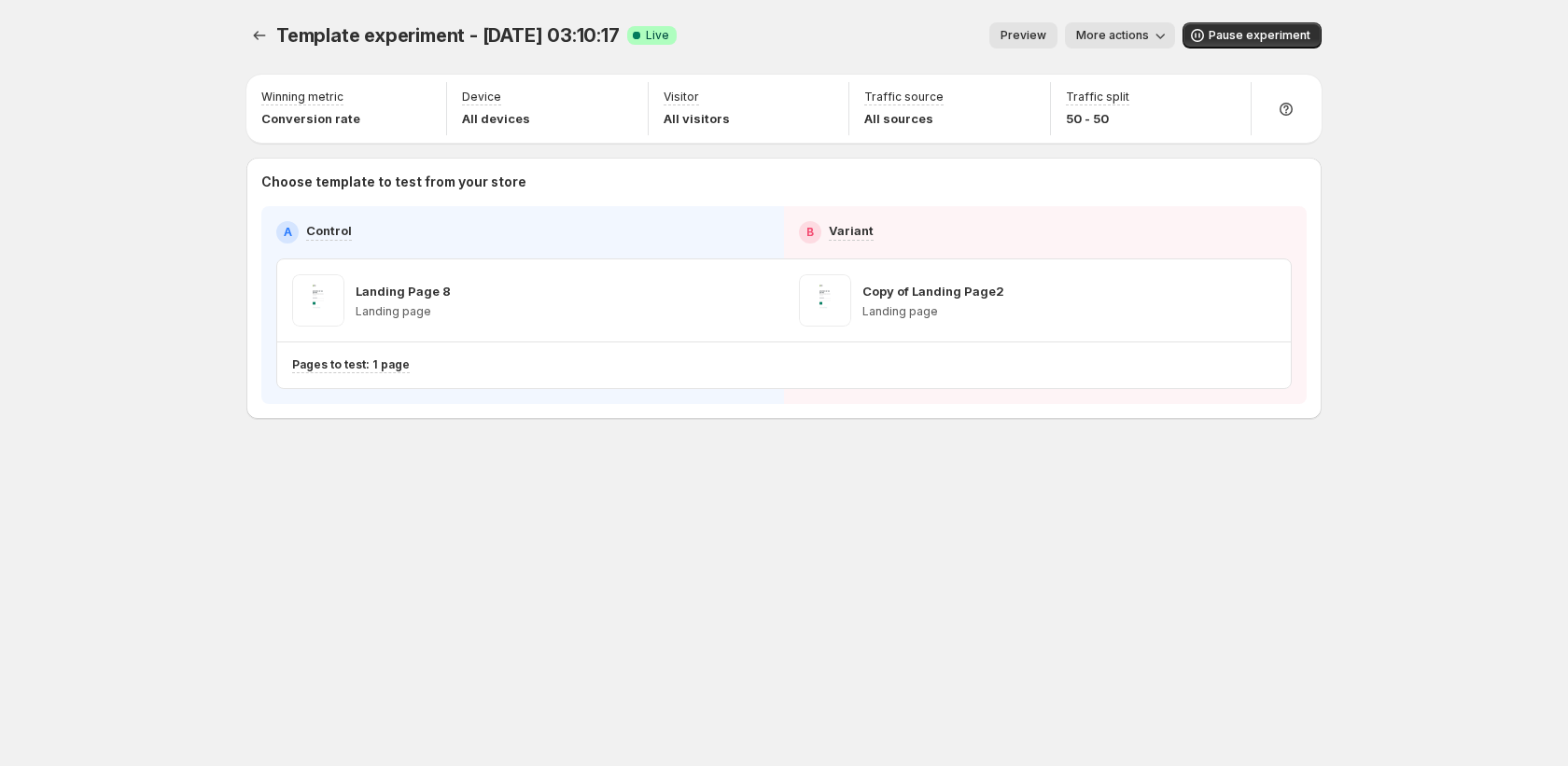
click at [1040, 45] on button "Preview" at bounding box center [1024, 36] width 68 height 26
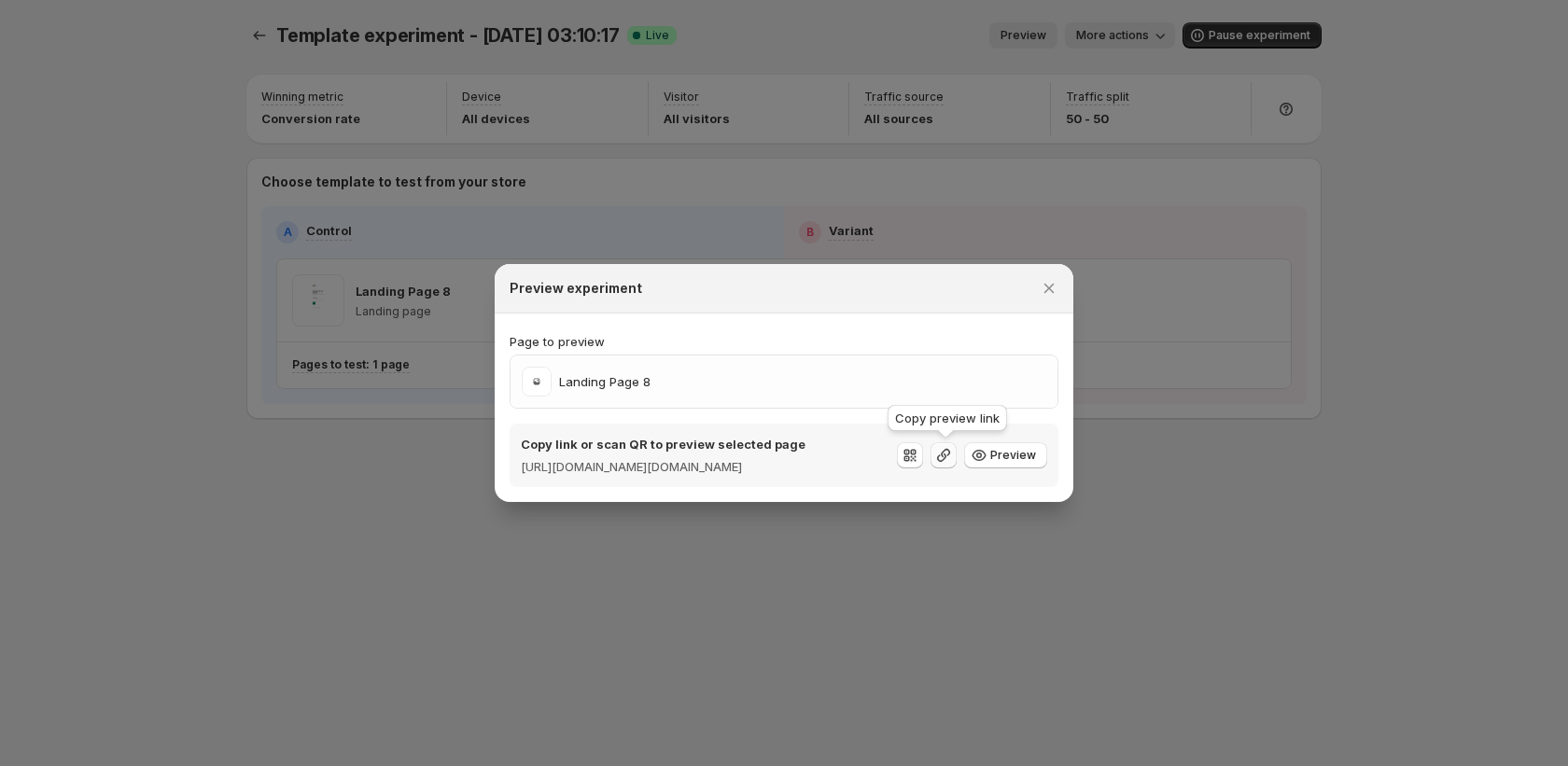
click at [952, 459] on icon ":r19q:" at bounding box center [943, 455] width 19 height 19
click at [1046, 280] on icon "Close" at bounding box center [1049, 288] width 19 height 19
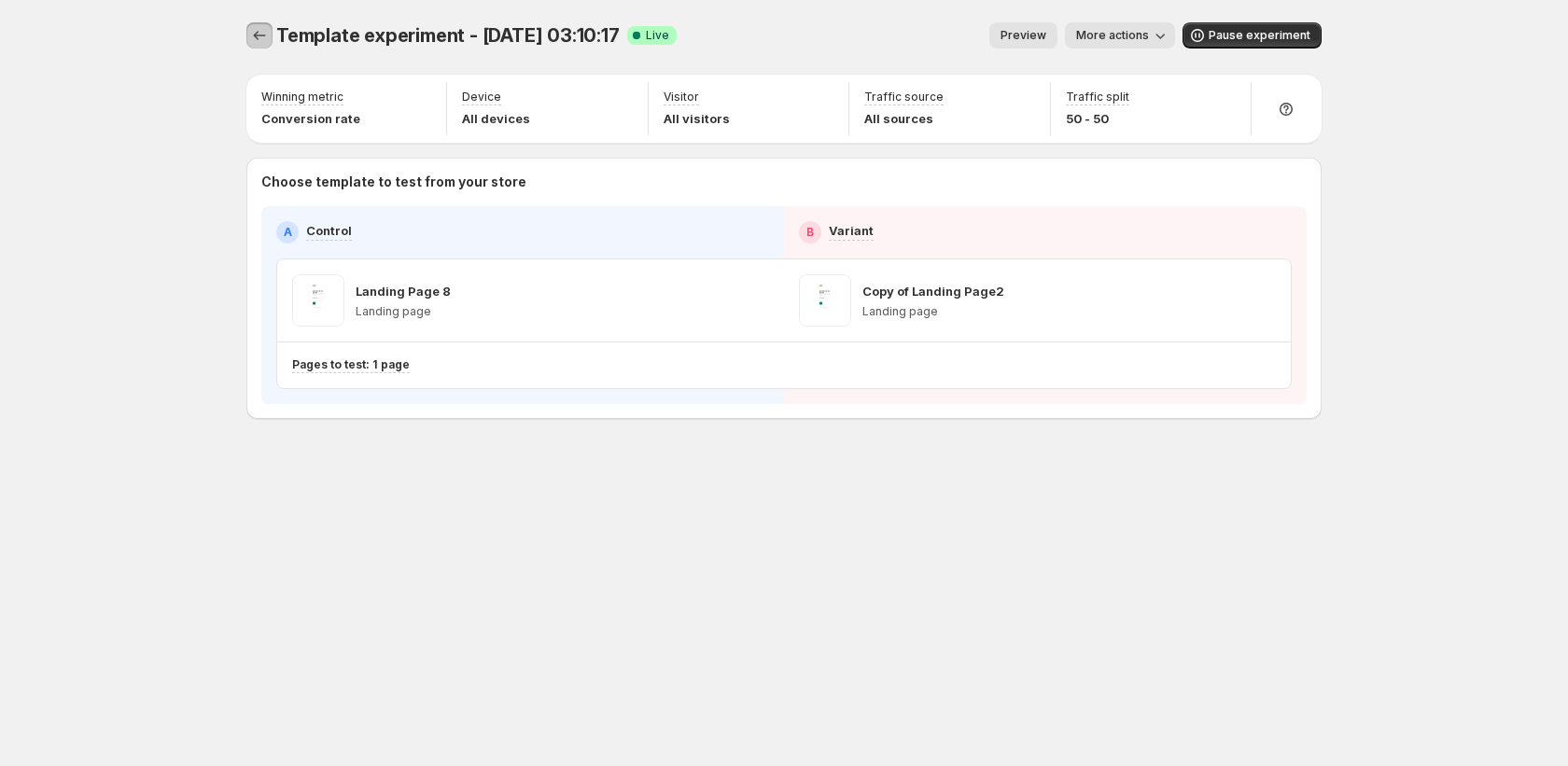
click at [254, 45] on button "Experiments" at bounding box center [259, 36] width 26 height 26
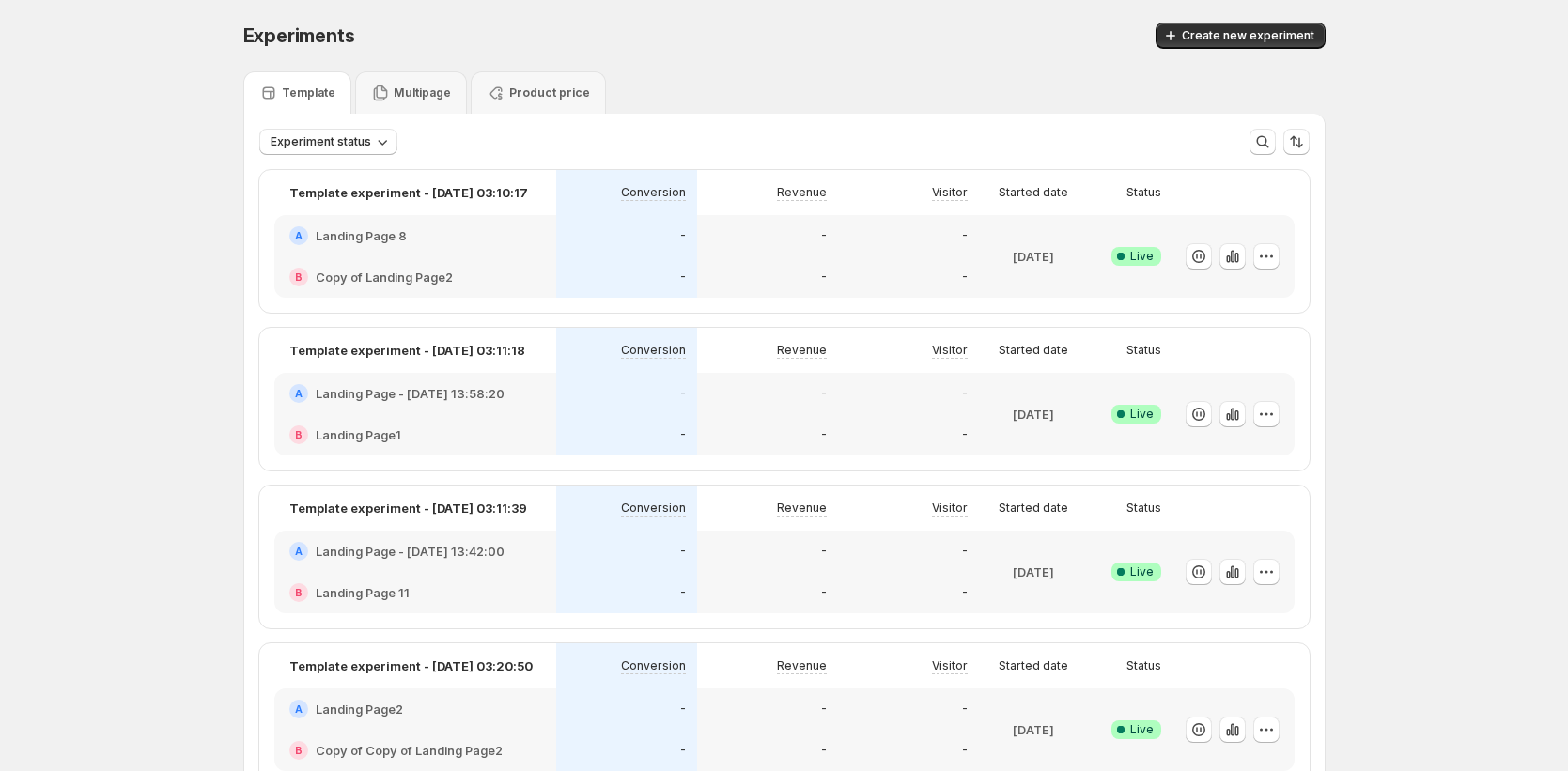
click at [766, 436] on div "-" at bounding box center [767, 434] width 119 height 19
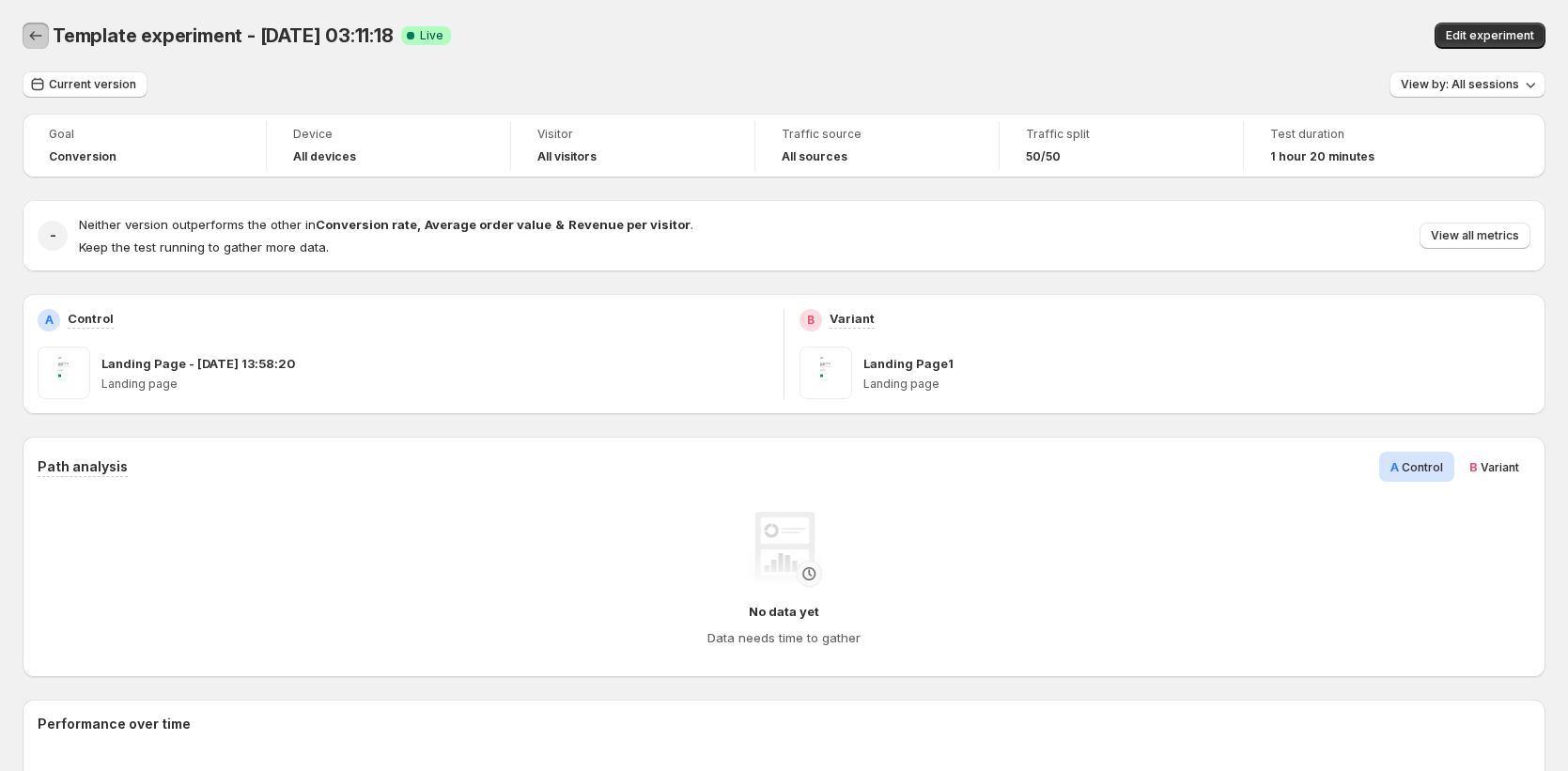
click at [41, 40] on icon "Back" at bounding box center [35, 35] width 19 height 19
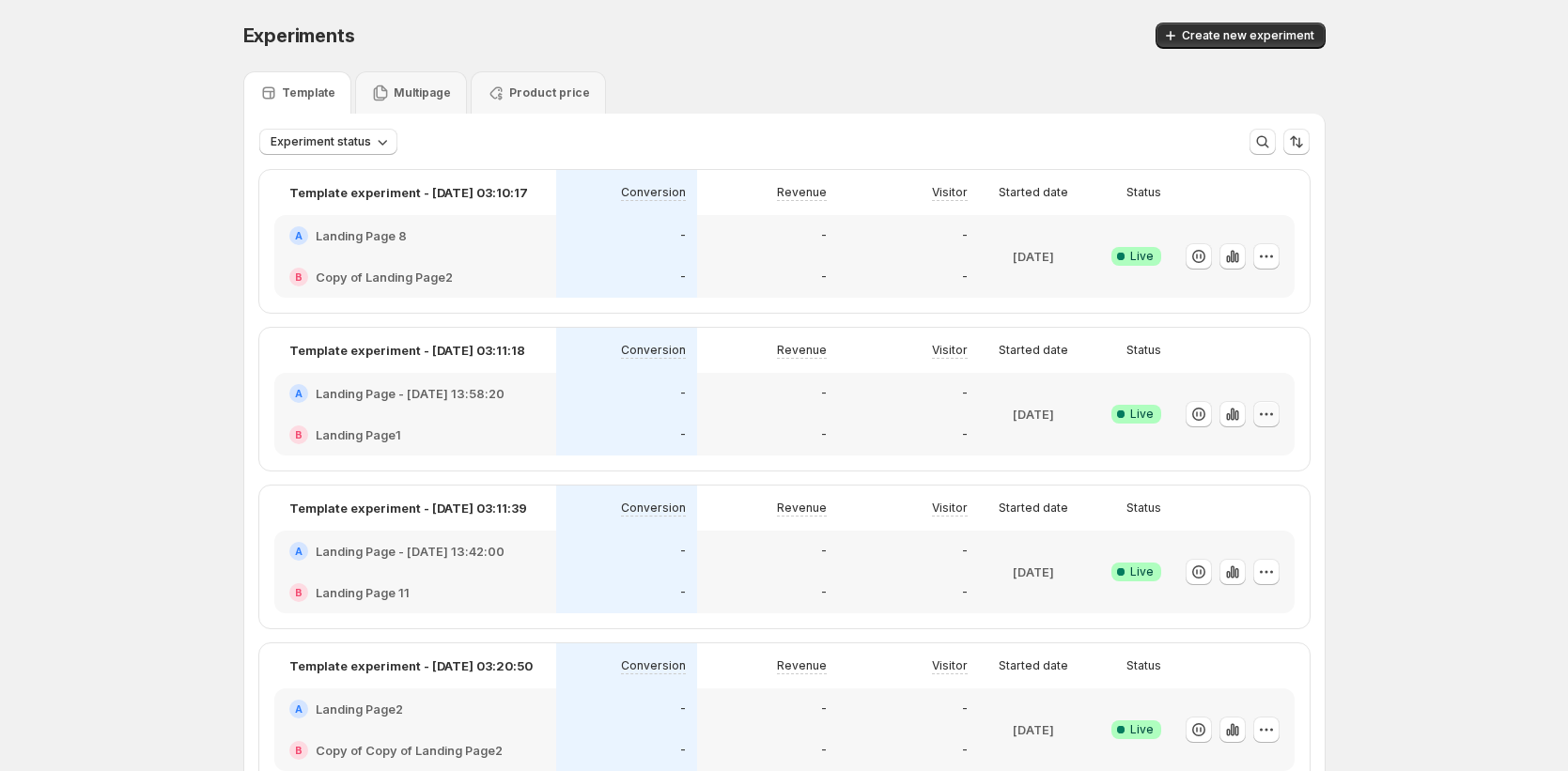
click at [1274, 410] on icon "button" at bounding box center [1266, 413] width 19 height 19
click at [423, 354] on p "Template experiment - [DATE] 03:11:18" at bounding box center [406, 350] width 236 height 19
click at [420, 377] on div "A Landing Page - Sep 11, 13:58:20" at bounding box center [414, 392] width 282 height 41
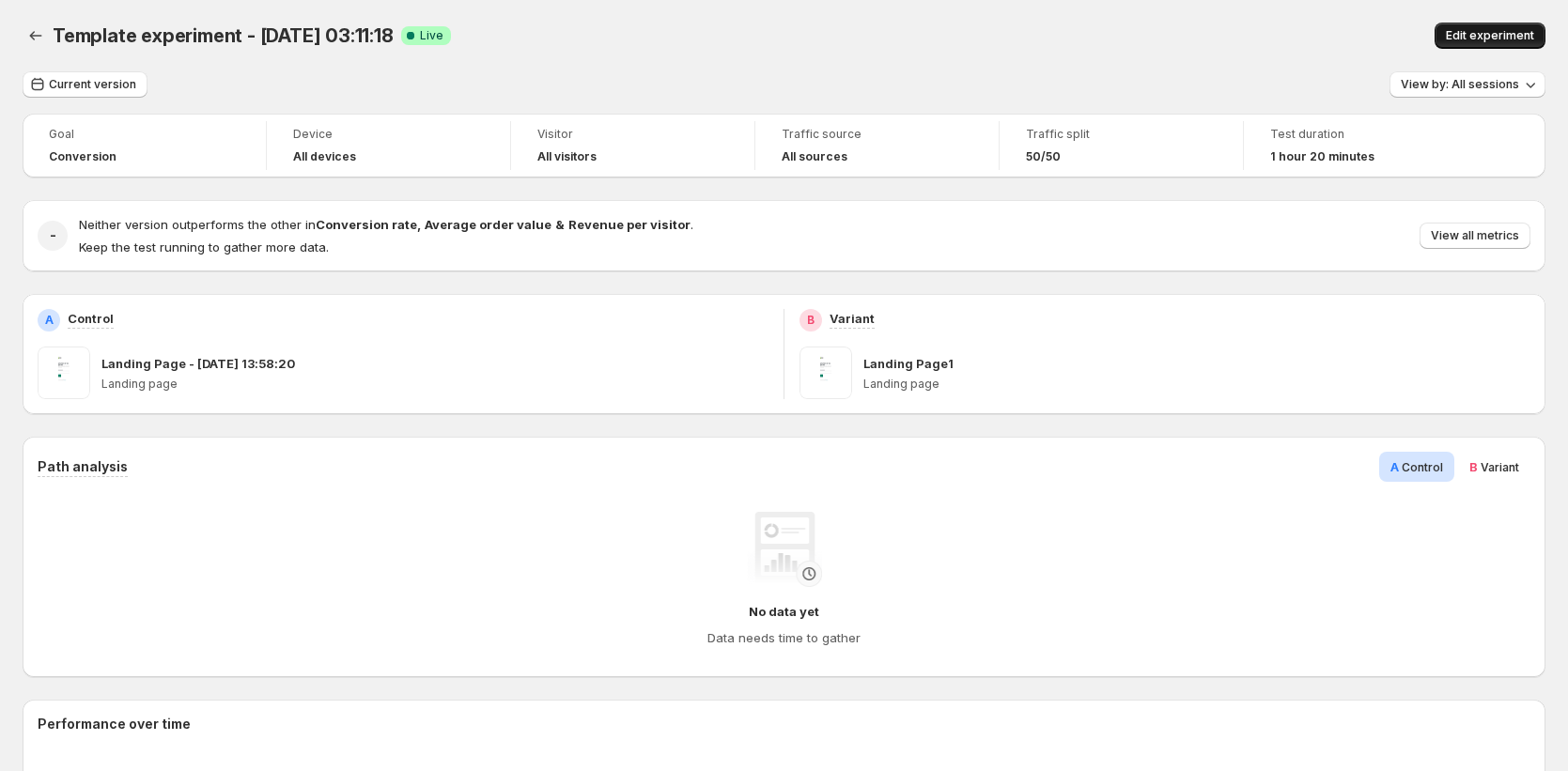
click at [1491, 39] on span "Edit experiment" at bounding box center [1489, 35] width 89 height 15
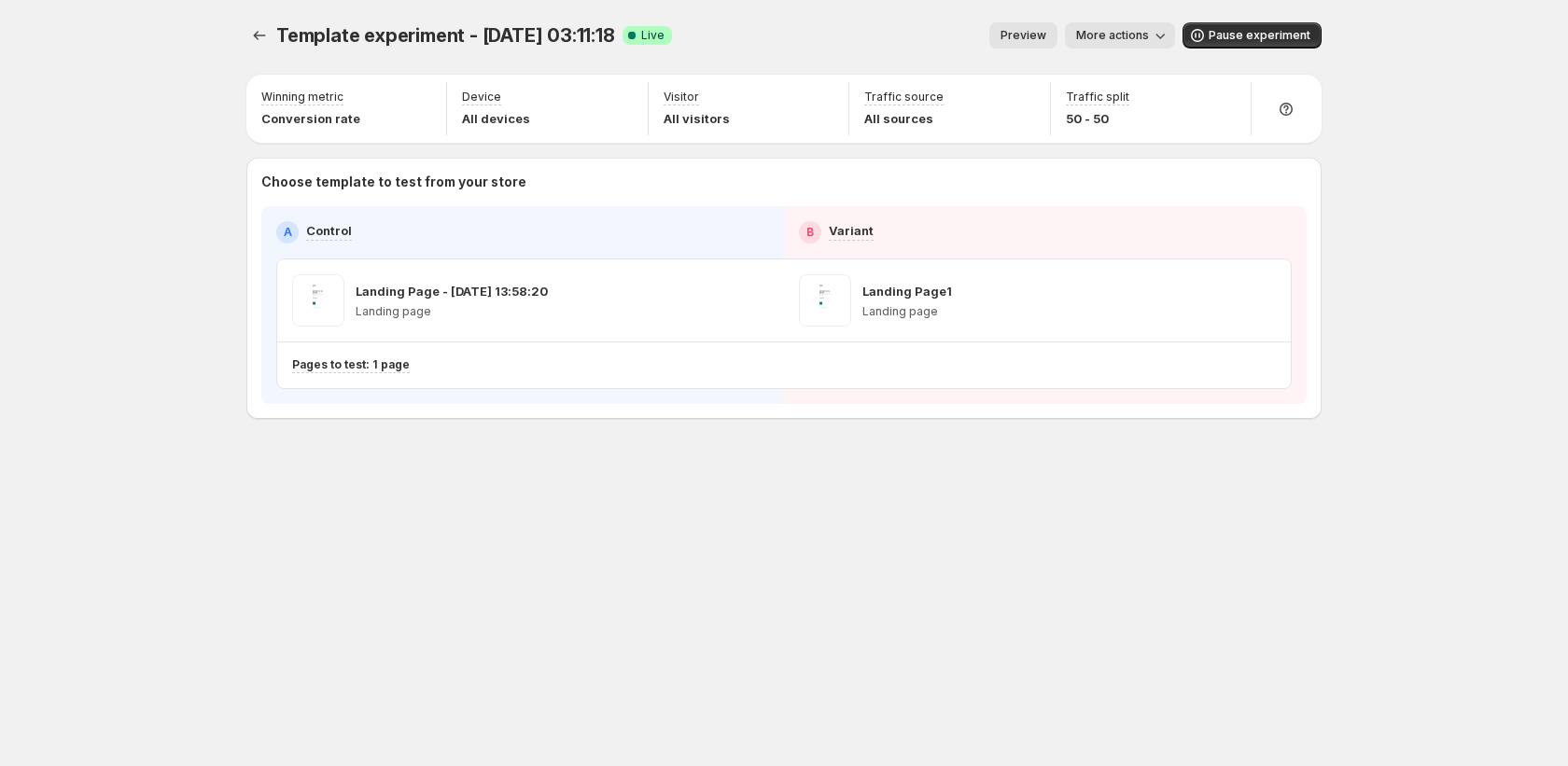
click at [1019, 26] on button "Preview" at bounding box center [1024, 36] width 68 height 26
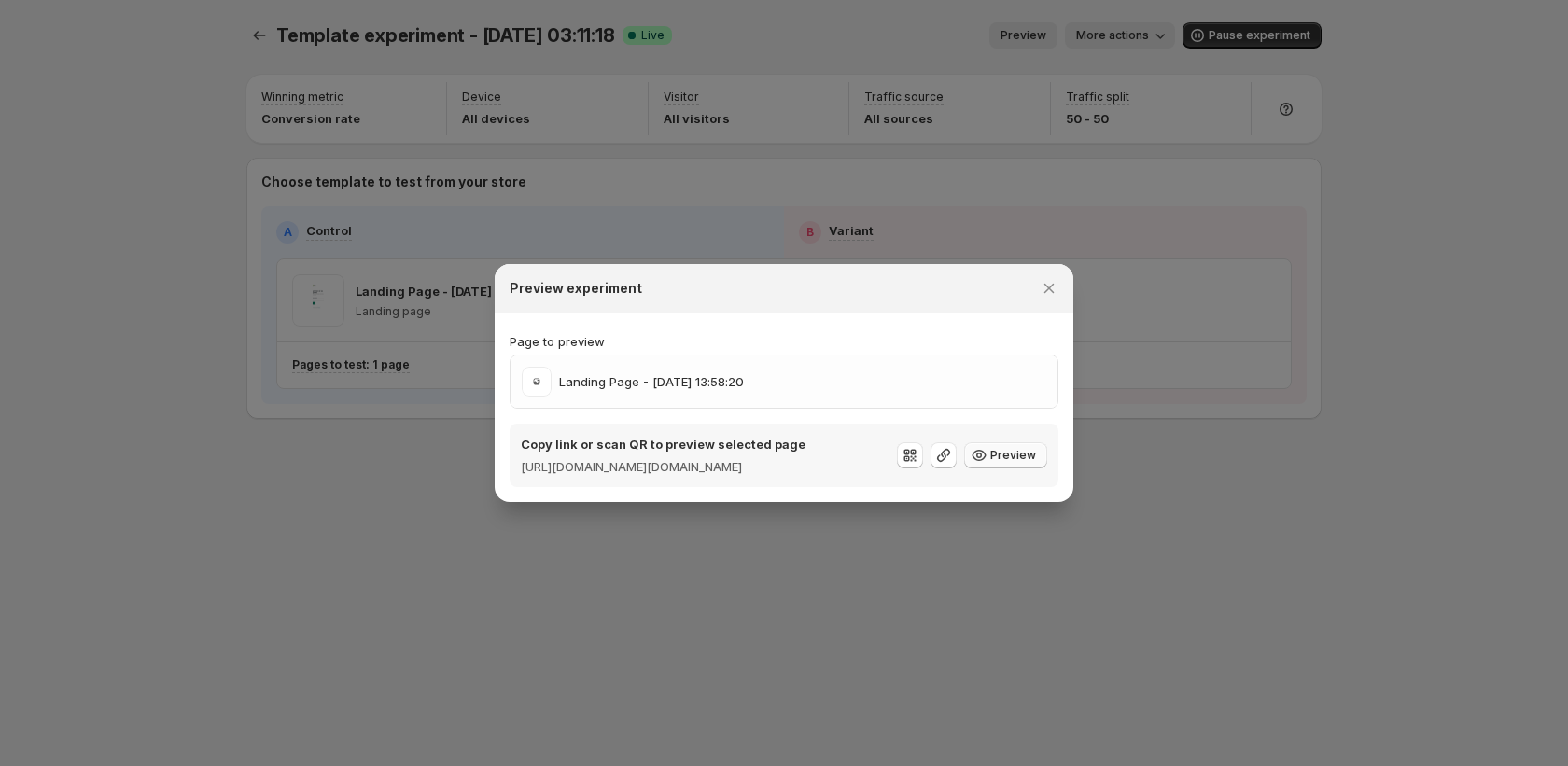
click at [1008, 457] on span "Preview" at bounding box center [1014, 455] width 46 height 15
click at [989, 462] on icon ":r1nc:" at bounding box center [979, 455] width 19 height 19
click at [1019, 452] on span "Preview" at bounding box center [1014, 455] width 46 height 15
click at [941, 451] on icon ":r1nc:" at bounding box center [943, 455] width 19 height 19
click at [946, 455] on icon ":r1nc:" at bounding box center [943, 455] width 19 height 19
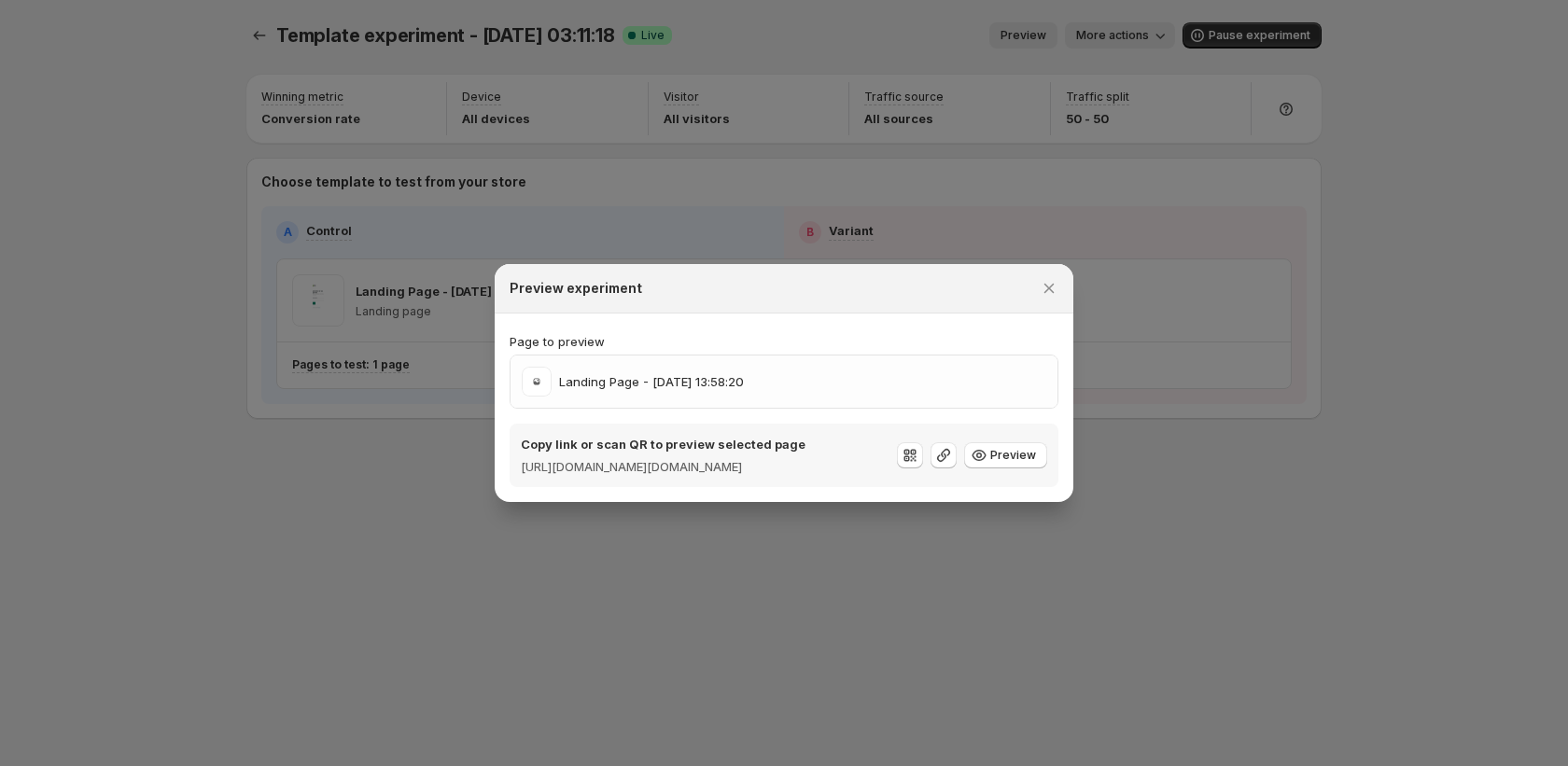
click at [1046, 279] on icon "Close" at bounding box center [1049, 288] width 19 height 19
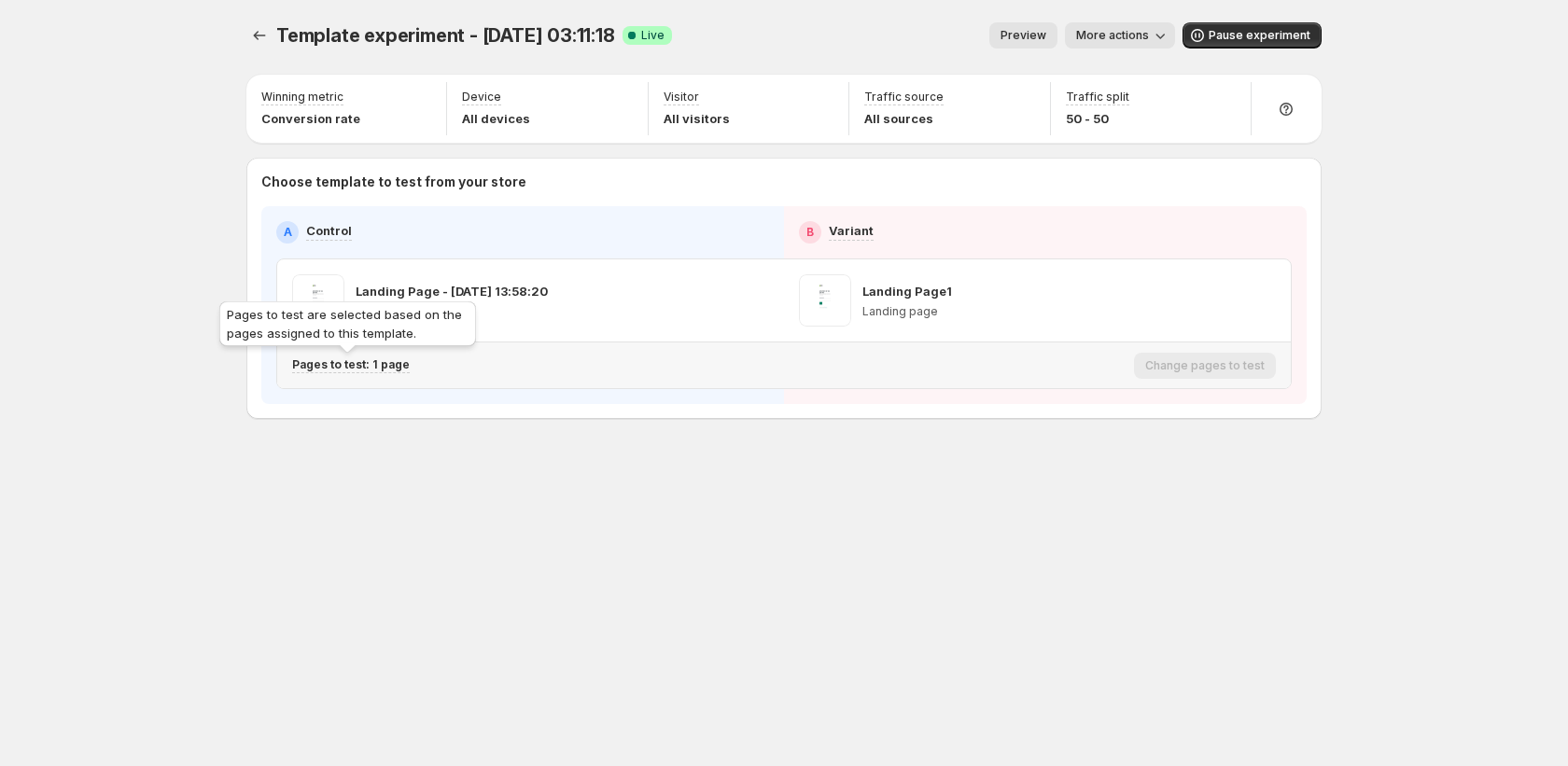
click at [366, 362] on p "Pages to test: 1 page" at bounding box center [350, 364] width 118 height 15
click at [366, 365] on p "Pages to test: 1 page" at bounding box center [350, 364] width 118 height 15
click at [340, 350] on div "Pages to test: 1 page" at bounding box center [709, 365] width 834 height 31
click at [330, 363] on p "Pages to test: 1 page" at bounding box center [350, 364] width 118 height 15
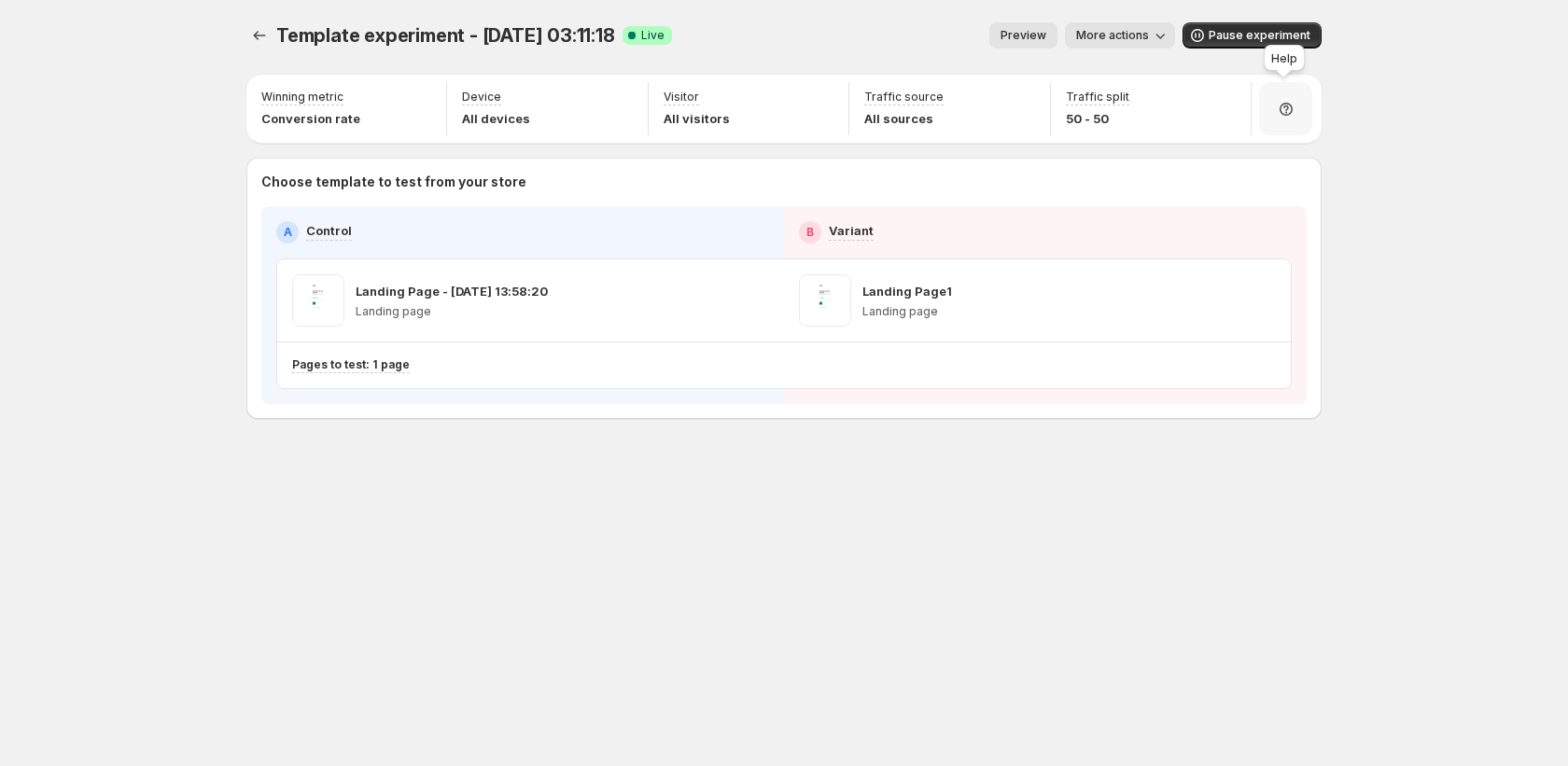
click at [1282, 110] on icon at bounding box center [1286, 109] width 19 height 19
click at [1402, 243] on div "Template experiment - Sep 11, 03:11:18. This page is ready Template experiment …" at bounding box center [784, 383] width 1568 height 766
click at [1045, 39] on span "Preview" at bounding box center [1024, 35] width 46 height 15
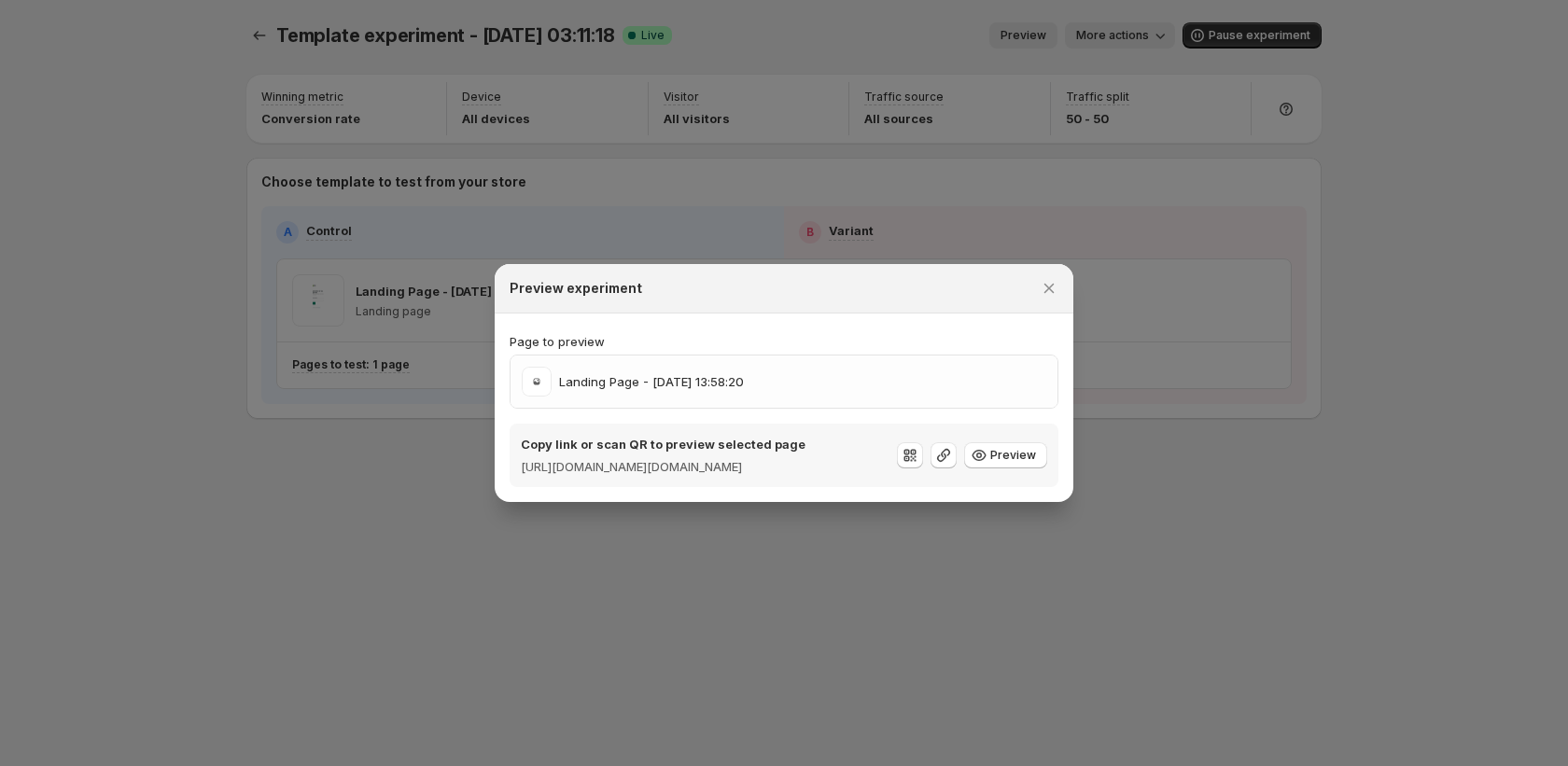
click at [1043, 264] on div "Preview experiment" at bounding box center [784, 289] width 579 height 49
click at [1060, 275] on button "Close" at bounding box center [1049, 288] width 26 height 26
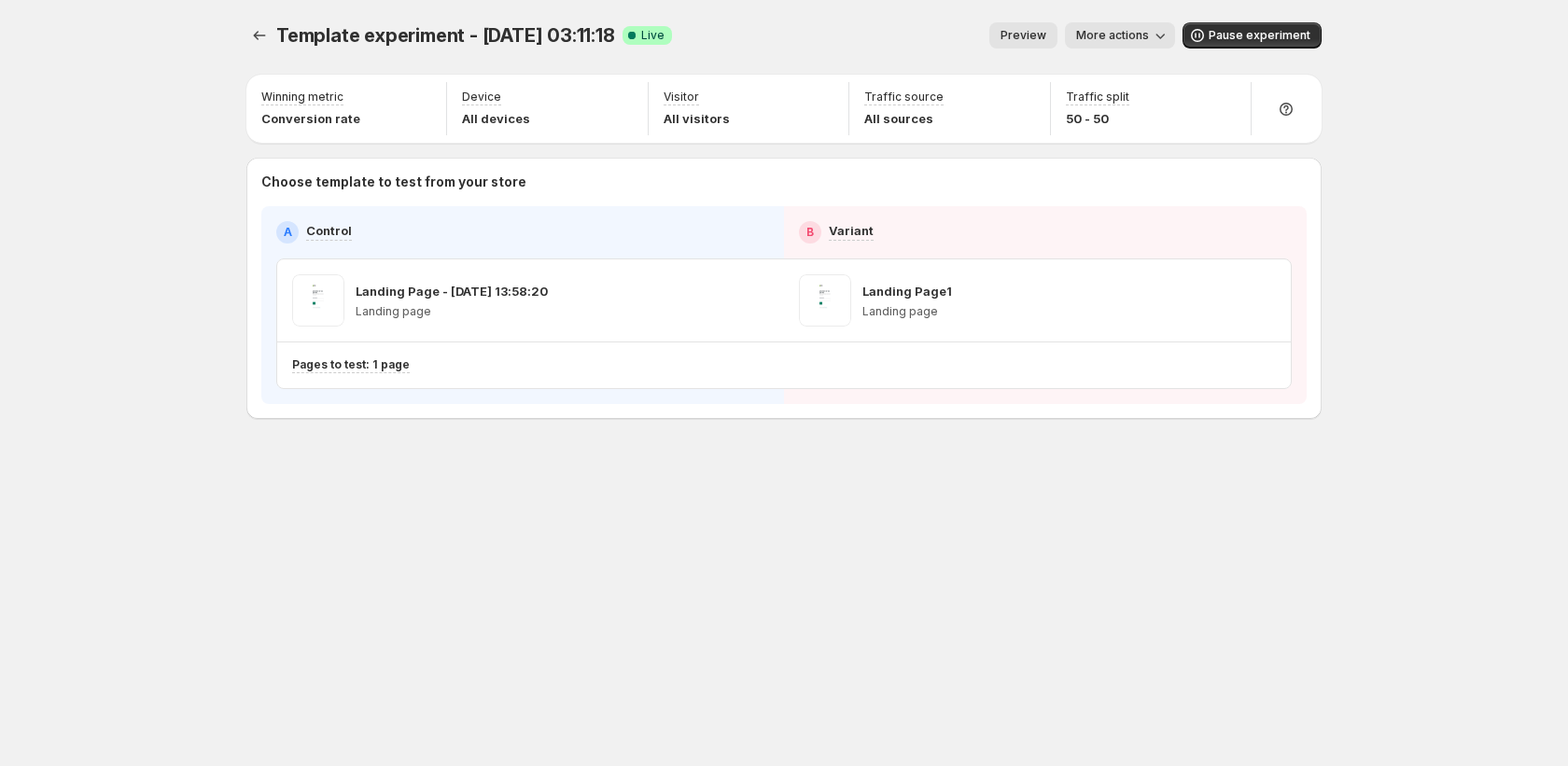
click at [1161, 47] on button "More actions" at bounding box center [1120, 36] width 110 height 26
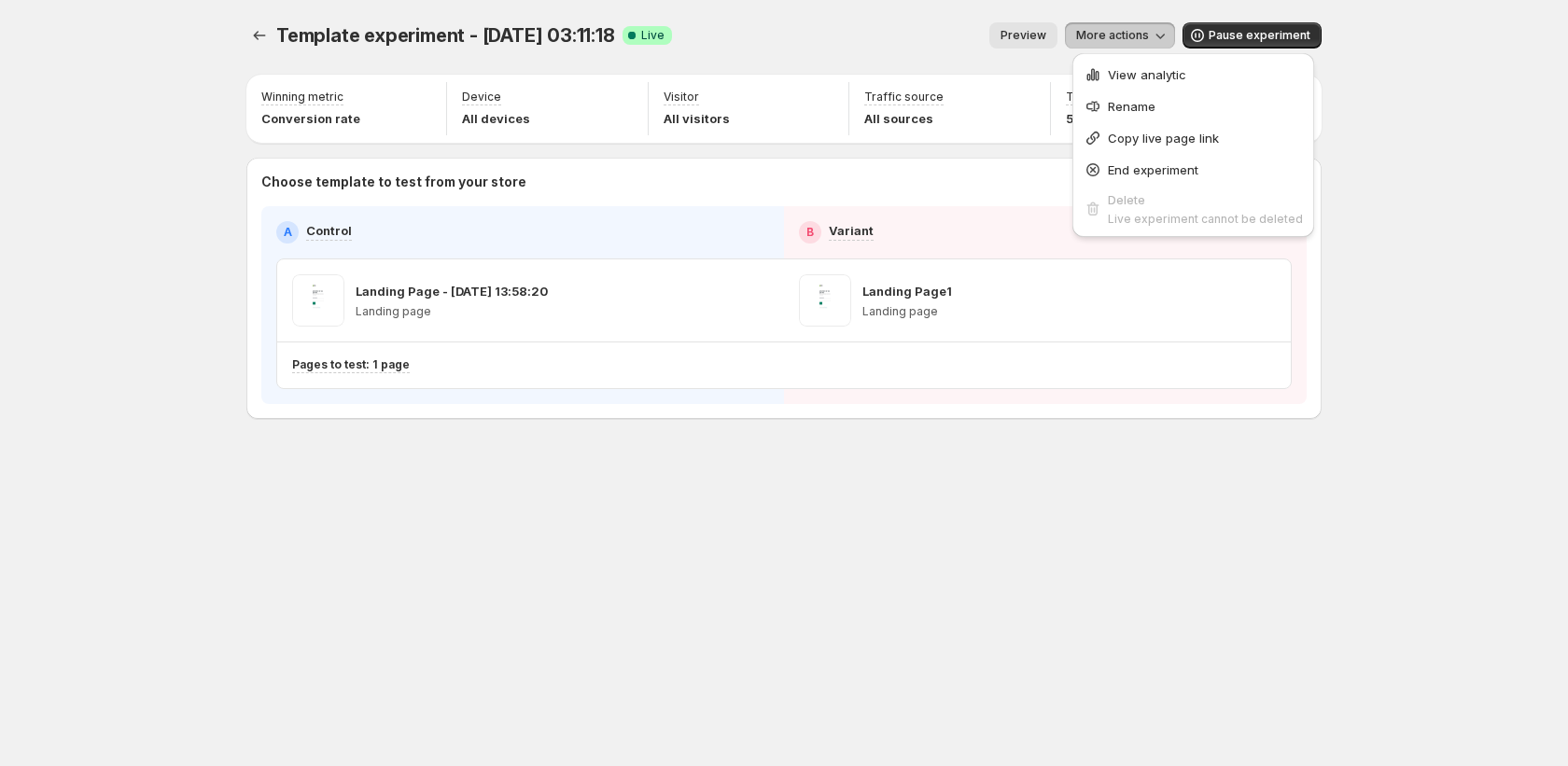
click at [1032, 498] on div "Template experiment - Sep 11, 03:11:18. This page is ready Template experiment …" at bounding box center [784, 259] width 1121 height 520
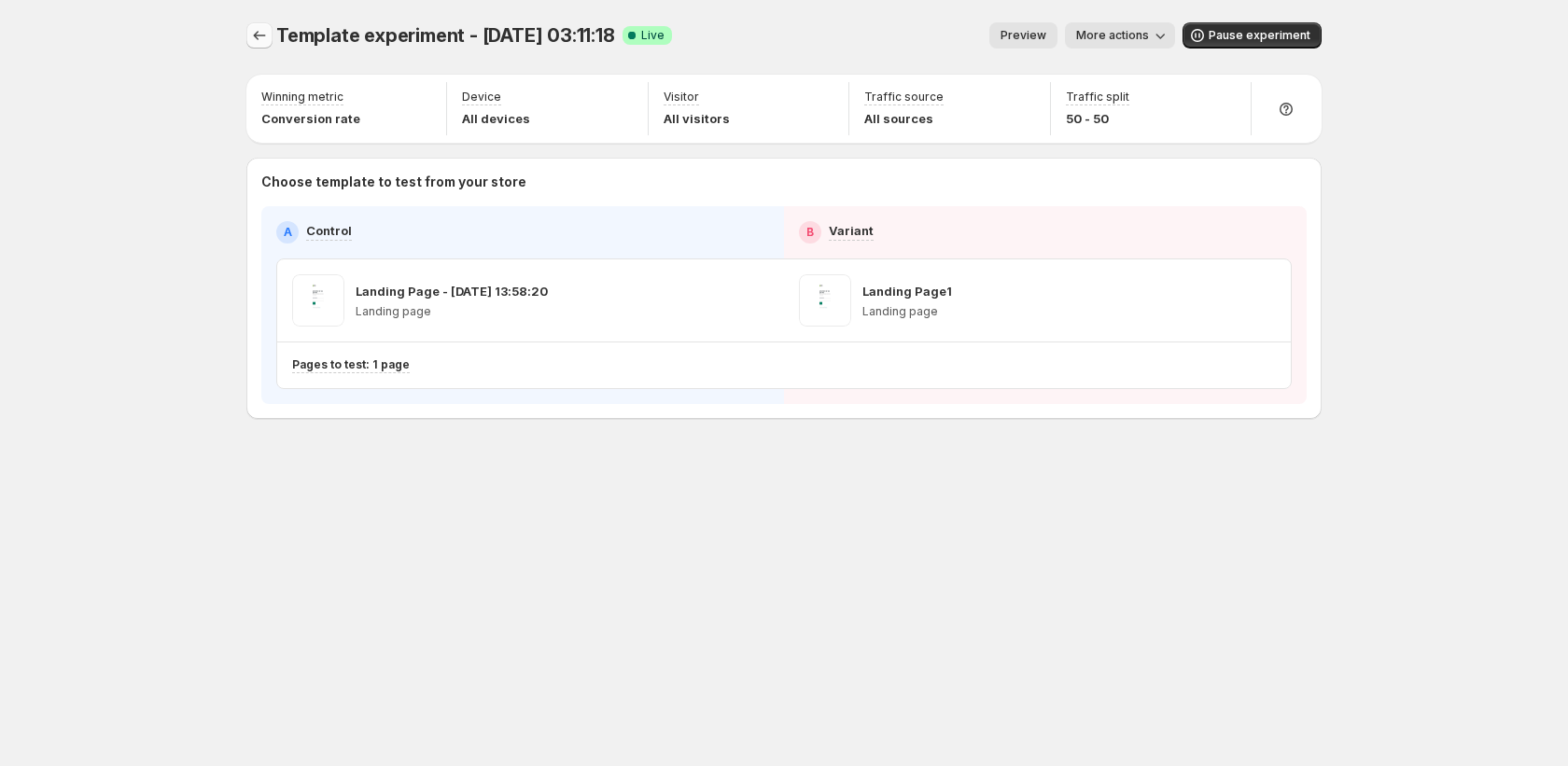
click at [257, 33] on icon "Experiments" at bounding box center [259, 35] width 19 height 19
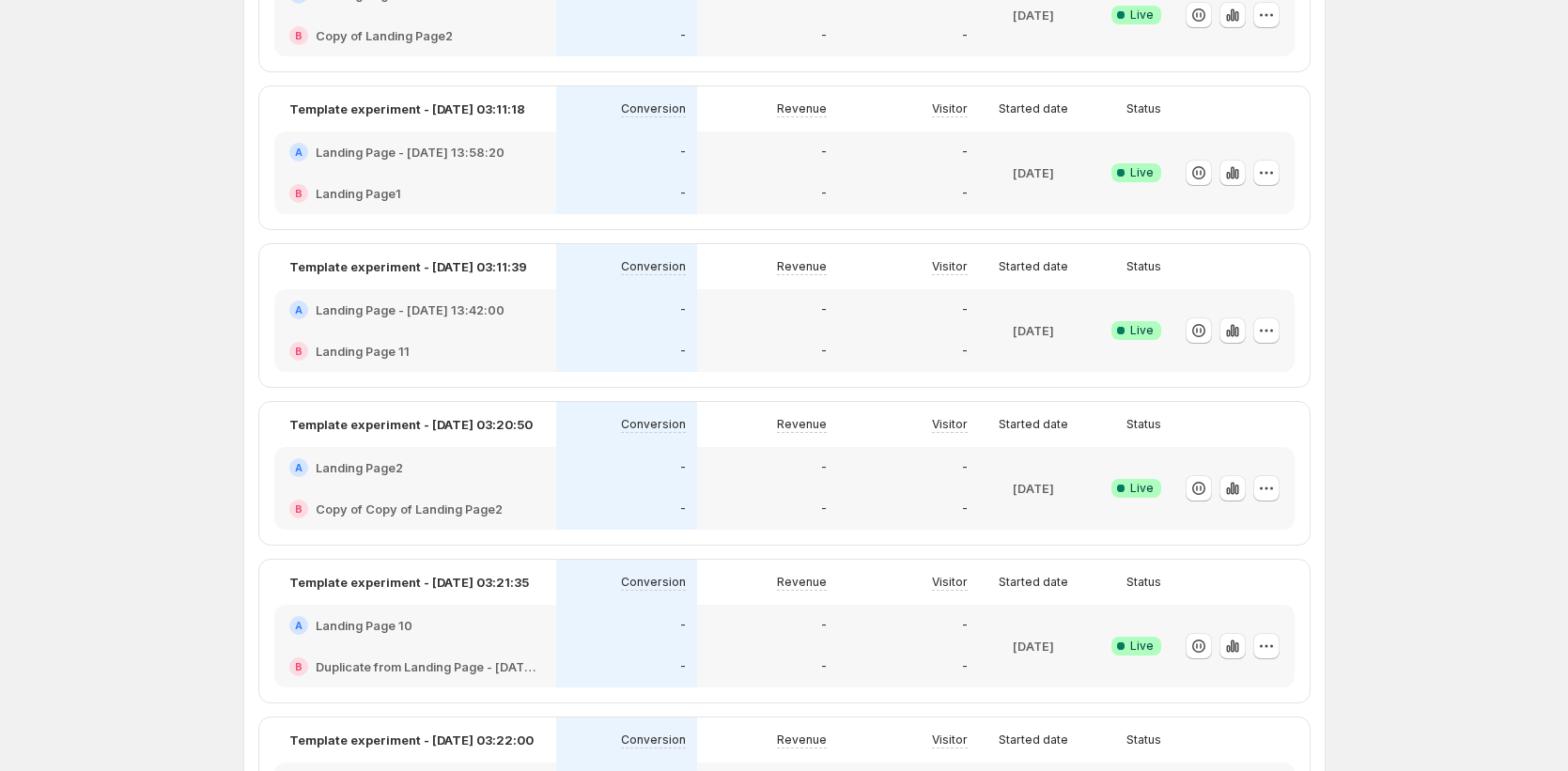
scroll to position [254, 0]
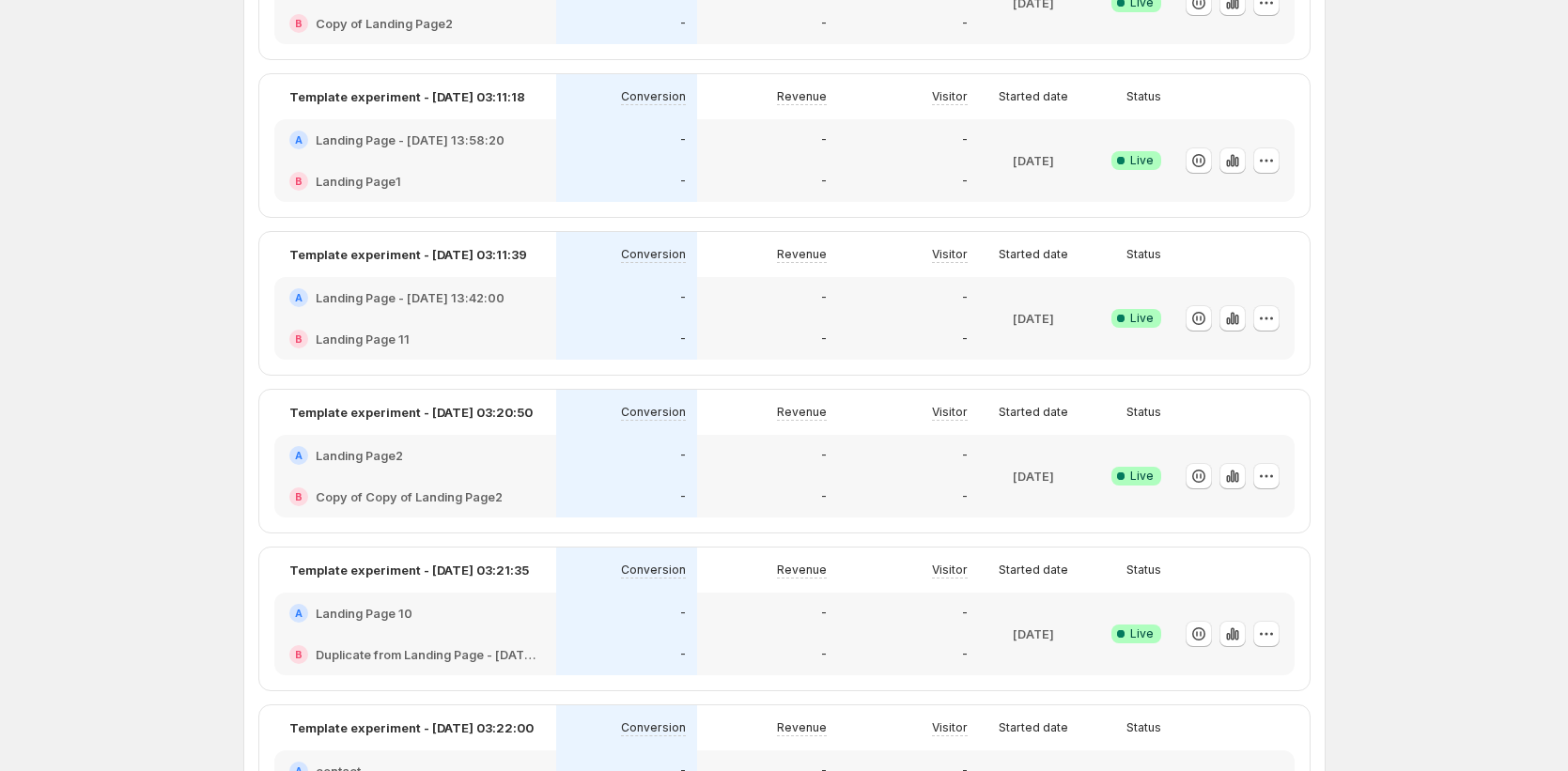
click at [480, 341] on div "B Landing Page 11" at bounding box center [414, 339] width 252 height 19
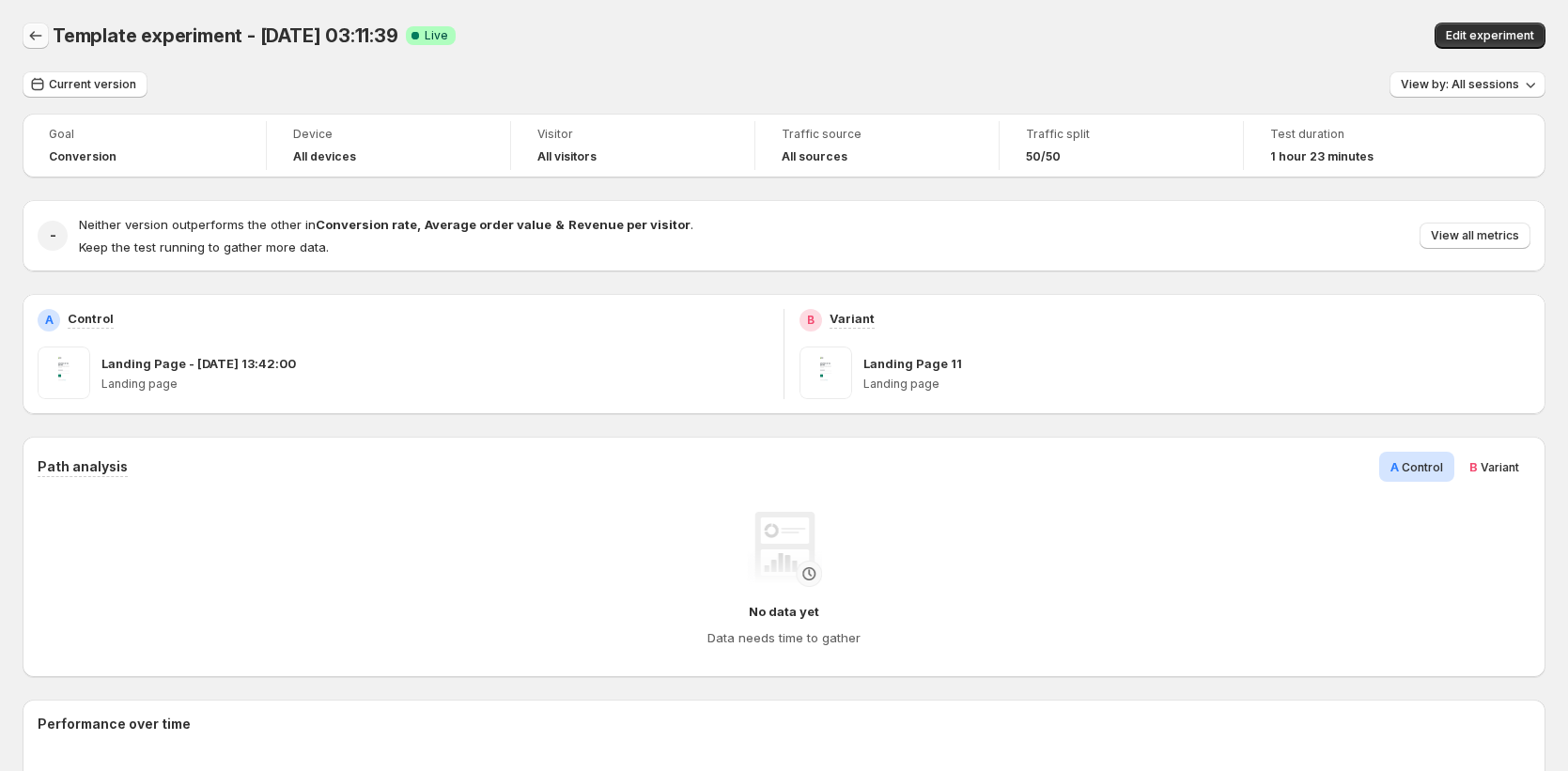
click at [37, 44] on icon "Back" at bounding box center [35, 35] width 19 height 19
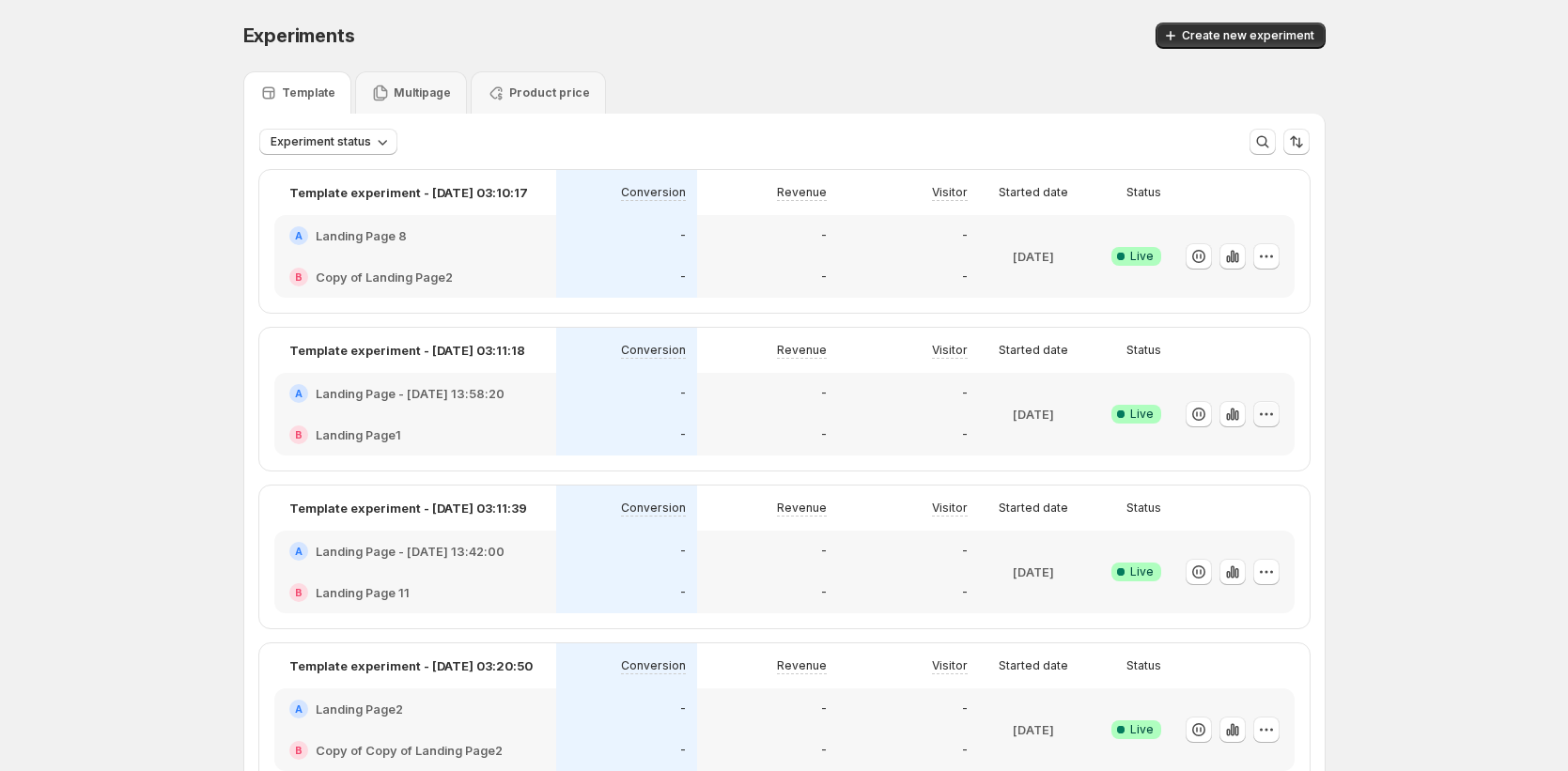
click at [1272, 418] on icon "button" at bounding box center [1266, 413] width 19 height 19
click at [1246, 451] on span "Edit" at bounding box center [1288, 453] width 196 height 19
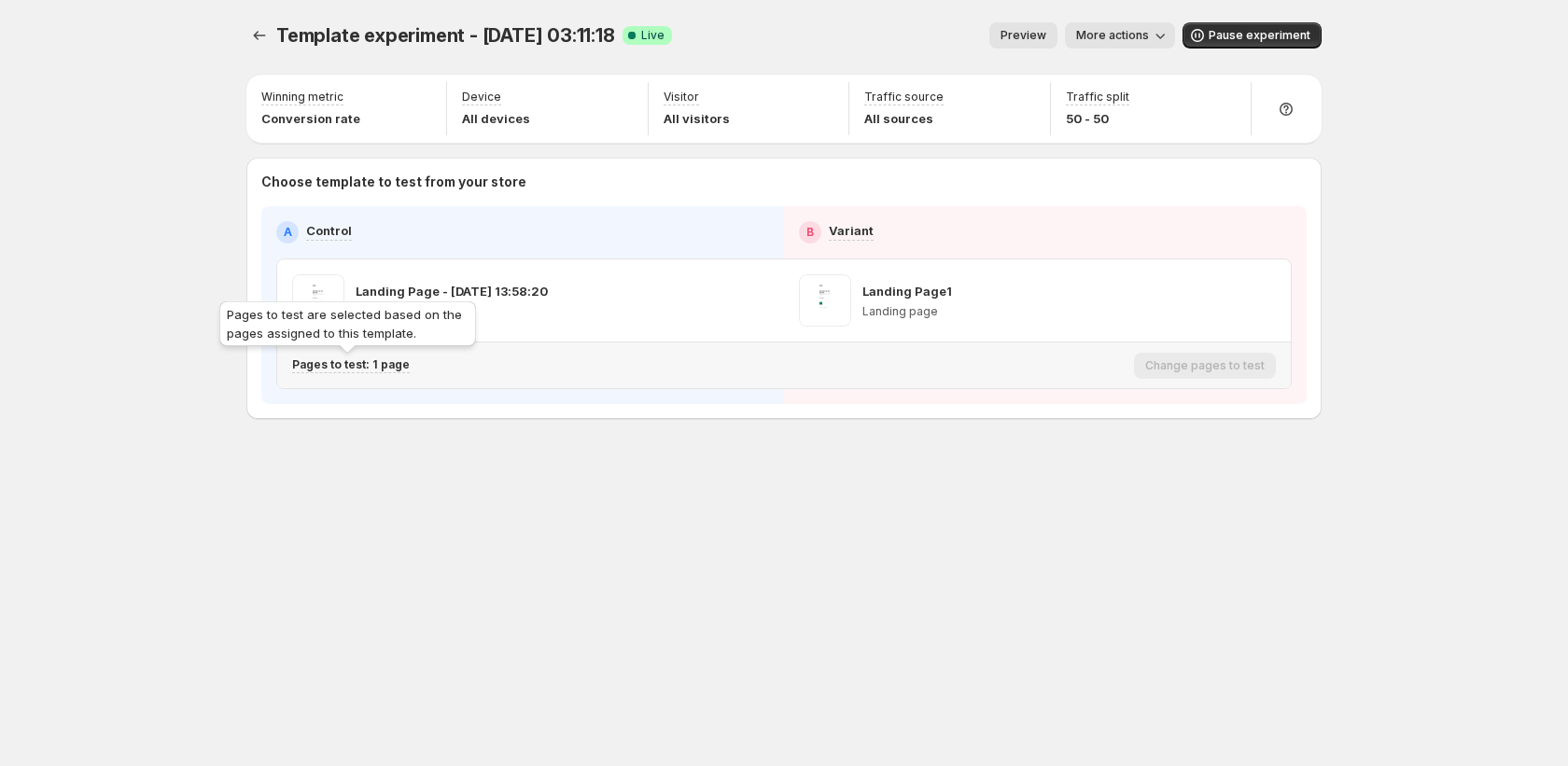
click at [342, 362] on p "Pages to test: 1 page" at bounding box center [350, 364] width 118 height 15
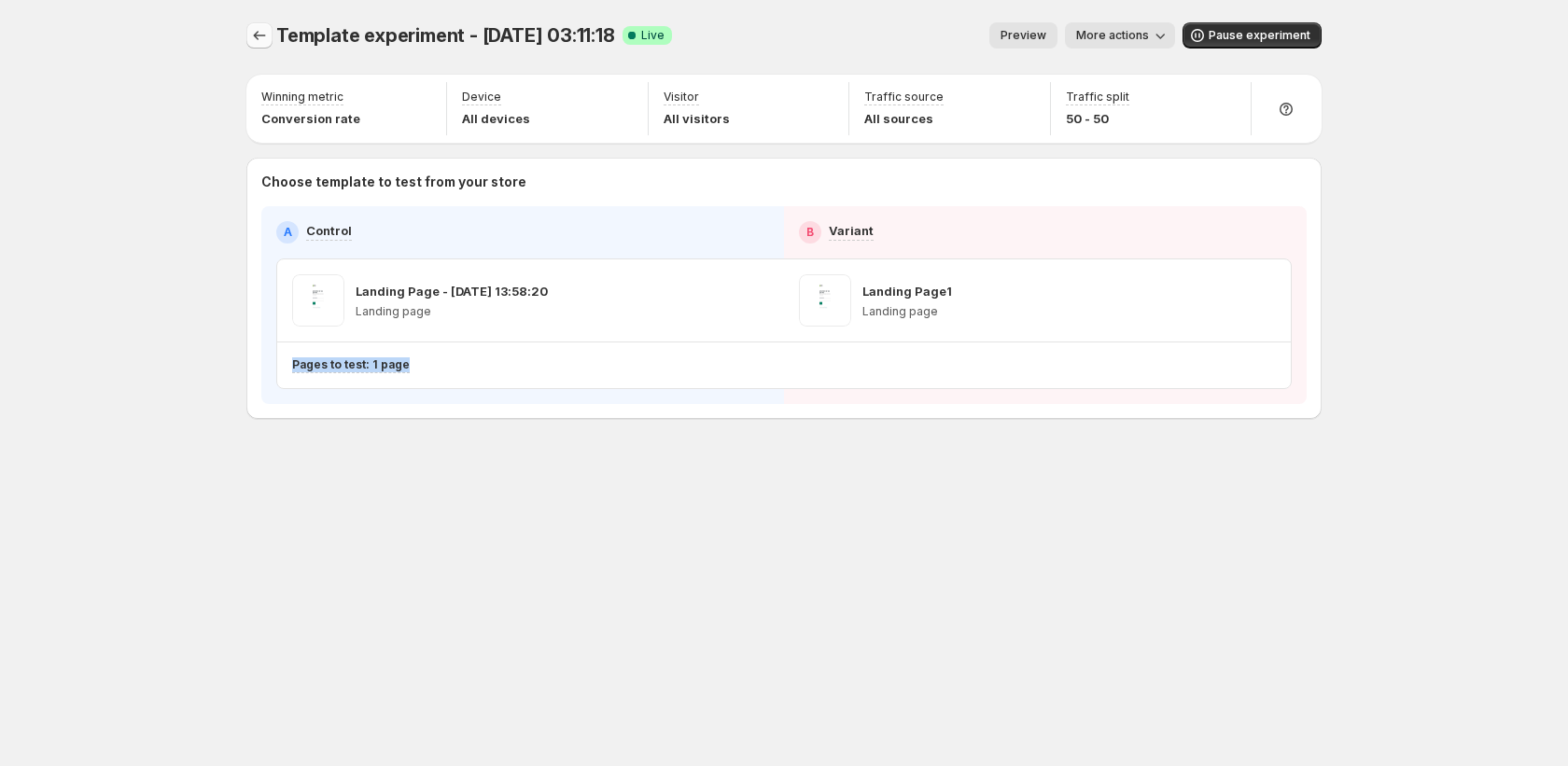
click at [256, 37] on icon "Experiments" at bounding box center [259, 35] width 19 height 19
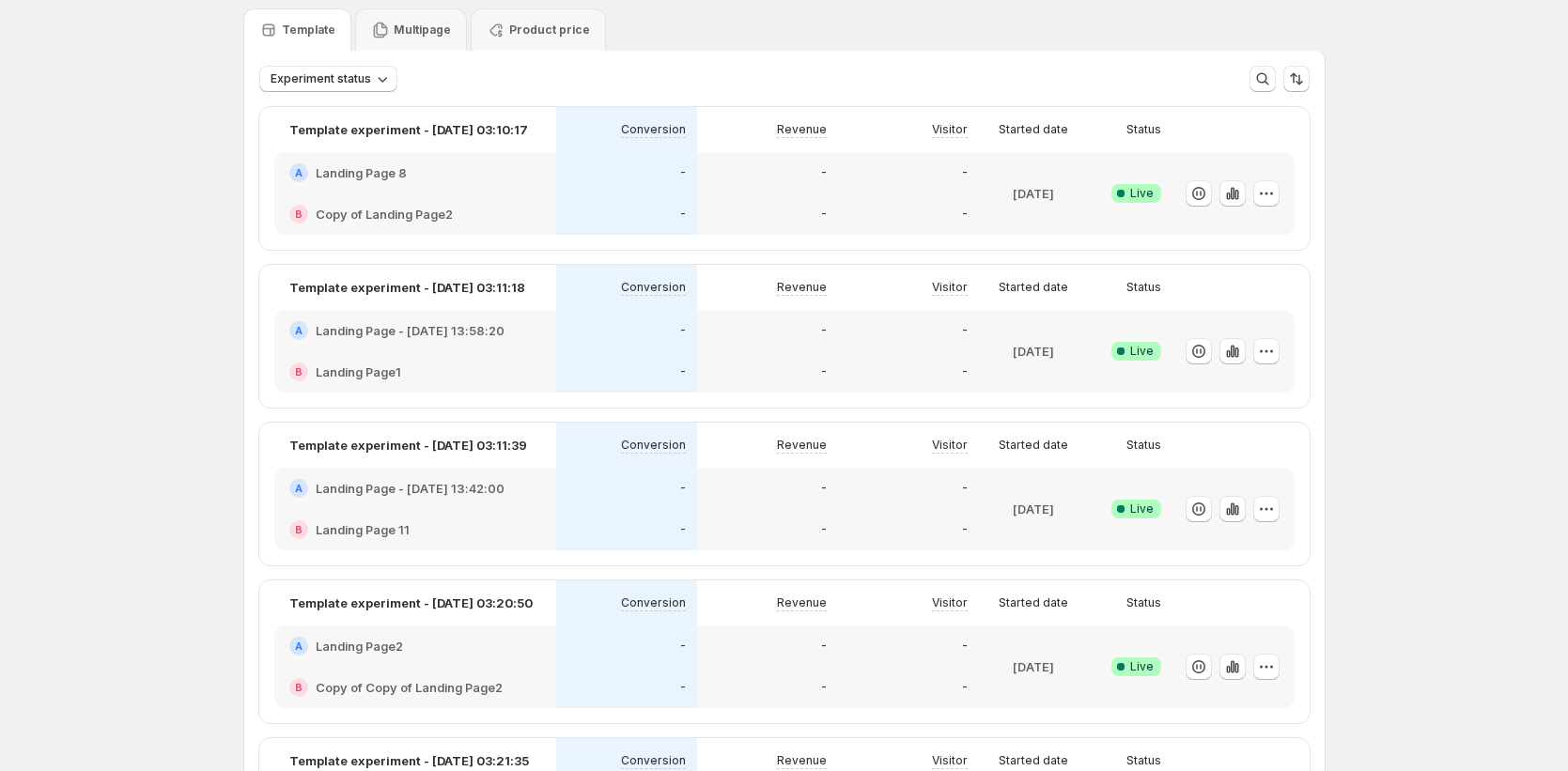
scroll to position [307, 0]
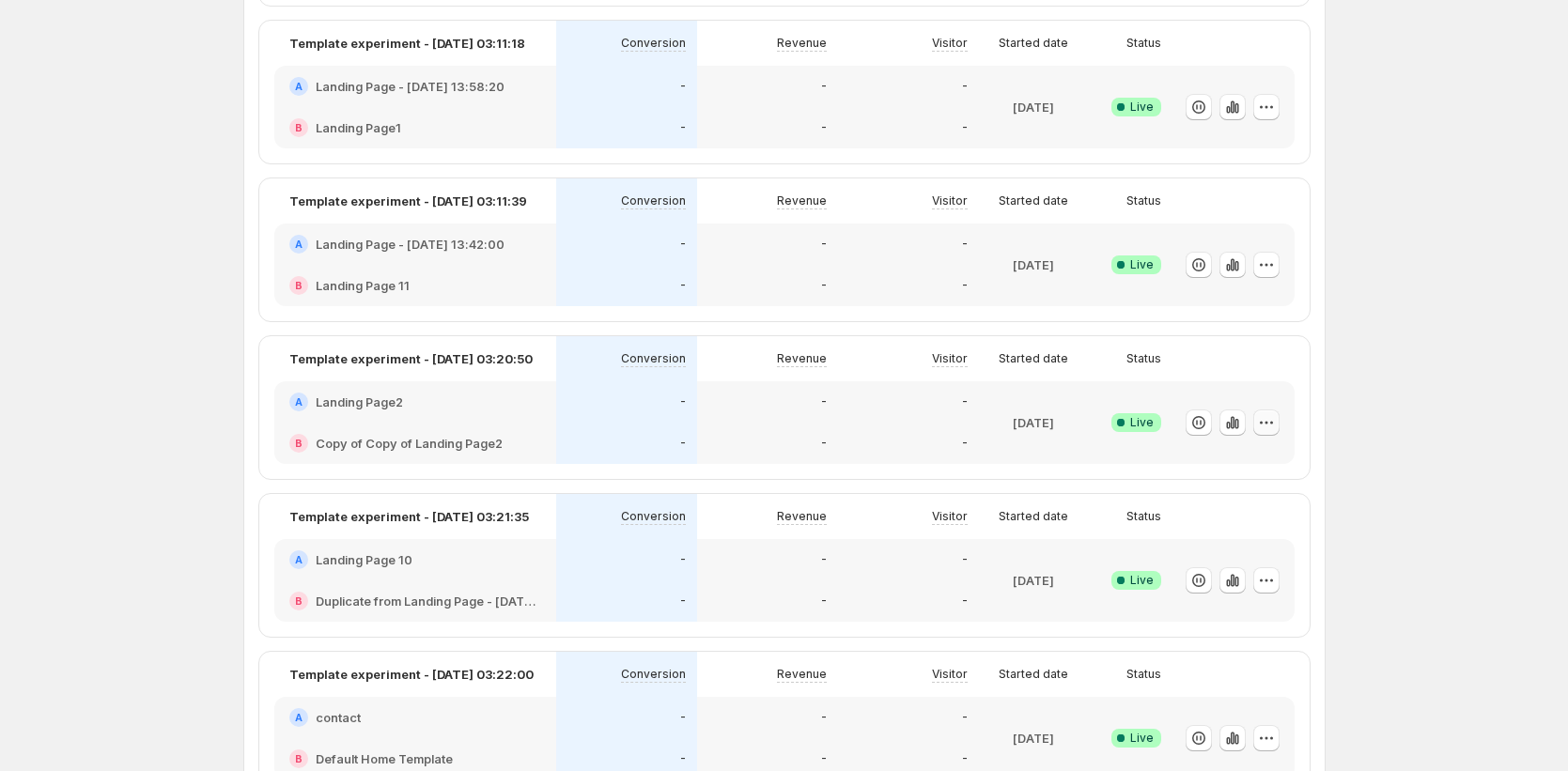
click at [1276, 425] on icon "button" at bounding box center [1266, 422] width 19 height 19
click at [1256, 453] on span "Edit" at bounding box center [1288, 462] width 196 height 19
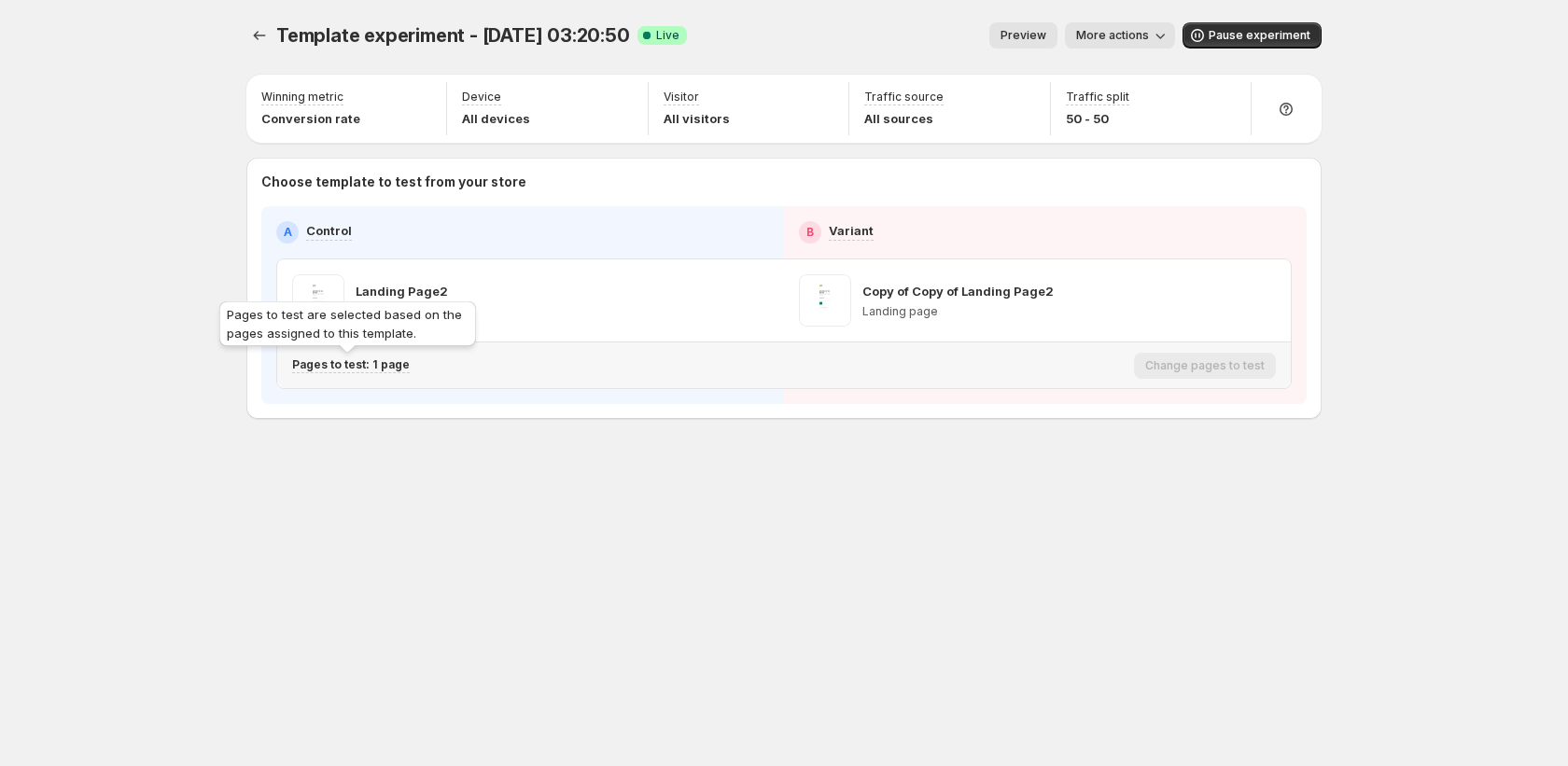
click at [354, 363] on p "Pages to test: 1 page" at bounding box center [350, 364] width 118 height 15
drag, startPoint x: 240, startPoint y: 308, endPoint x: 353, endPoint y: 332, distance: 115.5
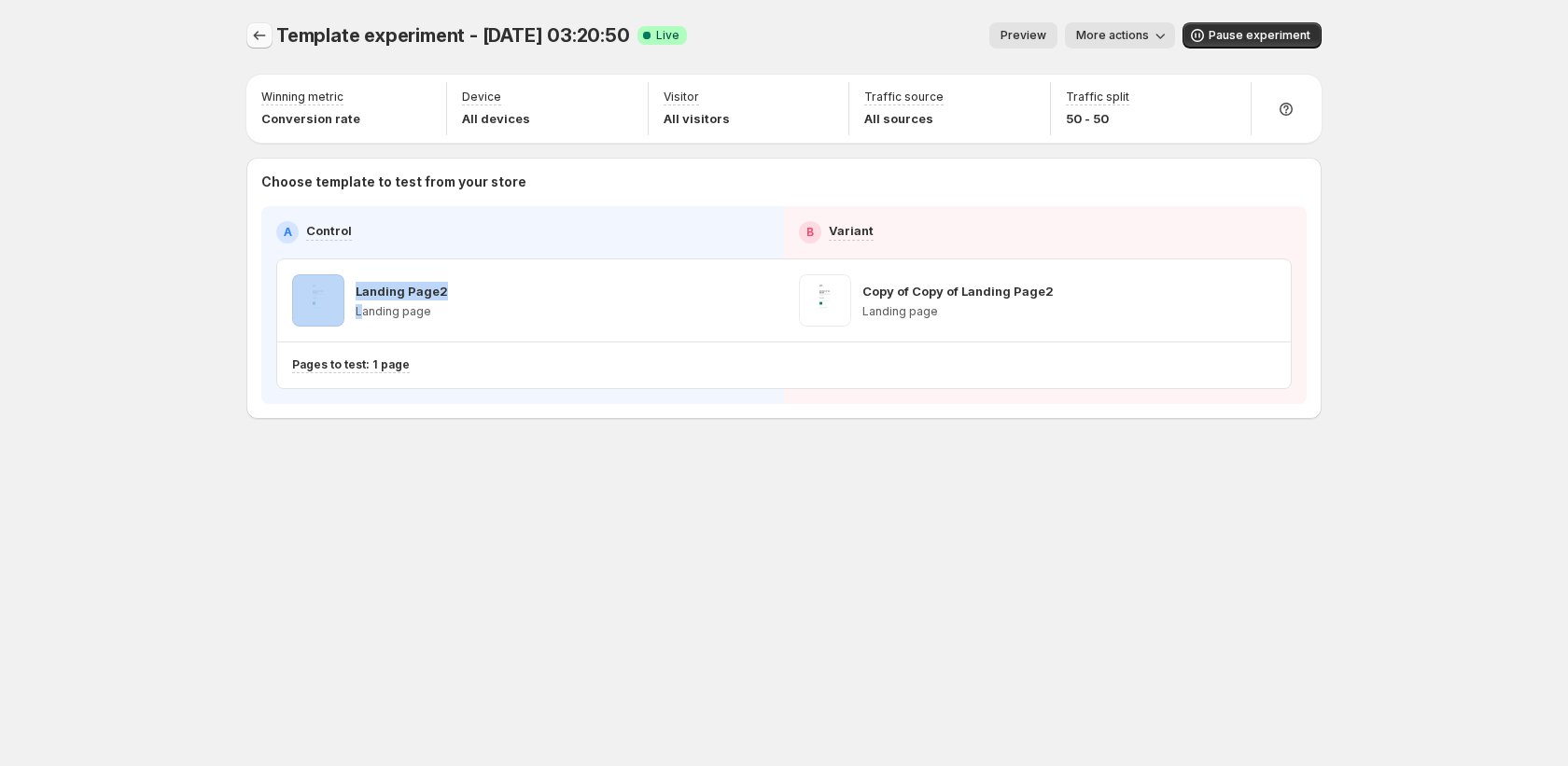
click at [255, 36] on icon "Experiments" at bounding box center [259, 35] width 19 height 19
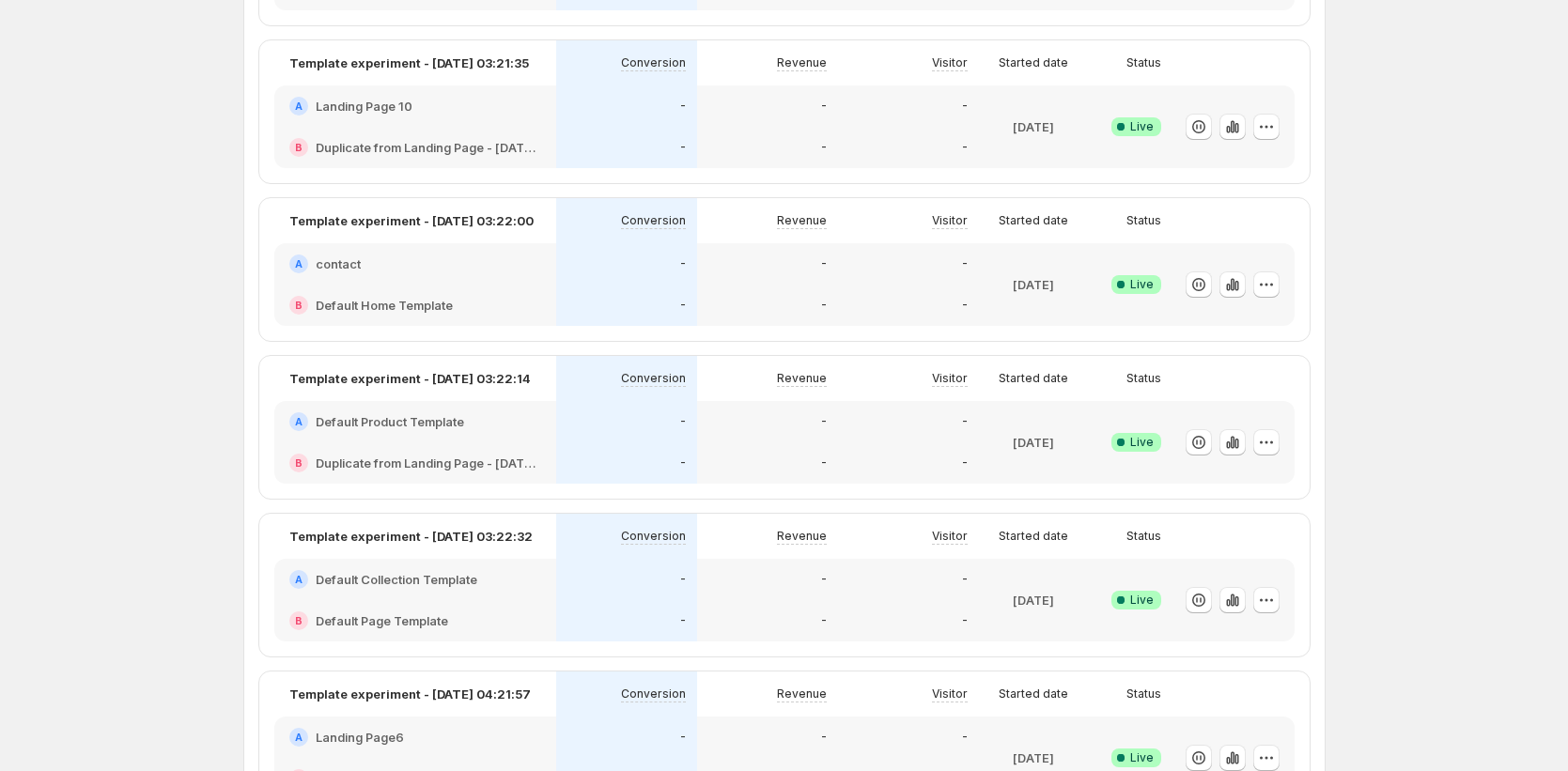
scroll to position [951, 0]
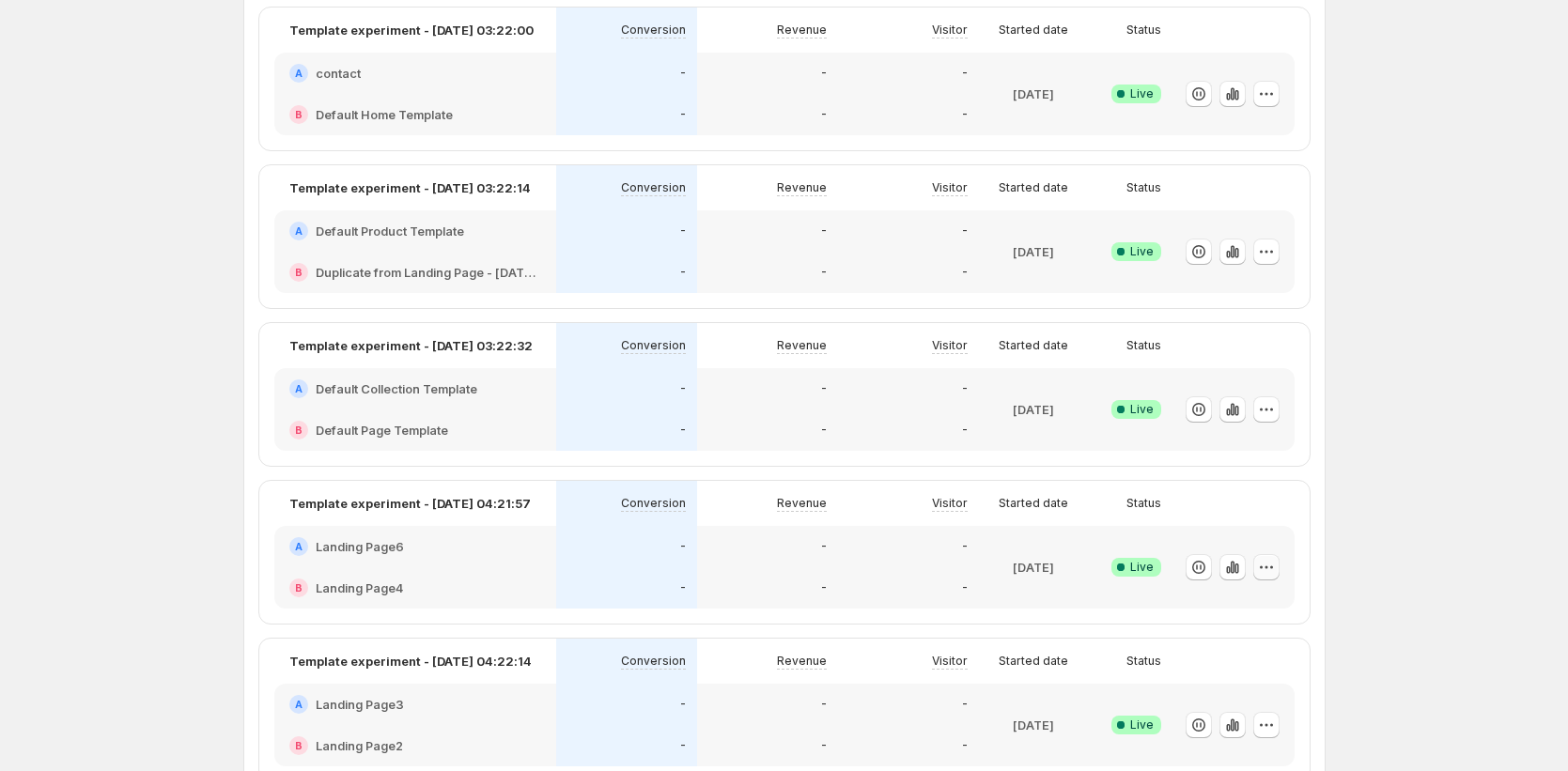
click at [1273, 567] on icon "button" at bounding box center [1266, 567] width 19 height 19
click at [1201, 611] on span "Edit" at bounding box center [1200, 607] width 21 height 15
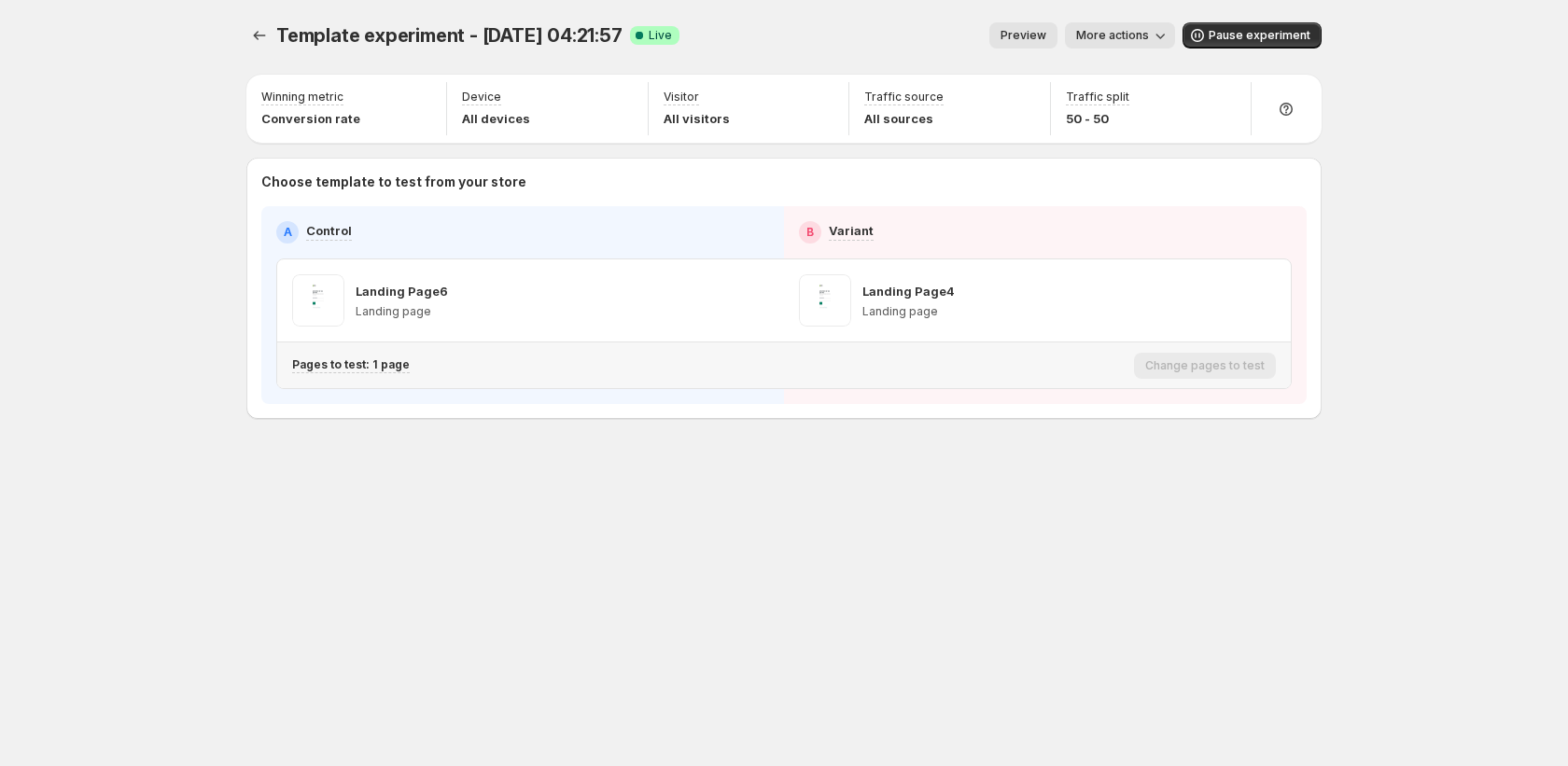
click at [352, 366] on p "Pages to test: 1 page" at bounding box center [350, 364] width 118 height 15
click at [311, 324] on span at bounding box center [318, 300] width 52 height 52
click at [328, 359] on p "Pages to test: 1 page" at bounding box center [350, 364] width 118 height 15
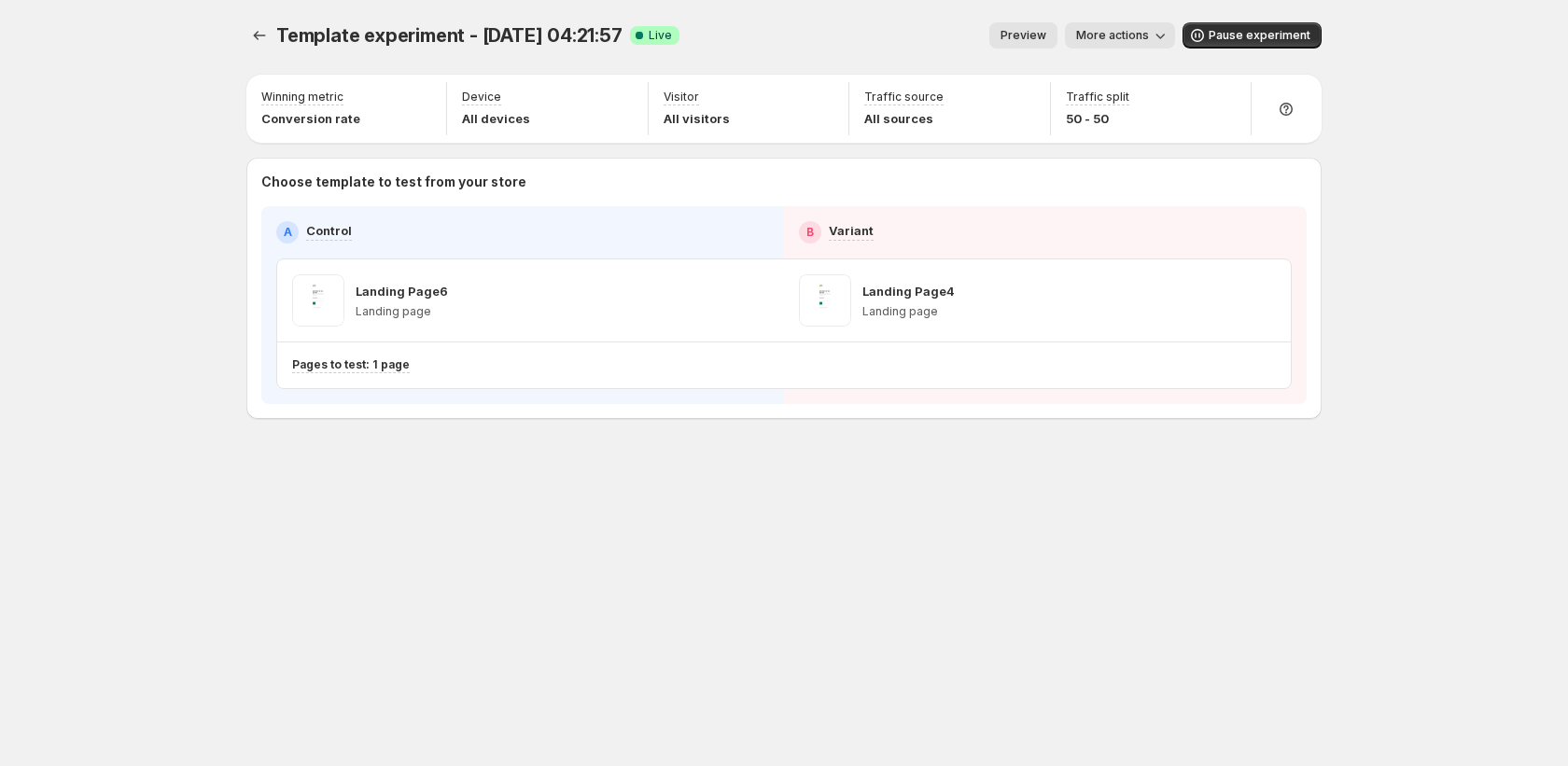
click at [317, 532] on div "Template experiment - Sep 11, 04:21:57. This page is ready Template experiment …" at bounding box center [784, 383] width 1121 height 766
click at [787, 369] on div "Pages to test: 1 page" at bounding box center [709, 365] width 834 height 16
click at [1248, 369] on div "Change pages to test" at bounding box center [1205, 365] width 142 height 26
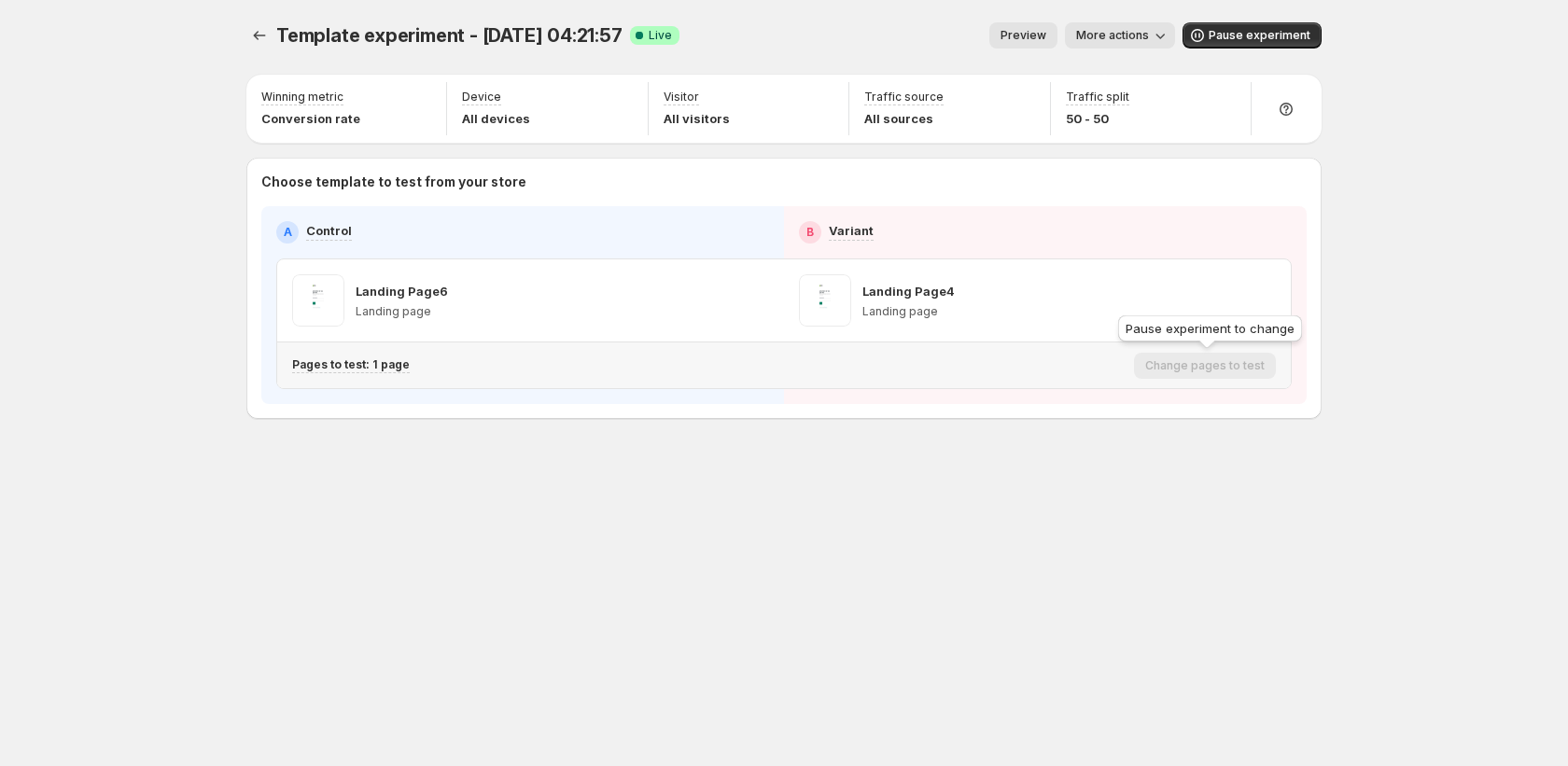
click at [1248, 369] on div "Change pages to test" at bounding box center [1205, 365] width 142 height 26
click at [1108, 44] on button "More actions" at bounding box center [1120, 36] width 110 height 26
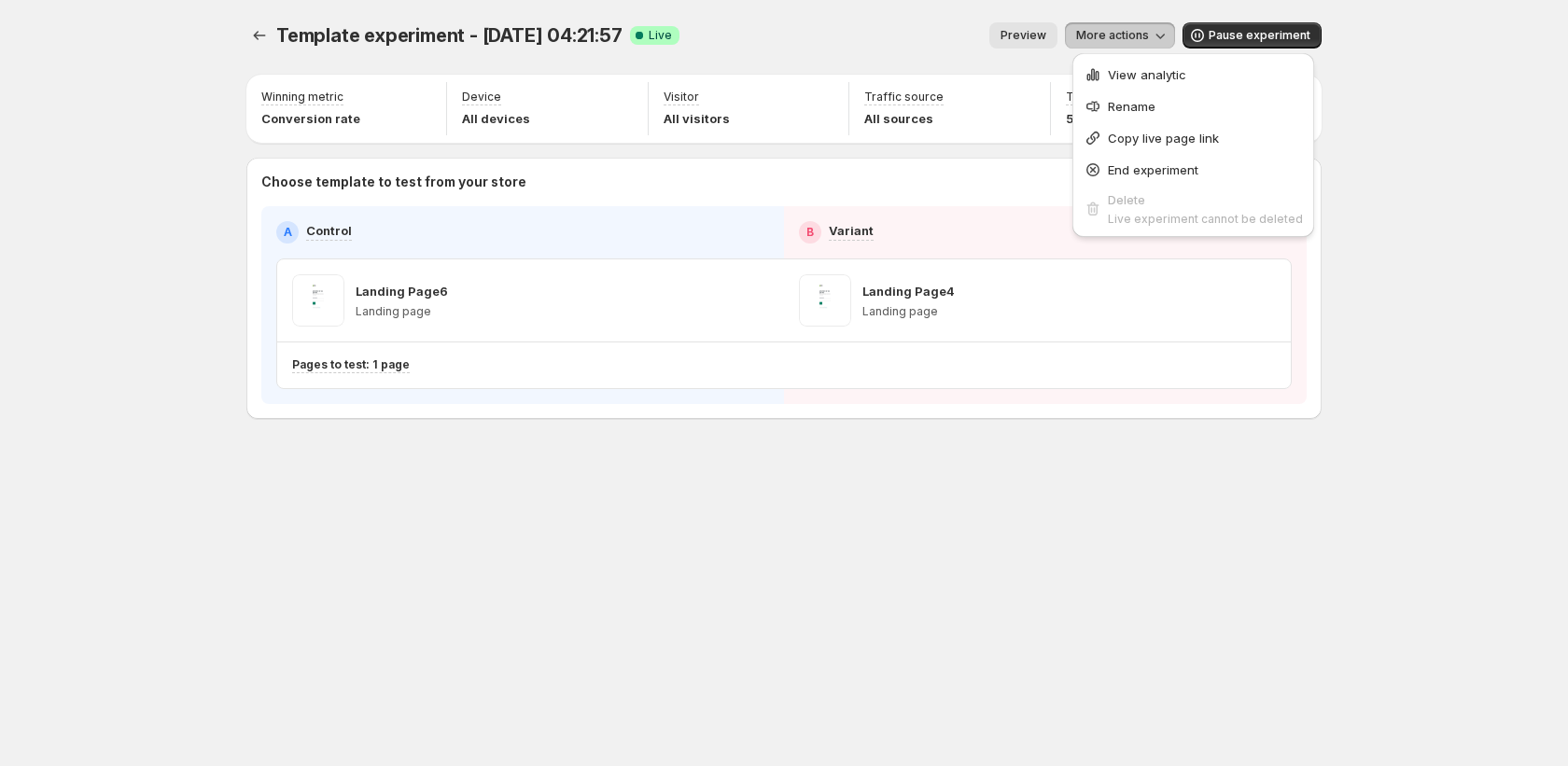
click at [916, 45] on div "Preview More actions" at bounding box center [935, 36] width 481 height 26
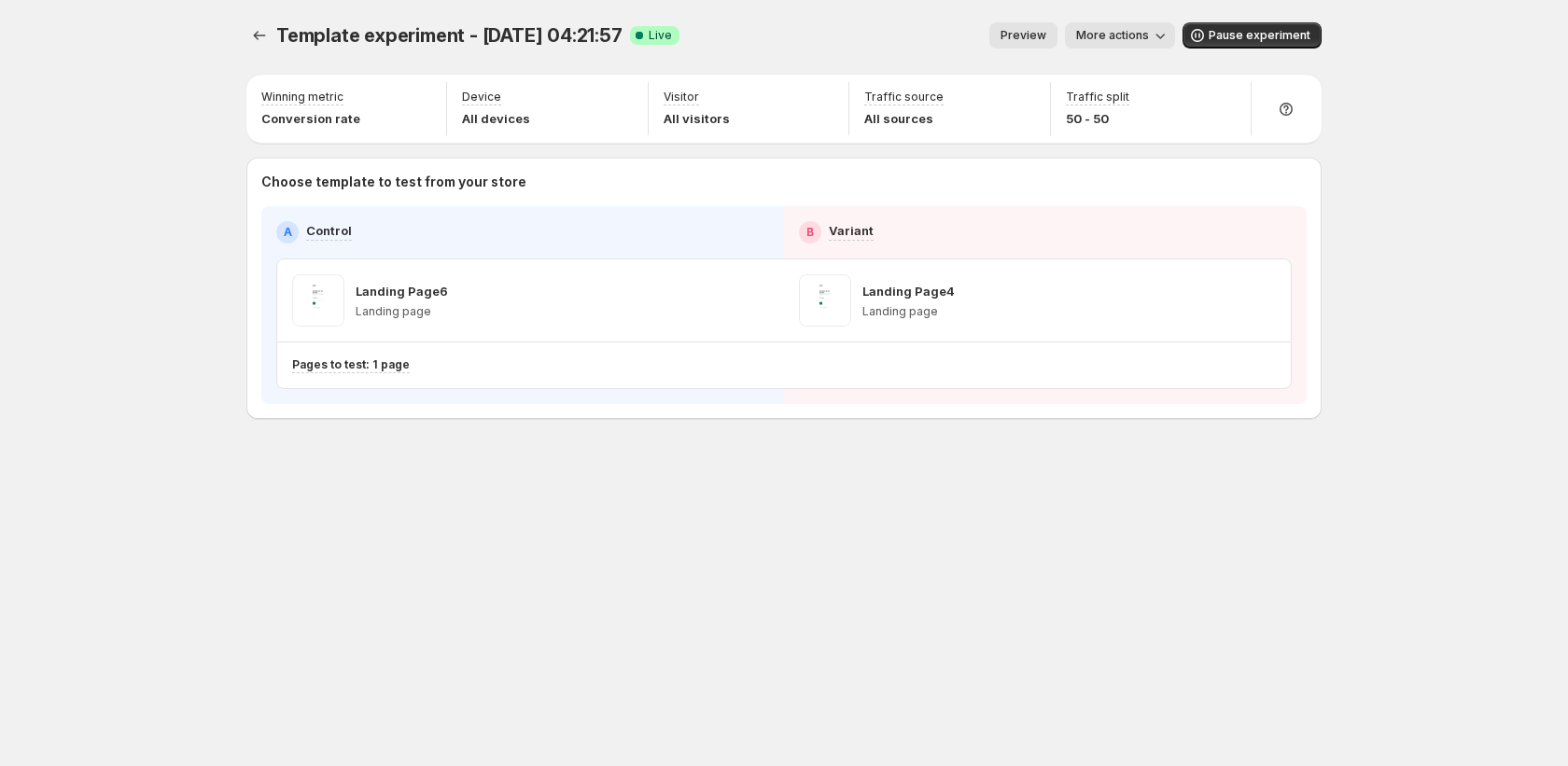
click at [1101, 29] on span "More actions" at bounding box center [1113, 35] width 73 height 15
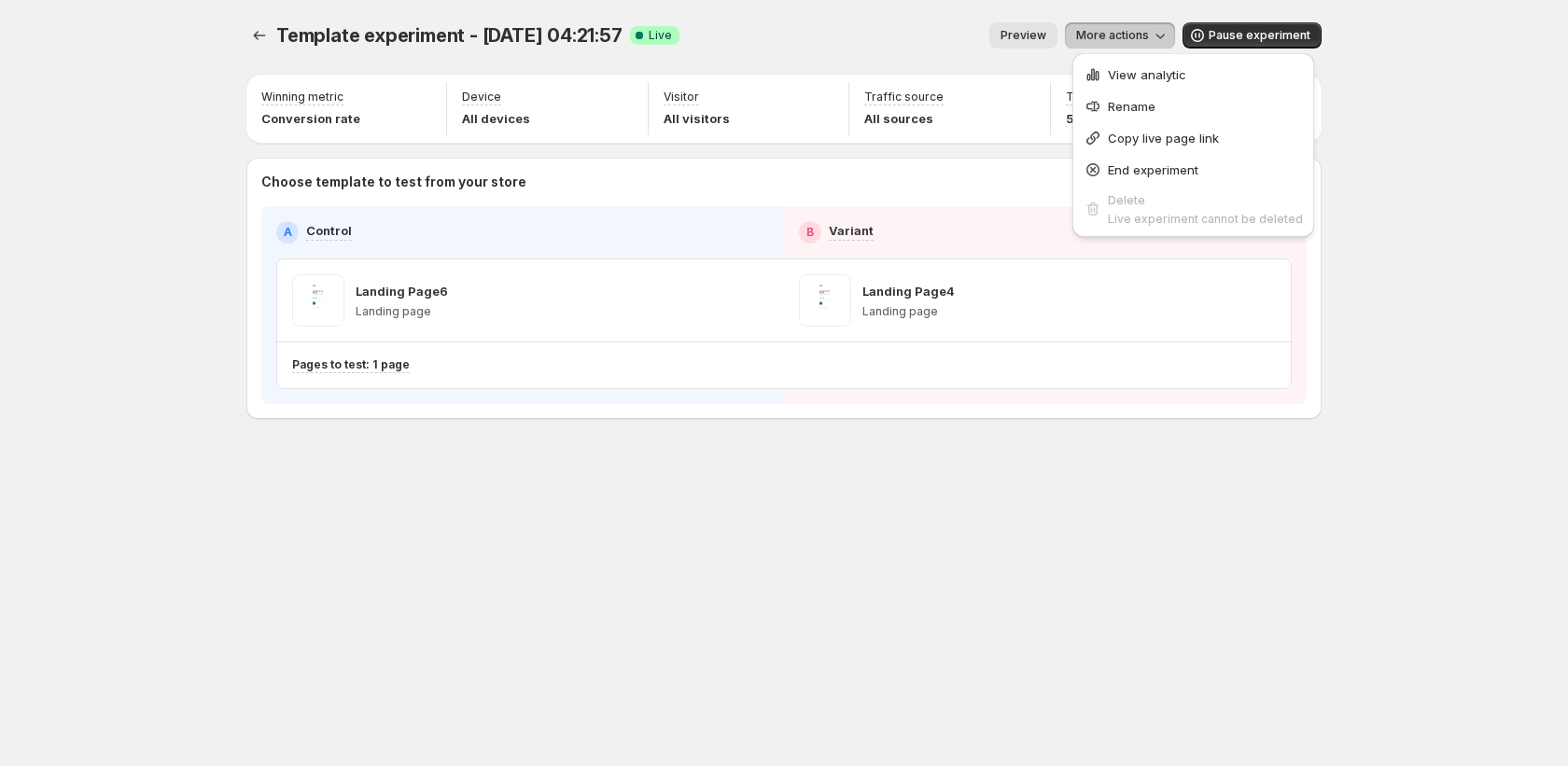
click at [1042, 41] on span "Preview" at bounding box center [1024, 35] width 46 height 15
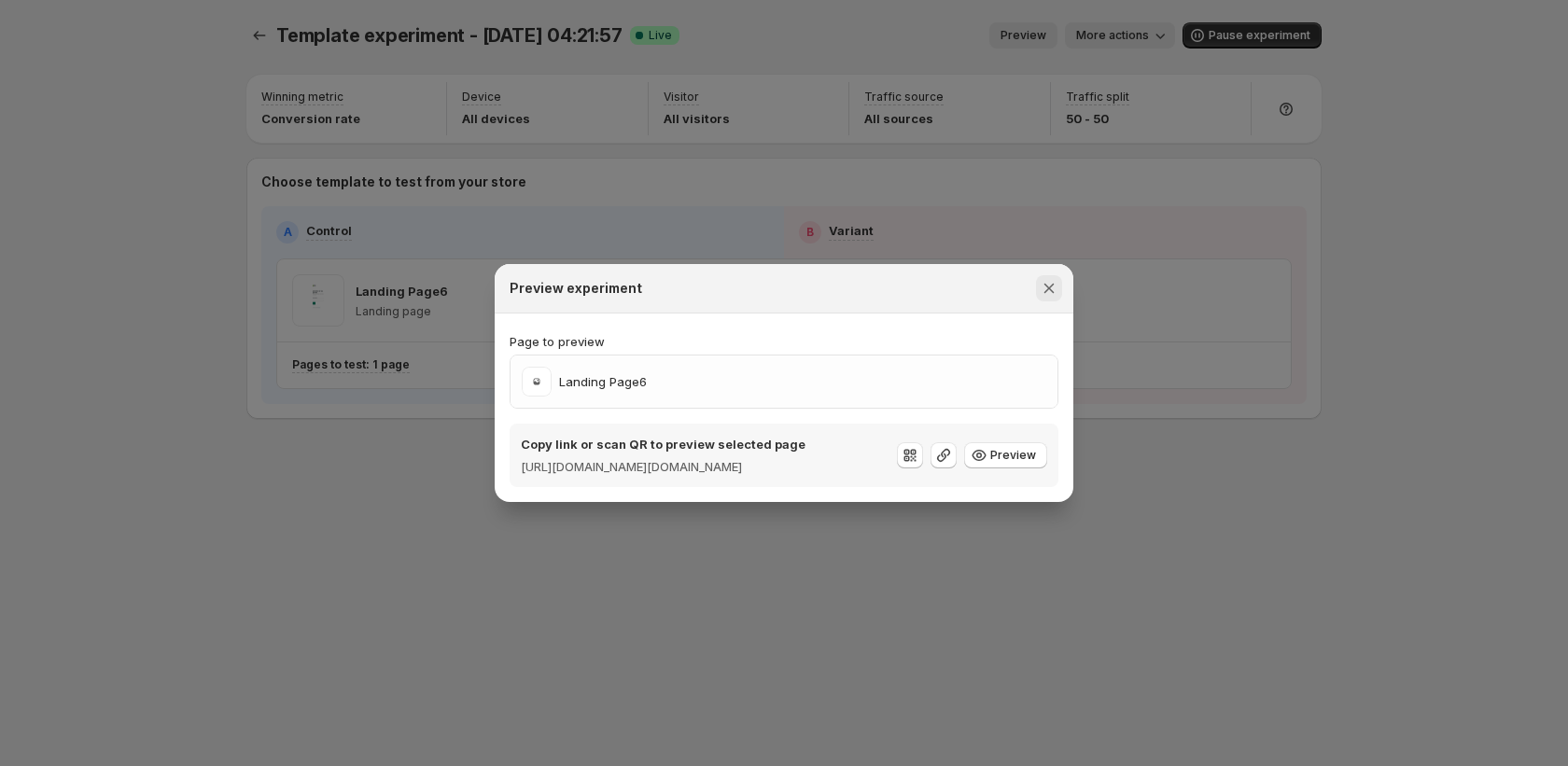
click at [1040, 284] on icon "Close" at bounding box center [1049, 288] width 19 height 19
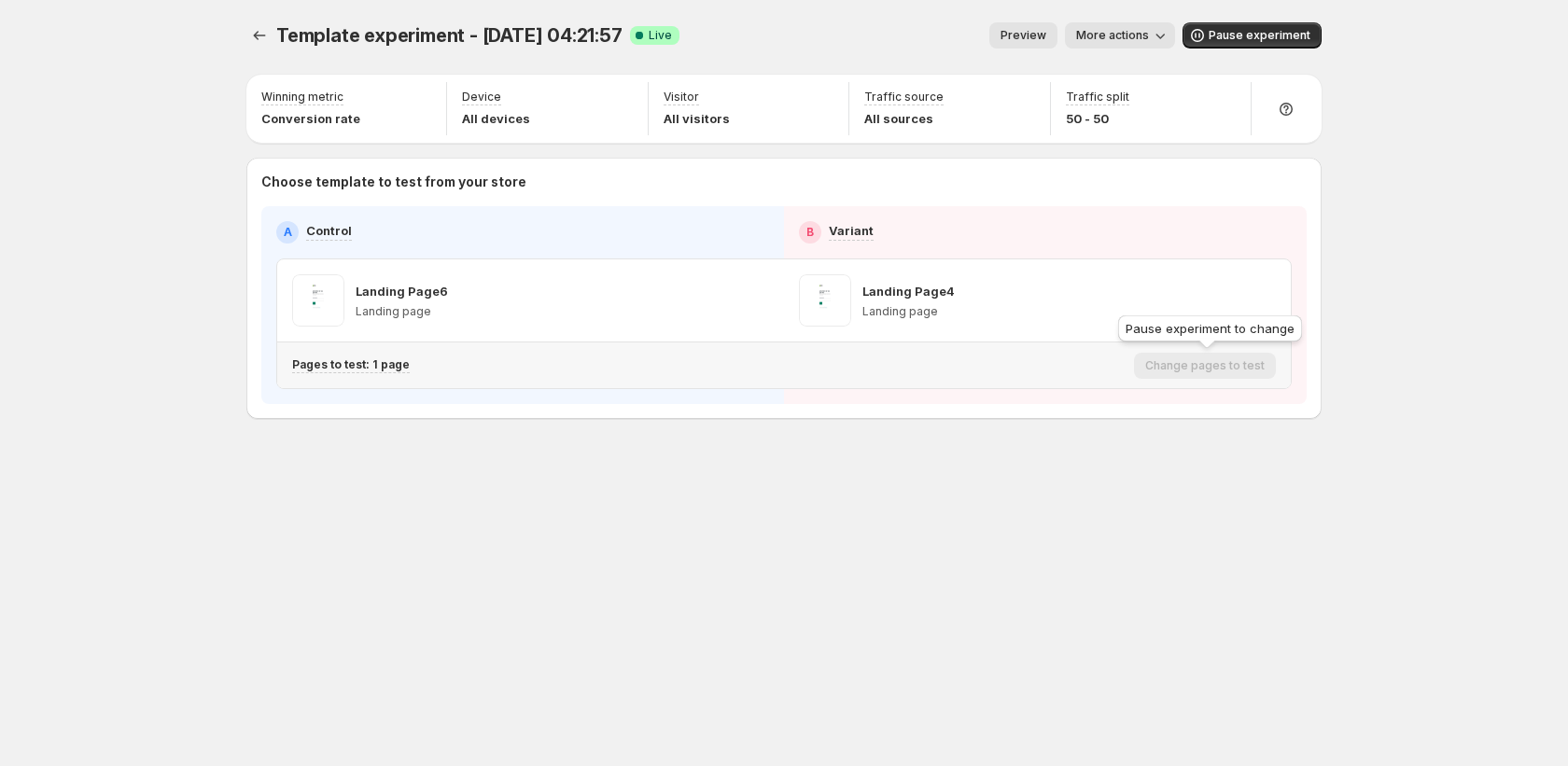
click at [1170, 368] on div "Change pages to test" at bounding box center [1205, 365] width 142 height 26
click at [743, 336] on div "Landing Page6 Landing page" at bounding box center [531, 300] width 507 height 82
click at [377, 370] on p "Pages to test: 1 page" at bounding box center [350, 364] width 118 height 15
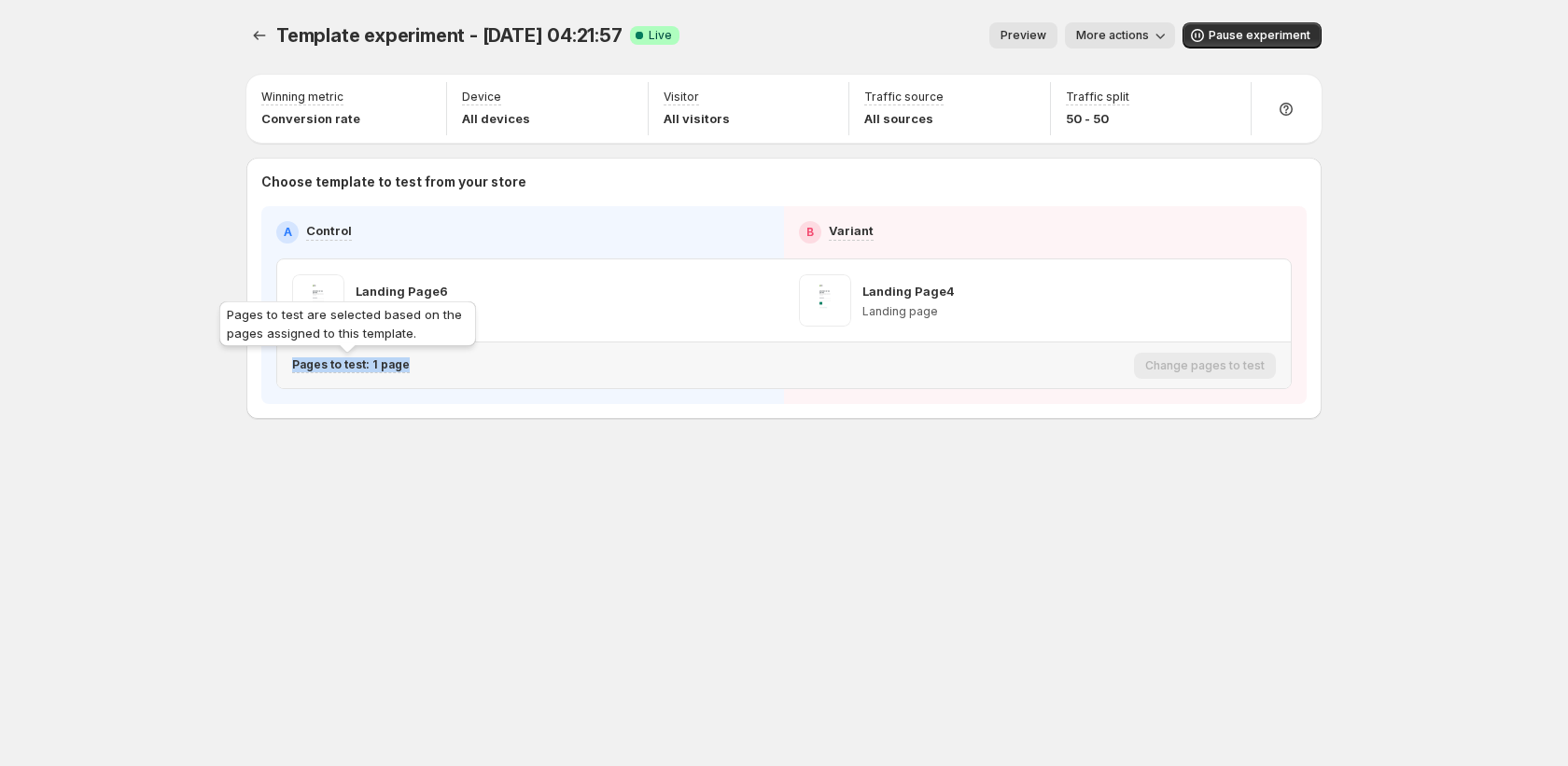
click at [377, 370] on p "Pages to test: 1 page" at bounding box center [350, 364] width 118 height 15
click at [383, 370] on p "Pages to test: 1 page" at bounding box center [350, 364] width 118 height 15
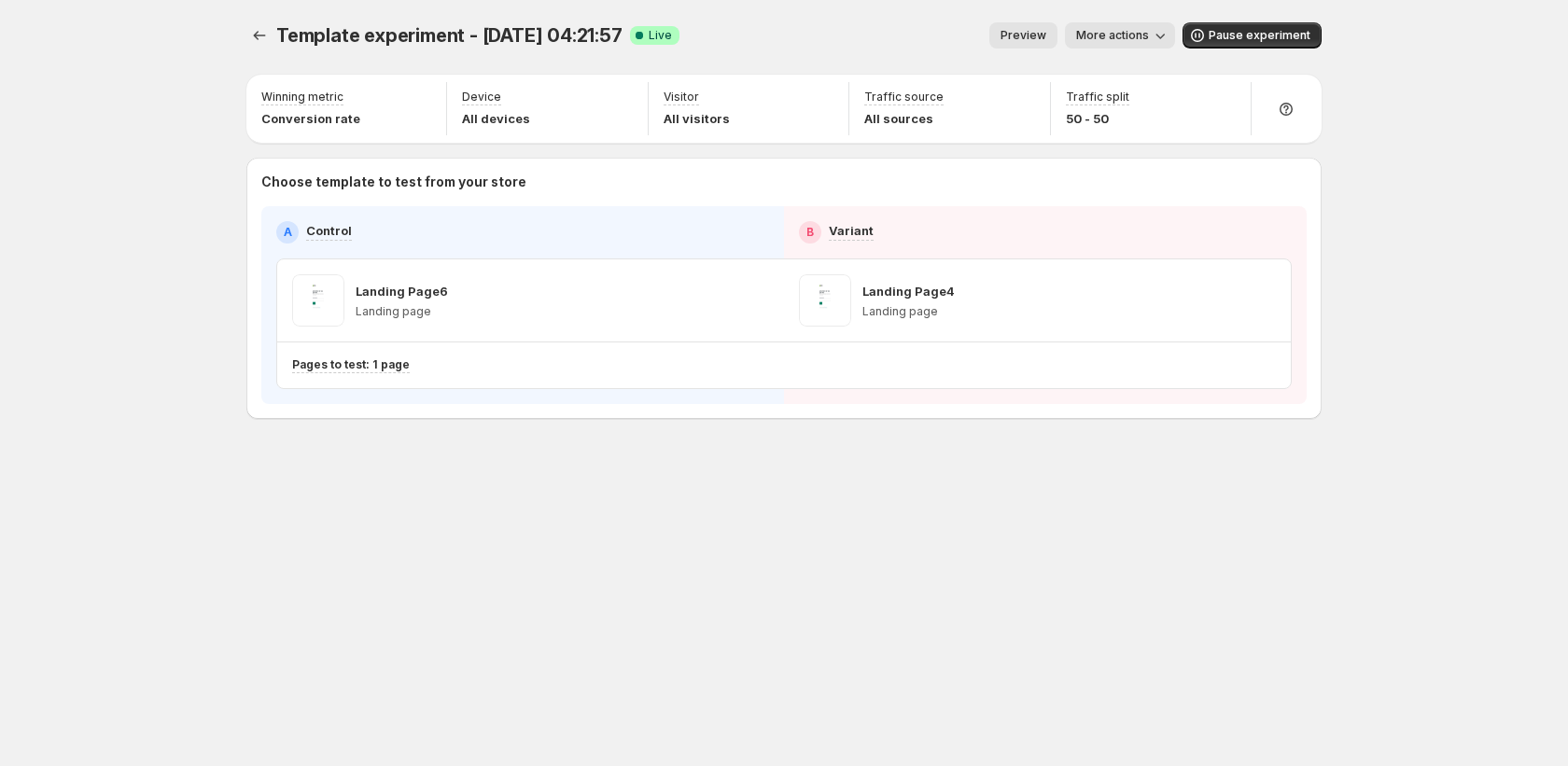
click at [695, 505] on div "Template experiment - Sep 11, 04:21:57. This page is ready Template experiment …" at bounding box center [784, 259] width 1121 height 520
click at [393, 371] on p "Pages to test: 1 page" at bounding box center [350, 364] width 118 height 15
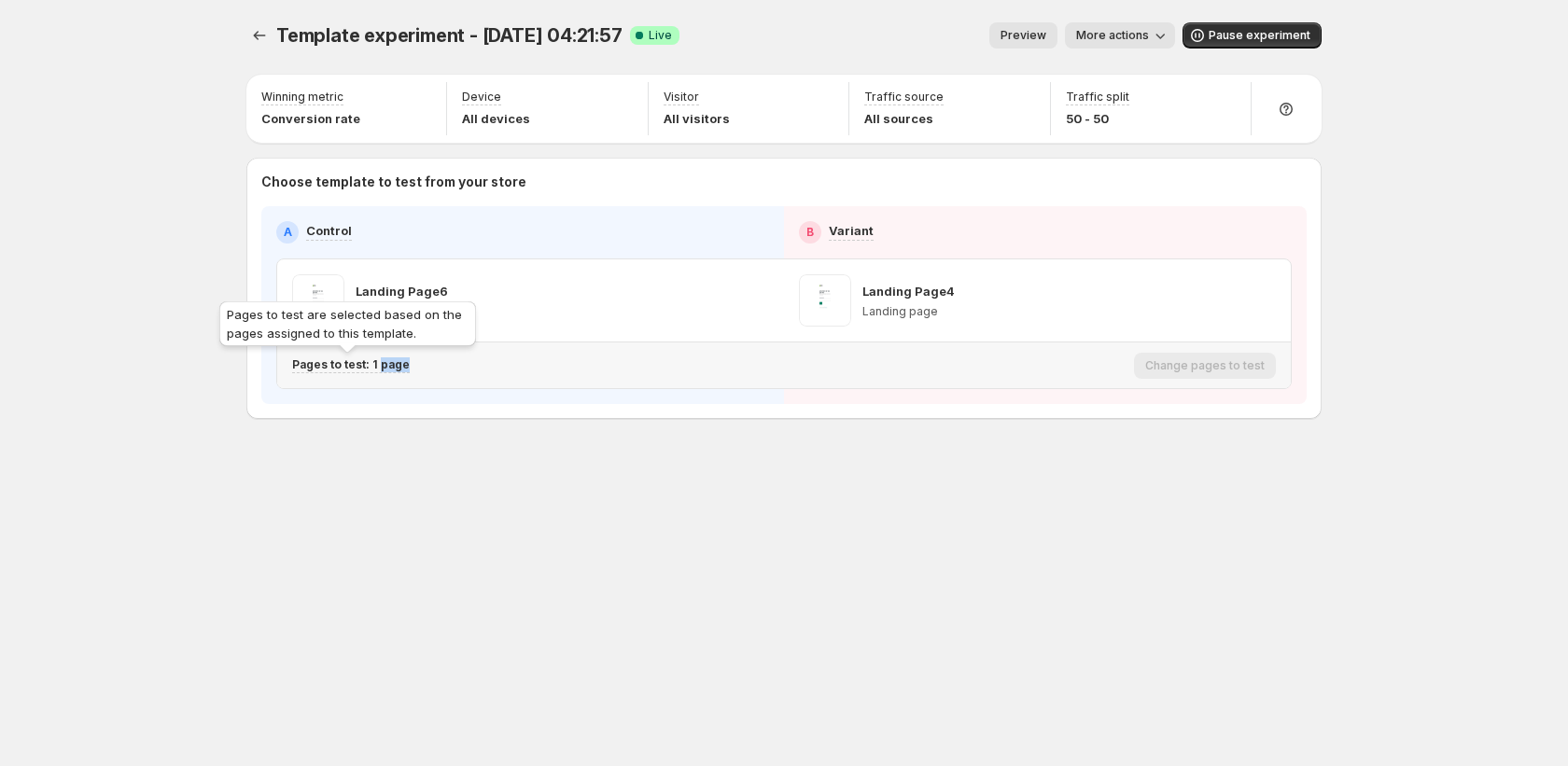
click at [397, 370] on p "Pages to test: 1 page" at bounding box center [350, 364] width 118 height 15
click at [398, 370] on p "Pages to test: 1 page" at bounding box center [350, 364] width 118 height 15
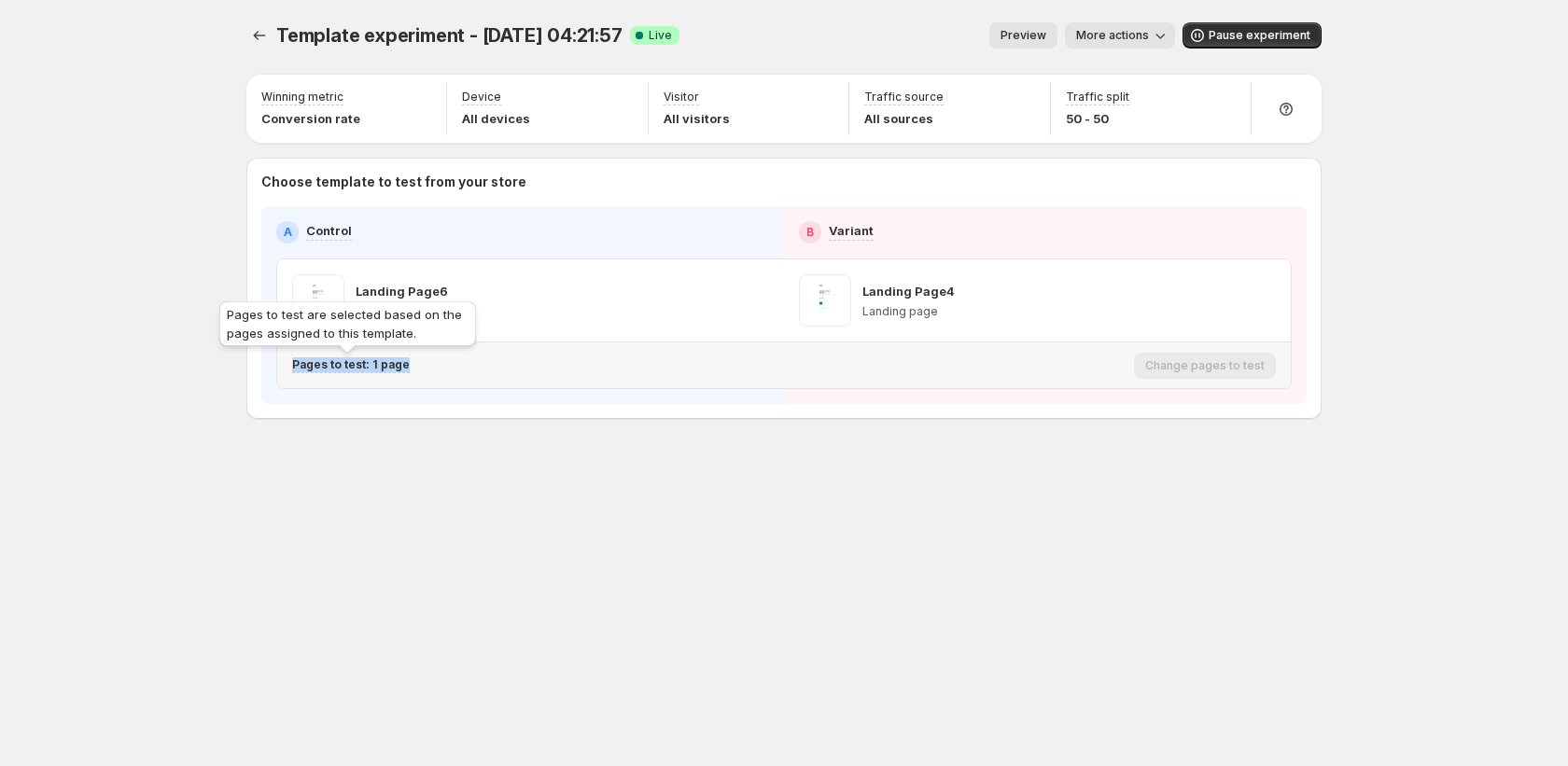
click at [398, 370] on p "Pages to test: 1 page" at bounding box center [350, 364] width 118 height 15
drag, startPoint x: 398, startPoint y: 370, endPoint x: 417, endPoint y: 376, distance: 19.9
click at [400, 369] on p "Pages to test: 1 page" at bounding box center [350, 364] width 118 height 15
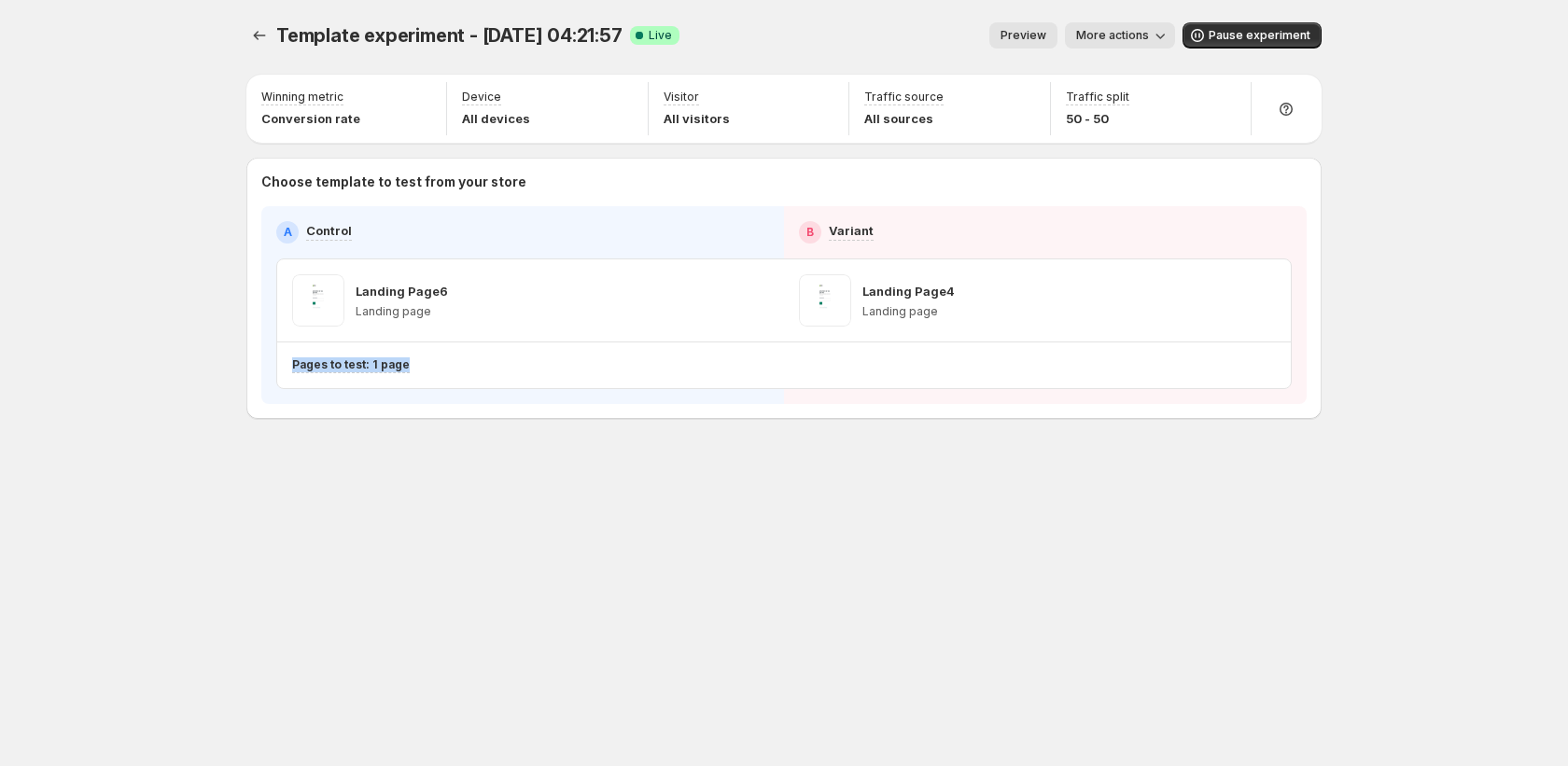
click at [506, 414] on div "Choose template to test from your store A Control B Variant Landing Page6 Landi…" at bounding box center [784, 288] width 1075 height 261
click at [270, 46] on button "Experiments" at bounding box center [259, 36] width 26 height 26
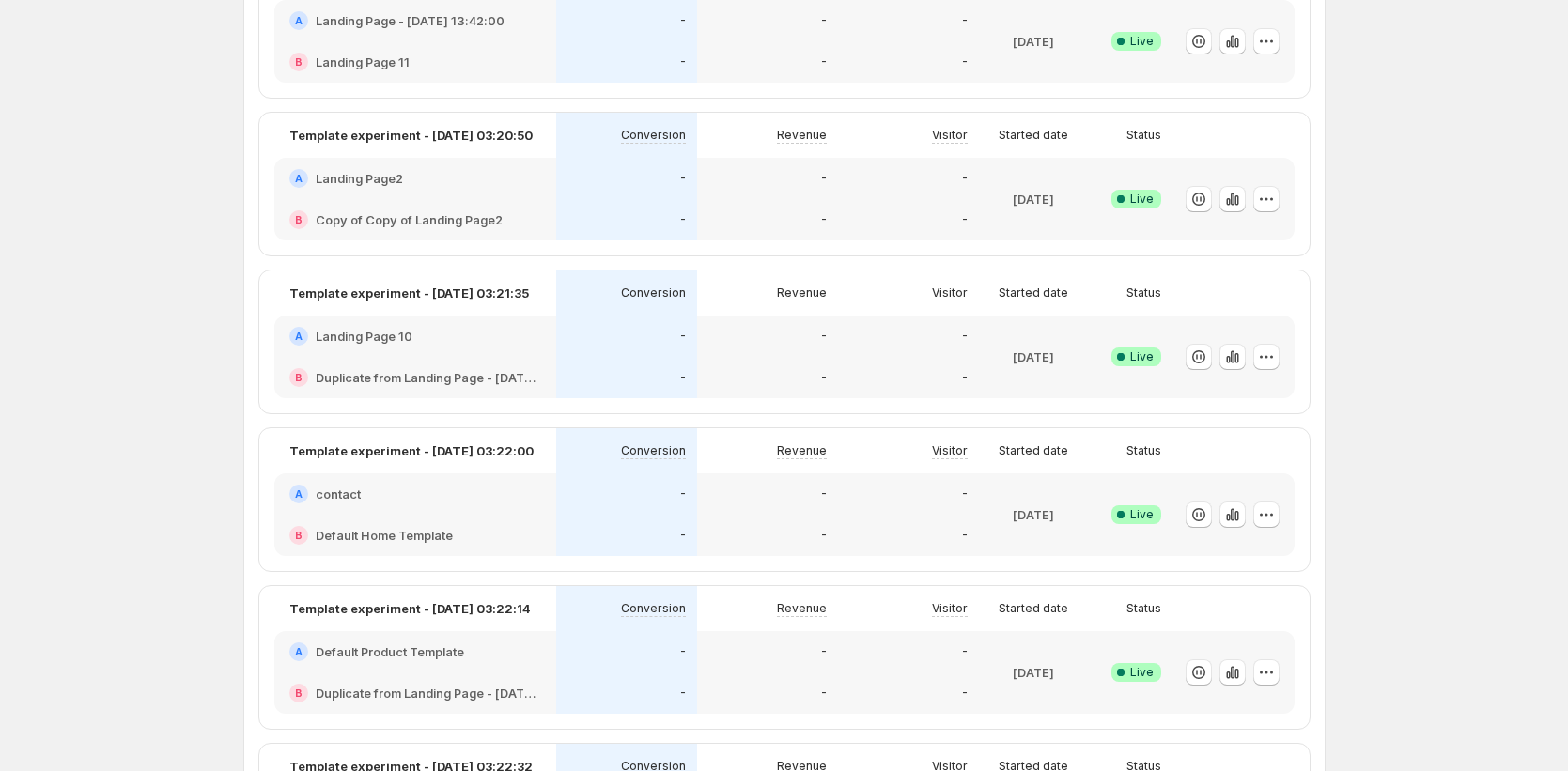
scroll to position [1237, 0]
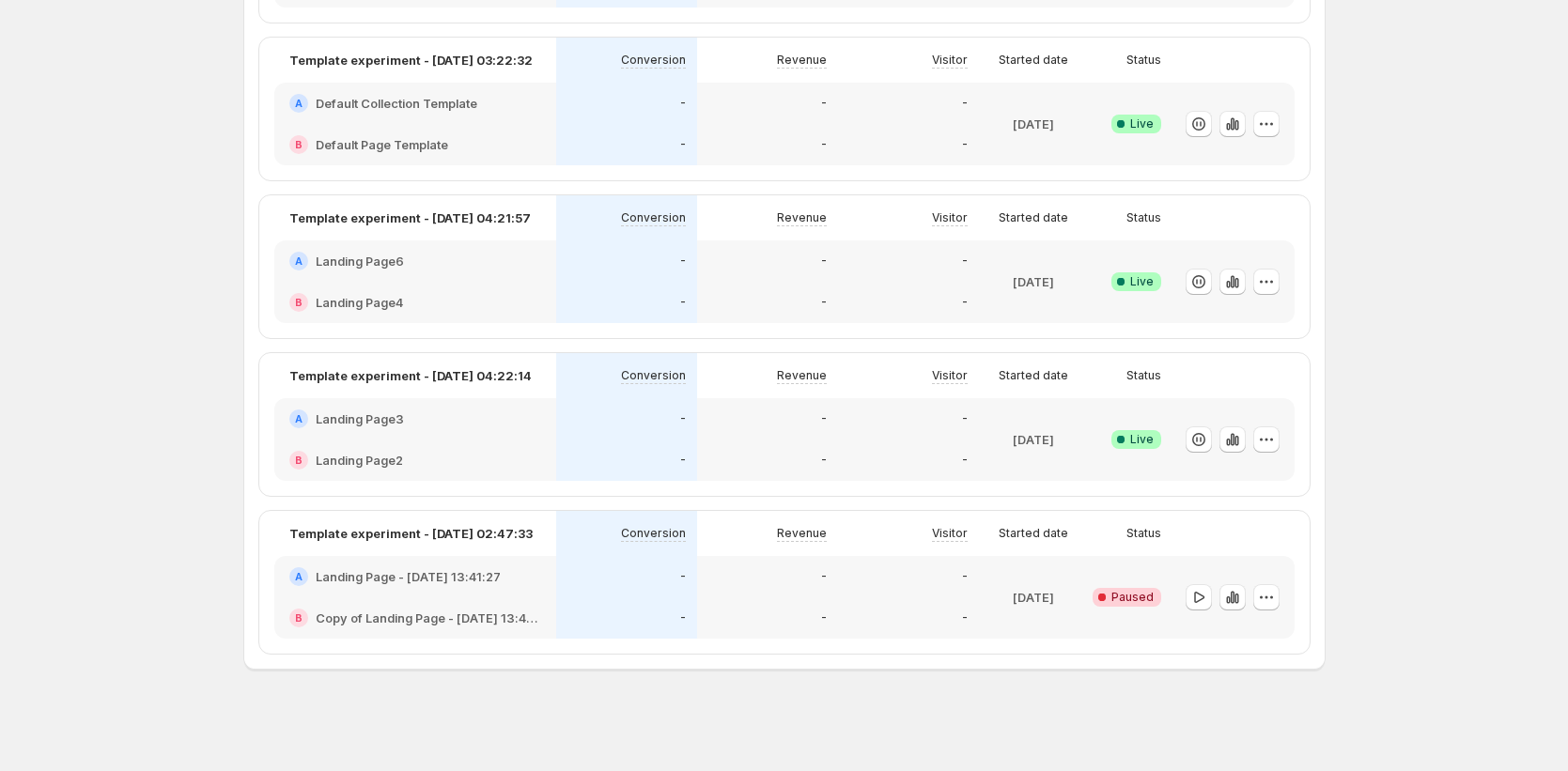
click at [848, 617] on div "-" at bounding box center [908, 618] width 140 height 41
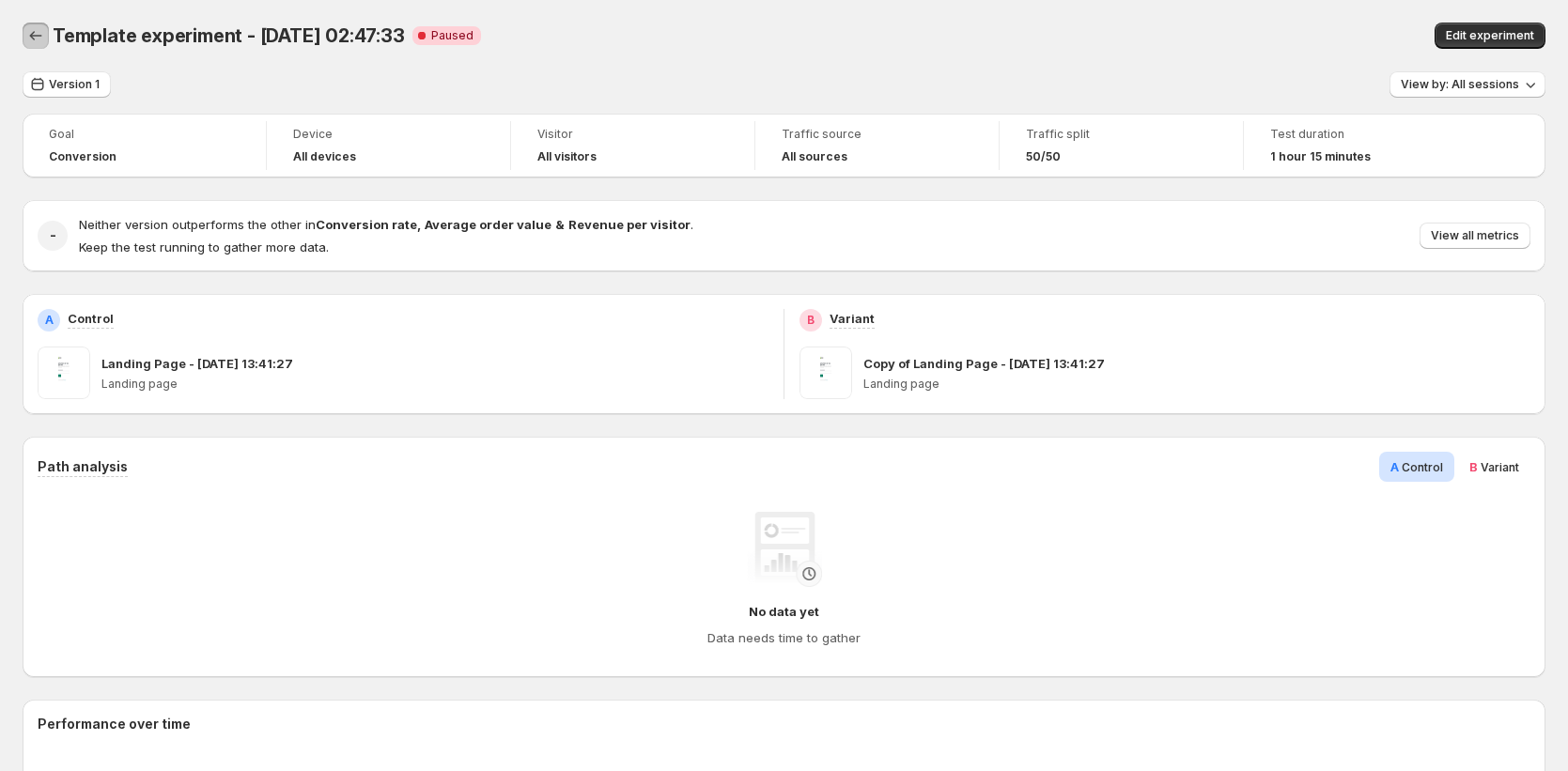
click at [43, 41] on icon "Back" at bounding box center [35, 35] width 19 height 19
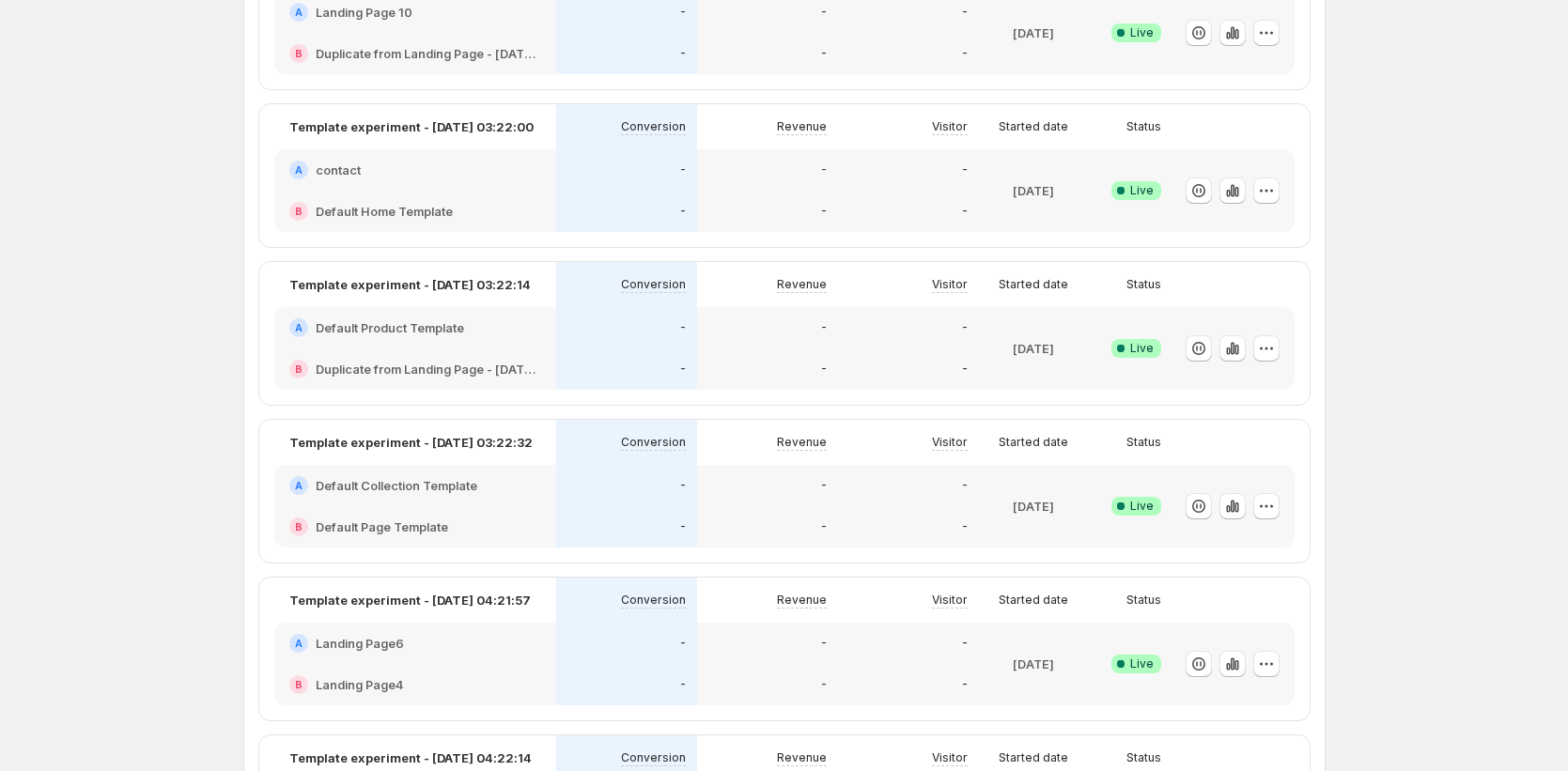
scroll to position [1237, 0]
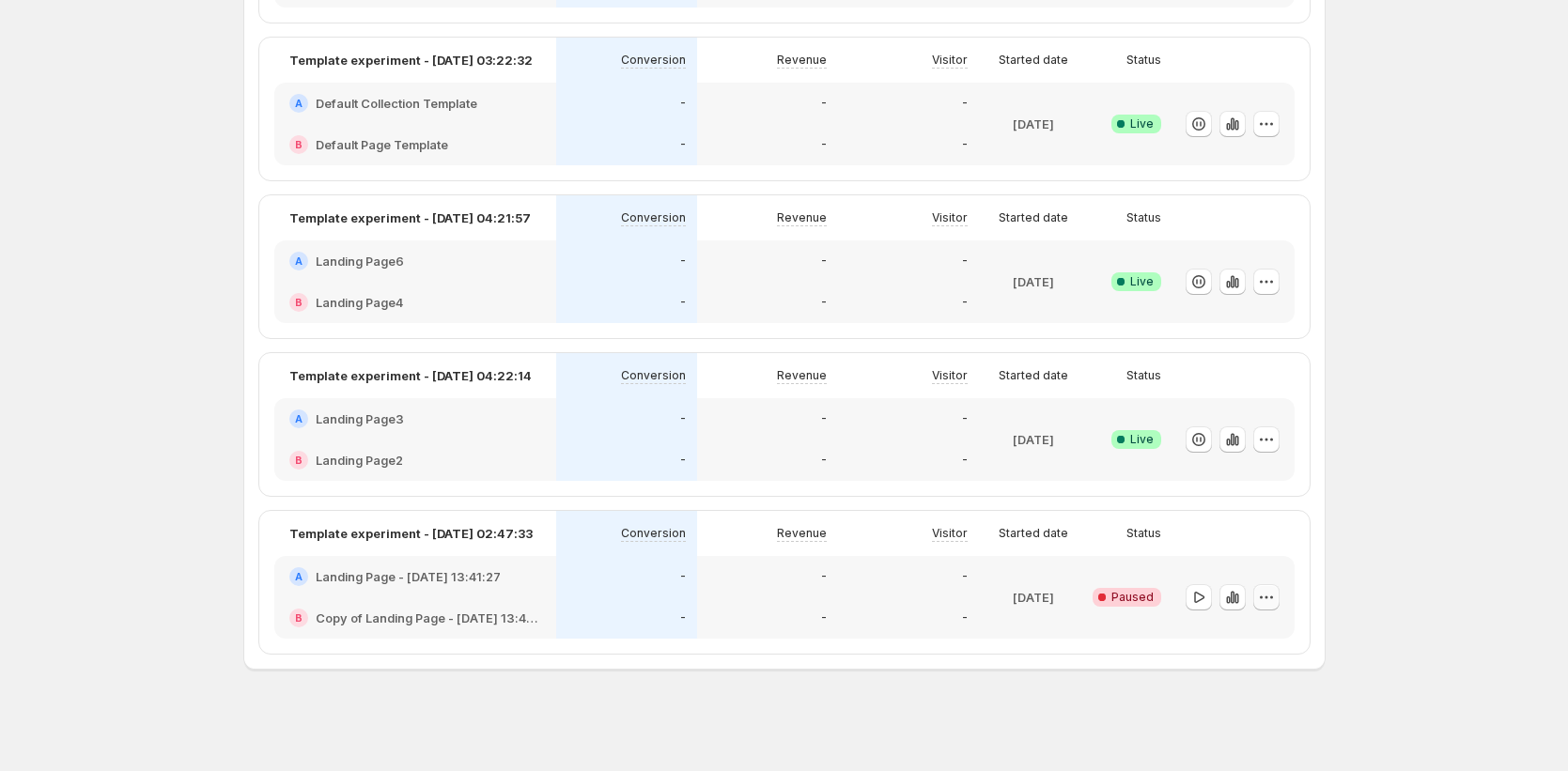
click at [1269, 599] on icon "button" at bounding box center [1266, 597] width 19 height 19
click at [1257, 633] on span "Edit" at bounding box center [1248, 637] width 21 height 15
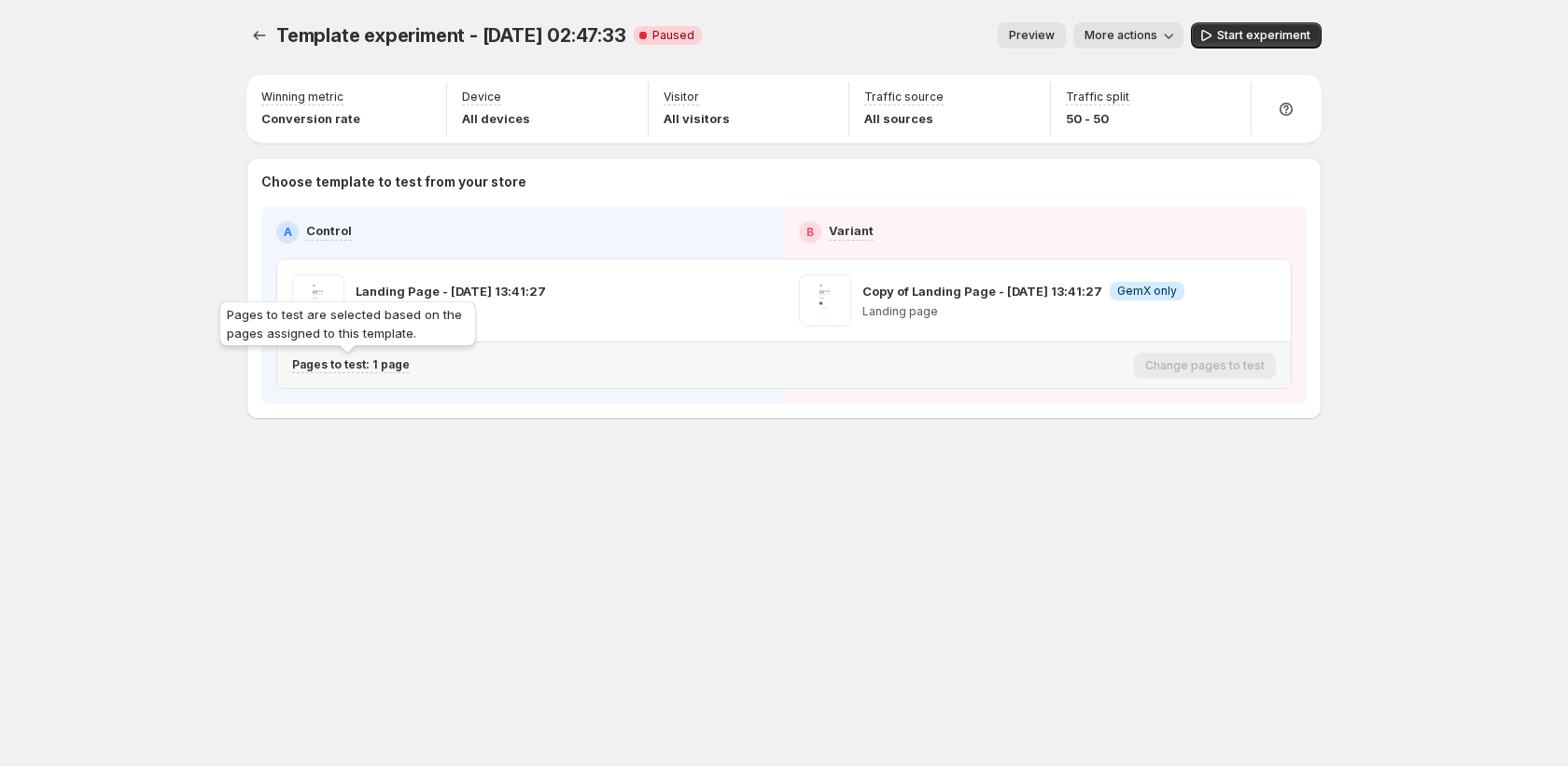
click at [352, 361] on p "Pages to test: 1 page" at bounding box center [350, 364] width 118 height 15
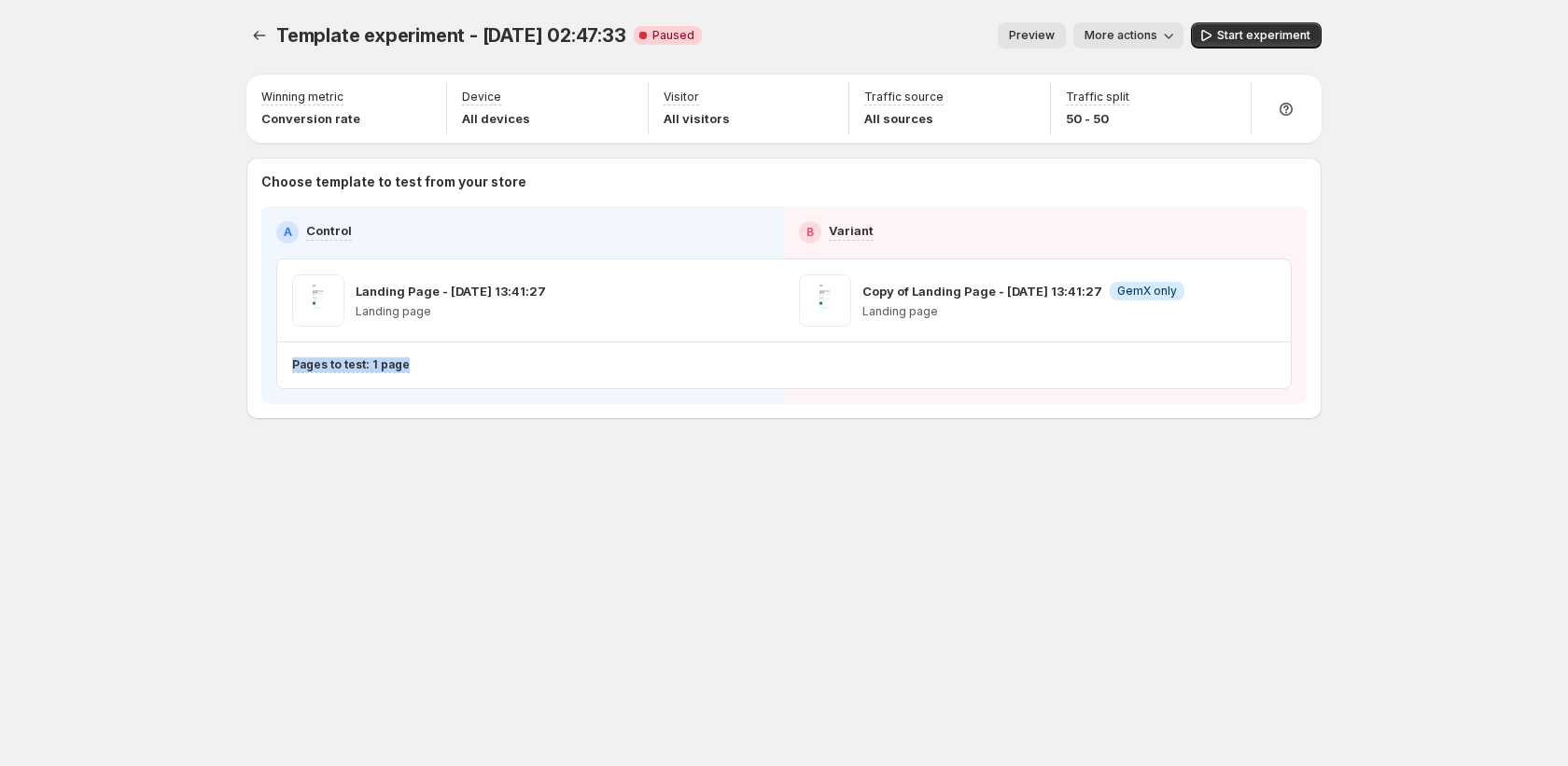
click at [1144, 587] on div "Template experiment - Sep 11, 02:47:33. This page is ready Template experiment …" at bounding box center [784, 383] width 1121 height 766
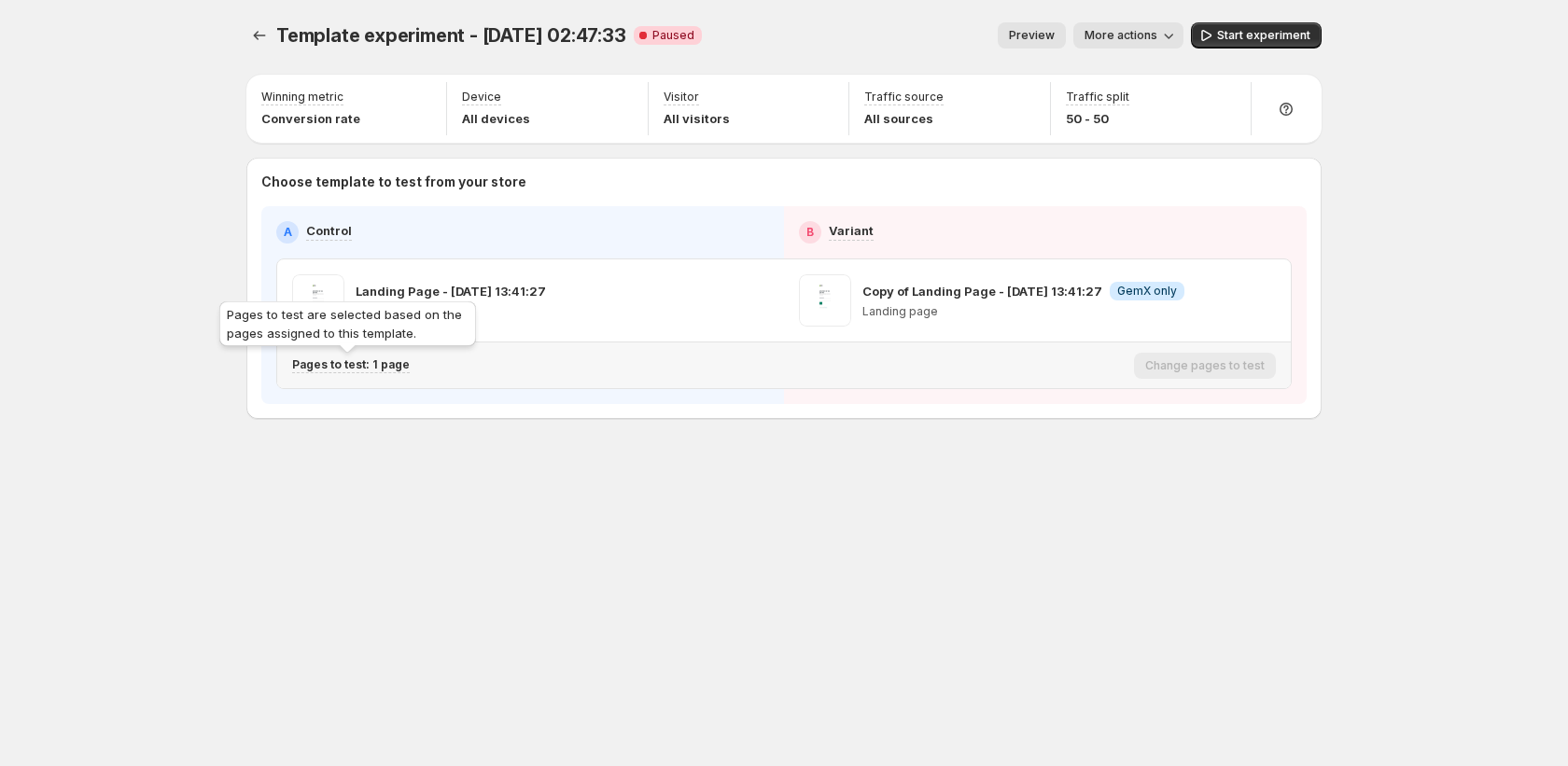
click at [319, 359] on p "Pages to test: 1 page" at bounding box center [350, 364] width 118 height 15
click at [367, 368] on p "Pages to test: 1 page" at bounding box center [350, 364] width 118 height 15
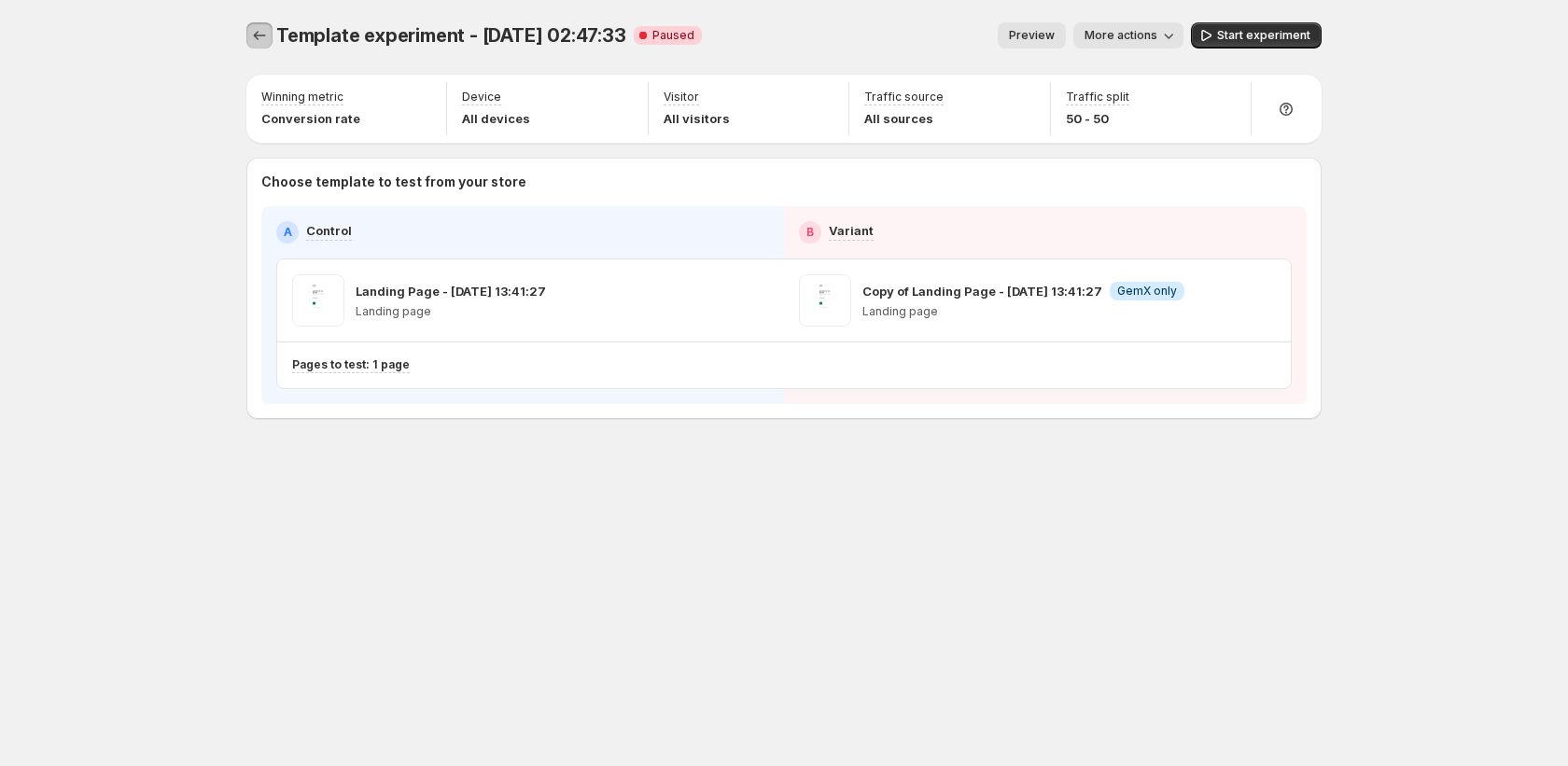
click at [268, 44] on icon "Experiments" at bounding box center [259, 35] width 19 height 19
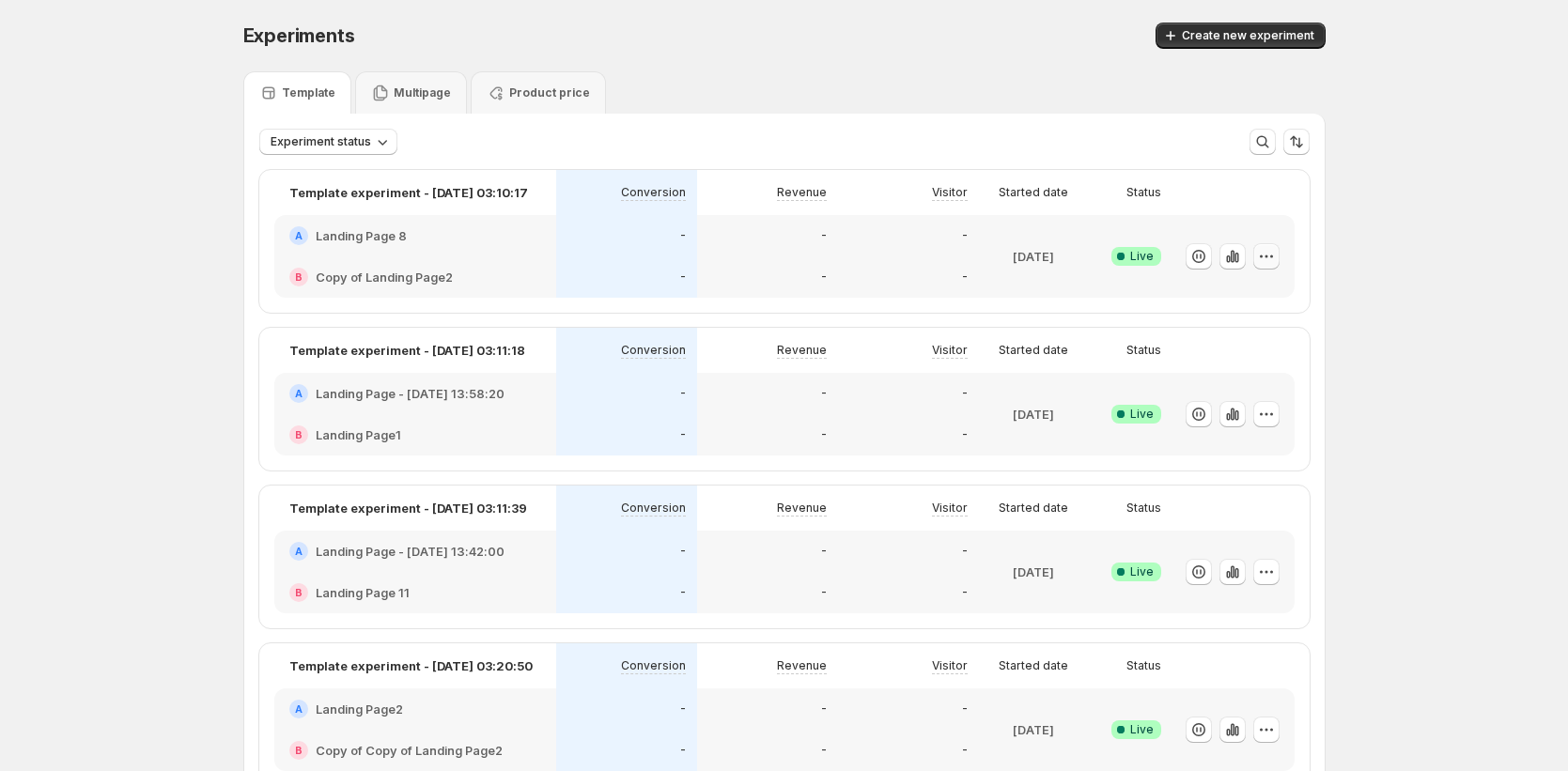
click at [1278, 267] on button "button" at bounding box center [1266, 256] width 26 height 26
click at [1218, 293] on span "Edit" at bounding box center [1288, 296] width 196 height 19
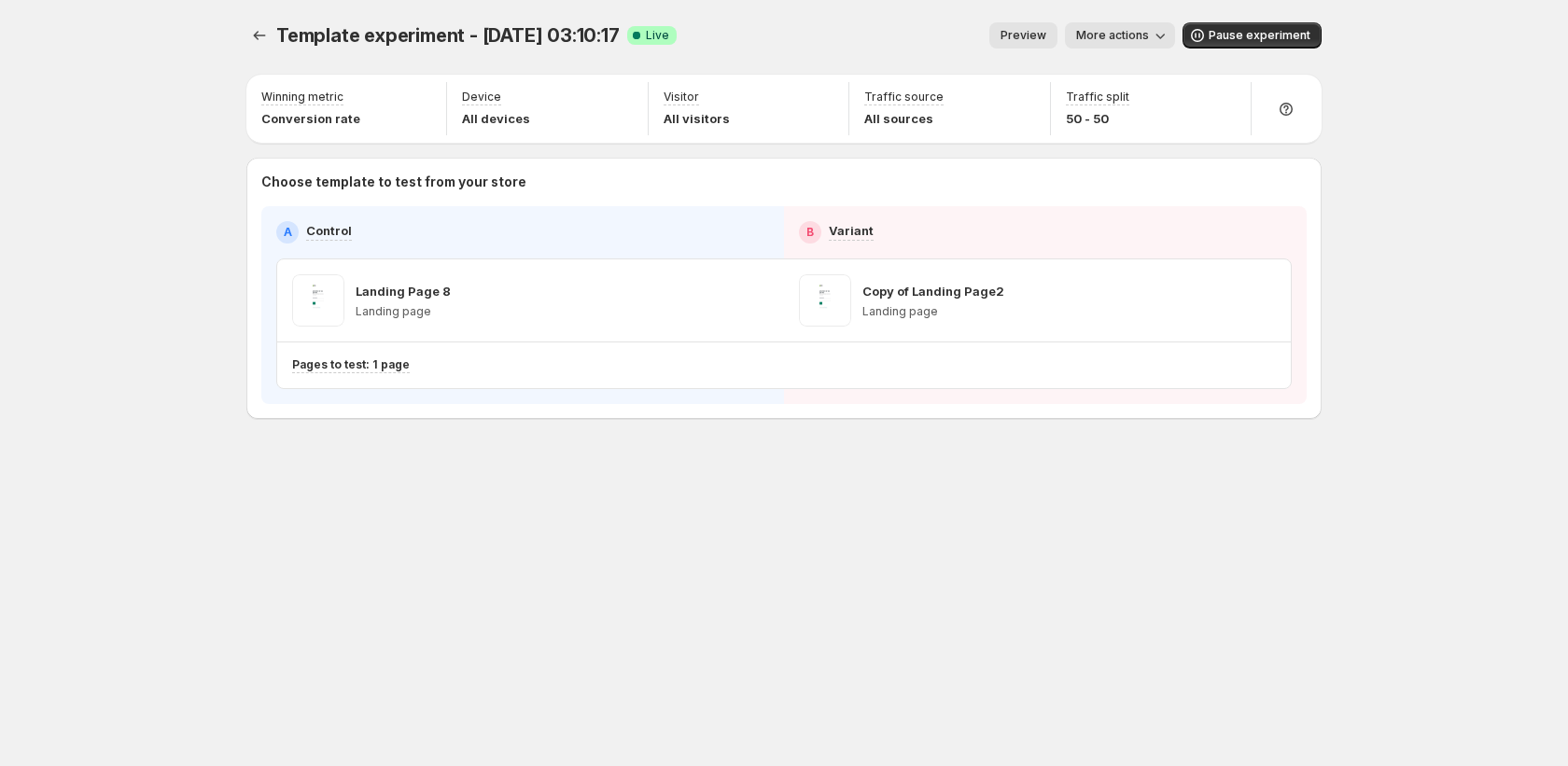
click at [1041, 41] on span "Preview" at bounding box center [1024, 35] width 46 height 15
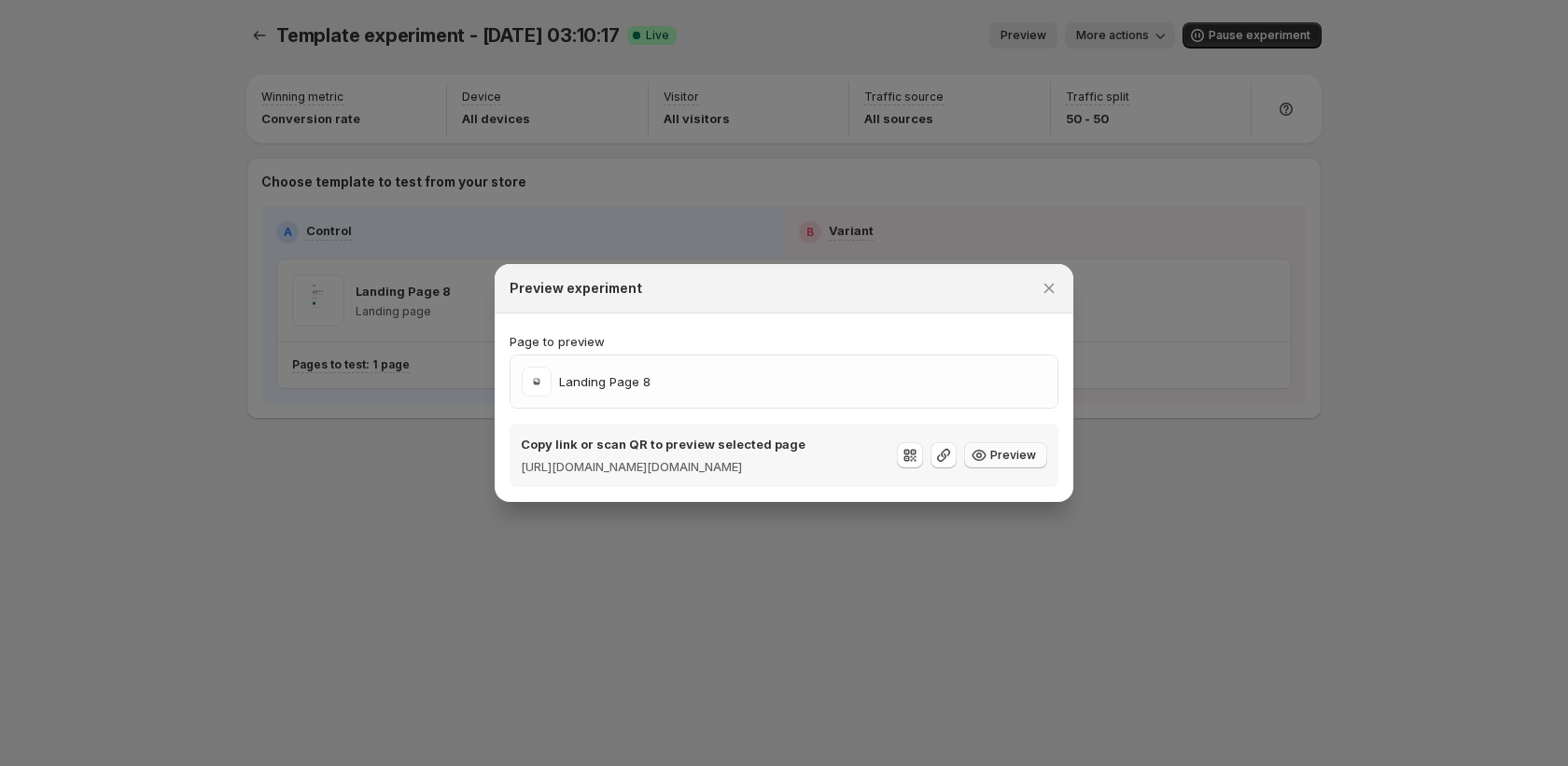
click at [995, 452] on span "Preview" at bounding box center [1014, 455] width 46 height 15
click at [947, 463] on icon ":r37j:" at bounding box center [943, 455] width 19 height 19
click at [943, 460] on icon ":r37j:" at bounding box center [943, 455] width 19 height 19
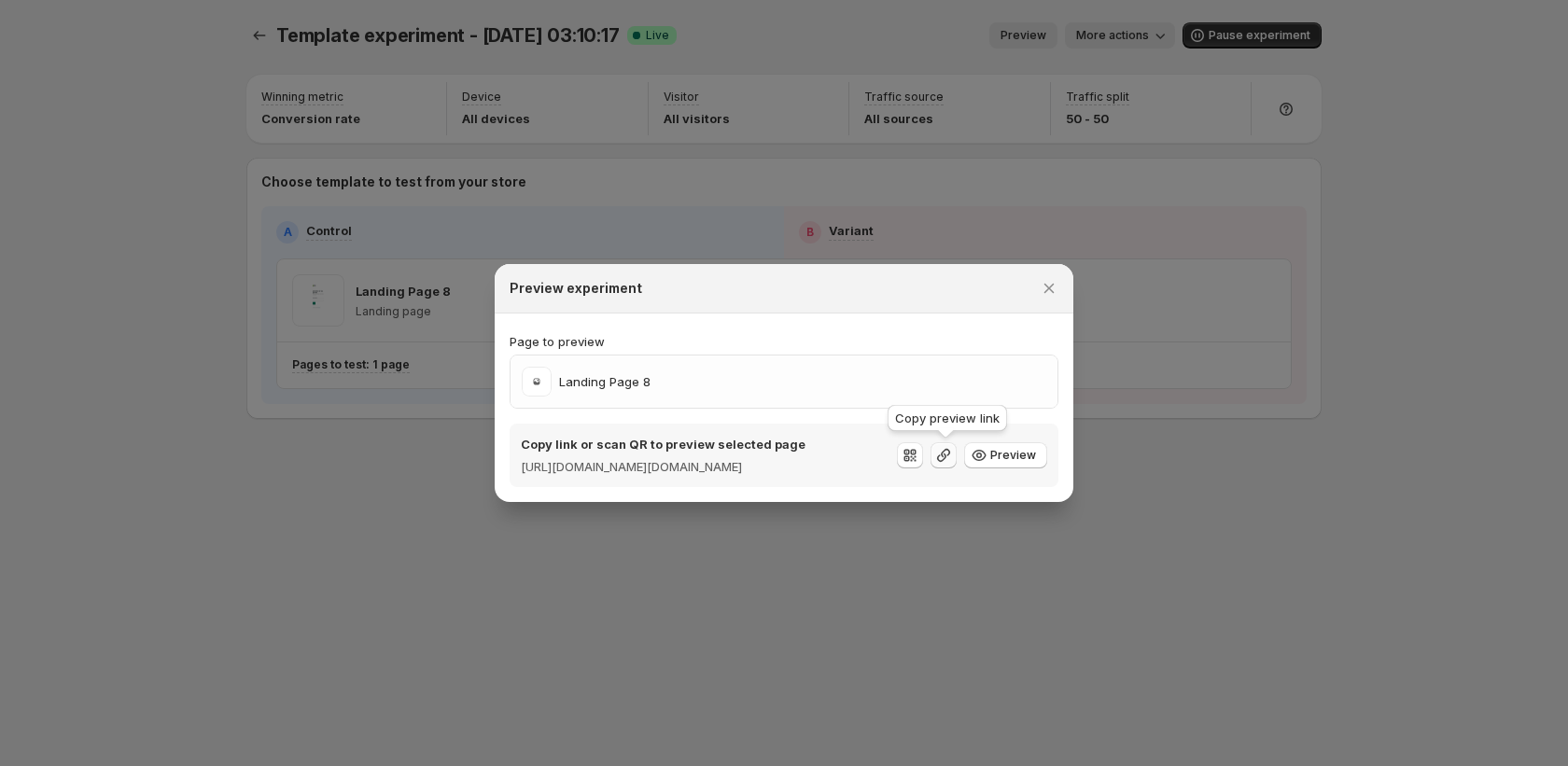
click at [943, 460] on icon ":r37j:" at bounding box center [943, 455] width 19 height 19
click at [1014, 455] on span "Preview" at bounding box center [1014, 455] width 46 height 15
click at [945, 448] on icon ":r37j:" at bounding box center [943, 455] width 19 height 19
click at [946, 458] on icon ":r37j:" at bounding box center [943, 455] width 13 height 13
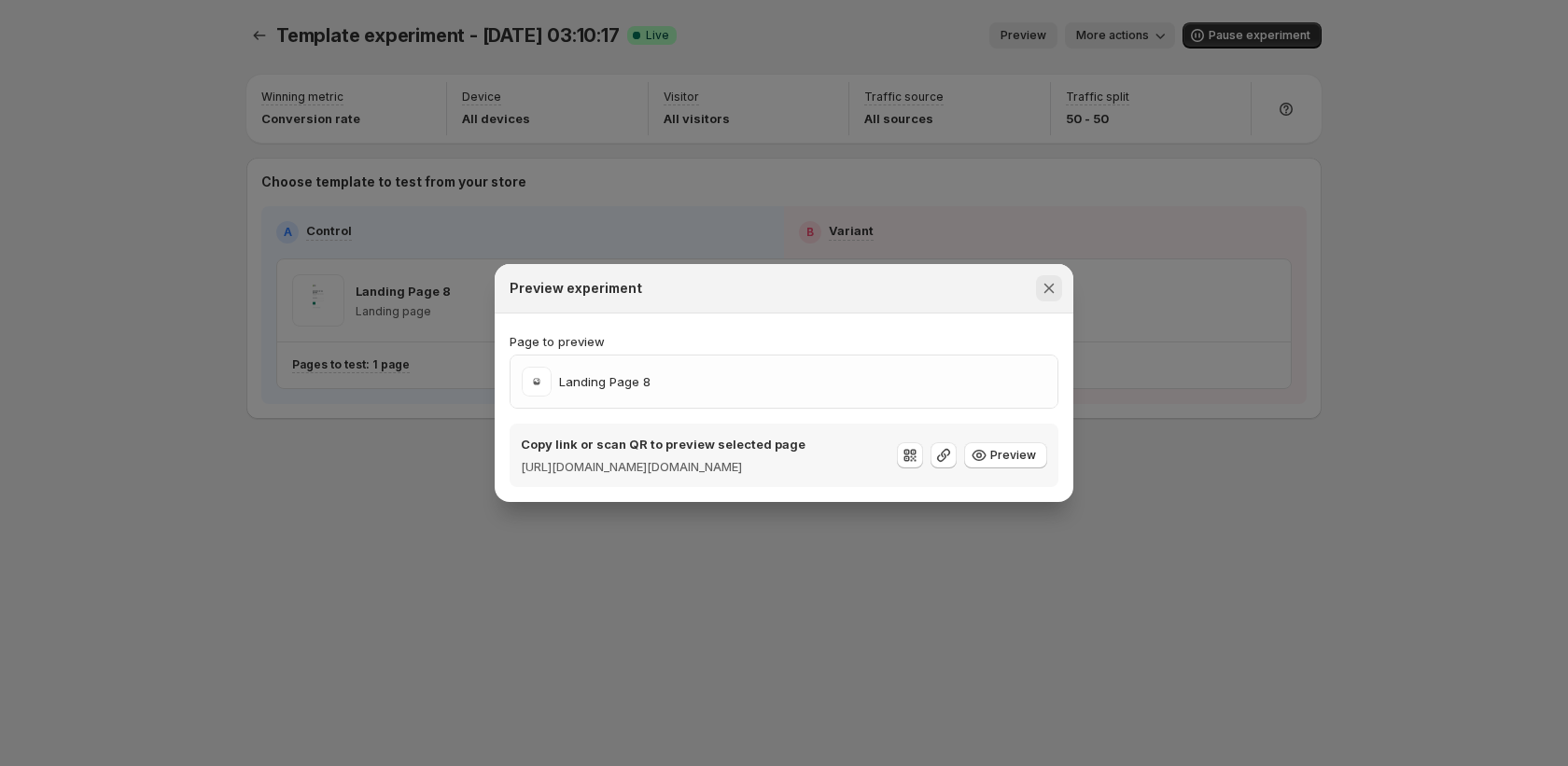
click at [1054, 284] on icon "Close" at bounding box center [1049, 288] width 19 height 19
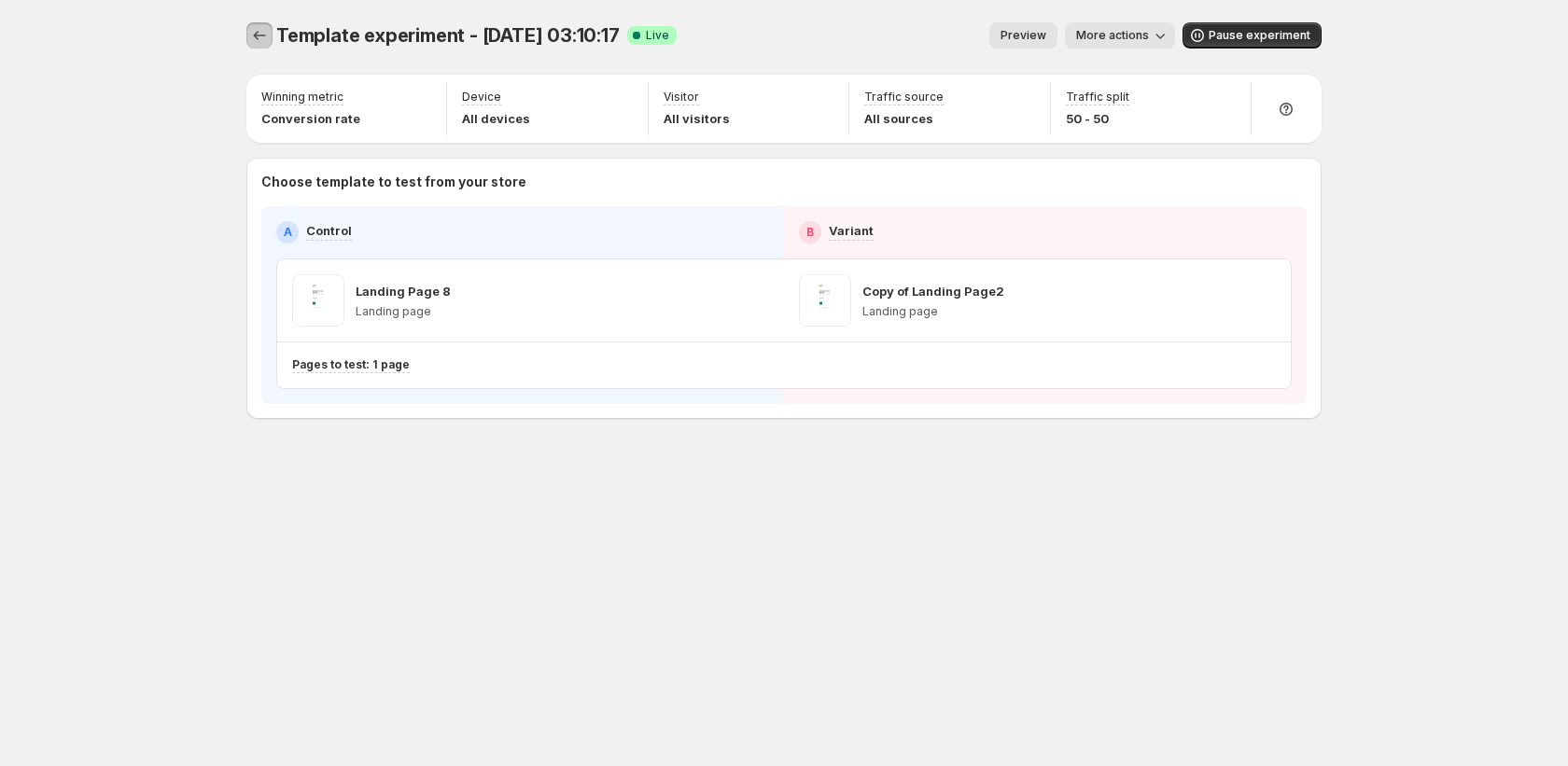
click at [267, 35] on icon "Experiments" at bounding box center [259, 35] width 19 height 19
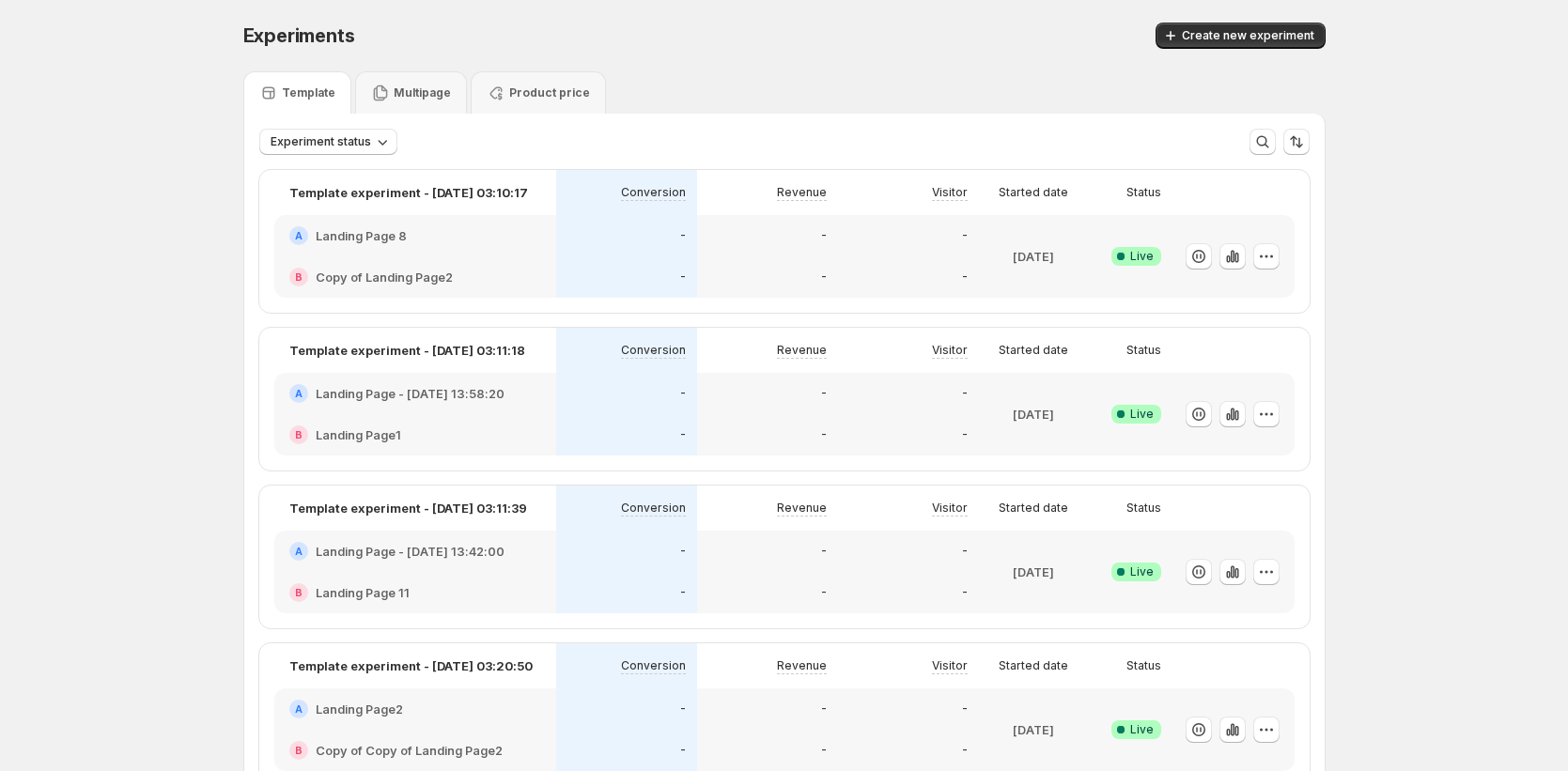
click at [363, 227] on h2 "Landing Page 8" at bounding box center [361, 235] width 91 height 19
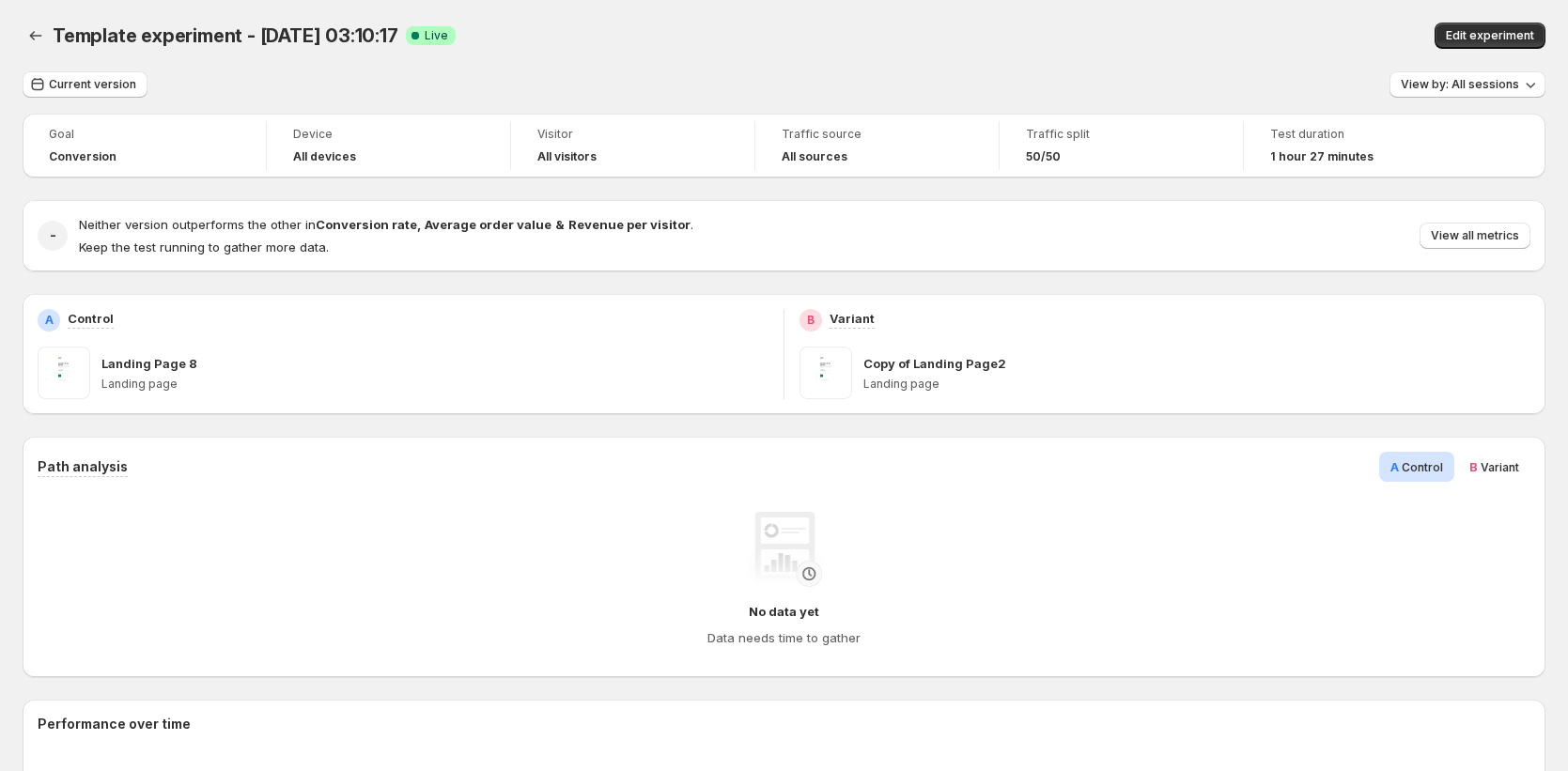
click at [1497, 35] on span "Edit experiment" at bounding box center [1489, 35] width 89 height 15
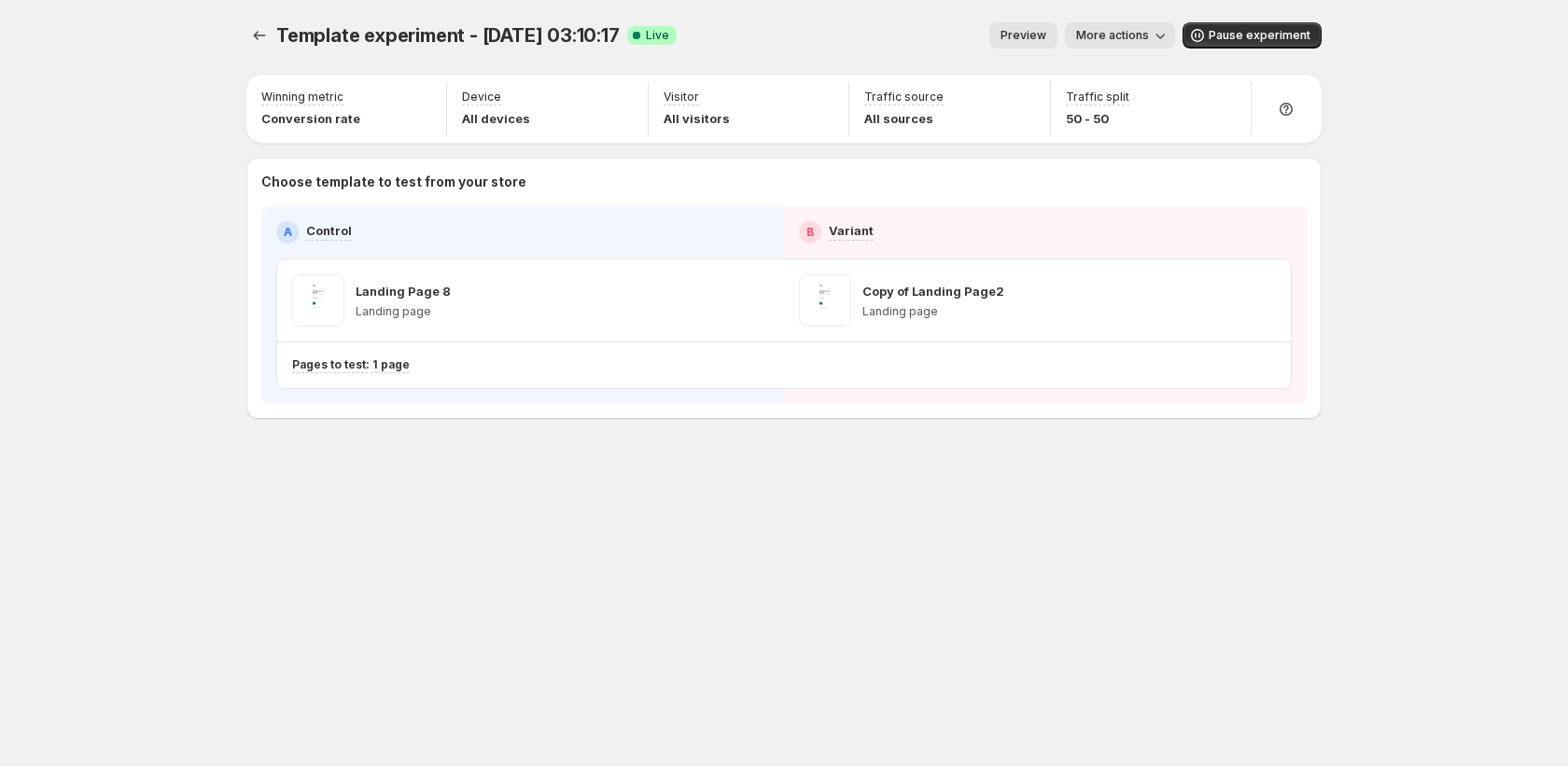
click at [1032, 39] on span "Preview" at bounding box center [1024, 35] width 46 height 15
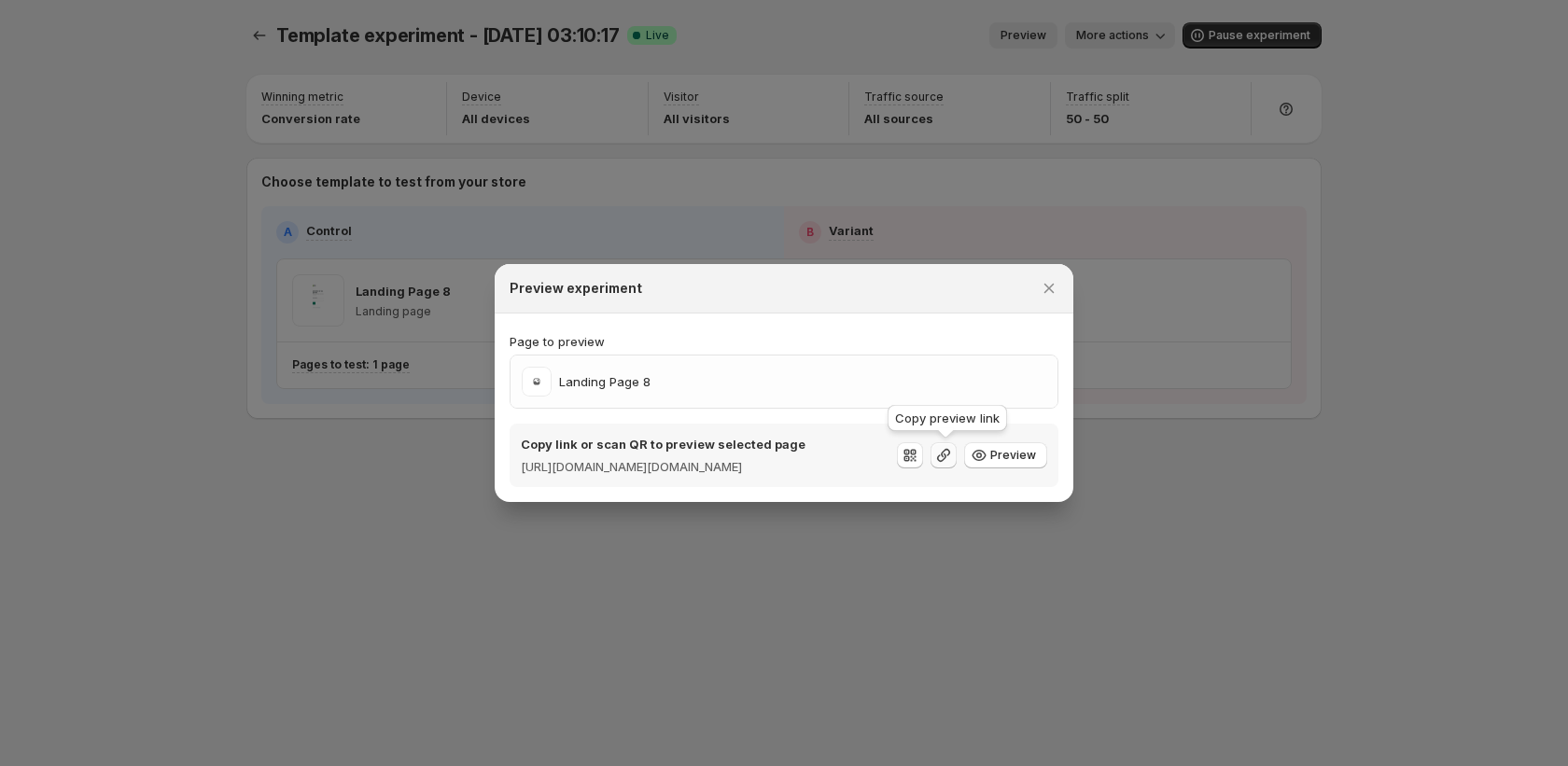
click at [950, 453] on icon ":r3eo:" at bounding box center [943, 455] width 13 height 13
click at [1057, 279] on icon "Close" at bounding box center [1049, 288] width 19 height 19
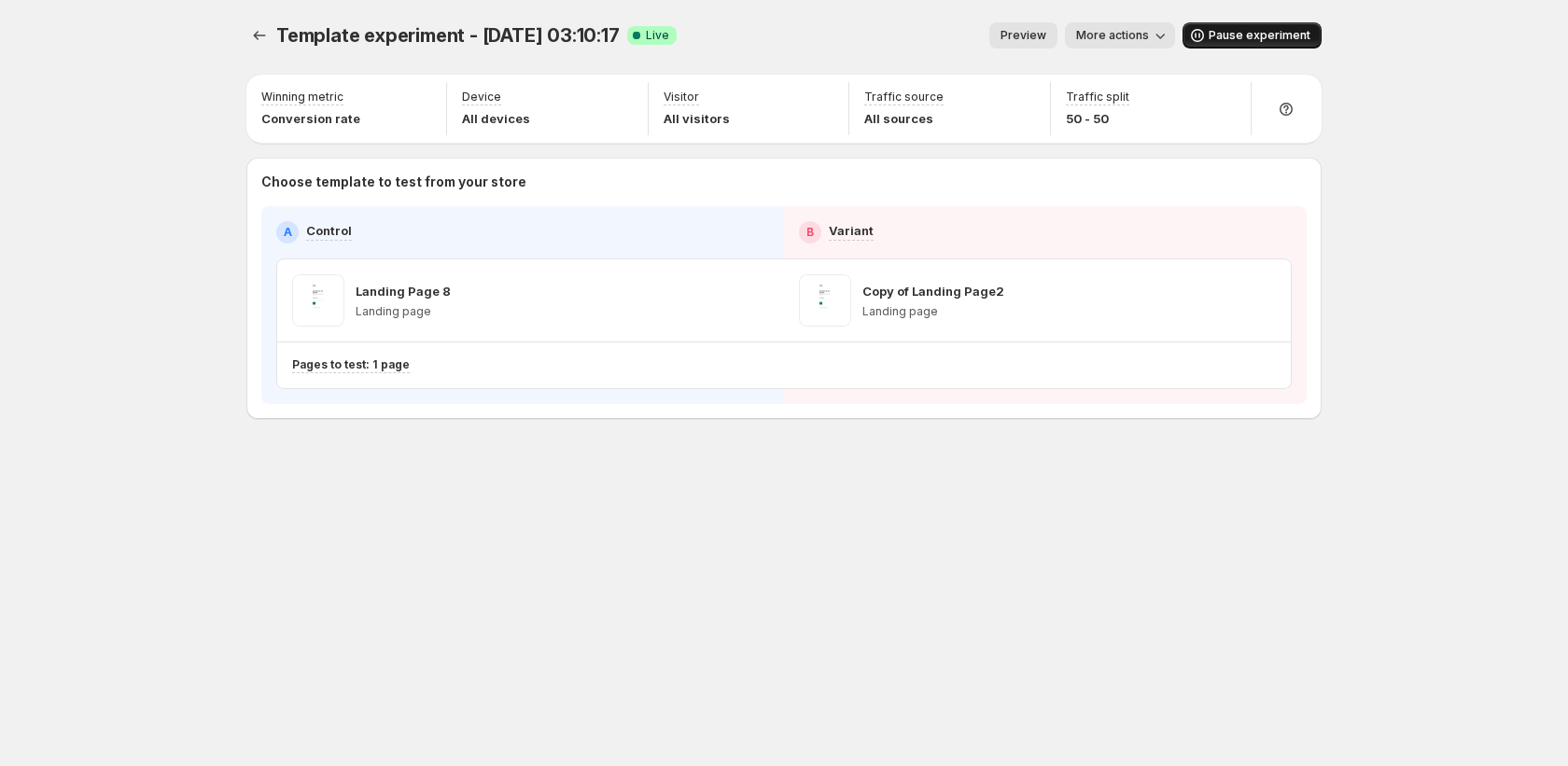
click at [1230, 34] on span "Pause experiment" at bounding box center [1259, 35] width 102 height 15
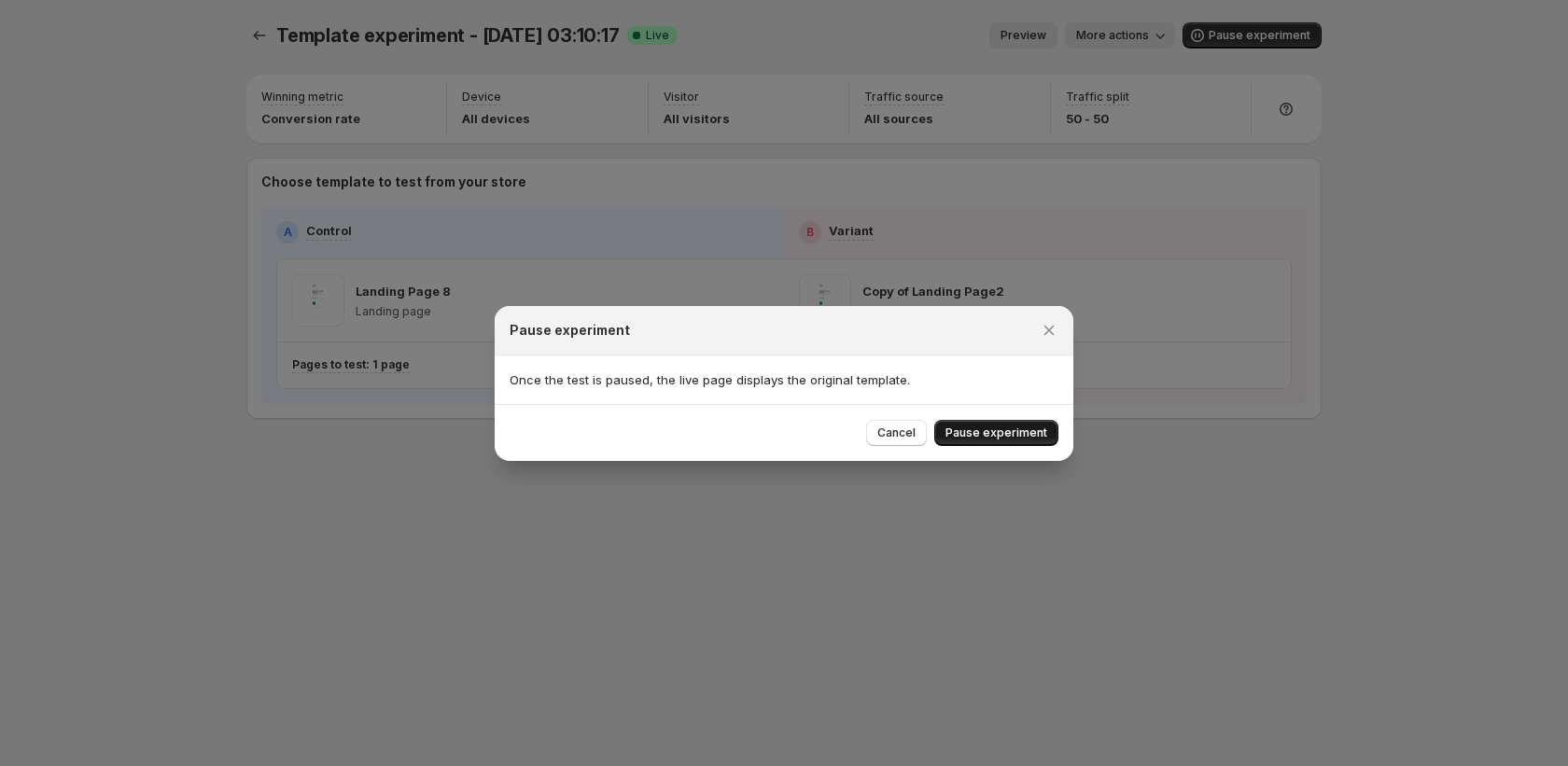
click at [1007, 433] on span "Pause experiment" at bounding box center [996, 432] width 102 height 15
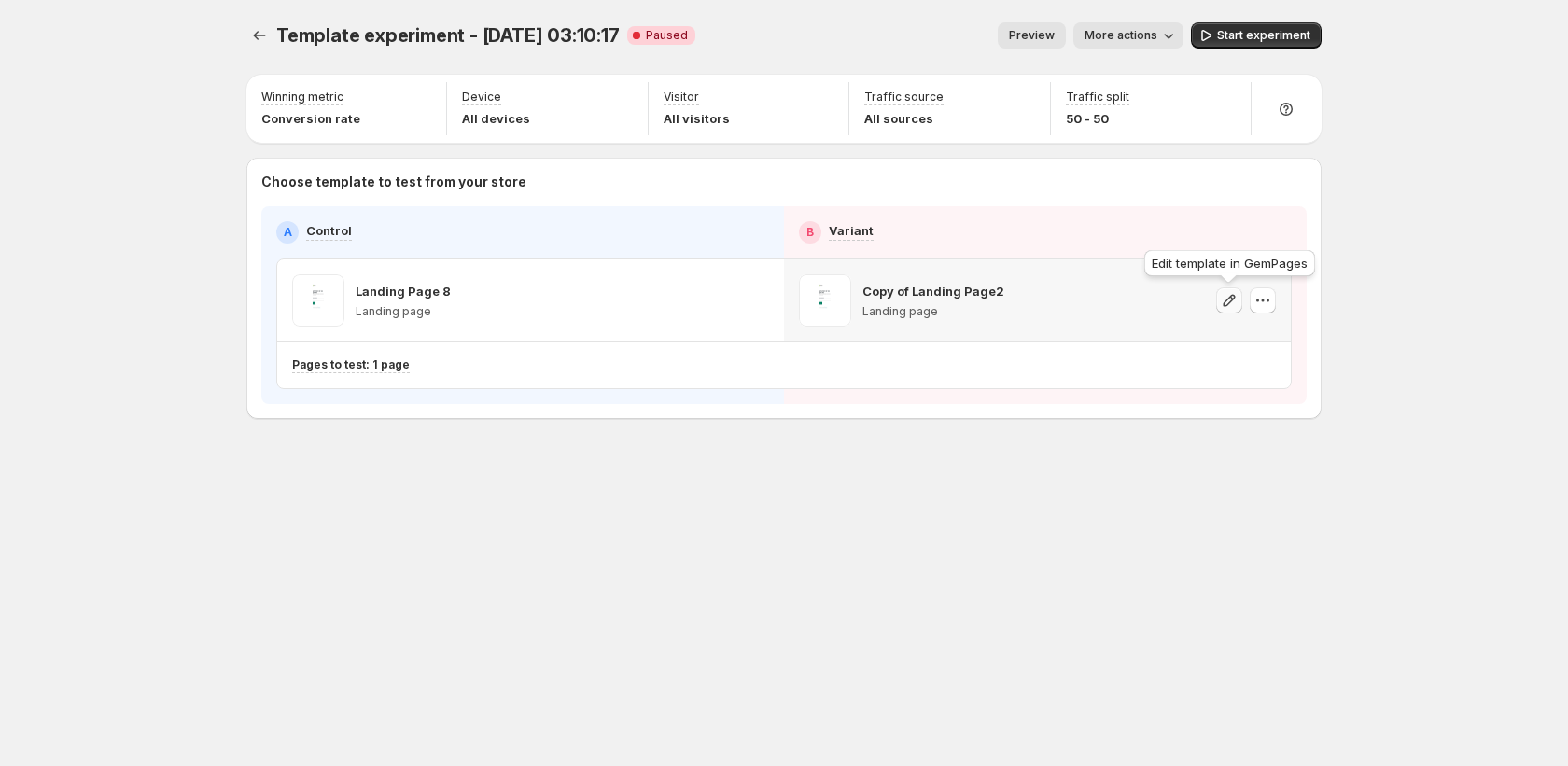
click at [1237, 298] on icon "button" at bounding box center [1229, 300] width 19 height 19
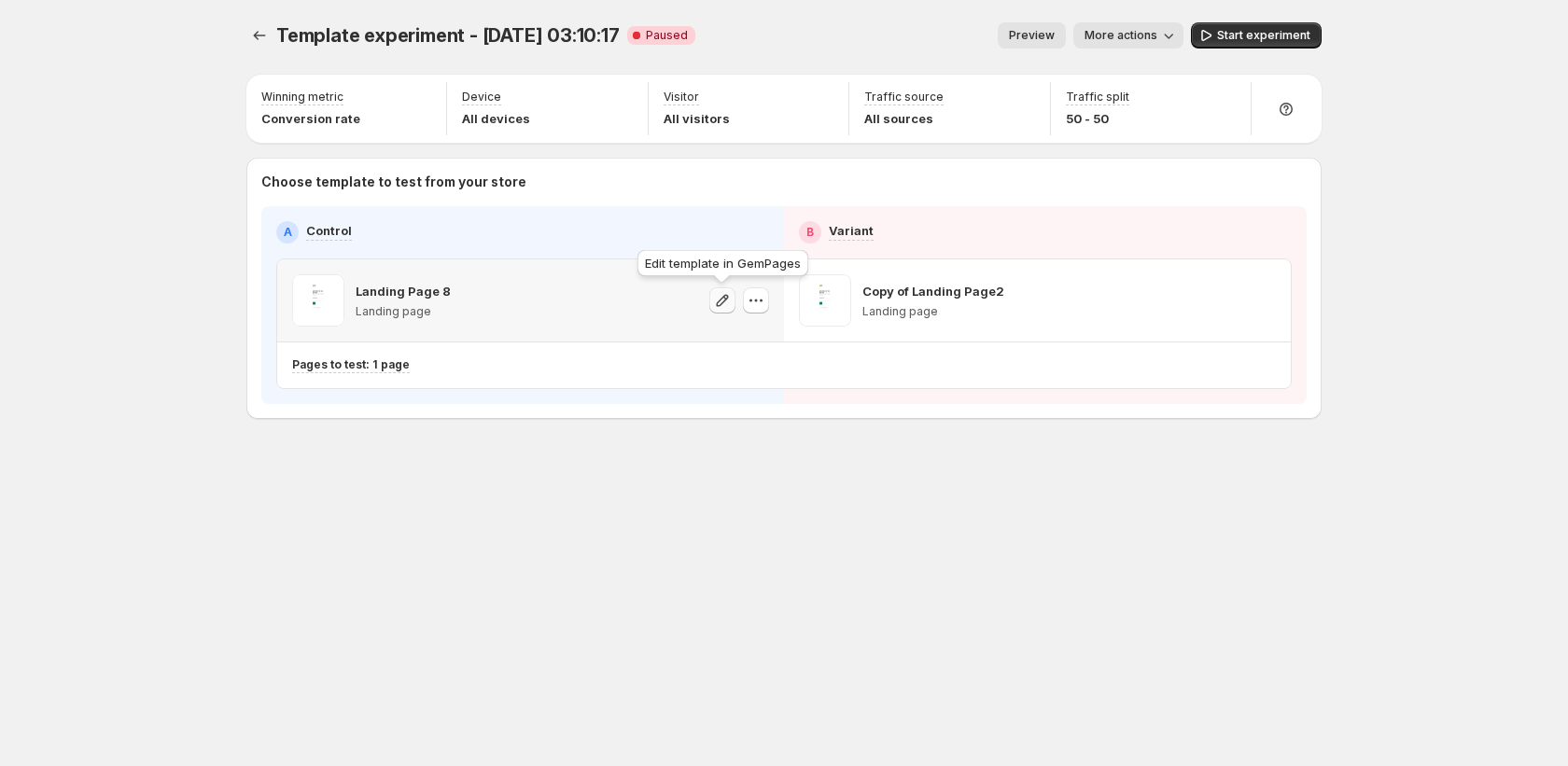
click at [728, 299] on icon "button" at bounding box center [722, 300] width 19 height 19
click at [1047, 36] on span "Preview" at bounding box center [1031, 35] width 46 height 15
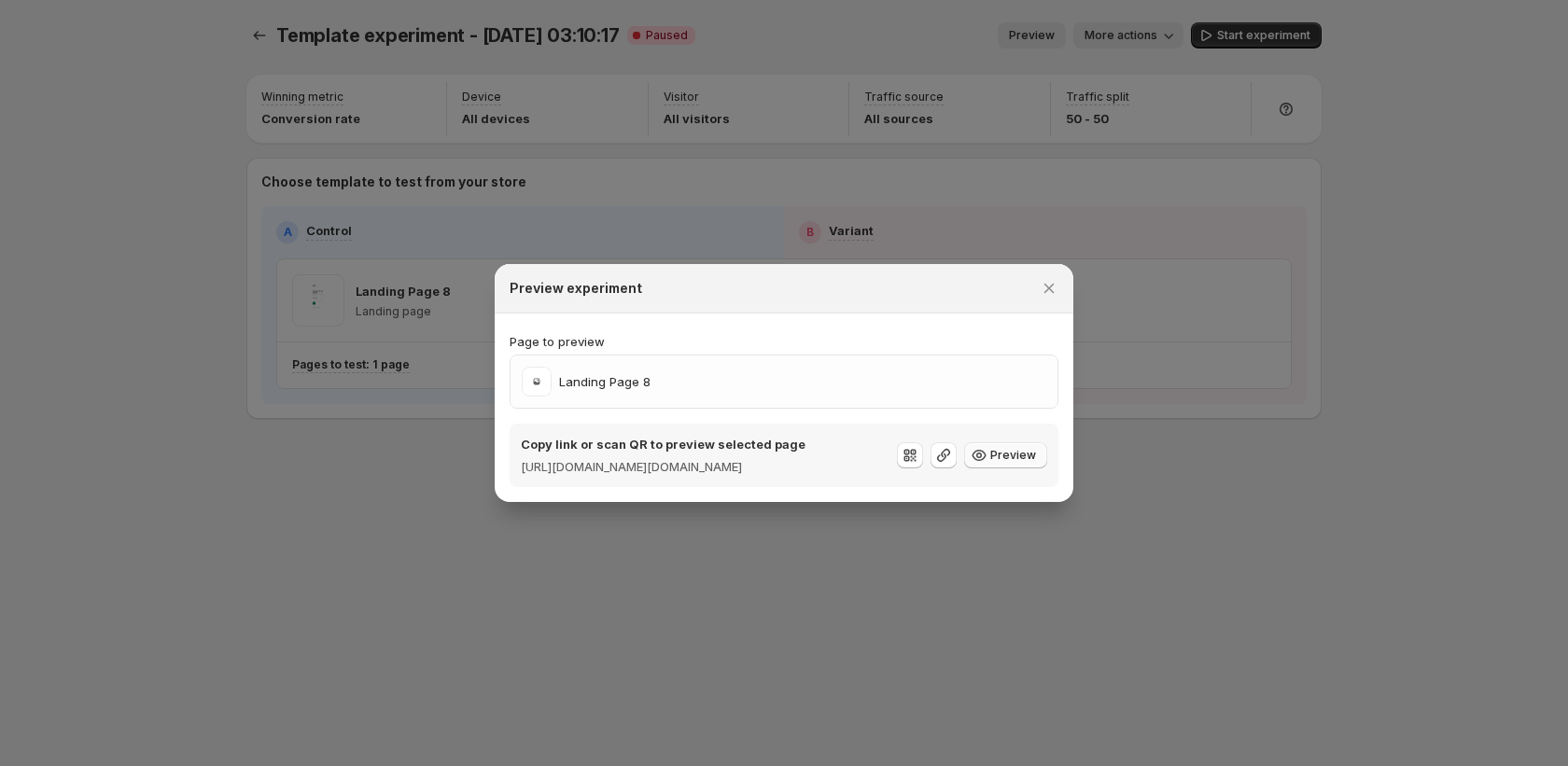
click at [996, 454] on span "Preview" at bounding box center [1014, 455] width 46 height 15
click at [1064, 287] on div "Preview experiment" at bounding box center [784, 289] width 579 height 49
click at [1054, 283] on icon "Close" at bounding box center [1049, 288] width 19 height 19
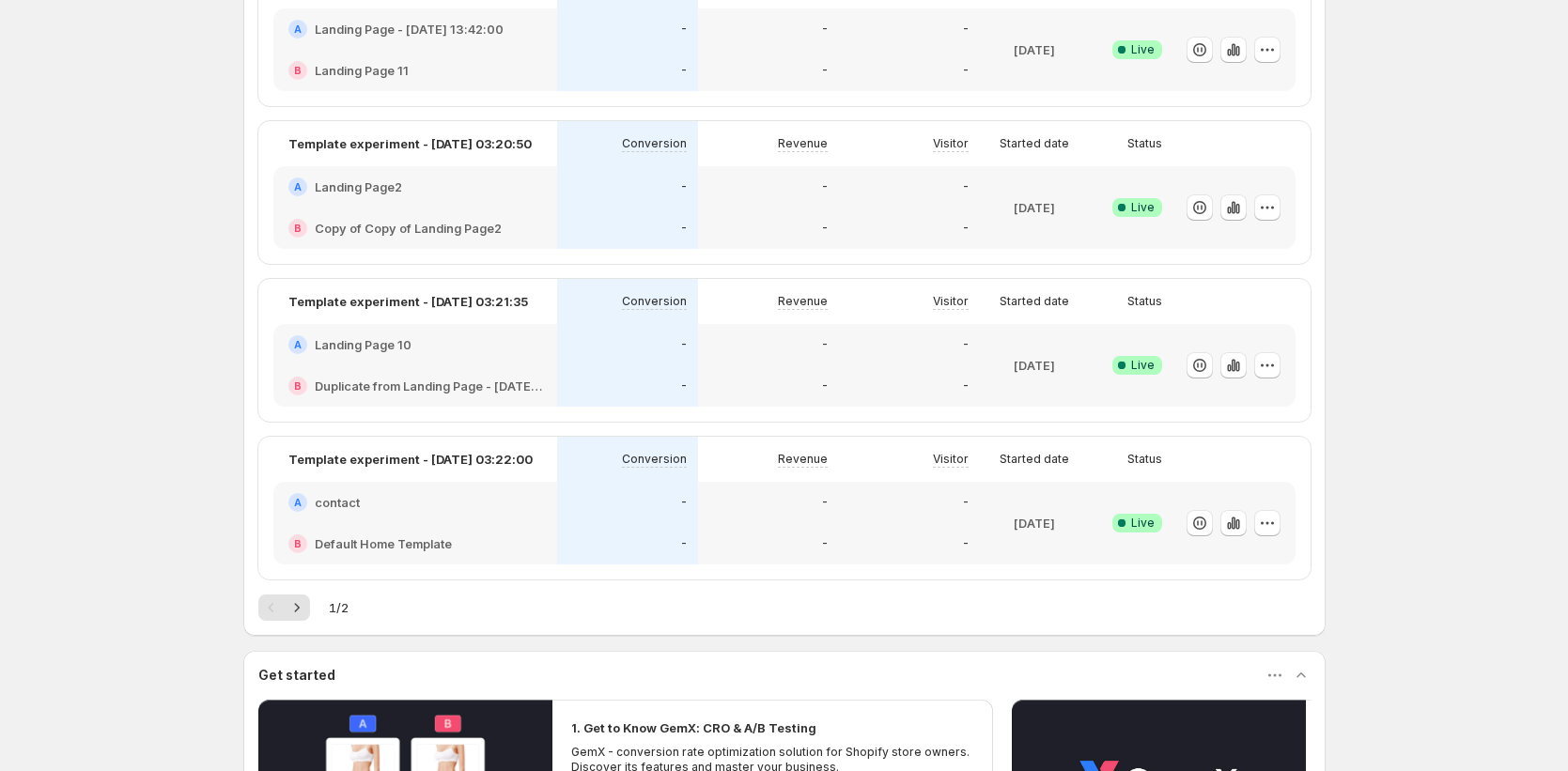
scroll to position [846, 0]
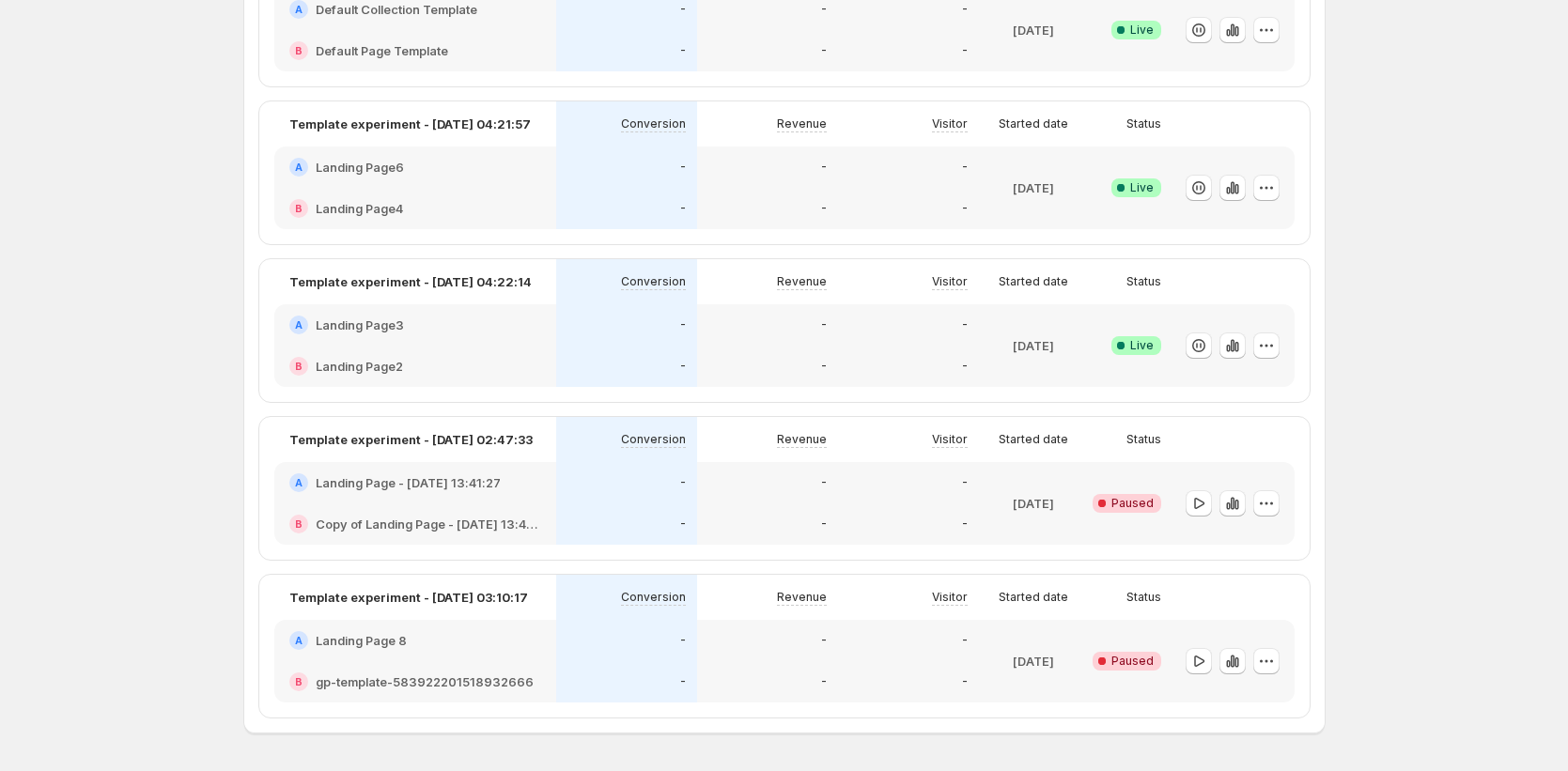
scroll to position [1237, 0]
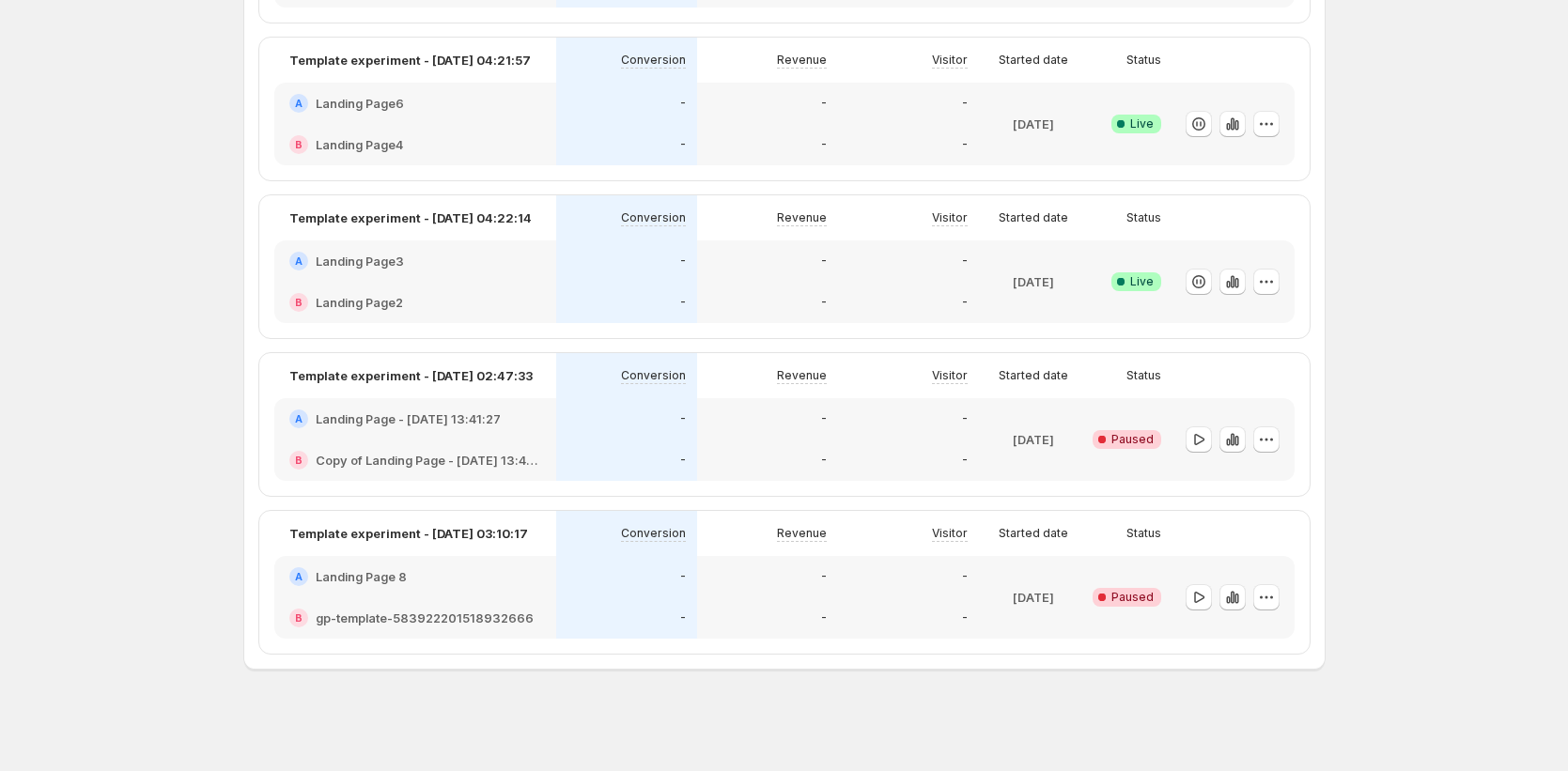
click at [529, 601] on div "B gp-template-583922201518932666" at bounding box center [414, 618] width 282 height 41
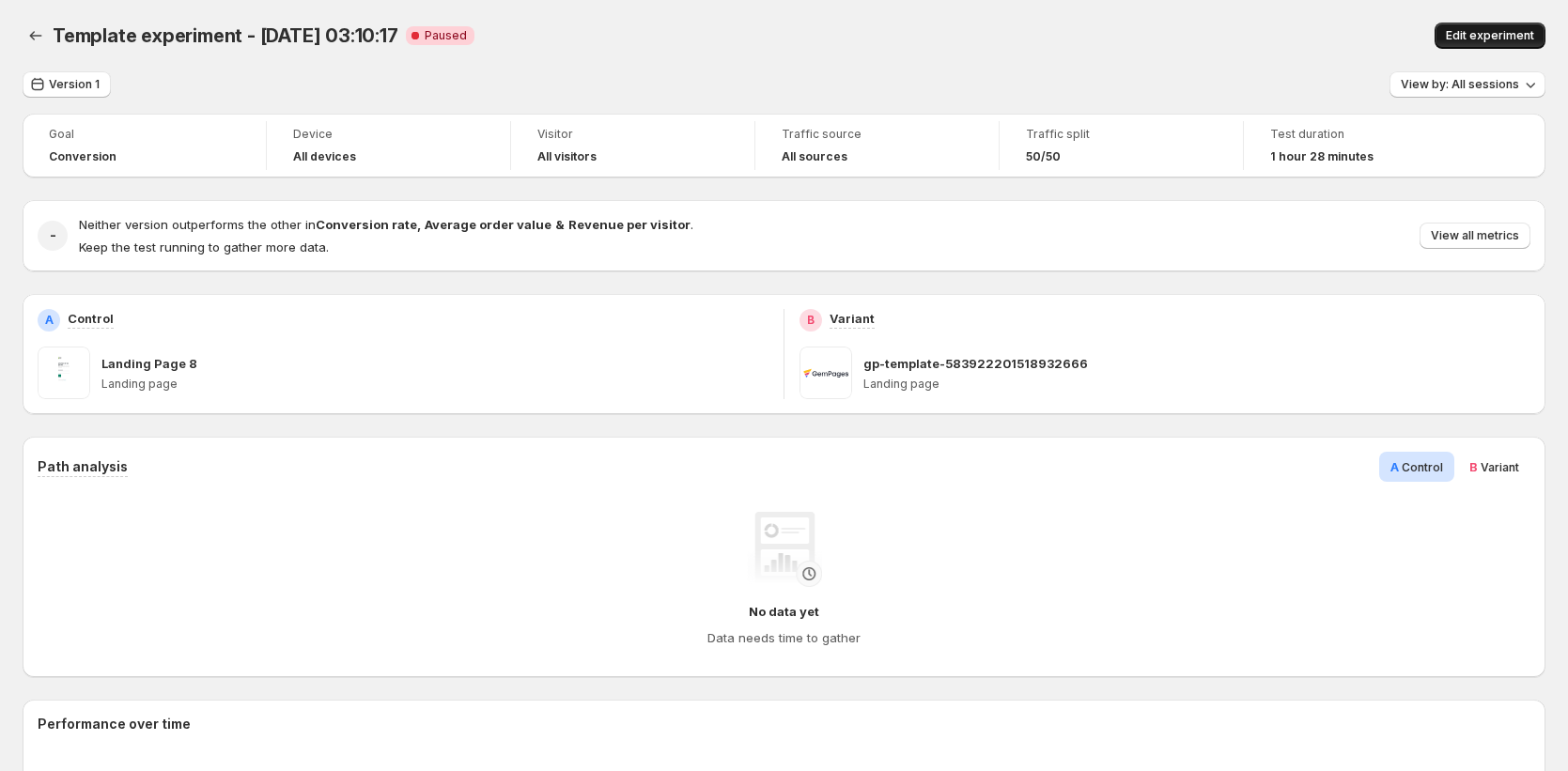
click at [1488, 35] on span "Edit experiment" at bounding box center [1489, 35] width 89 height 15
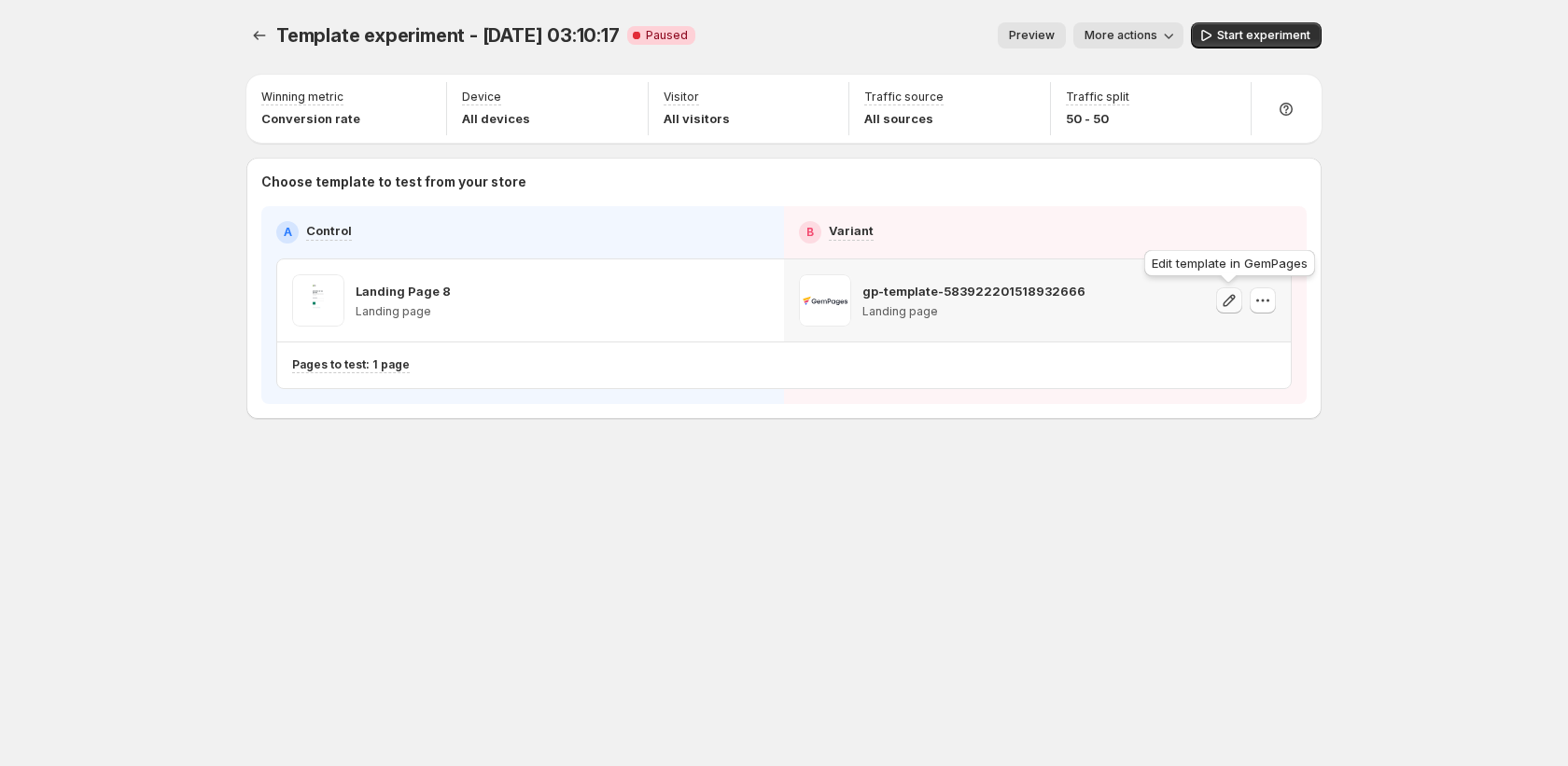
click at [1227, 299] on icon "button" at bounding box center [1229, 300] width 12 height 12
click at [1272, 304] on button "button" at bounding box center [1263, 300] width 26 height 26
click at [1433, 305] on div "Template experiment - [DATE] 03:10:17. This page is ready Template experiment -…" at bounding box center [784, 383] width 1568 height 766
